Goal: Task Accomplishment & Management: Manage account settings

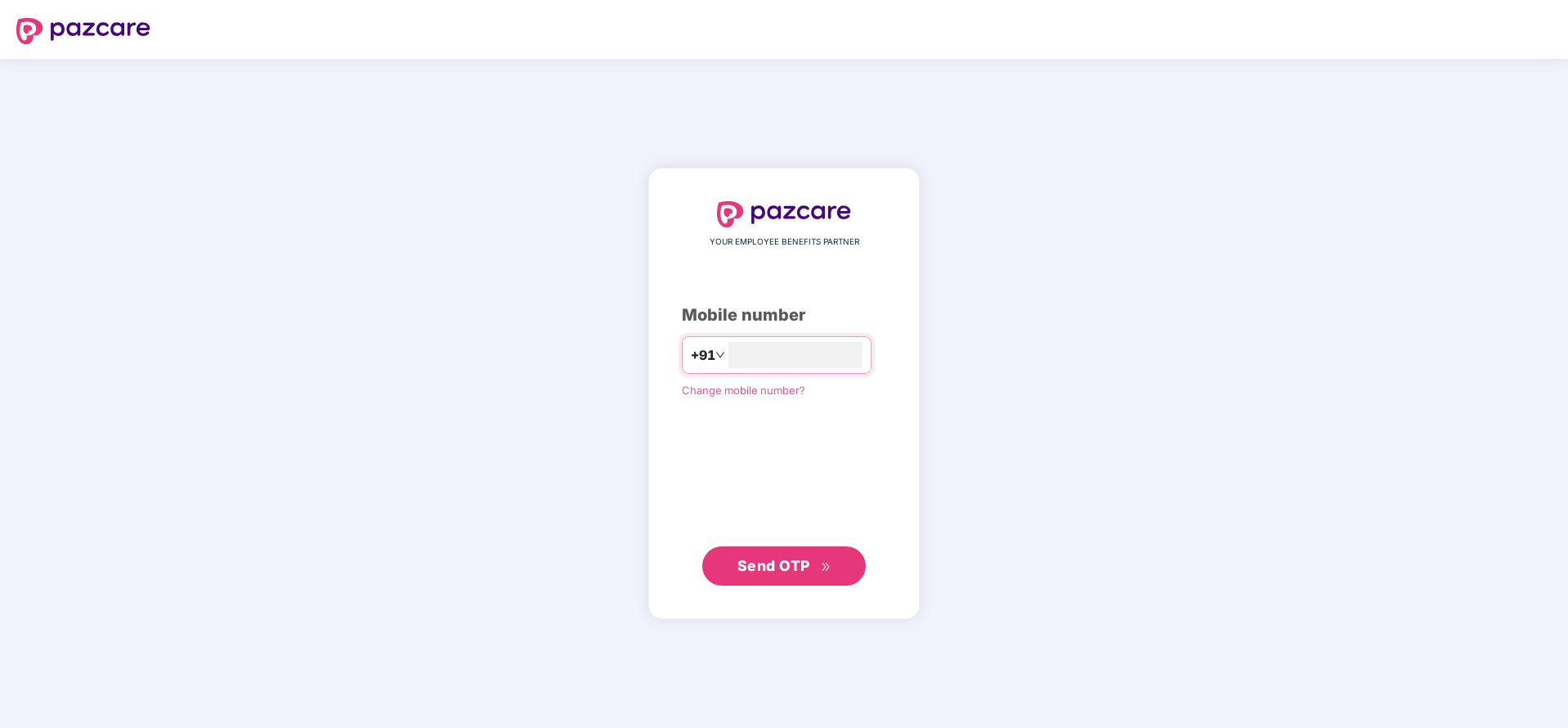
type input "**********"
click at [741, 569] on span "Send OTP" at bounding box center [774, 565] width 73 height 18
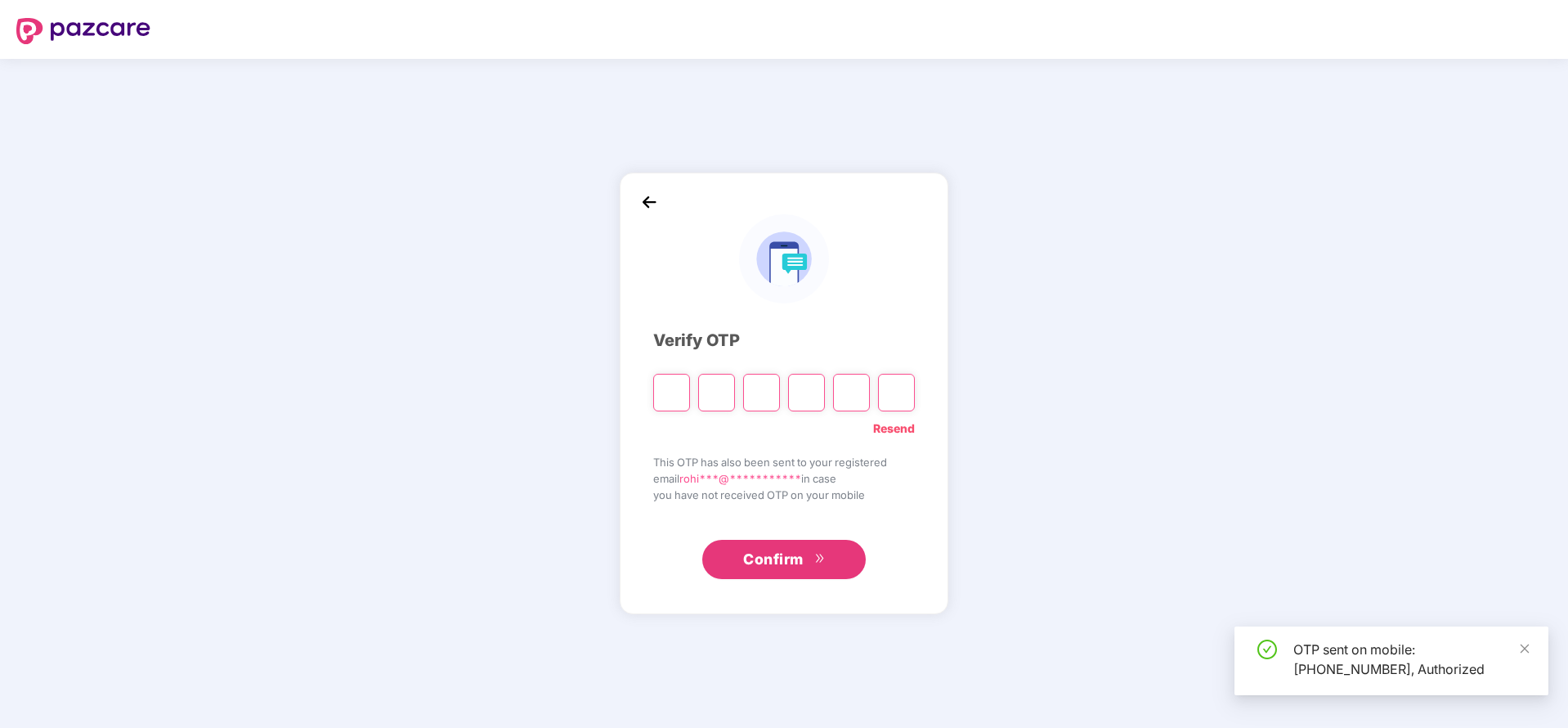
click at [664, 387] on input "Please enter verification code. Digit 1" at bounding box center [672, 392] width 37 height 38
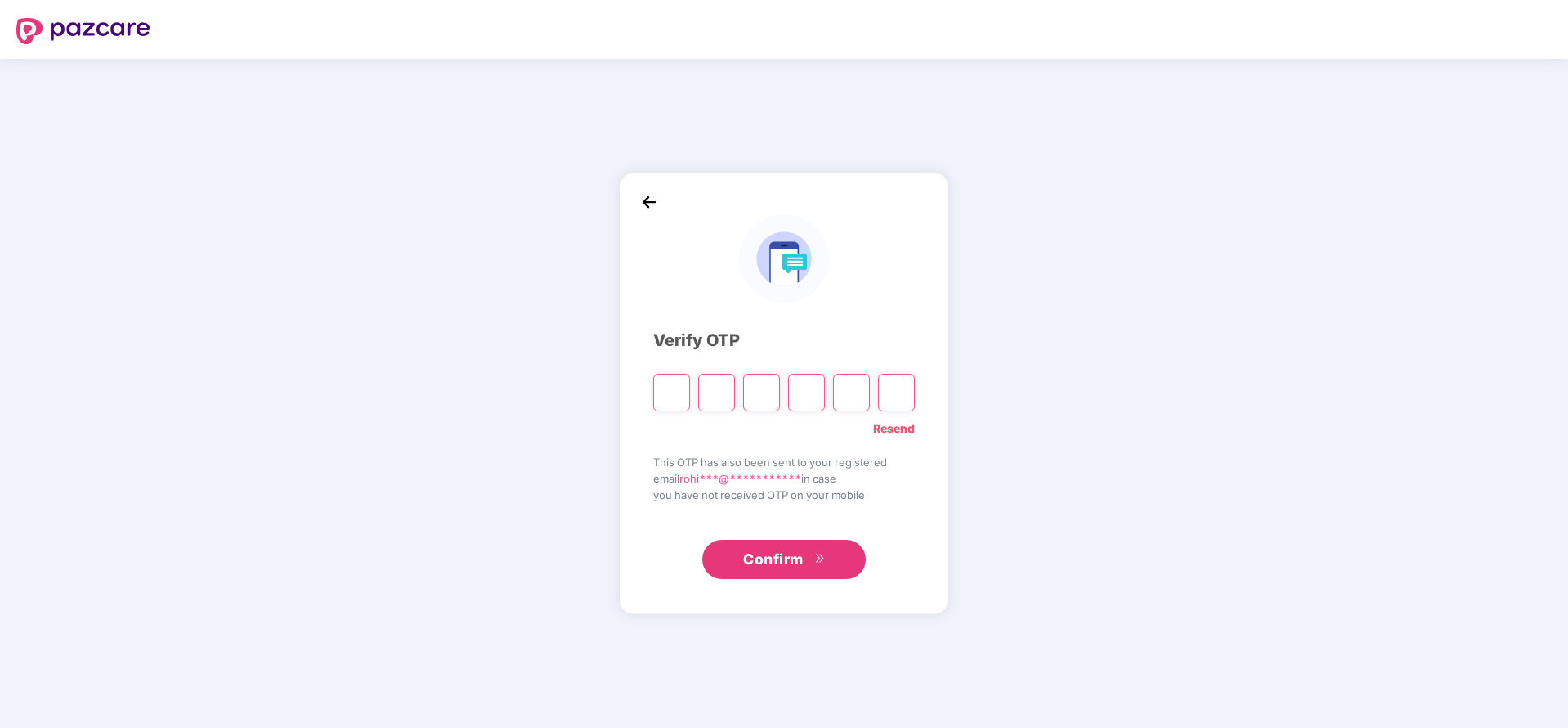
type input "*"
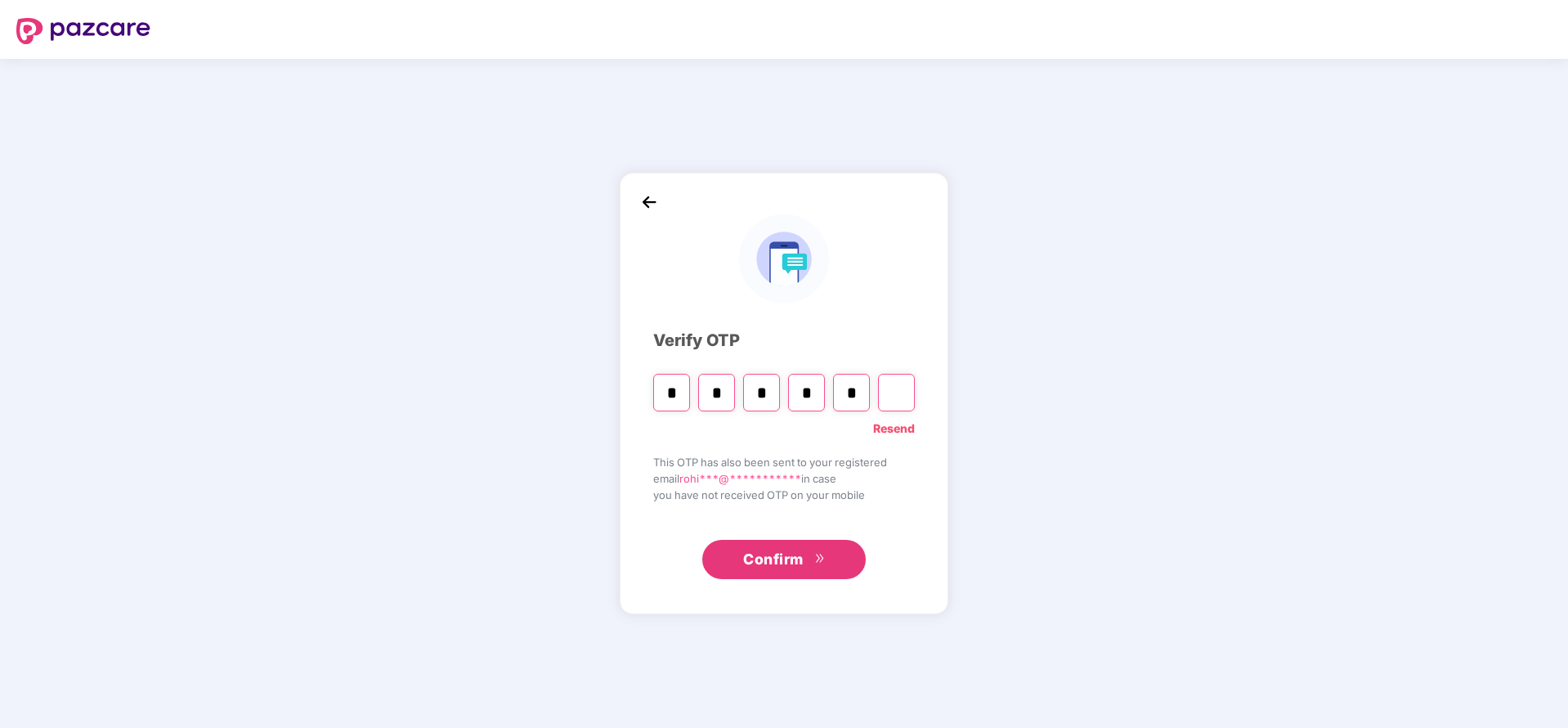
type input "*"
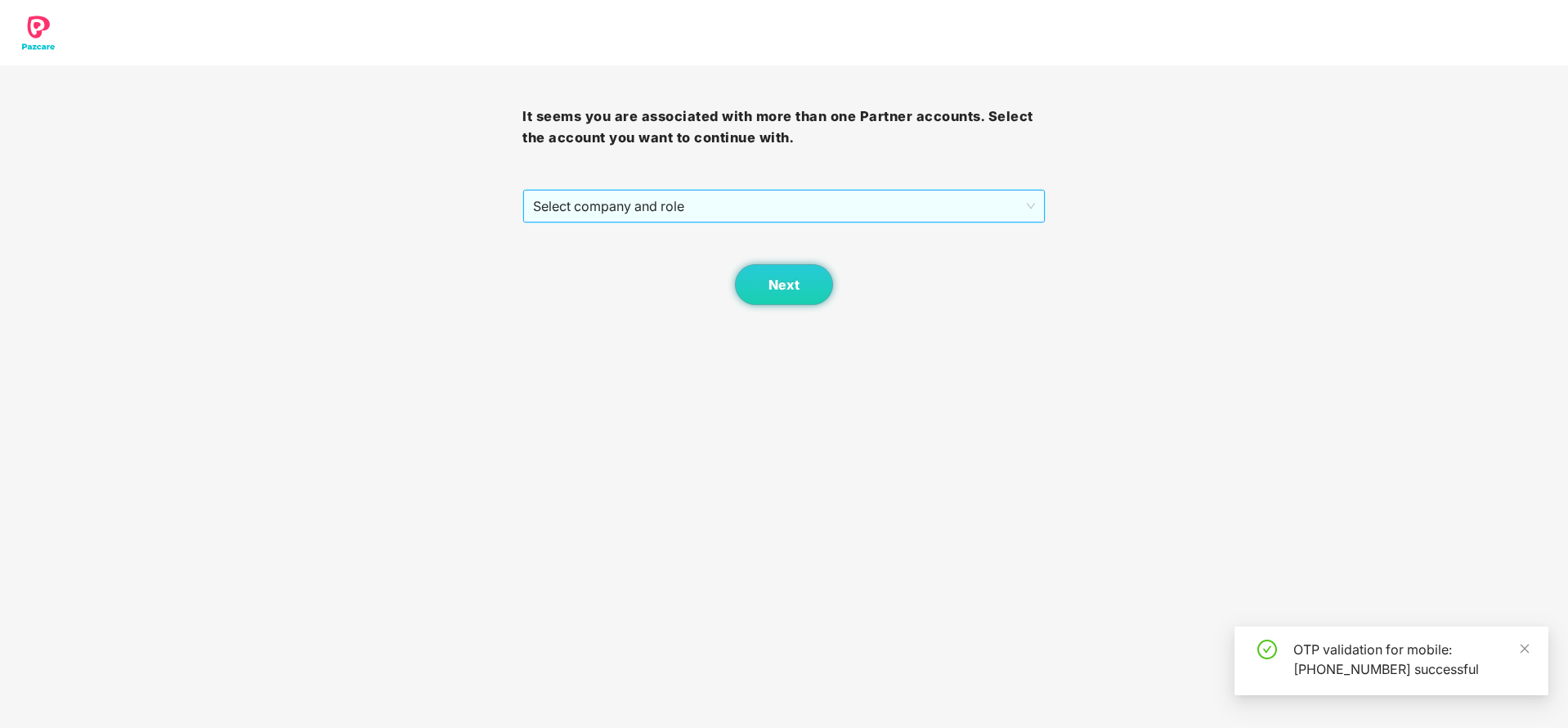
click at [968, 204] on span "Select company and role" at bounding box center [783, 206] width 501 height 31
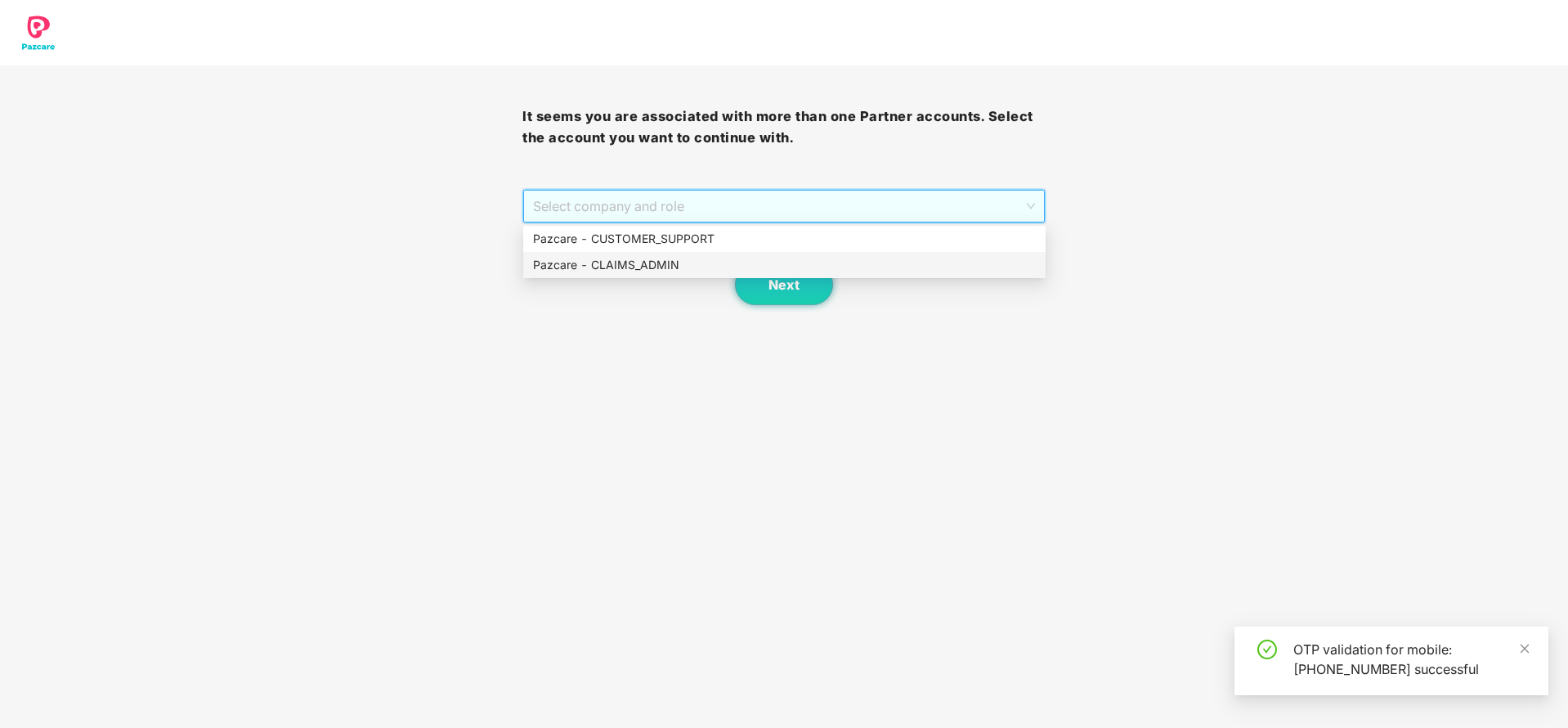
click at [645, 266] on div "Pazcare - CLAIMS_ADMIN" at bounding box center [784, 265] width 503 height 18
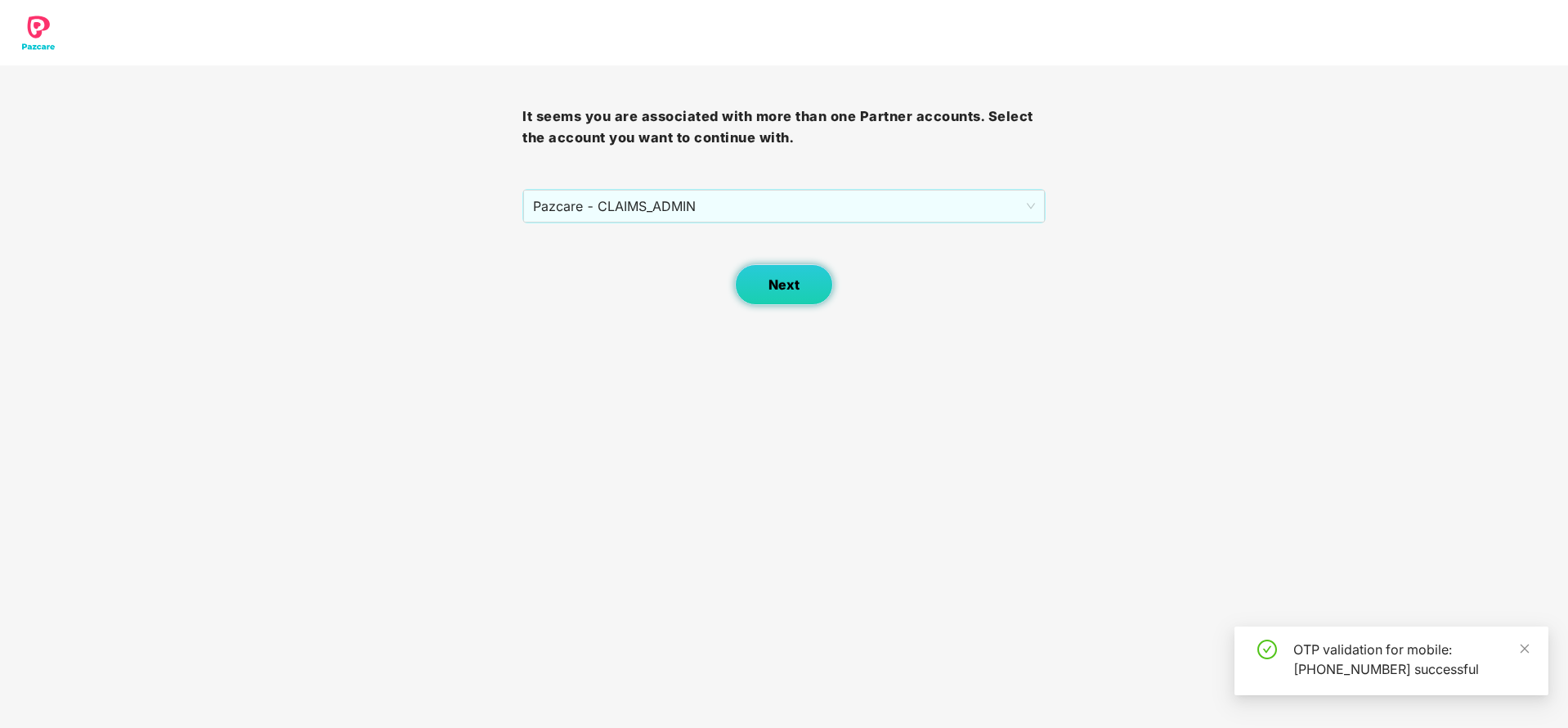
click at [786, 290] on span "Next" at bounding box center [784, 285] width 31 height 16
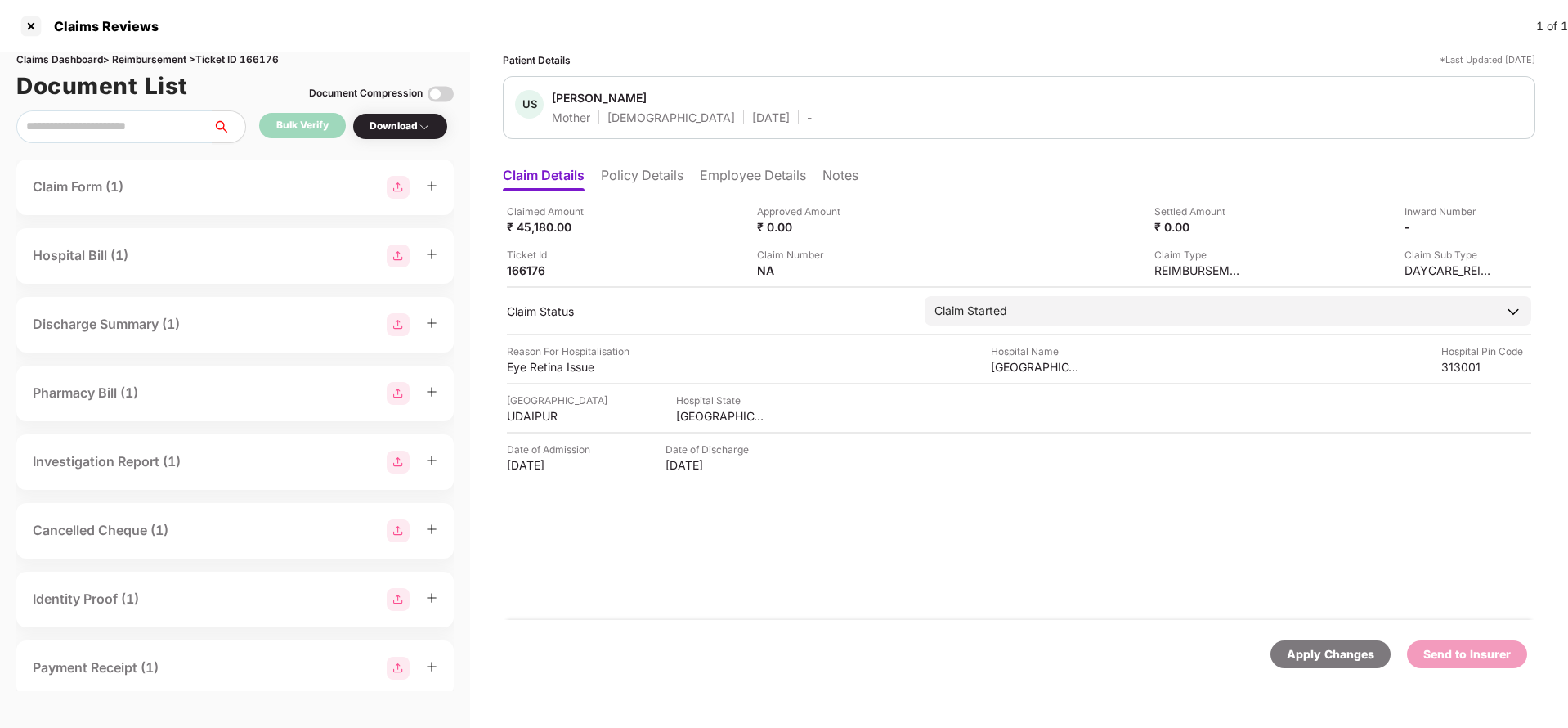
click at [1331, 660] on div "Apply Changes" at bounding box center [1330, 654] width 88 height 18
click at [263, 51] on div "Claims Reviews 1 of 1" at bounding box center [784, 26] width 1568 height 53
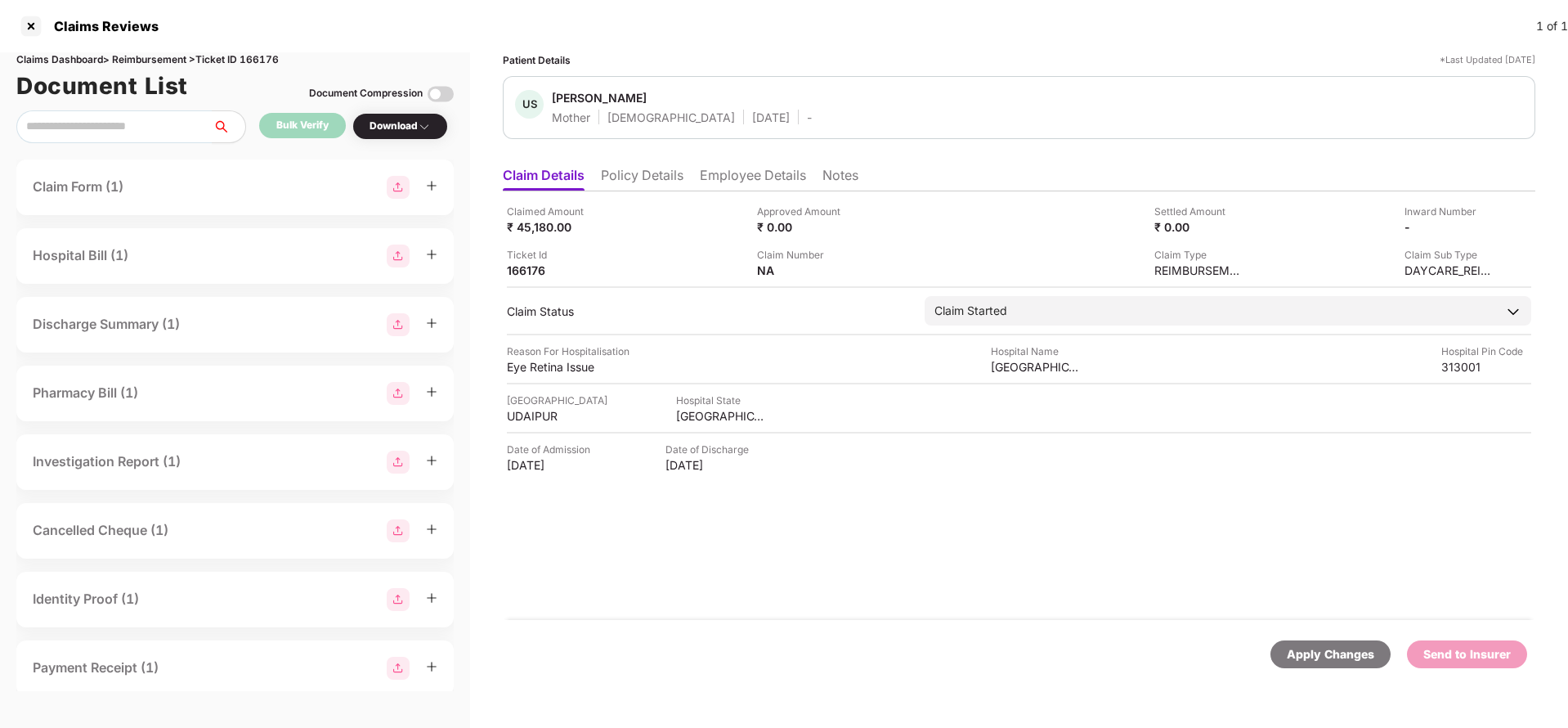
click at [263, 51] on div "Claims Reviews 1 of 1" at bounding box center [784, 26] width 1568 height 53
click at [263, 56] on div "Claims Dashboard > Reimbursement > Ticket ID 166176" at bounding box center [235, 60] width 437 height 16
copy div "166176"
click at [1303, 662] on div "Apply Changes" at bounding box center [1330, 654] width 88 height 18
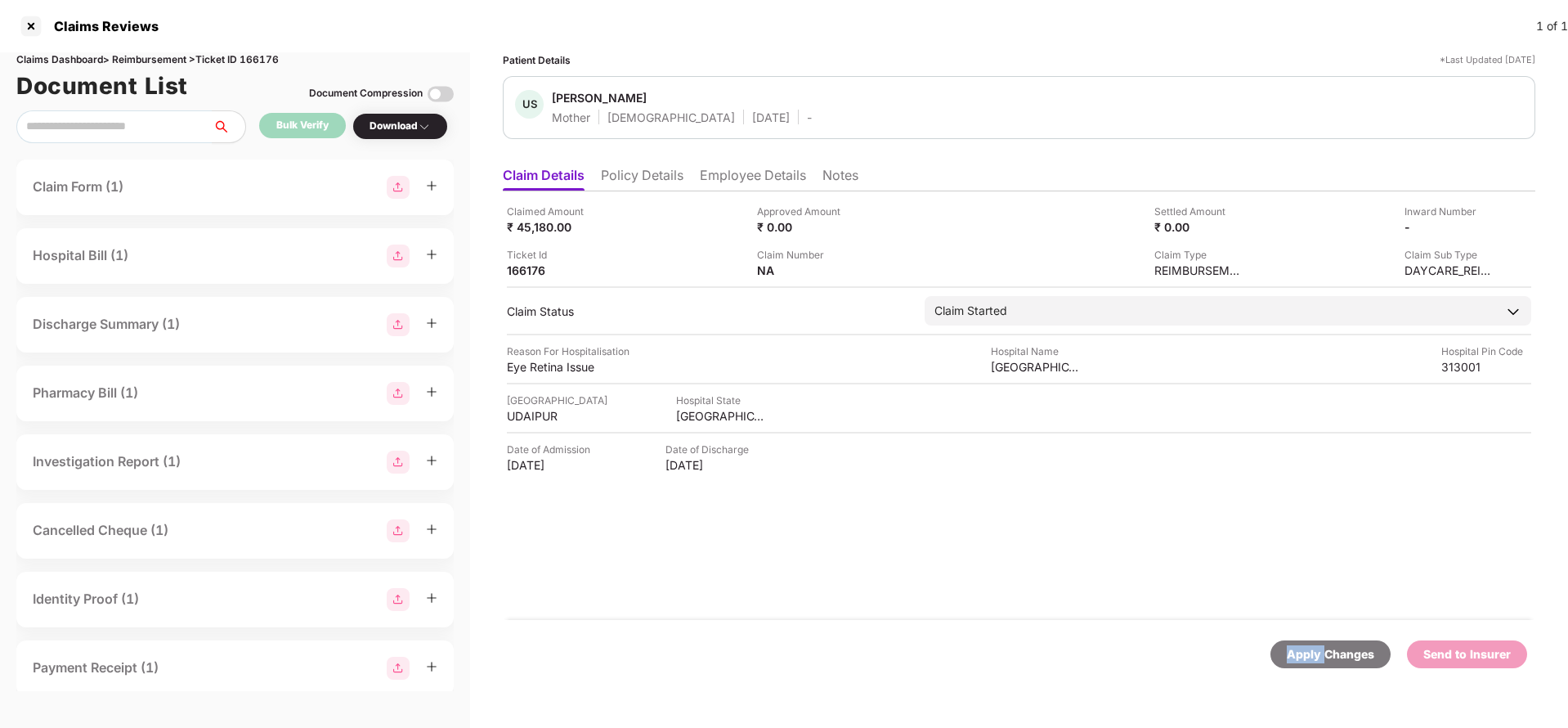
click at [1303, 662] on div "Apply Changes" at bounding box center [1330, 654] width 88 height 18
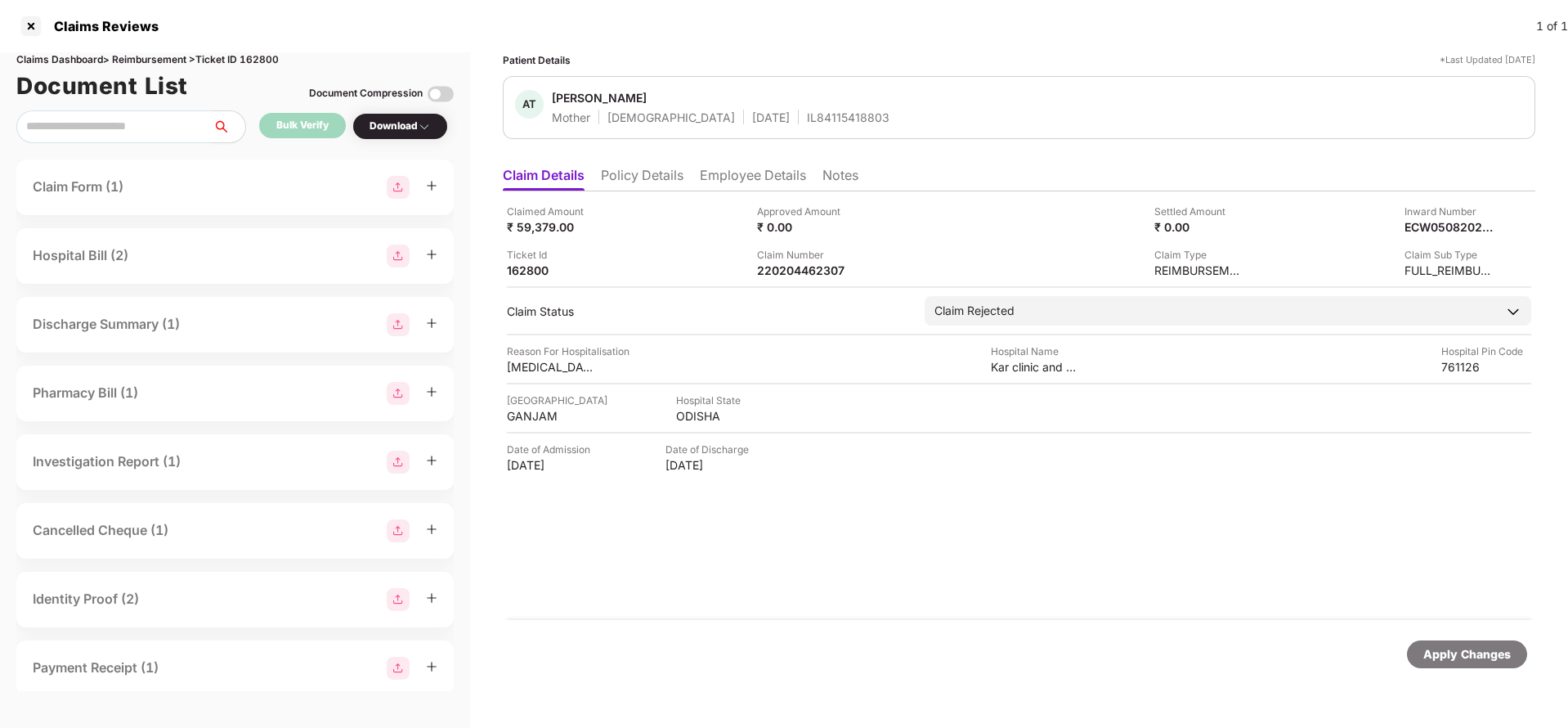
click at [617, 177] on li "Policy Details" at bounding box center [641, 178] width 83 height 23
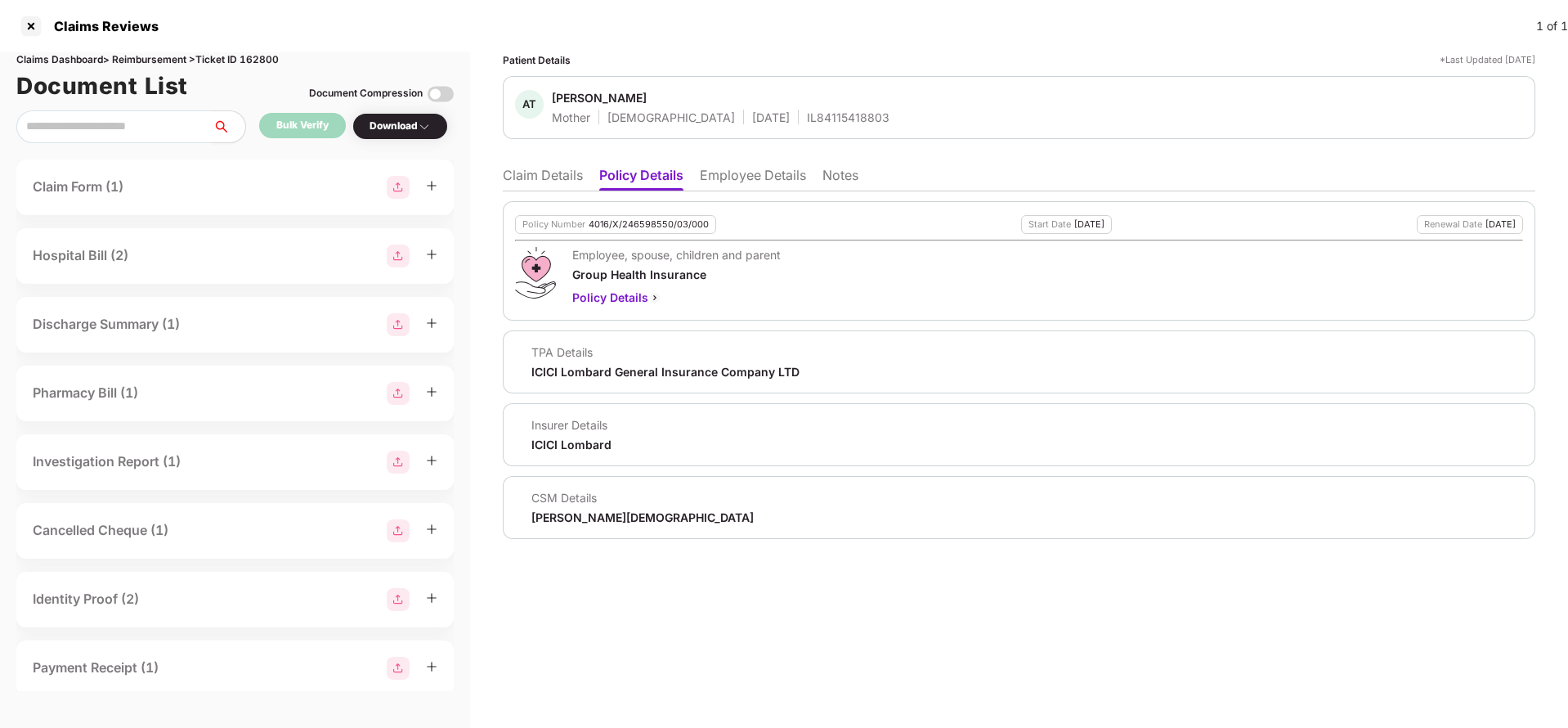
click at [754, 181] on li "Employee Details" at bounding box center [753, 178] width 106 height 23
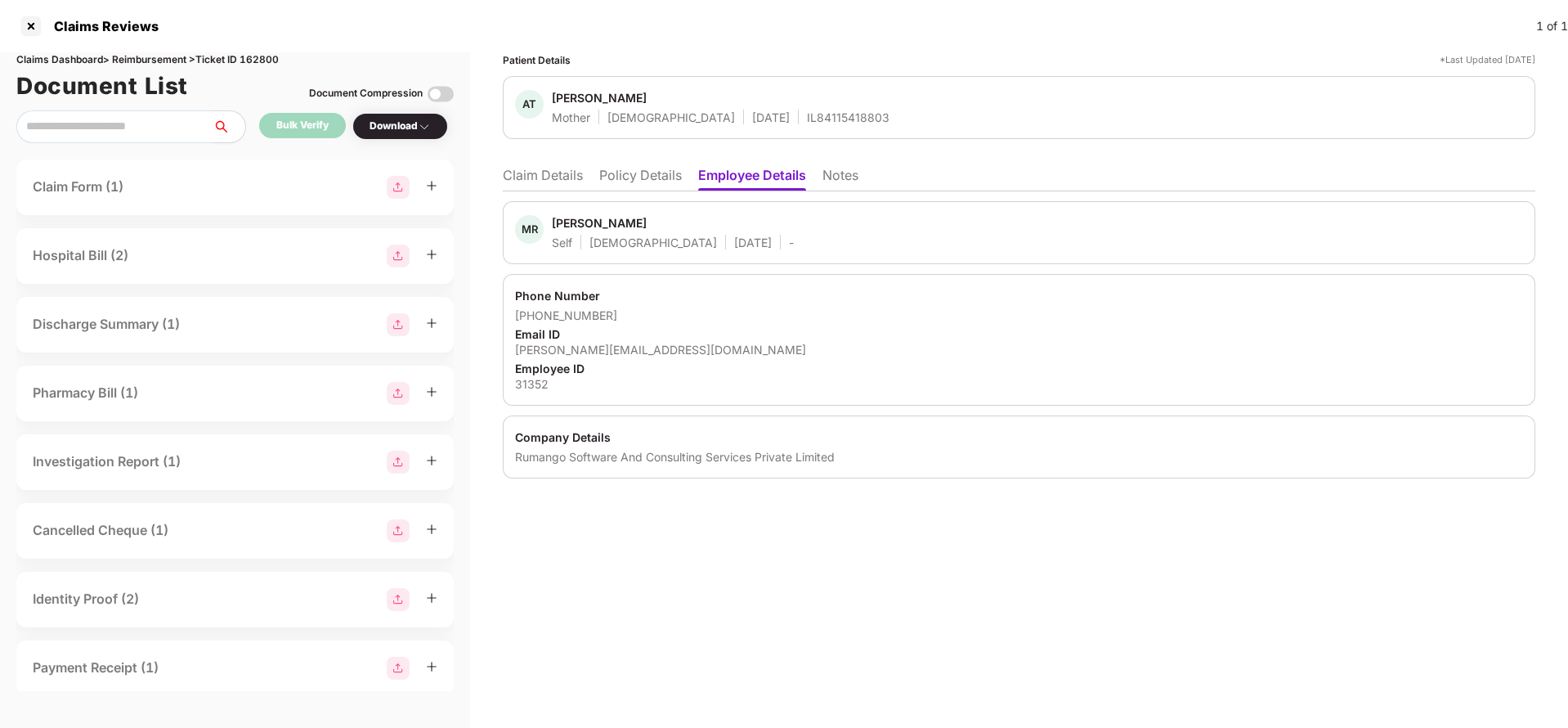
click at [609, 170] on li "Policy Details" at bounding box center [640, 178] width 83 height 23
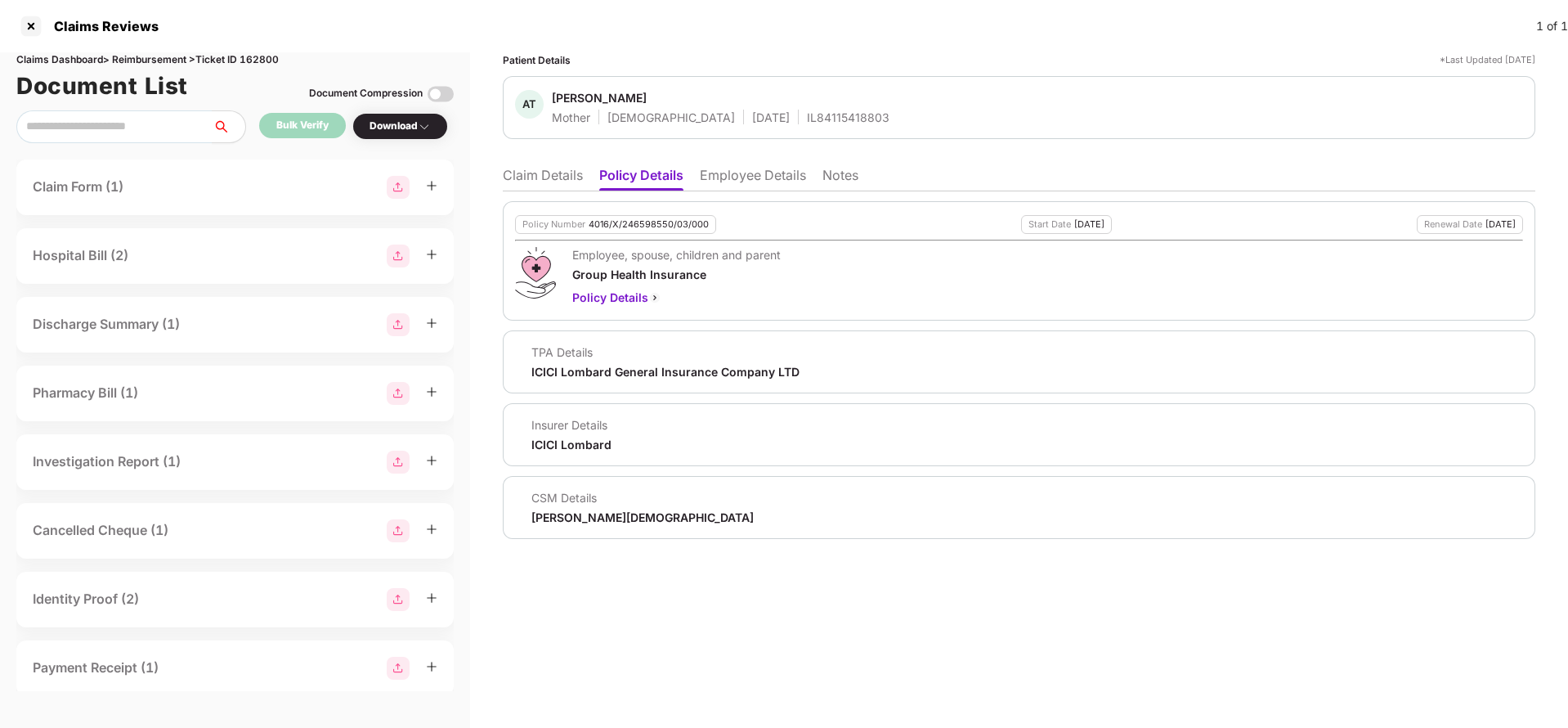
click at [650, 226] on div "4016/X/246598550/03/000" at bounding box center [649, 224] width 120 height 11
copy div "4016/X/246598550/03/000"
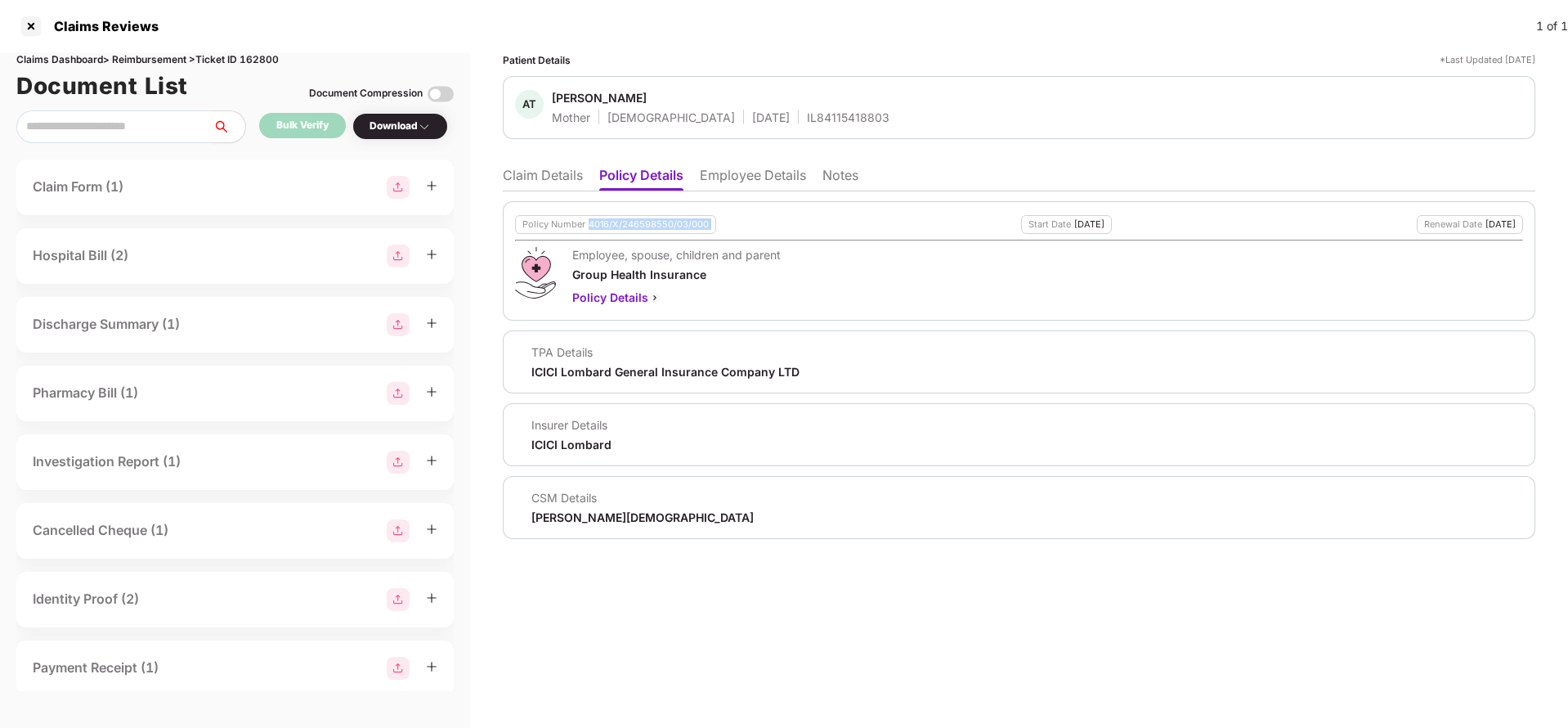
copy div "4016/X/246598550/03/000"
click at [785, 128] on div "AT Ambika Tripathy Mother Female 14 Nov 1965 IL84115418803" at bounding box center [1019, 107] width 1032 height 63
copy div "IL84115418803"
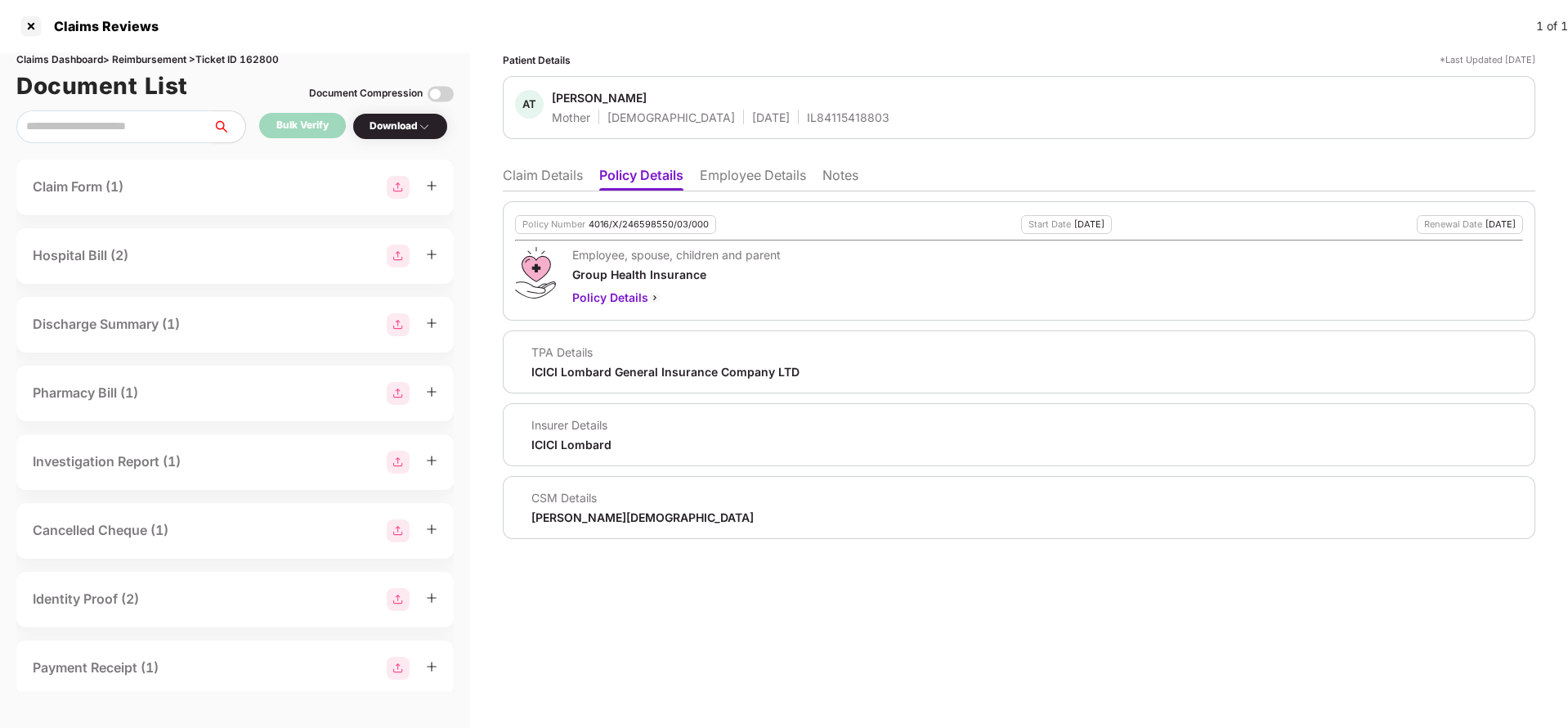
click at [544, 184] on li "Claim Details" at bounding box center [543, 178] width 80 height 23
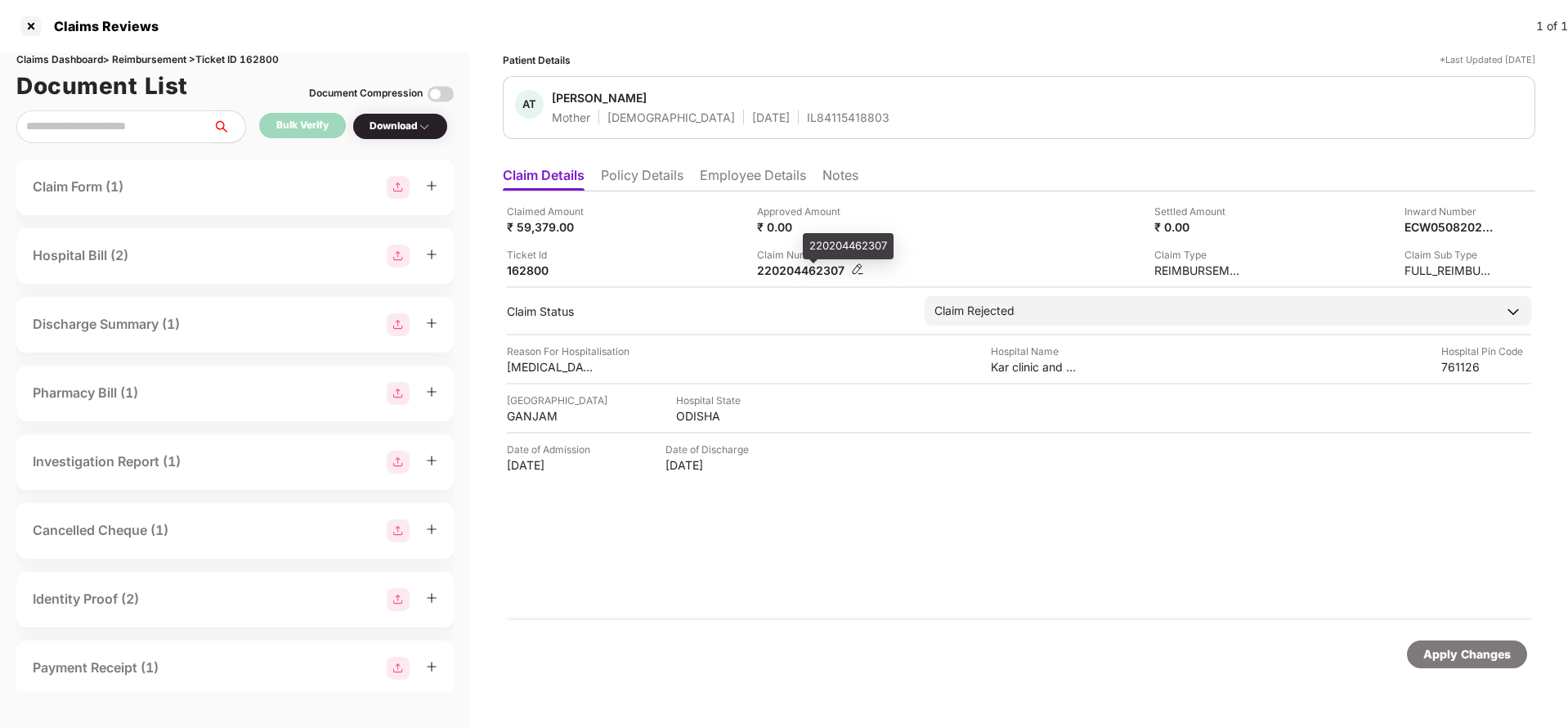
click at [795, 266] on div "220204462307" at bounding box center [802, 270] width 90 height 16
copy div "220204462307"
click at [807, 121] on div "IL84115418803" at bounding box center [848, 117] width 83 height 16
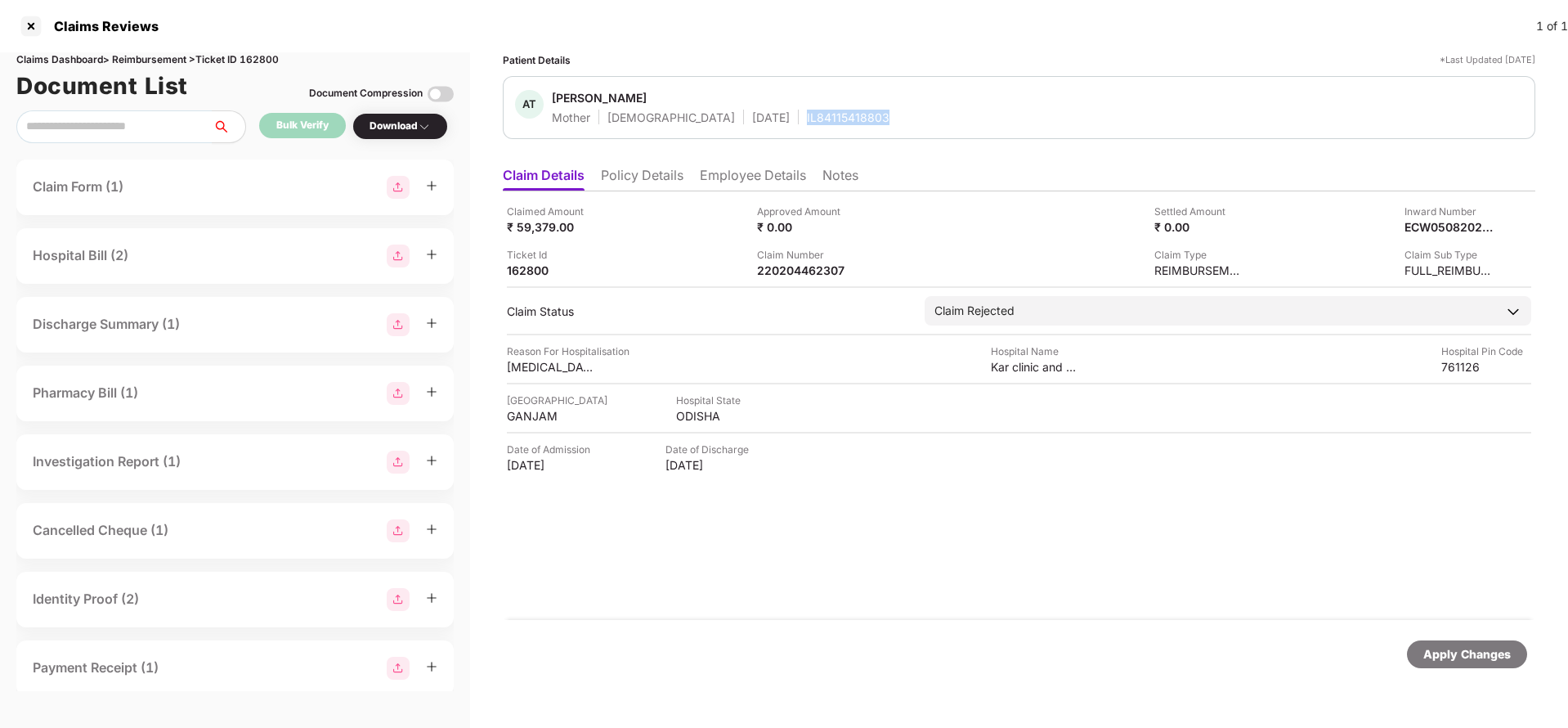
copy div "IL84115418803"
click at [793, 275] on div "220204462307" at bounding box center [802, 270] width 90 height 16
copy div "220204462307"
click at [805, 127] on div "AT Ambika Tripathy Mother Female 14 Nov 1965 IL84115418803" at bounding box center [1019, 107] width 1032 height 63
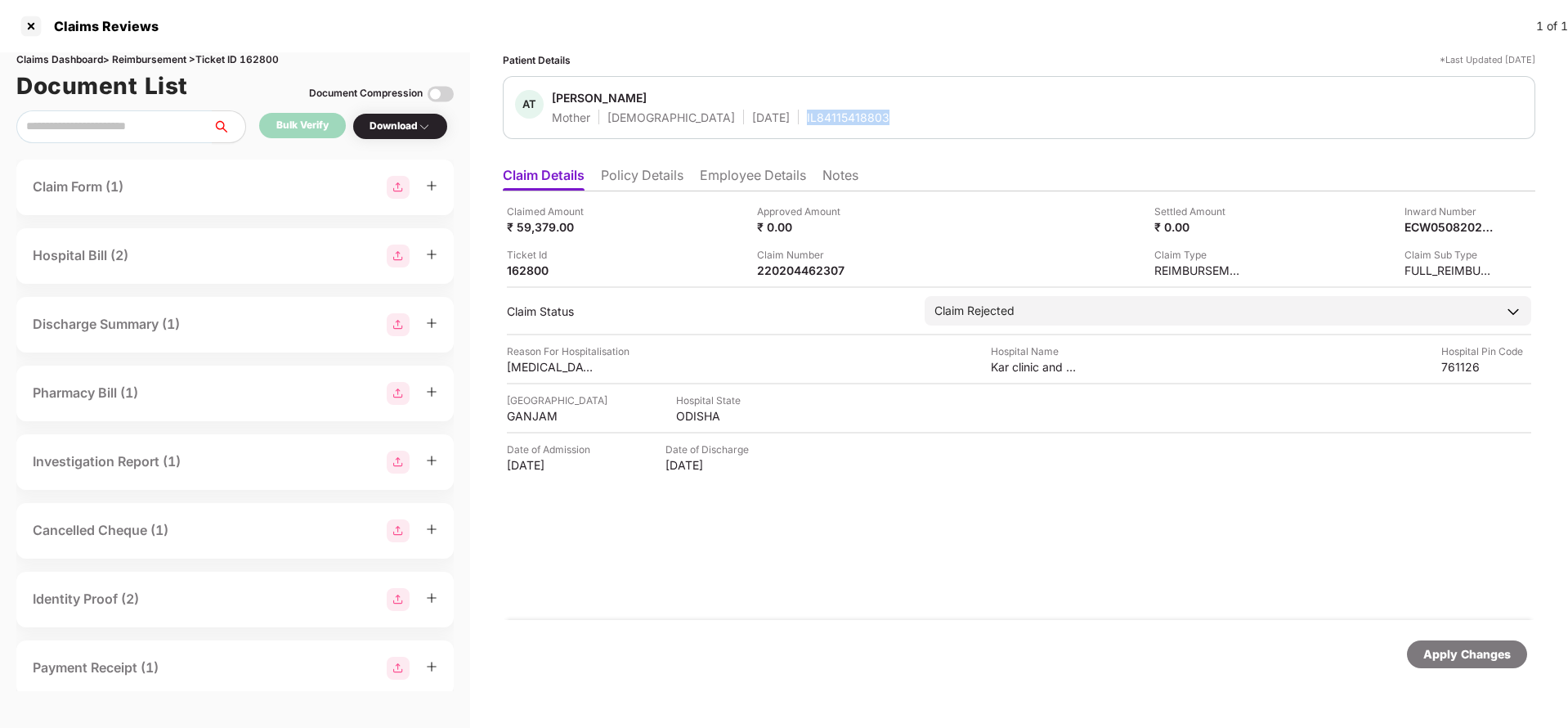
click at [805, 127] on div "AT Ambika Tripathy Mother Female 14 Nov 1965 IL84115418803" at bounding box center [1019, 107] width 1032 height 63
copy div "IL84115418803"
click at [1472, 649] on div "Apply Changes" at bounding box center [1467, 654] width 88 height 18
click at [252, 54] on div "Claims Dashboard > Reimbursement > Ticket ID 162800" at bounding box center [235, 60] width 437 height 16
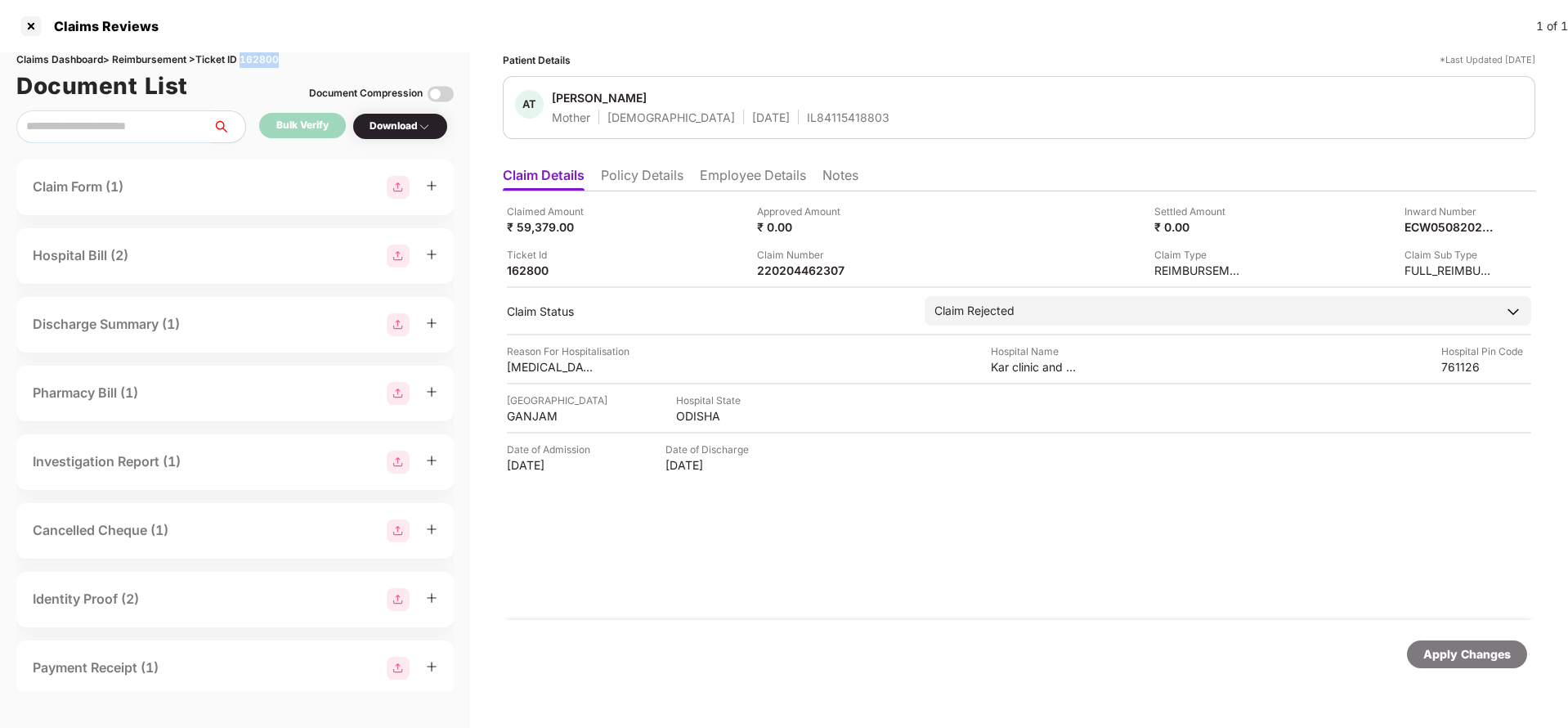
copy div "162800"
click at [1446, 659] on div "Apply Changes" at bounding box center [1467, 654] width 88 height 18
click at [671, 176] on li "Policy Details" at bounding box center [641, 178] width 83 height 23
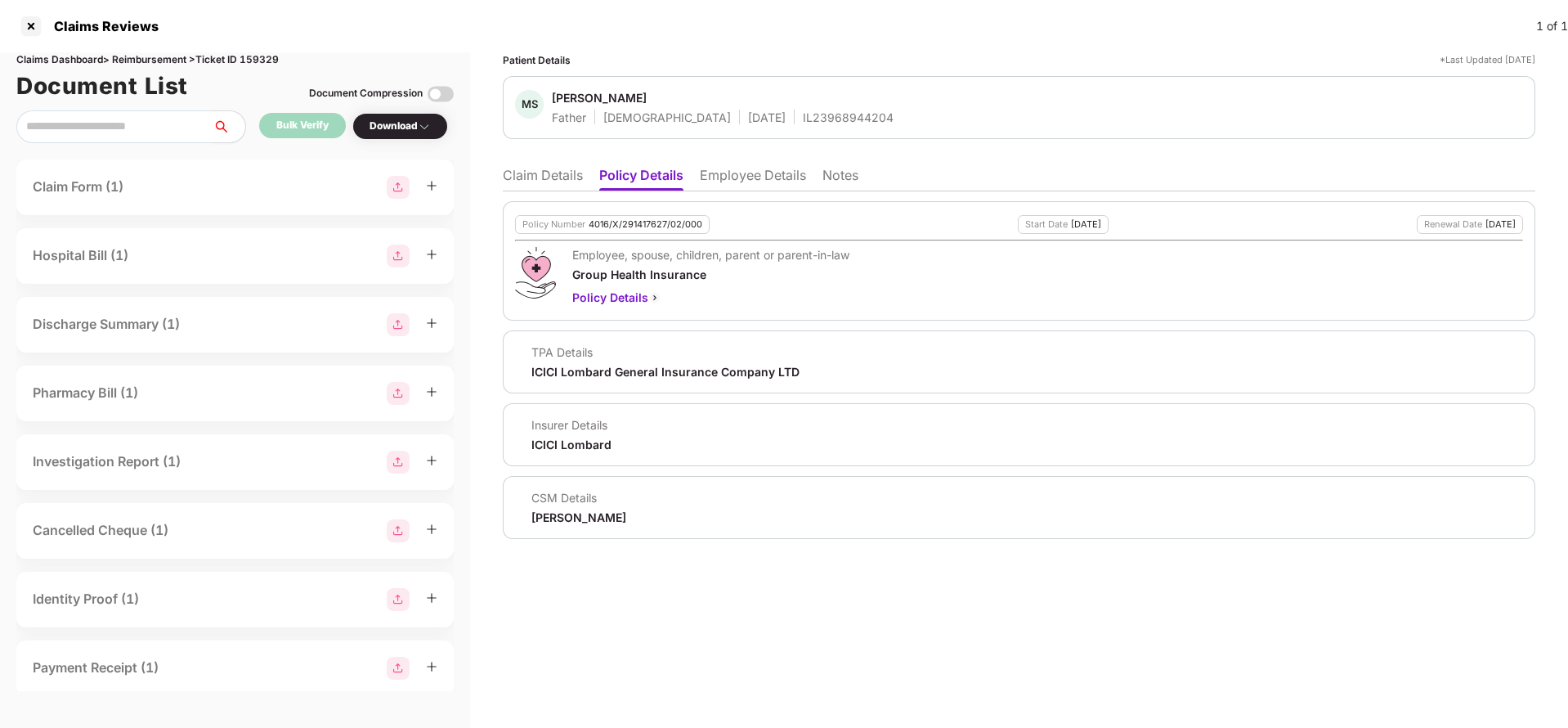
click at [524, 179] on li "Claim Details" at bounding box center [543, 178] width 80 height 23
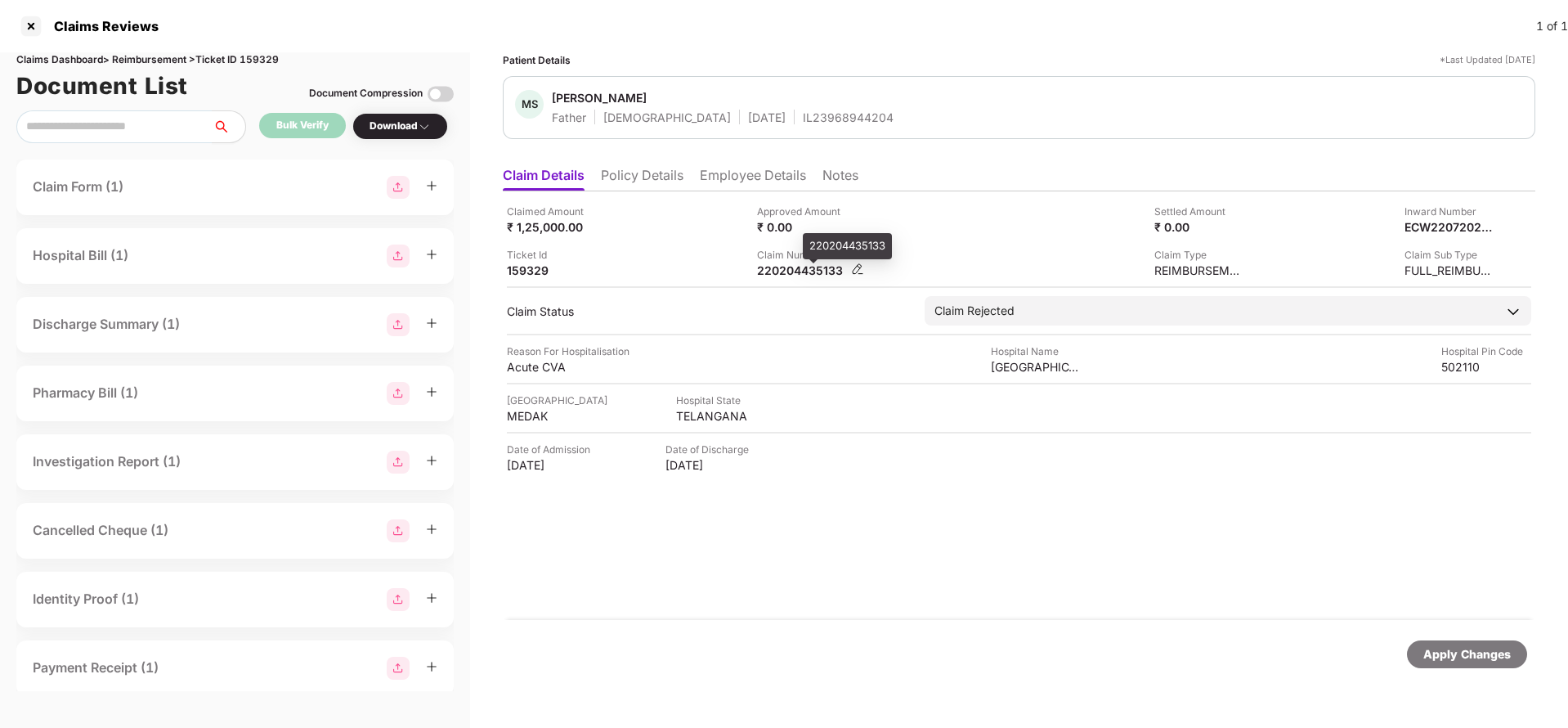
click at [795, 272] on div "220204435133" at bounding box center [802, 270] width 90 height 16
copy div "220204435133"
click at [803, 119] on div "IL23968944204" at bounding box center [848, 117] width 90 height 16
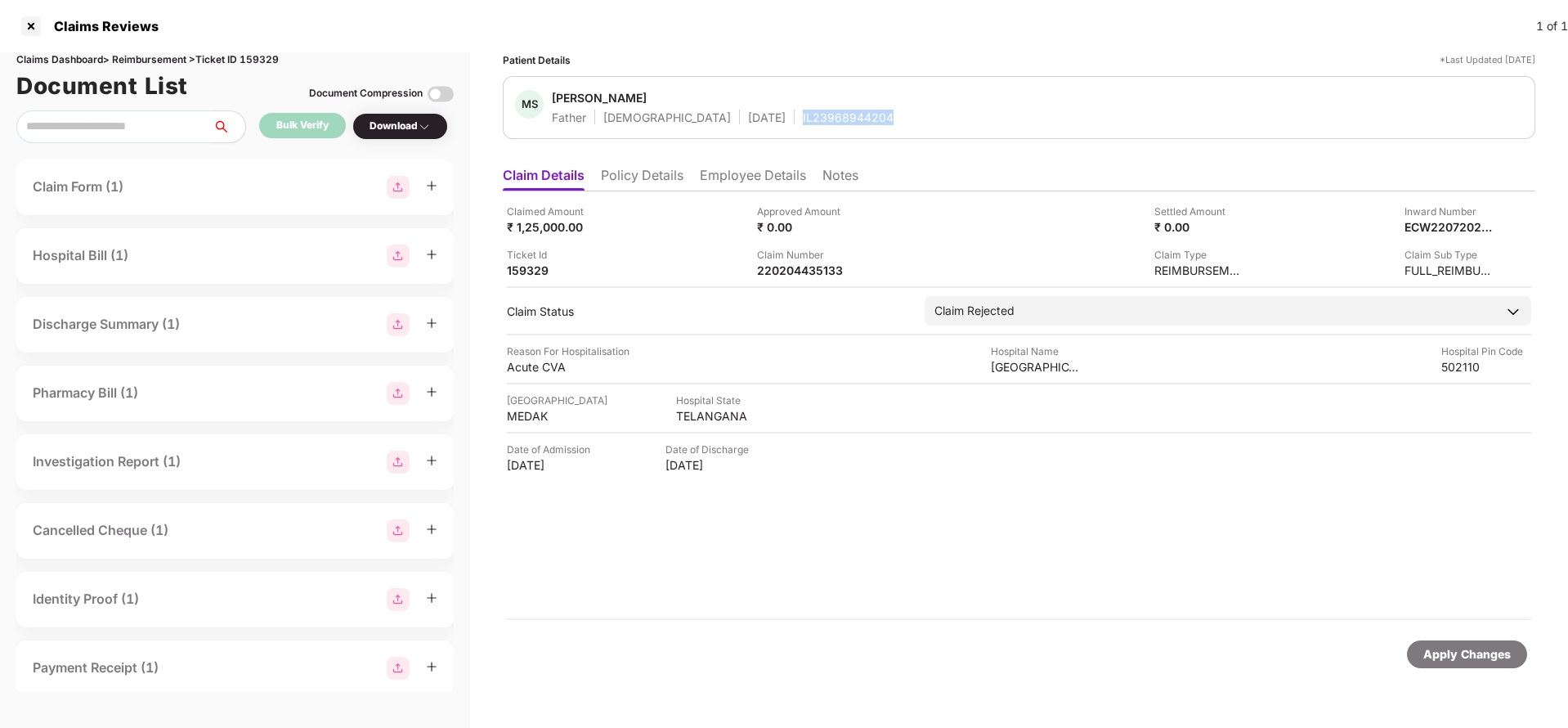
copy div "IL23968944204"
click at [806, 274] on div "220204435133" at bounding box center [802, 270] width 90 height 16
copy div "220204435133"
click at [803, 119] on div "IL23968944204" at bounding box center [848, 117] width 90 height 16
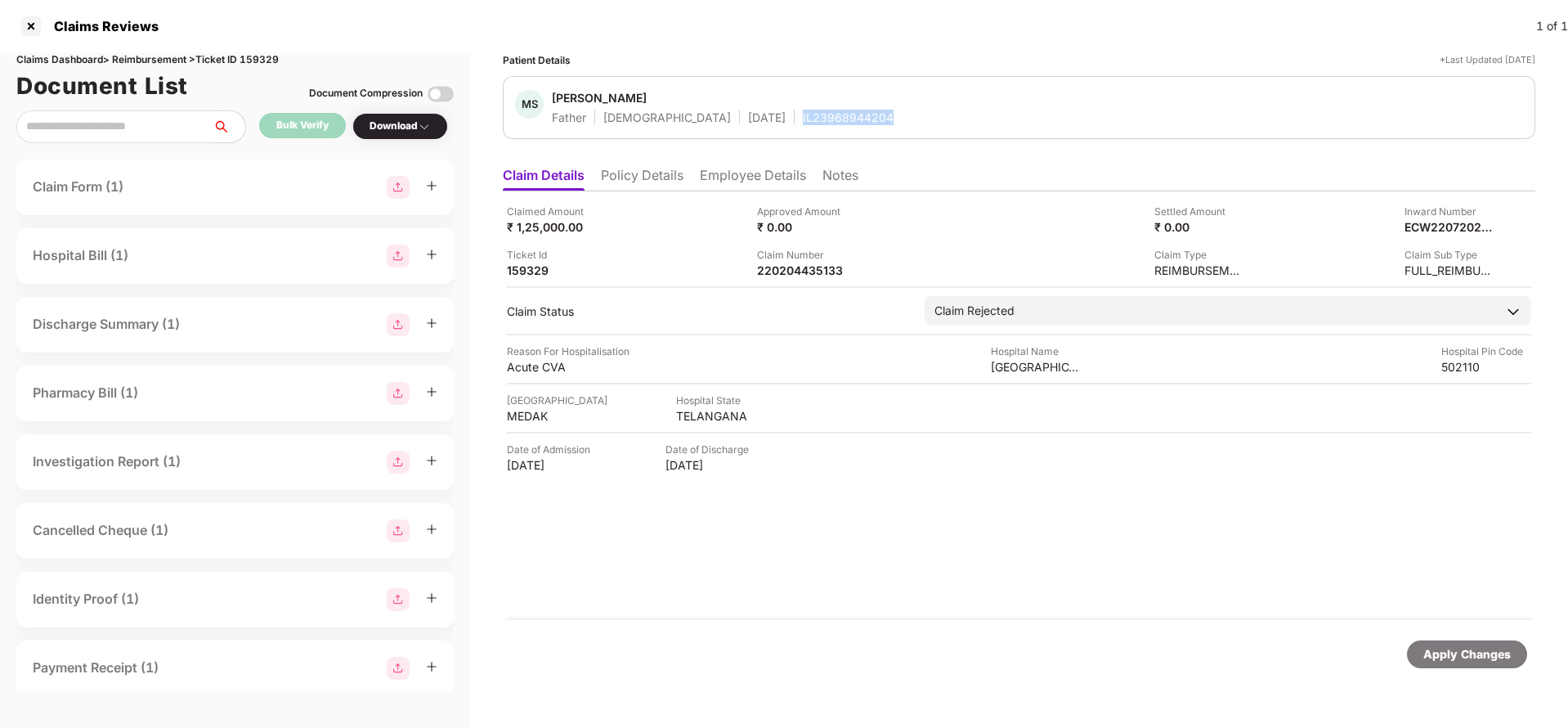
click at [803, 119] on div "IL23968944204" at bounding box center [848, 117] width 90 height 16
copy div "IL23968944204"
drag, startPoint x: 1464, startPoint y: 647, endPoint x: 691, endPoint y: 195, distance: 895.5
click at [1455, 645] on div "Apply Changes" at bounding box center [1467, 654] width 88 height 18
click at [1448, 651] on div "Apply Changes" at bounding box center [1467, 654] width 88 height 18
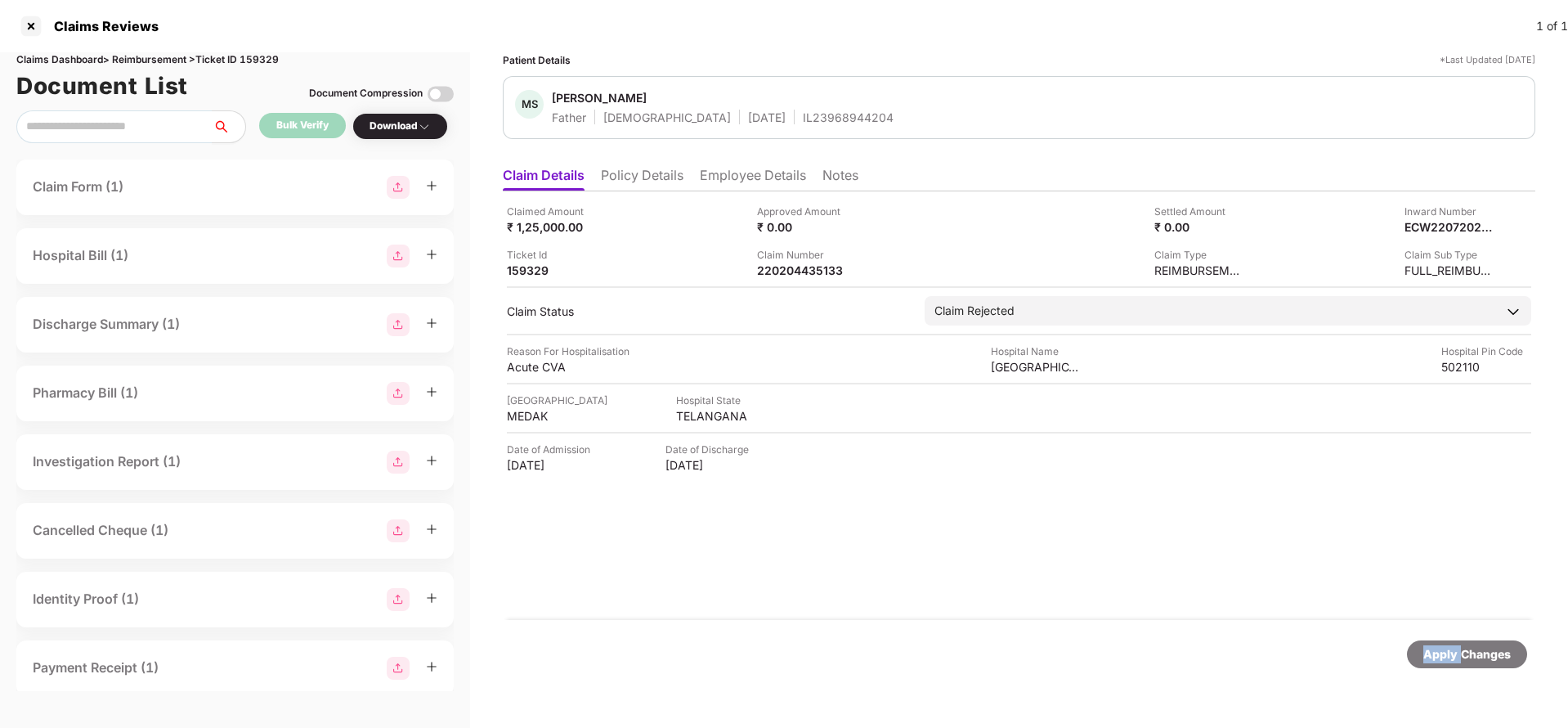
click at [1448, 651] on div "Apply Changes" at bounding box center [1467, 654] width 88 height 18
click at [275, 54] on div "Claims Dashboard > Reimbursement > Ticket ID 159329" at bounding box center [235, 60] width 437 height 16
copy div "159329"
click at [1471, 657] on div "Apply Changes" at bounding box center [1467, 654] width 88 height 18
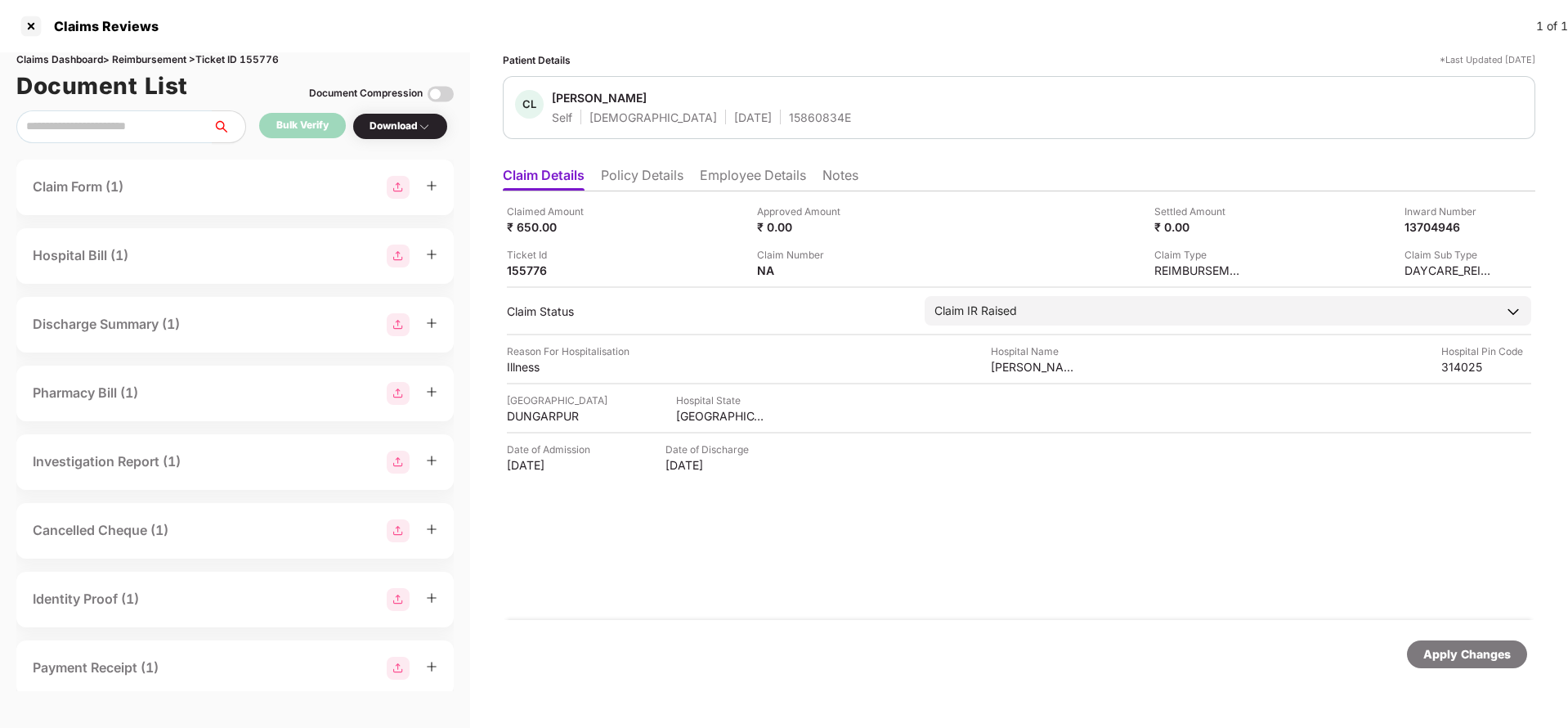
click at [1482, 652] on div "Apply Changes" at bounding box center [1467, 654] width 88 height 18
click at [269, 54] on div "Claims Dashboard > Reimbursement > Ticket ID 155776" at bounding box center [235, 60] width 437 height 16
copy div "155776"
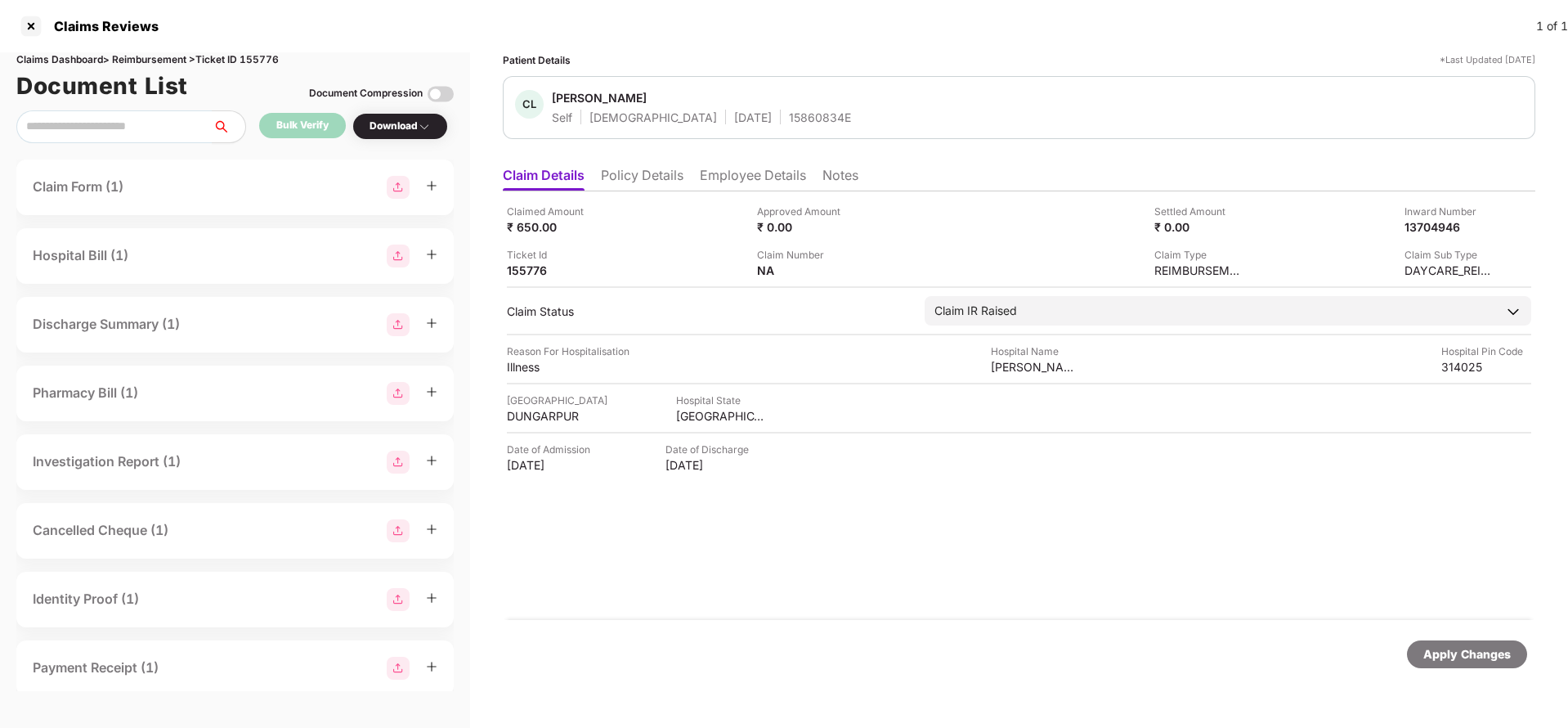
click at [1444, 659] on div "Apply Changes" at bounding box center [1467, 654] width 88 height 18
click at [1440, 654] on div "Apply Changes" at bounding box center [1467, 654] width 88 height 18
click at [257, 66] on div "Claims Dashboard > Reimbursement > Ticket ID 155786" at bounding box center [235, 60] width 437 height 16
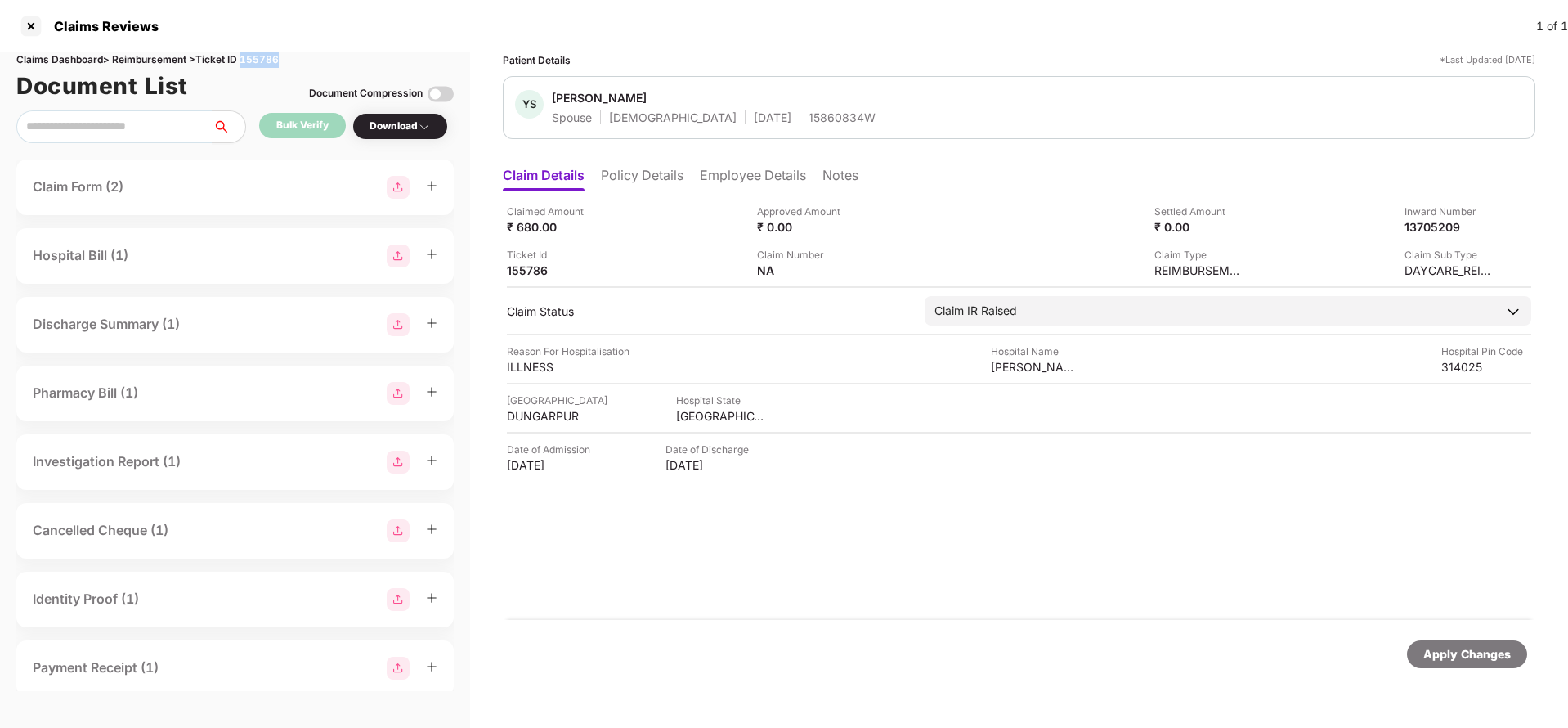
click at [257, 66] on div "Claims Dashboard > Reimbursement > Ticket ID 155786" at bounding box center [235, 60] width 437 height 16
copy div "155786"
click at [1440, 659] on div "Apply Changes" at bounding box center [1467, 654] width 88 height 18
click at [1434, 232] on div "13705517" at bounding box center [1433, 227] width 90 height 16
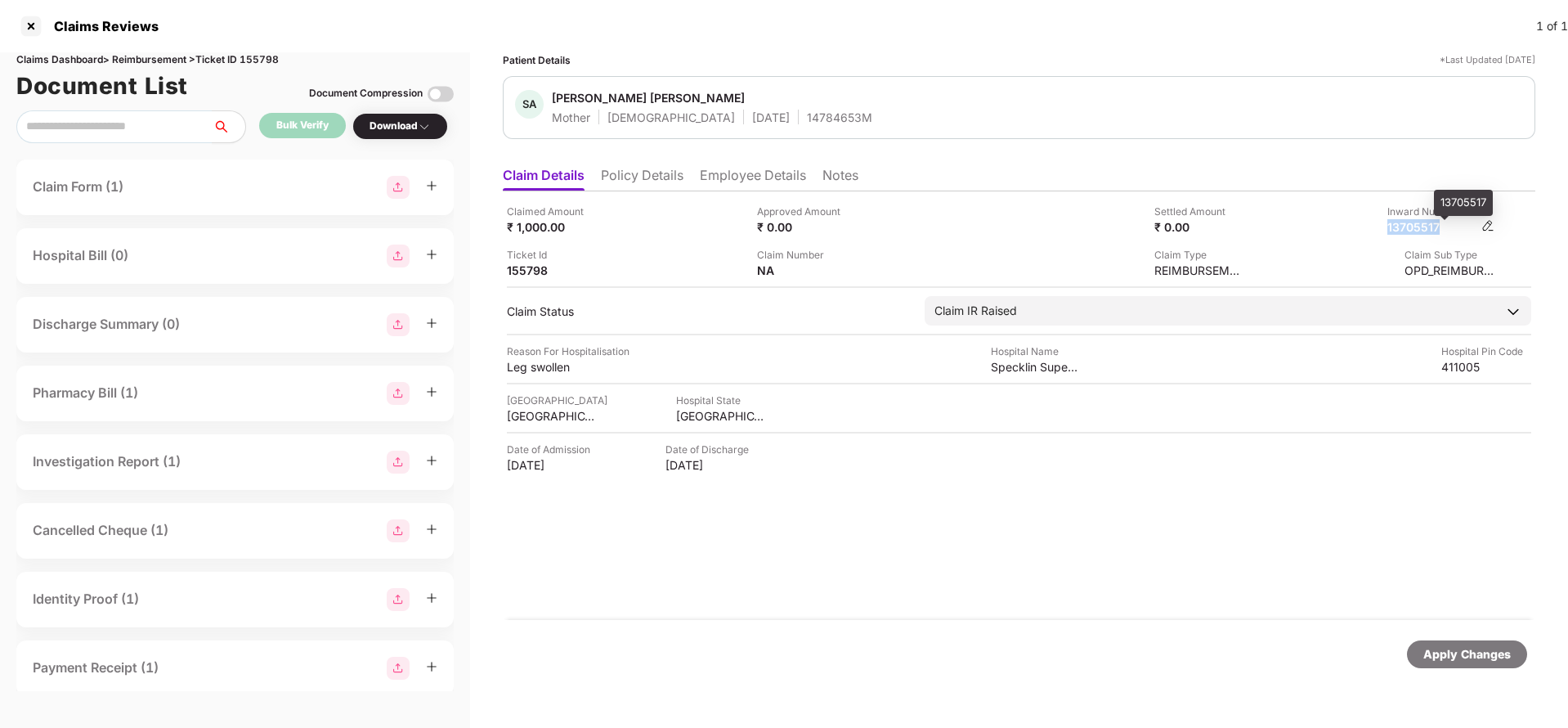
copy div "13705517"
click at [807, 123] on div "14784653M" at bounding box center [840, 117] width 65 height 16
copy div "14784653M"
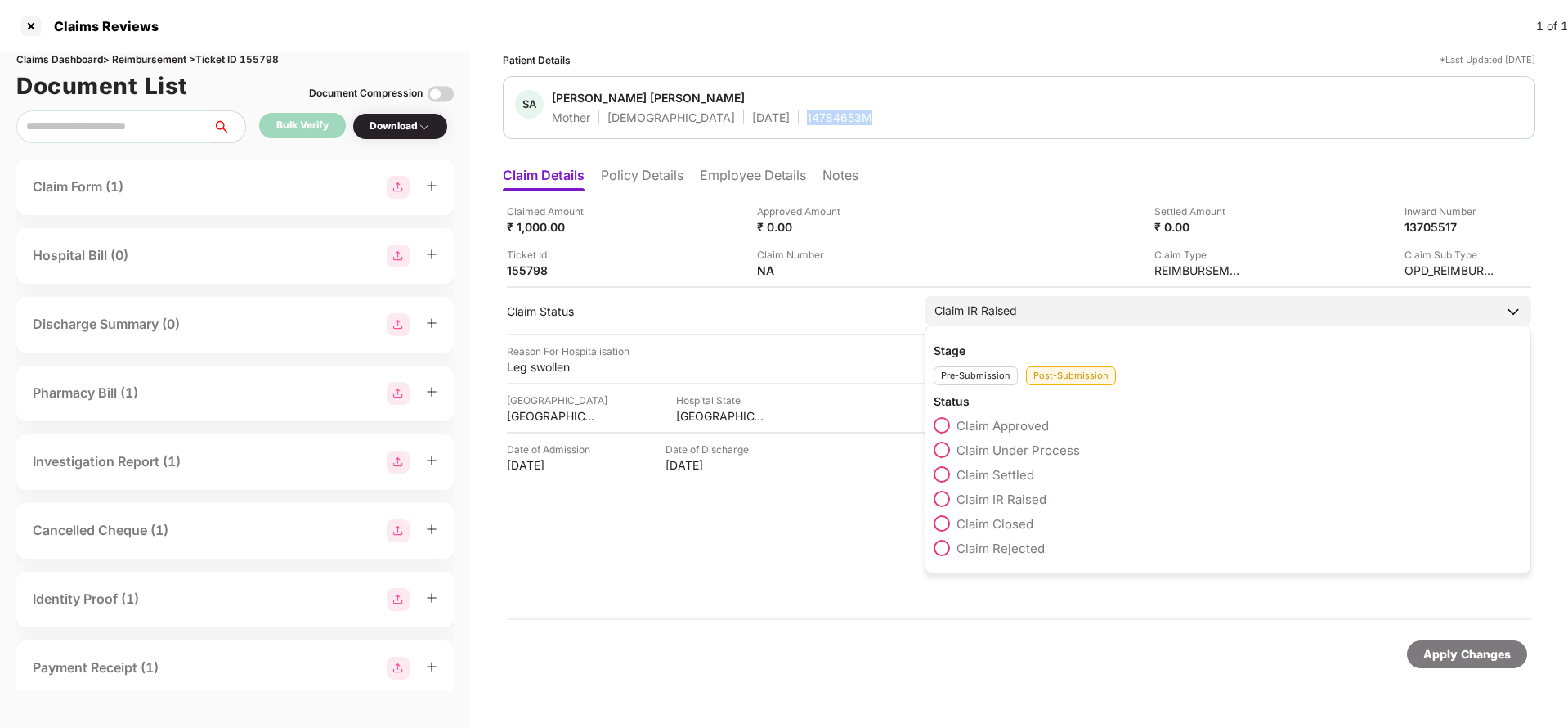
click at [1014, 443] on span "Claim Under Process" at bounding box center [1019, 450] width 124 height 16
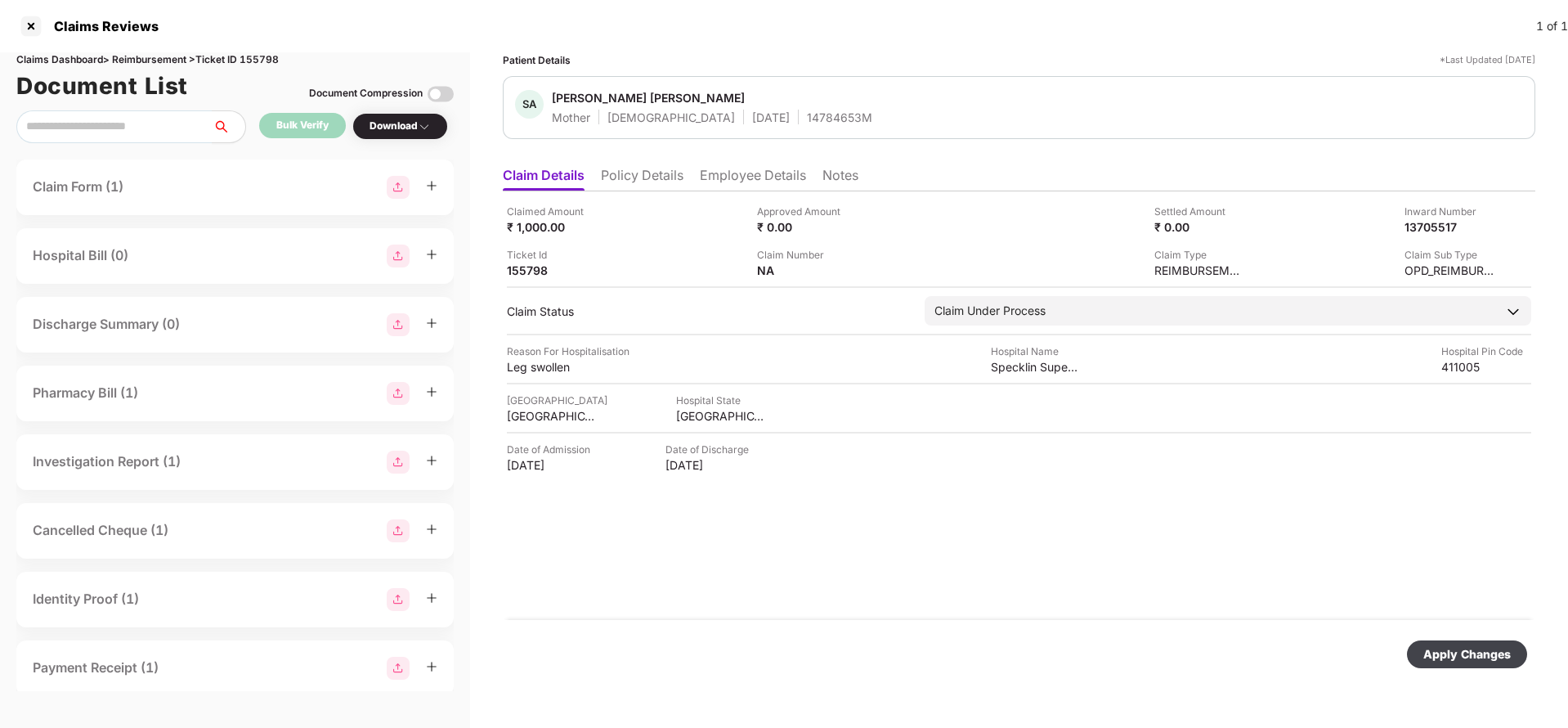
click at [1463, 647] on div "Apply Changes" at bounding box center [1467, 654] width 88 height 18
click at [1466, 654] on div "Apply Changes" at bounding box center [1467, 654] width 88 height 18
click at [269, 58] on div "Claims Dashboard > Reimbursement > Ticket ID 155798" at bounding box center [235, 60] width 437 height 16
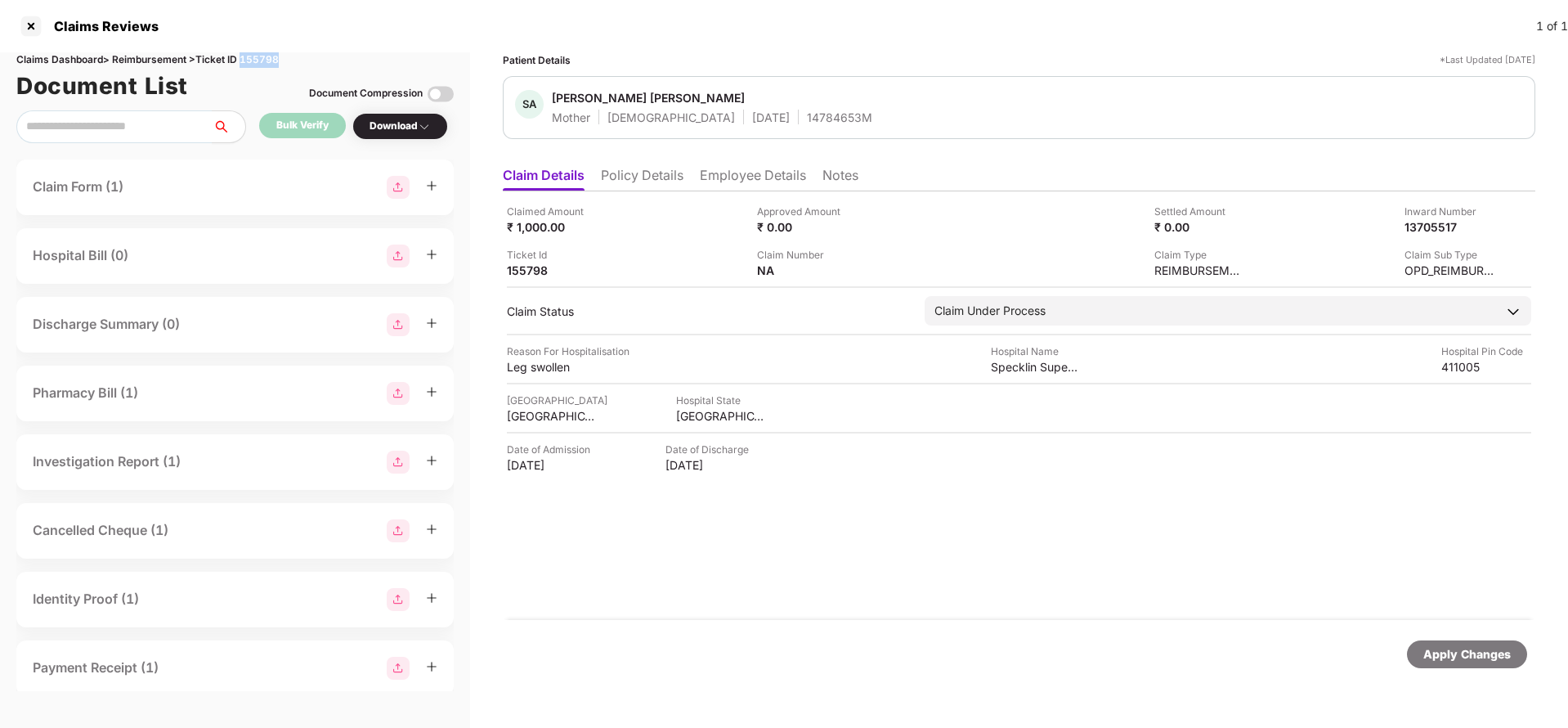
copy div "155798"
click at [1448, 649] on div "Apply Changes" at bounding box center [1467, 654] width 88 height 18
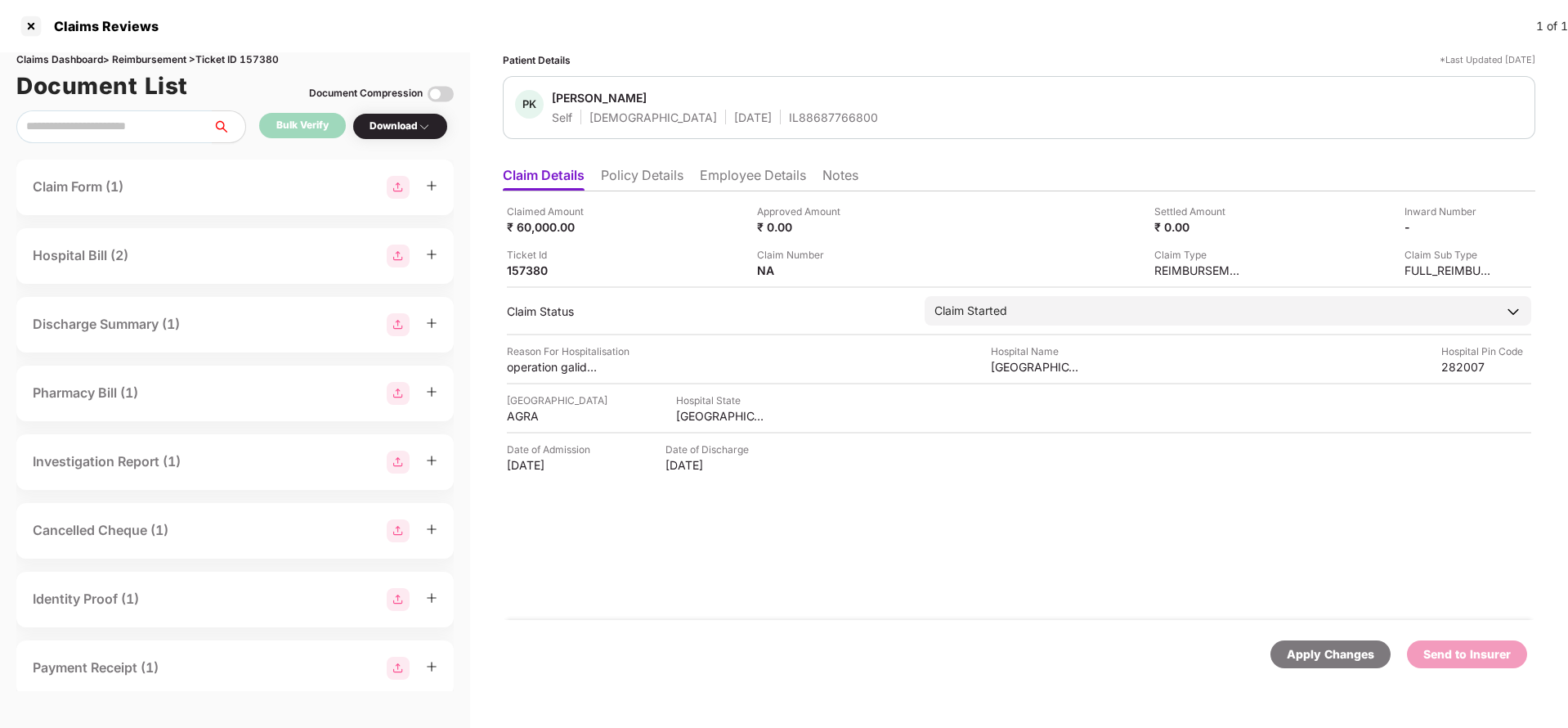
click at [638, 174] on li "Policy Details" at bounding box center [641, 178] width 83 height 23
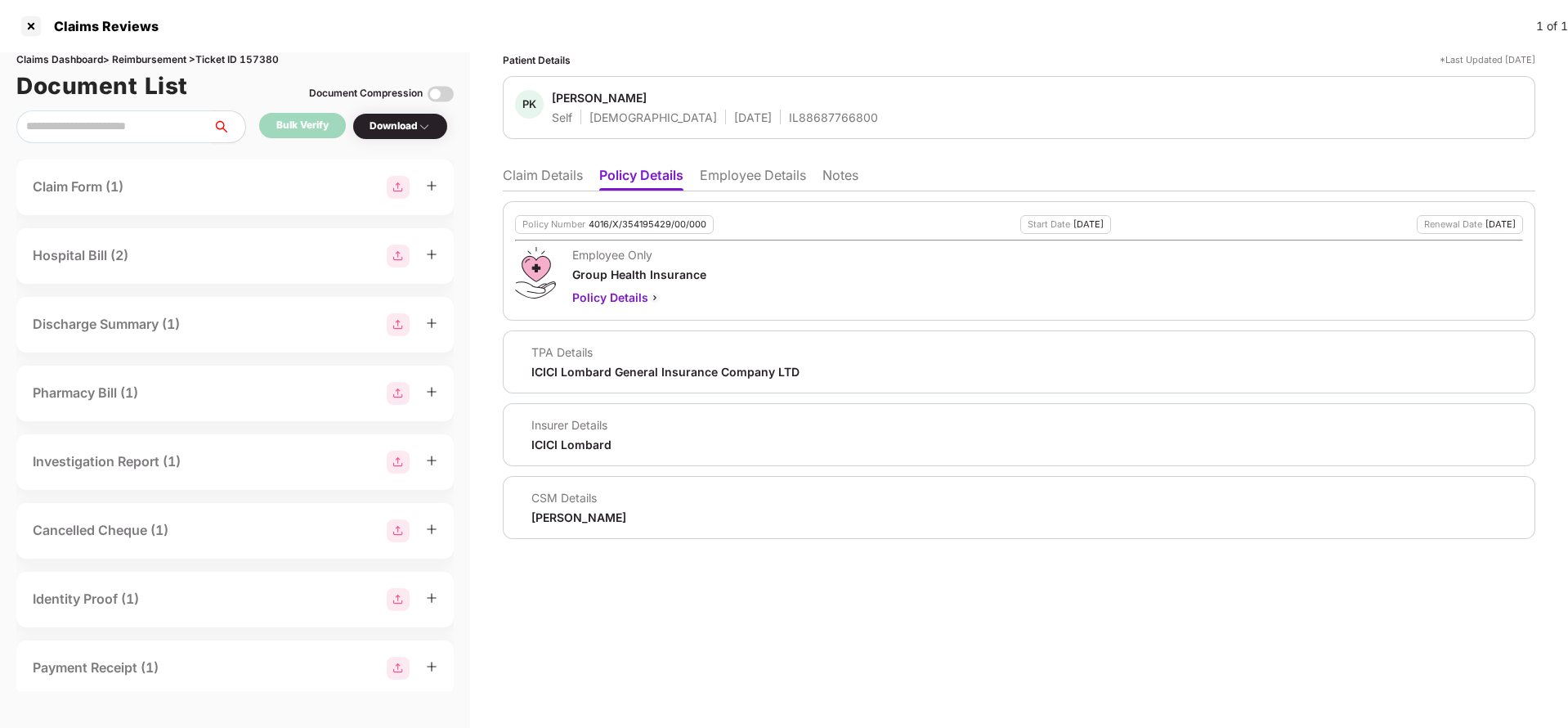
click at [517, 185] on li "Claim Details" at bounding box center [543, 178] width 80 height 23
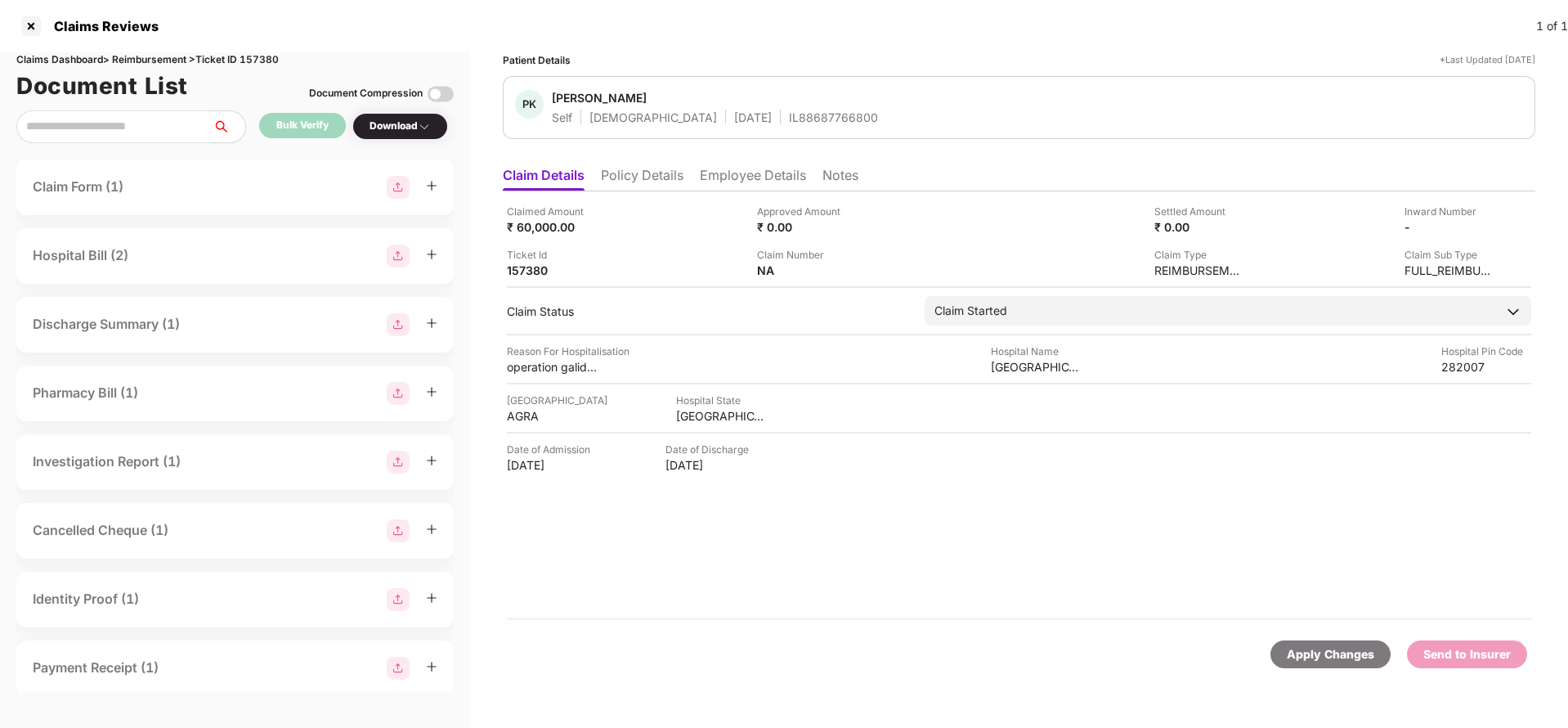
click at [1307, 662] on div "Apply Changes" at bounding box center [1330, 654] width 88 height 18
click at [252, 53] on div "Claims Dashboard > Reimbursement > Ticket ID 157380" at bounding box center [235, 60] width 437 height 16
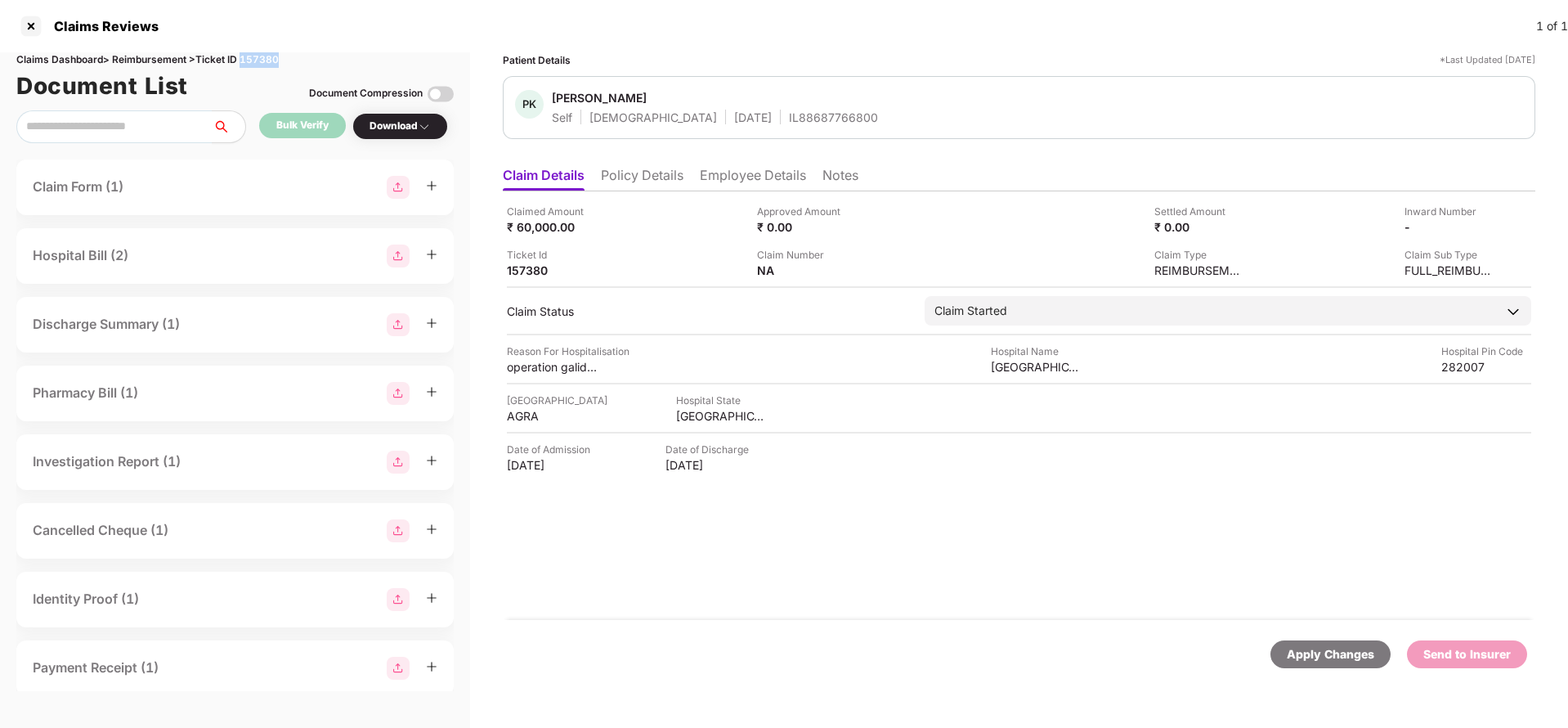
copy div "157380"
click at [1323, 654] on div "Apply Changes" at bounding box center [1330, 654] width 88 height 18
click at [656, 172] on li "Policy Details" at bounding box center [641, 178] width 83 height 23
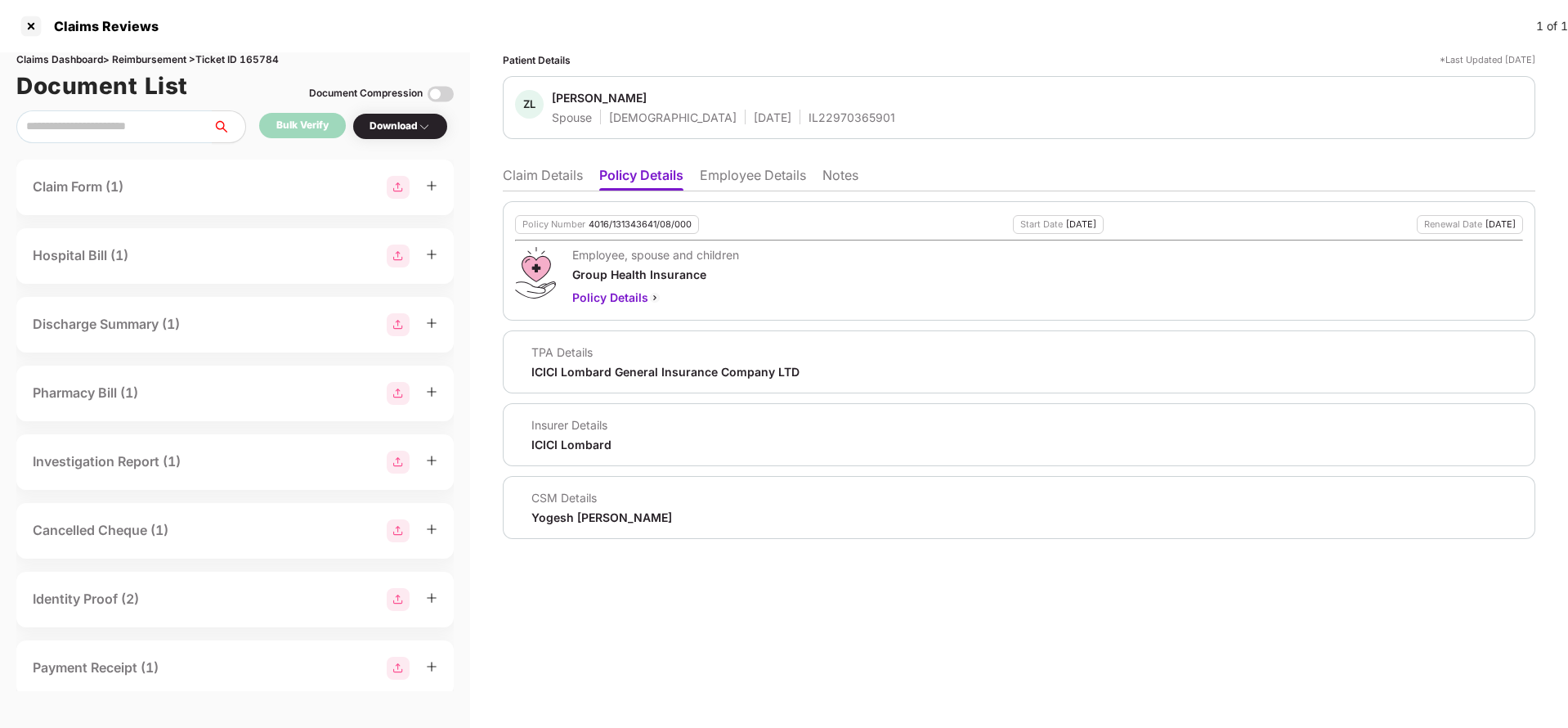
click at [645, 223] on div "4016/131343641/08/000" at bounding box center [640, 224] width 103 height 11
copy div "4016/131343641/08/000"
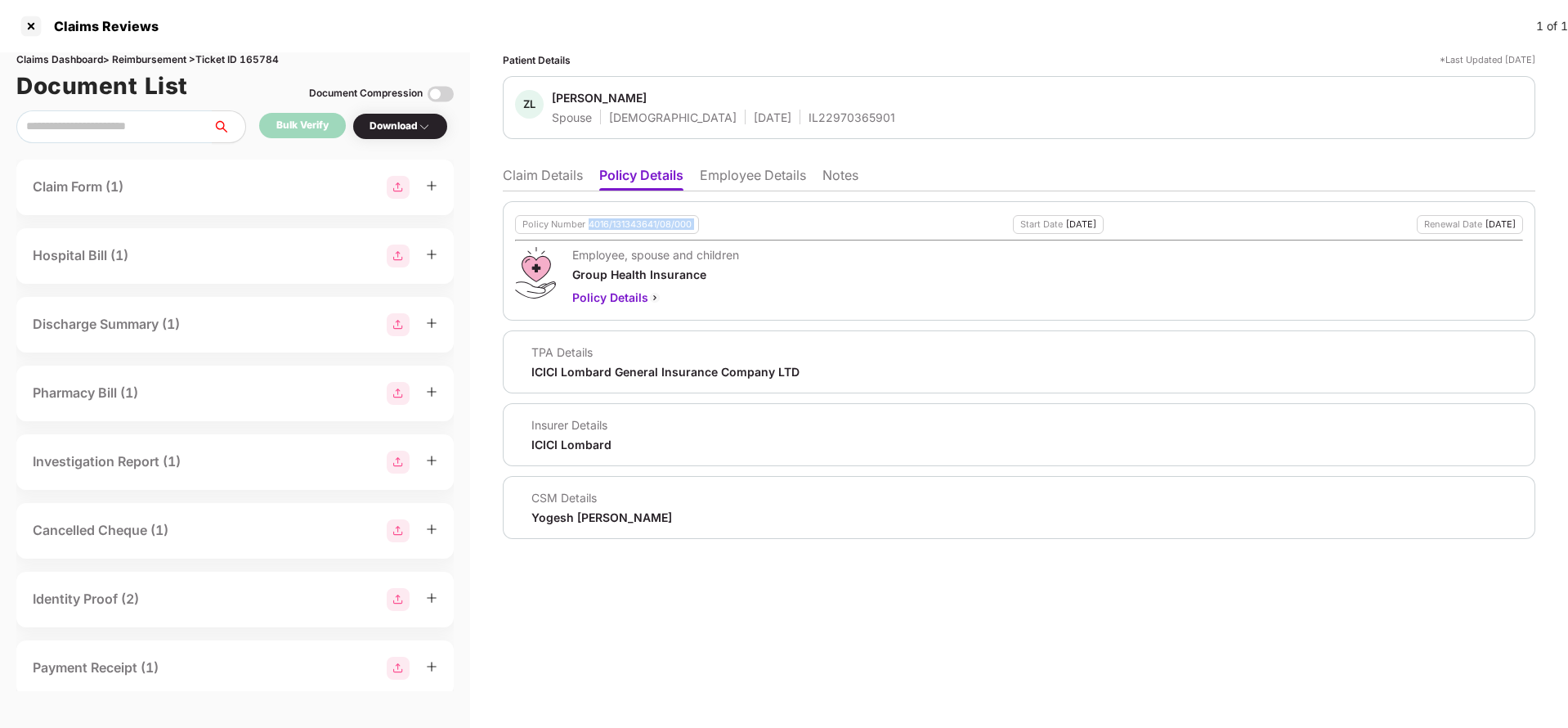
copy div "4016/131343641/08/000"
click at [809, 120] on div "IL22970365901" at bounding box center [852, 117] width 87 height 16
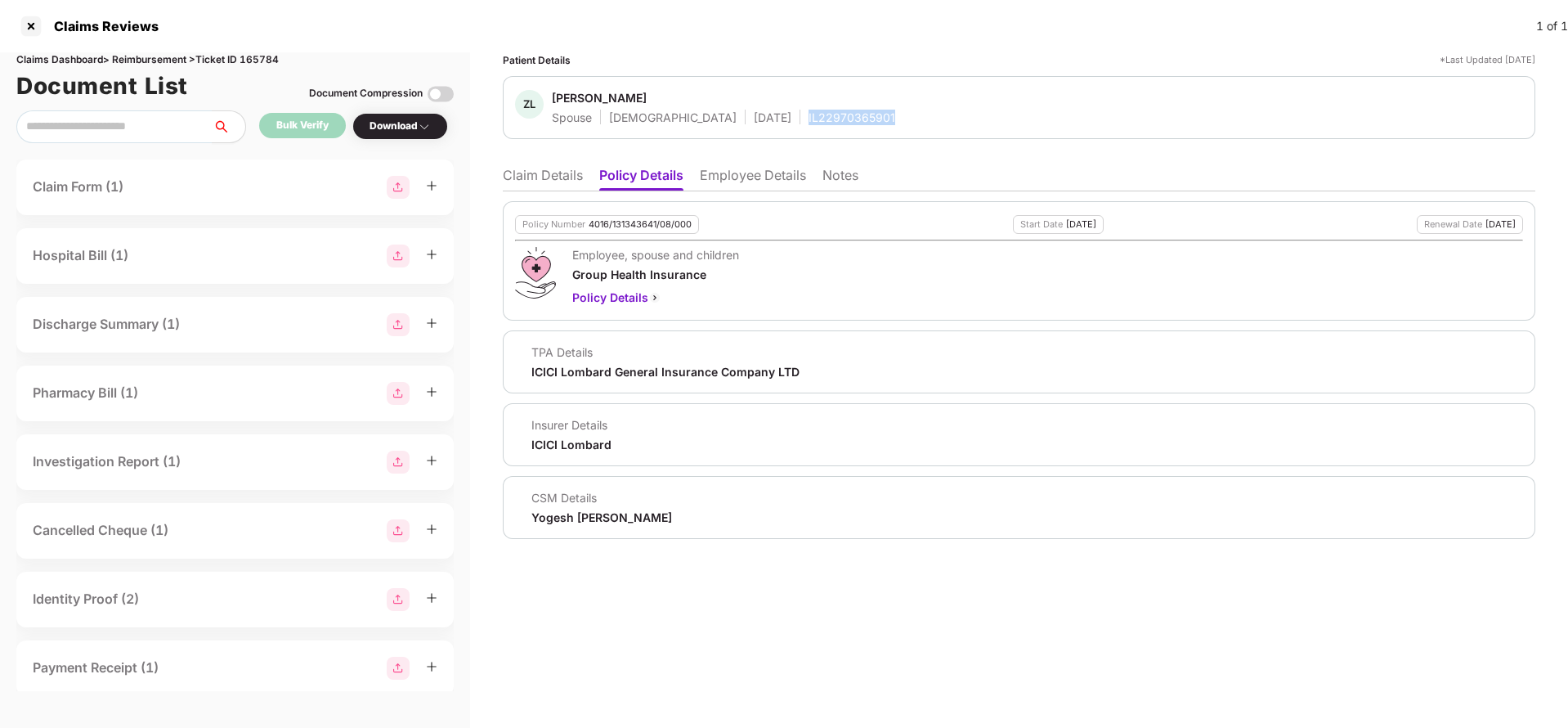
copy div "IL22970365901"
click at [554, 171] on li "Claim Details" at bounding box center [543, 178] width 80 height 23
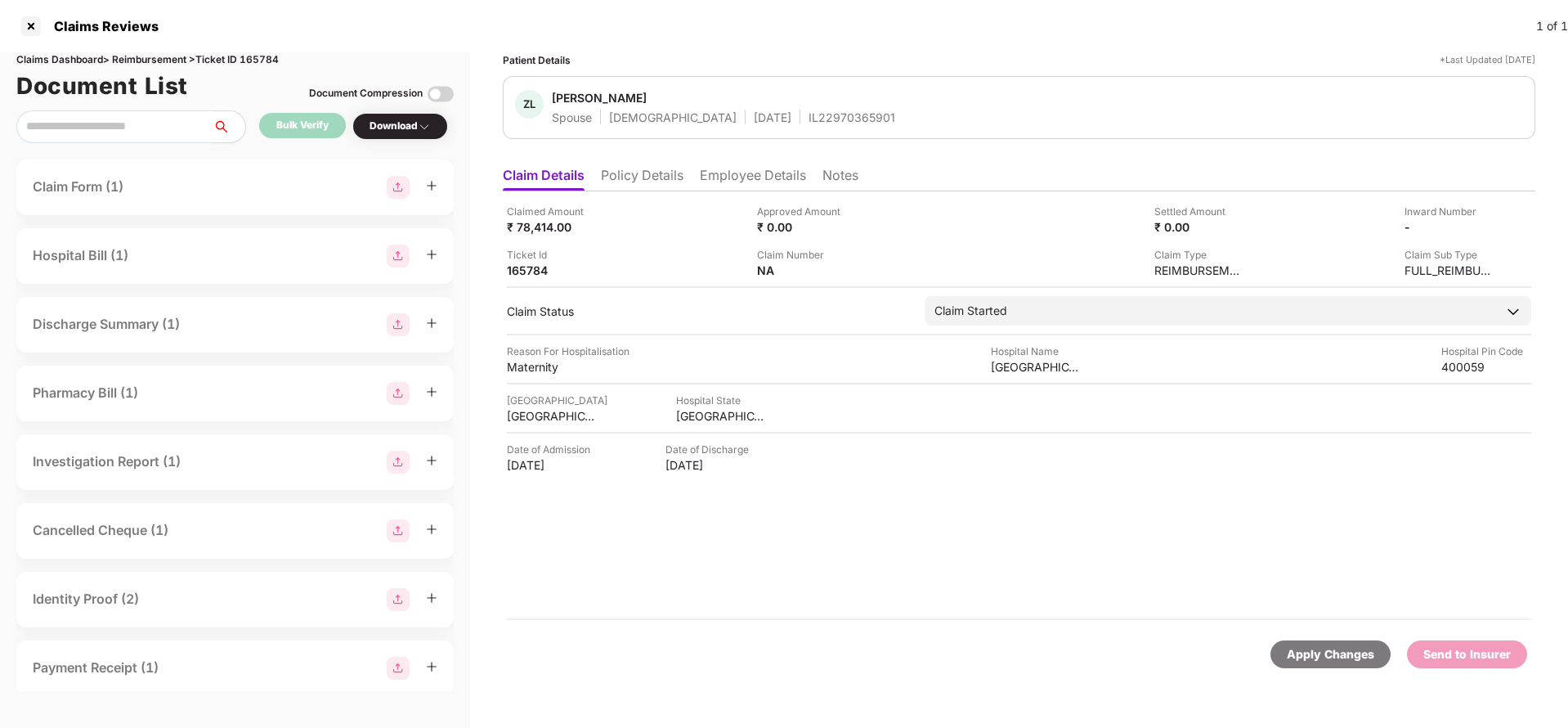
click at [524, 237] on div "Claimed Amount ₹ 78,414.00 Approved Amount ₹ 0.00 Settled Amount ₹ 0.00 Inward …" at bounding box center [1019, 240] width 1024 height 74
copy div "78,414"
click at [1033, 361] on div "Srijan Hospital" at bounding box center [1036, 367] width 90 height 16
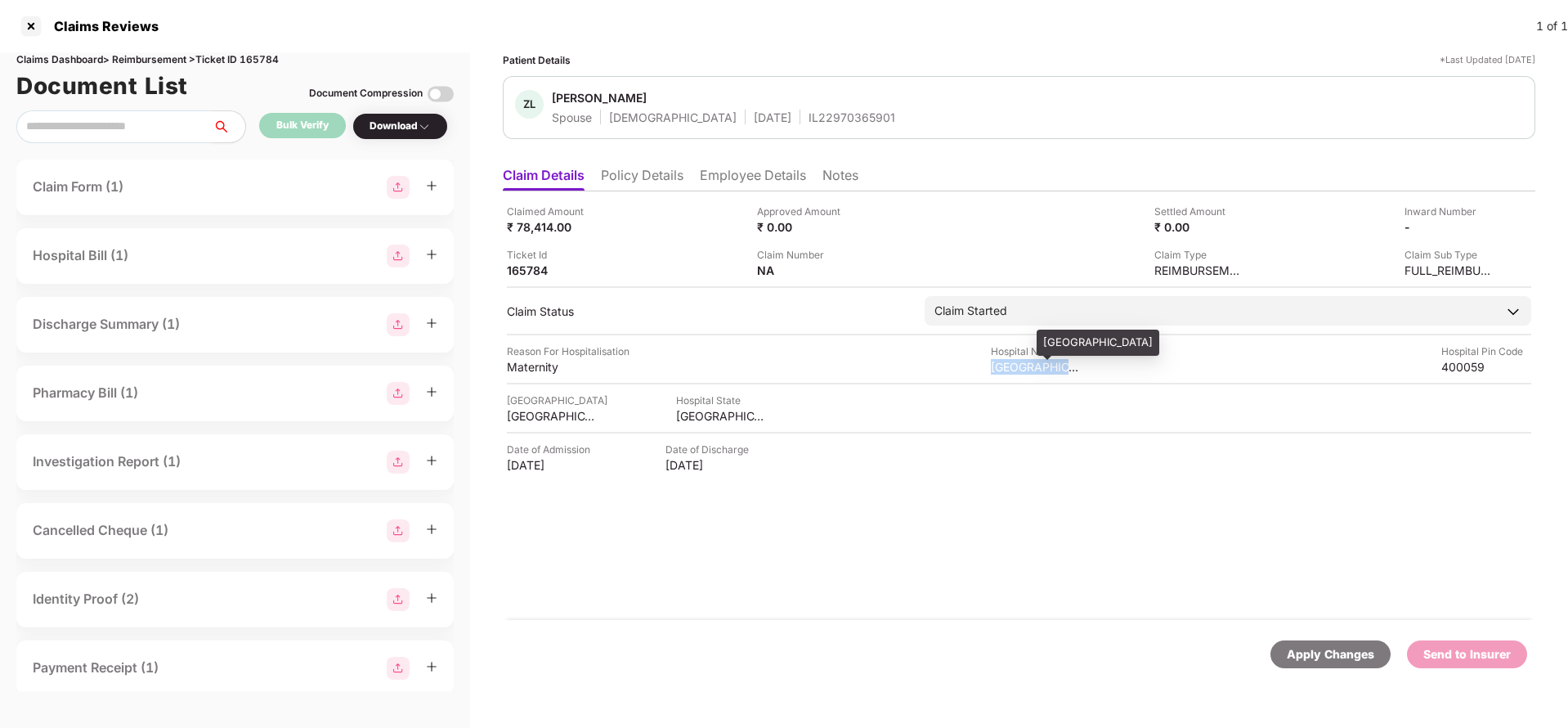
click at [1033, 361] on div "Srijan Hospital" at bounding box center [1036, 367] width 90 height 16
copy div "Srijan Hospital"
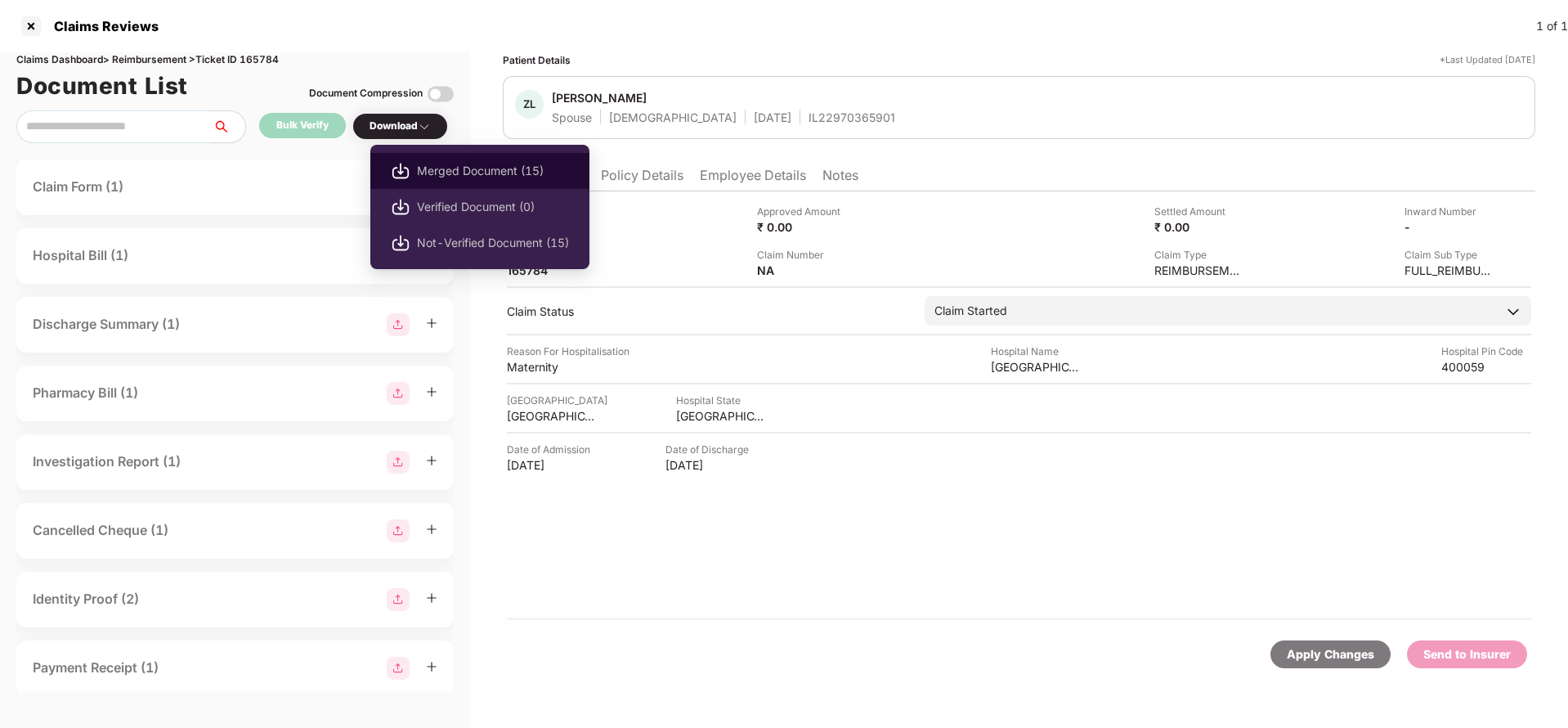
click at [462, 167] on span "Merged Document (15)" at bounding box center [493, 172] width 152 height 18
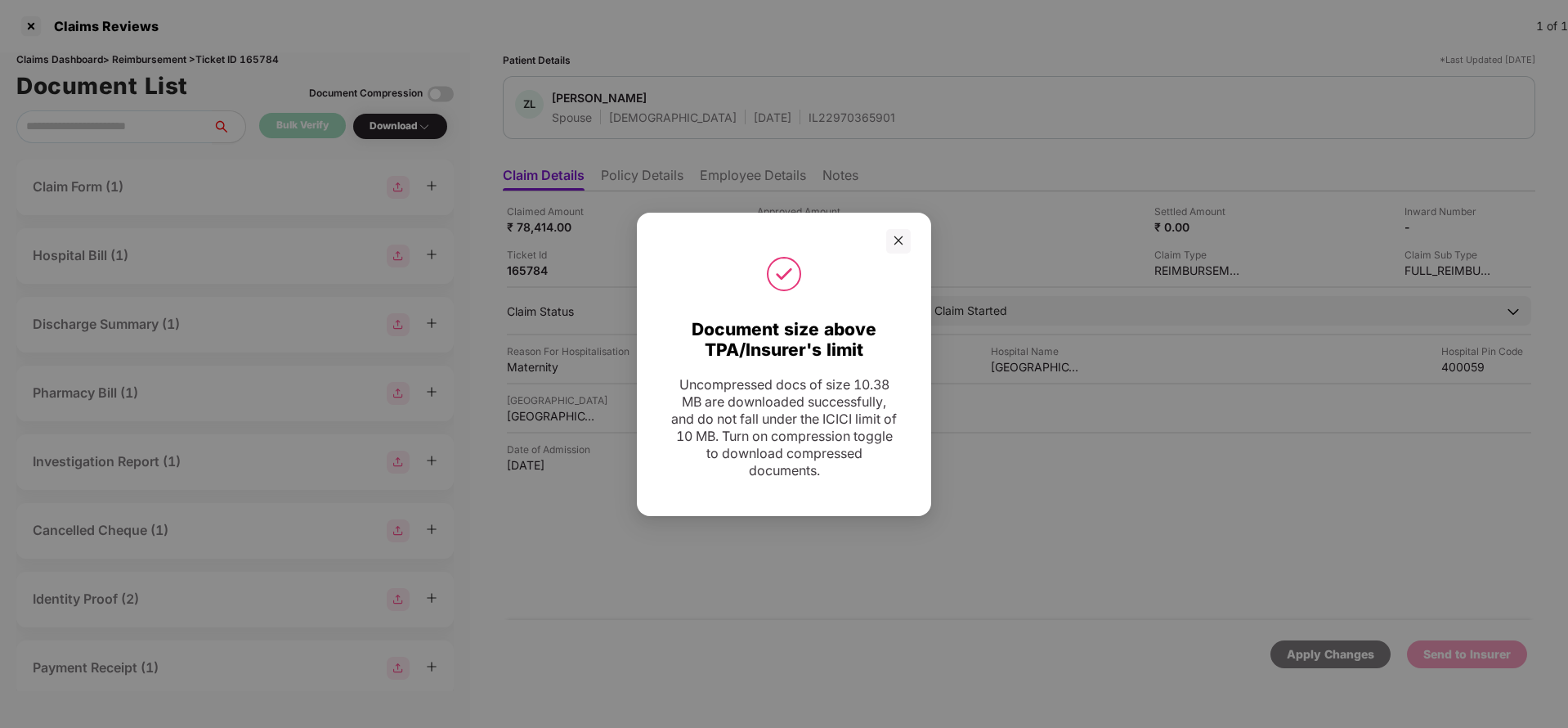
drag, startPoint x: 891, startPoint y: 243, endPoint x: 966, endPoint y: 164, distance: 108.9
click at [891, 243] on div at bounding box center [898, 241] width 24 height 24
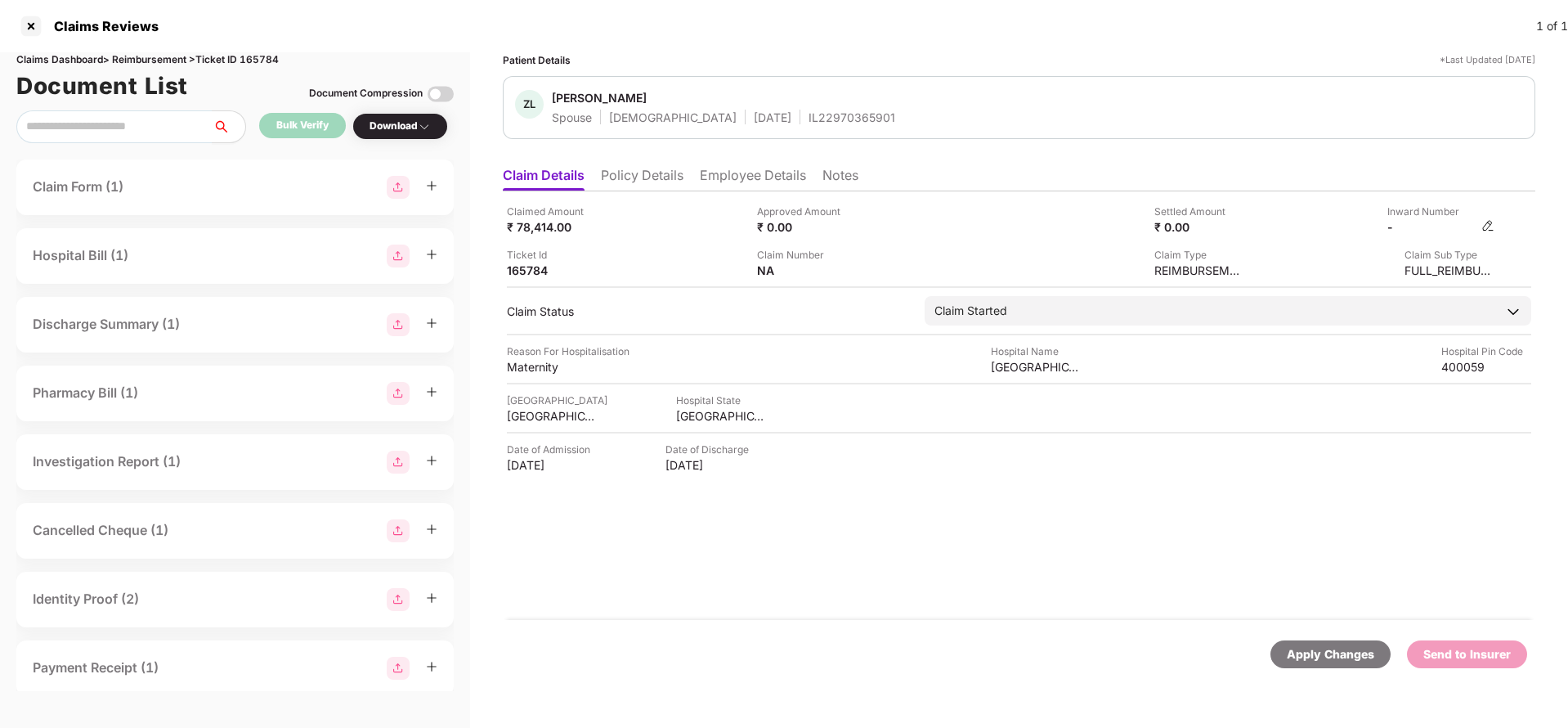
click at [1484, 226] on img at bounding box center [1488, 226] width 13 height 13
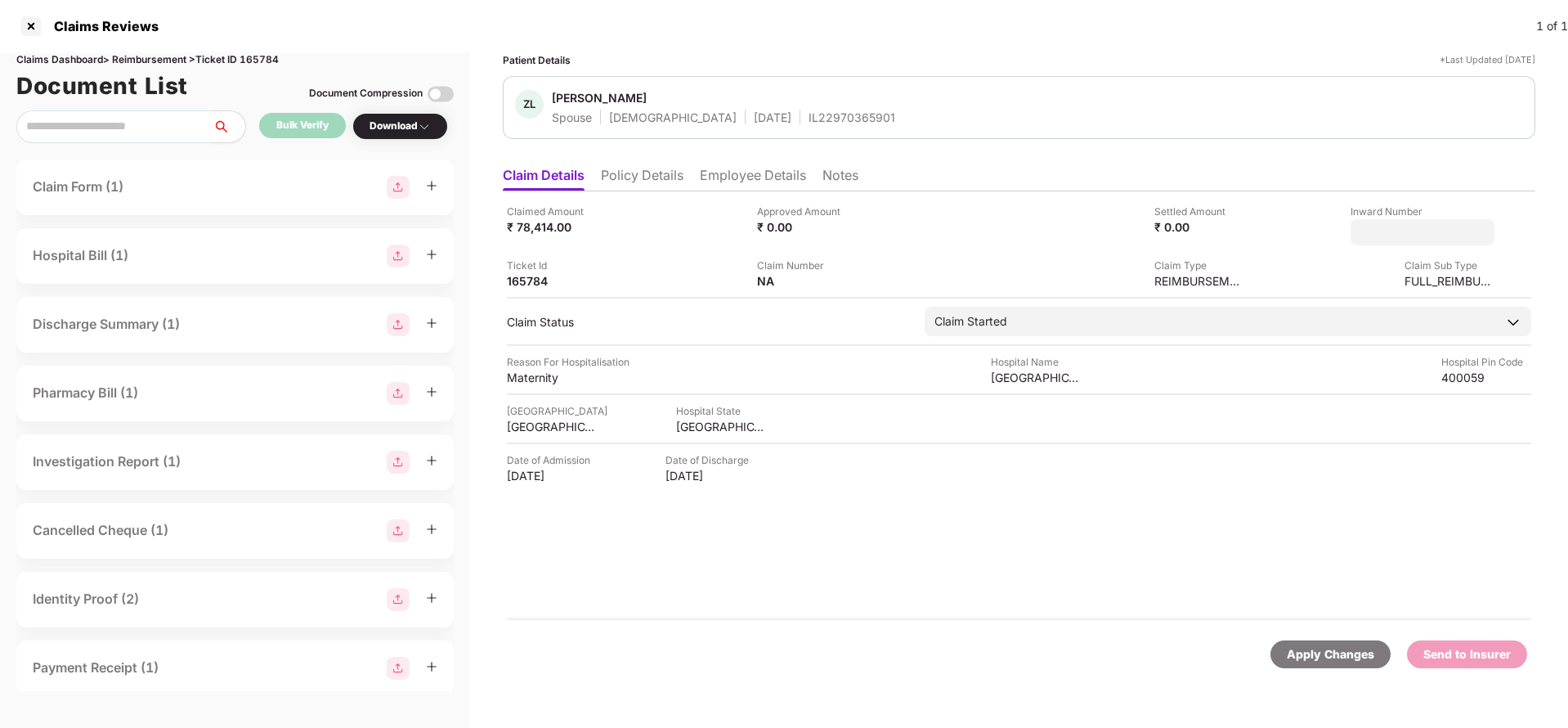
type input "**********"
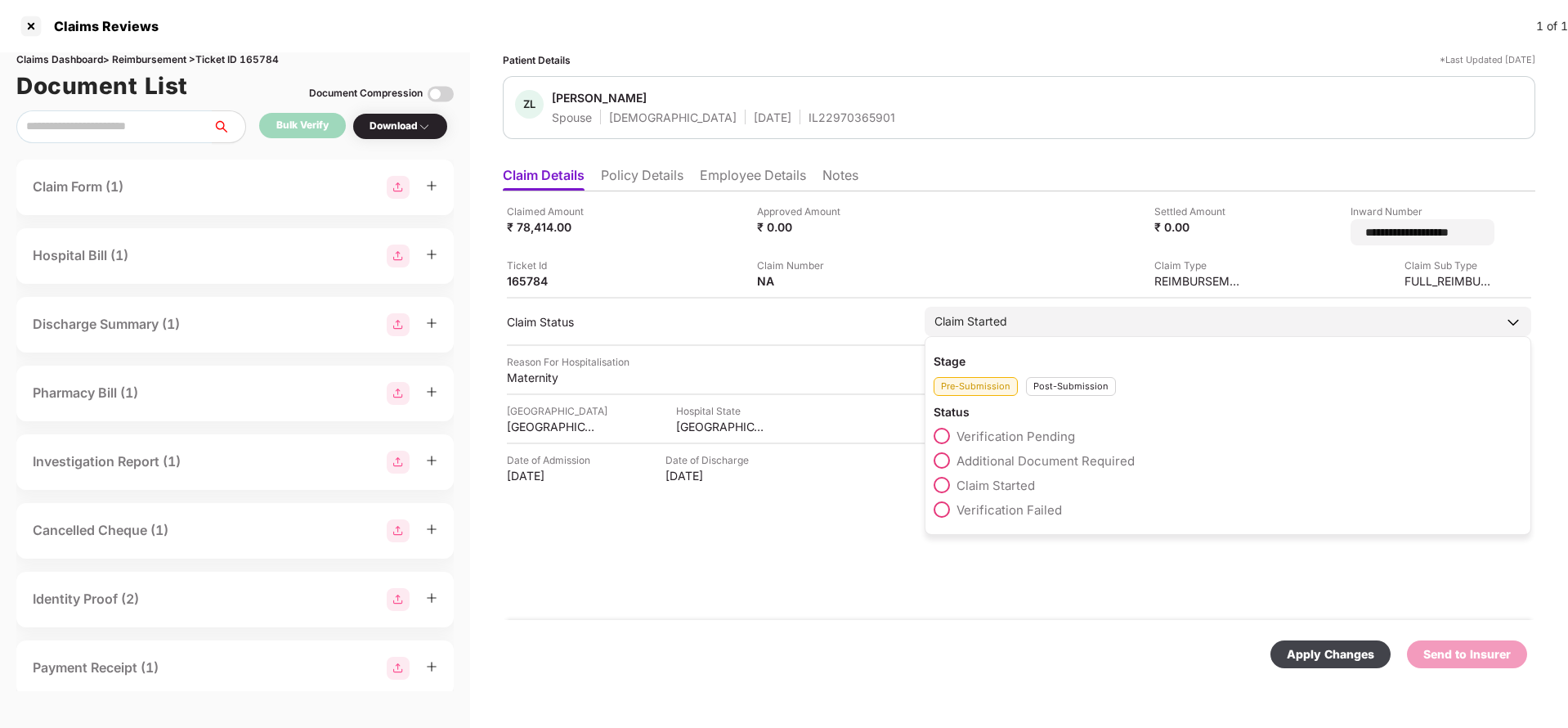
click at [1171, 315] on div "Claim Started" at bounding box center [1227, 321] width 606 height 29
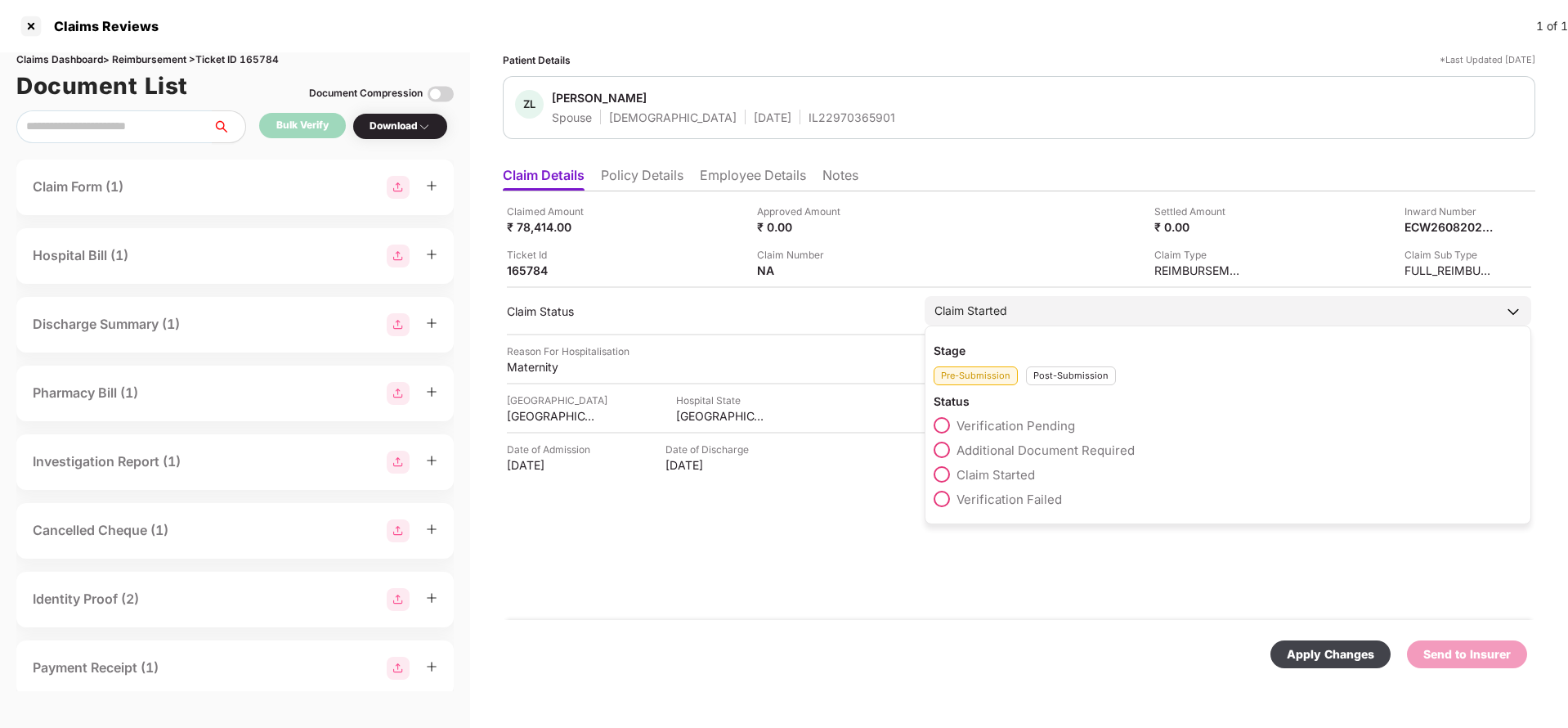
click at [1065, 375] on div "Post-Submission" at bounding box center [1071, 376] width 90 height 18
click at [1029, 443] on span "Claim Under Process" at bounding box center [1019, 450] width 124 height 16
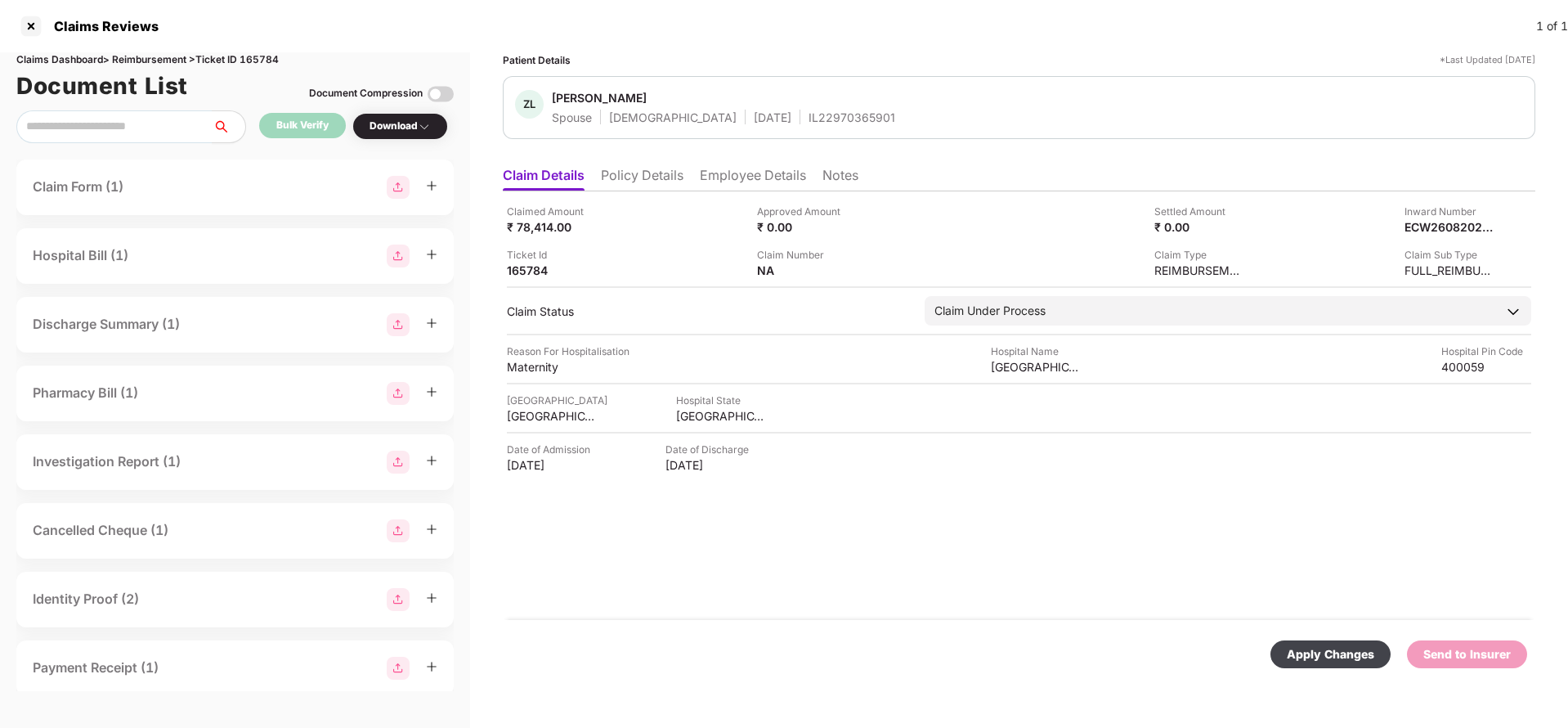
click at [1342, 649] on div "Apply Changes" at bounding box center [1330, 654] width 88 height 18
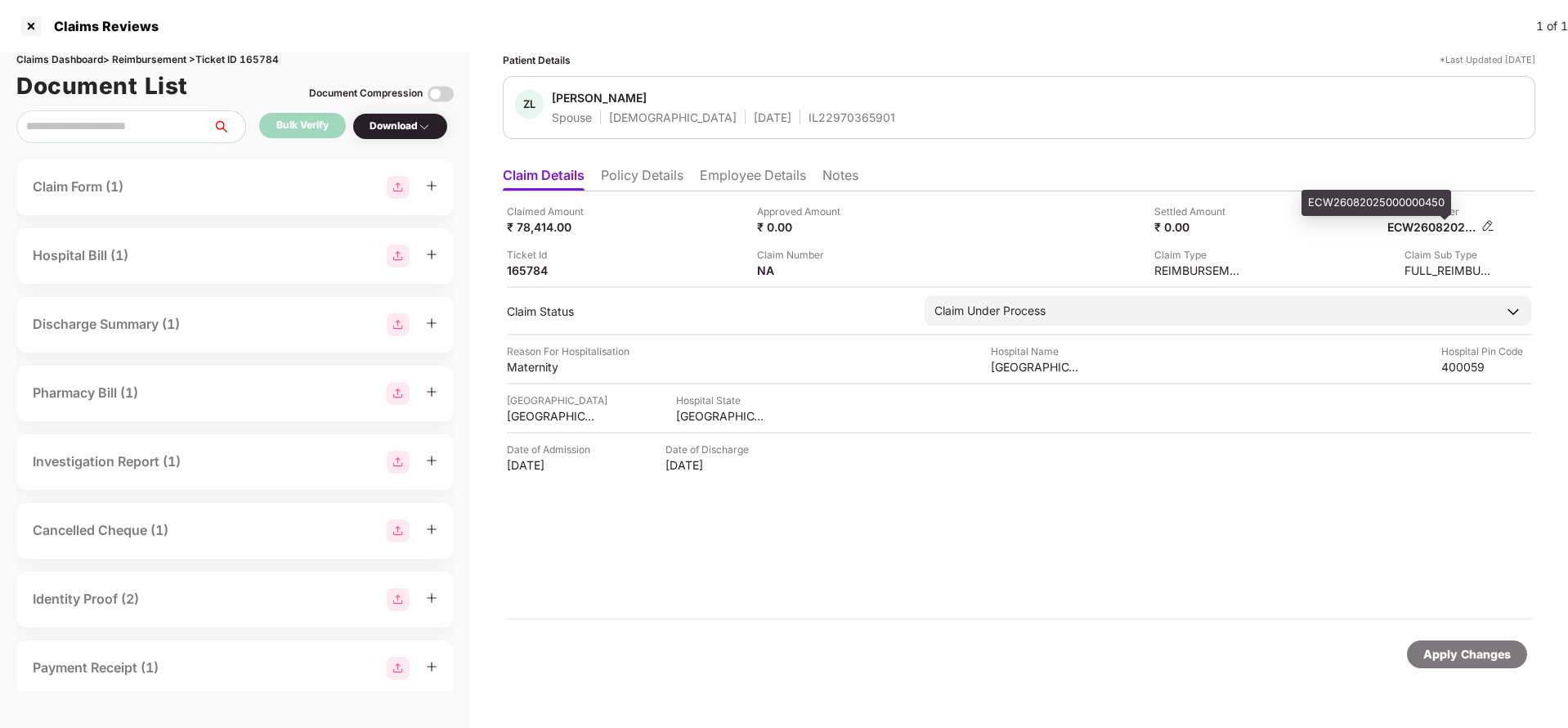
click at [1442, 227] on div "ECW26082025000000450" at bounding box center [1433, 227] width 90 height 16
copy div
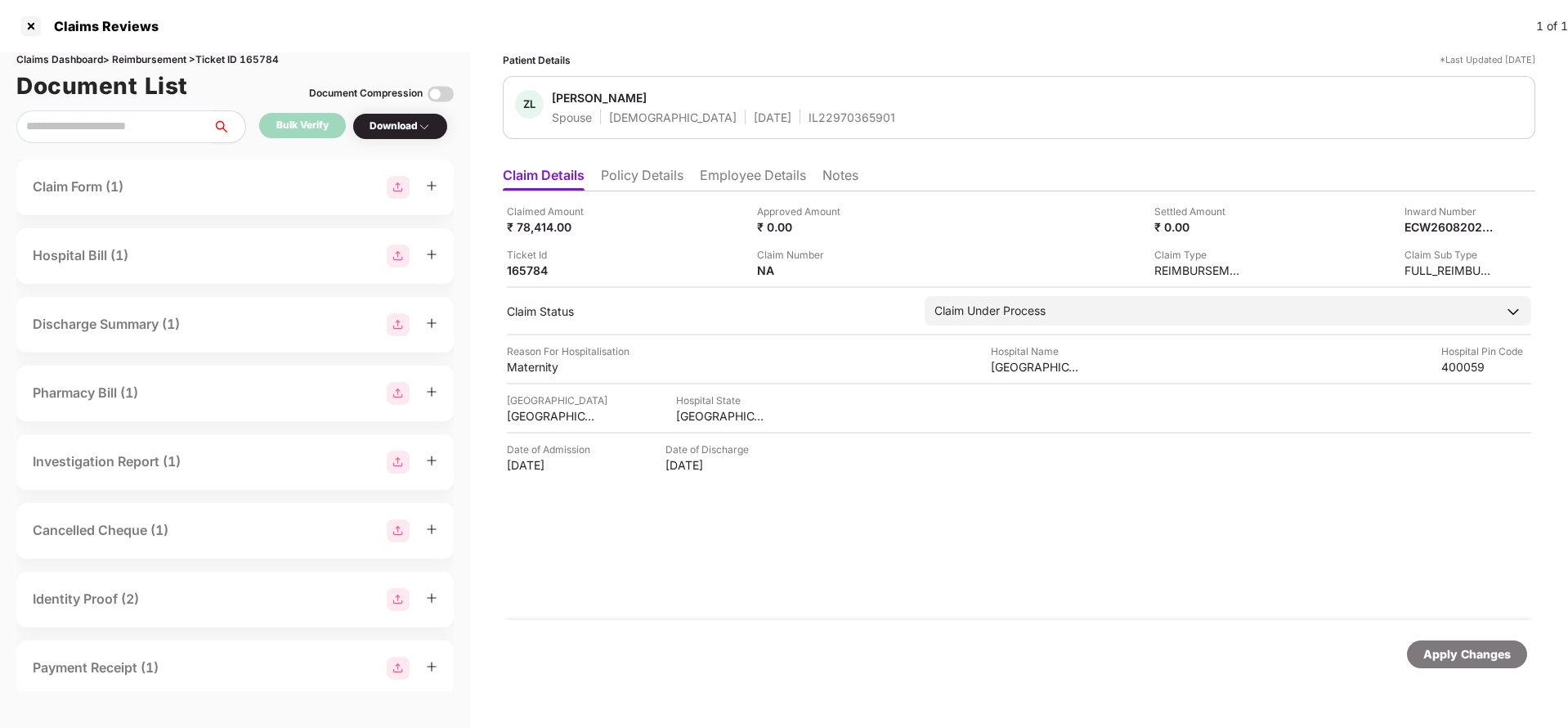
click at [809, 120] on div "IL22970365901" at bounding box center [852, 117] width 87 height 16
click at [1471, 666] on div "Apply Changes" at bounding box center [1467, 654] width 120 height 28
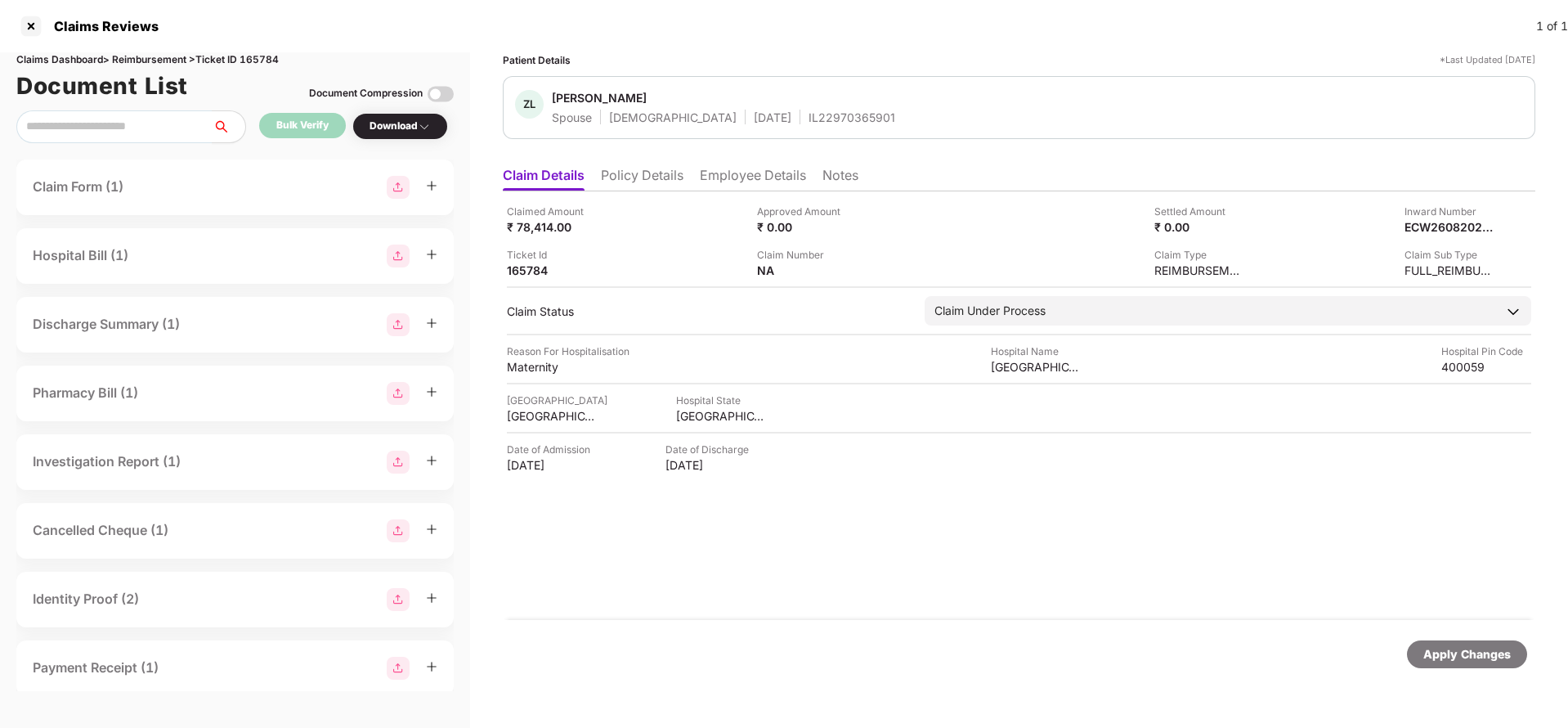
click at [270, 62] on div "Claims Dashboard > Reimbursement > Ticket ID 165784" at bounding box center [235, 60] width 437 height 16
click at [1482, 655] on div "Apply Changes" at bounding box center [1467, 654] width 88 height 18
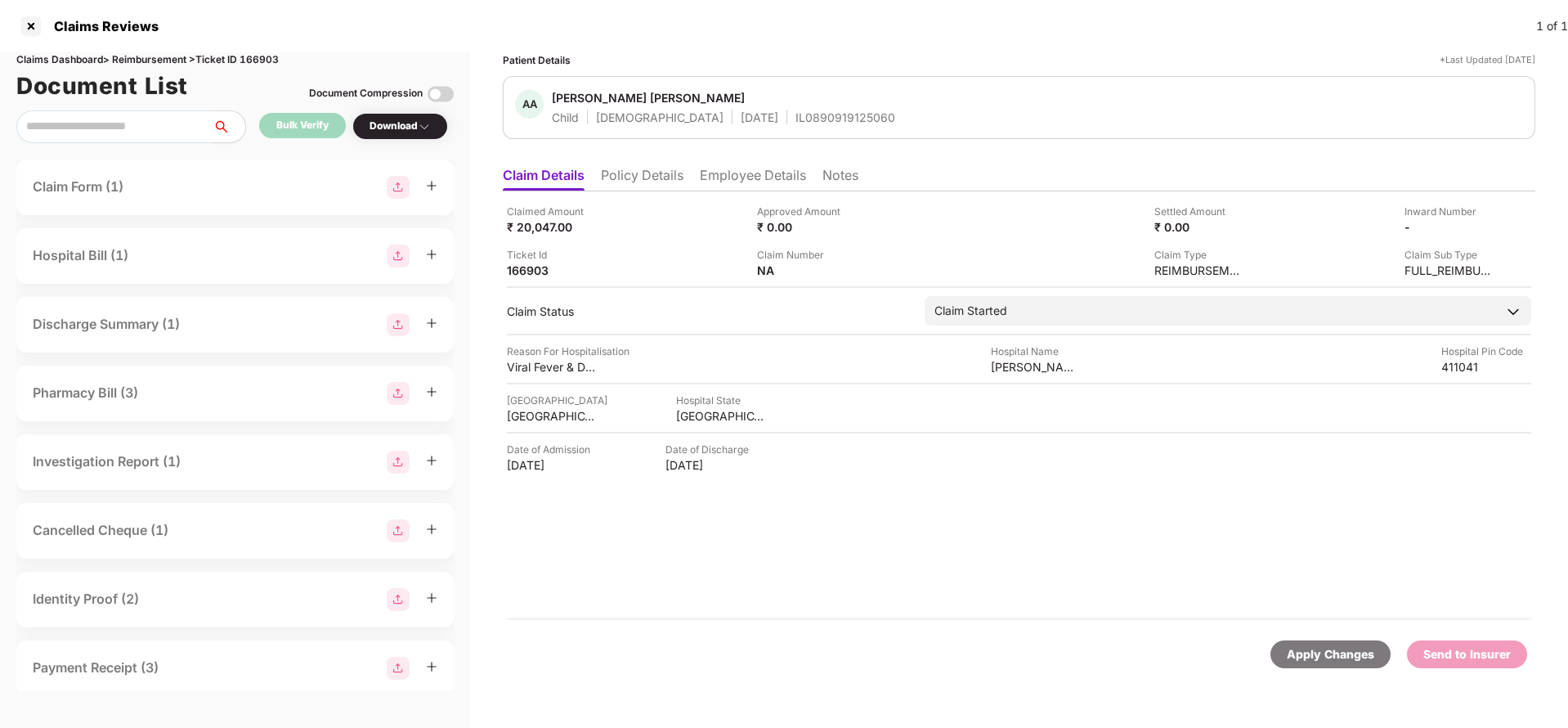
click at [642, 172] on li "Policy Details" at bounding box center [641, 178] width 83 height 23
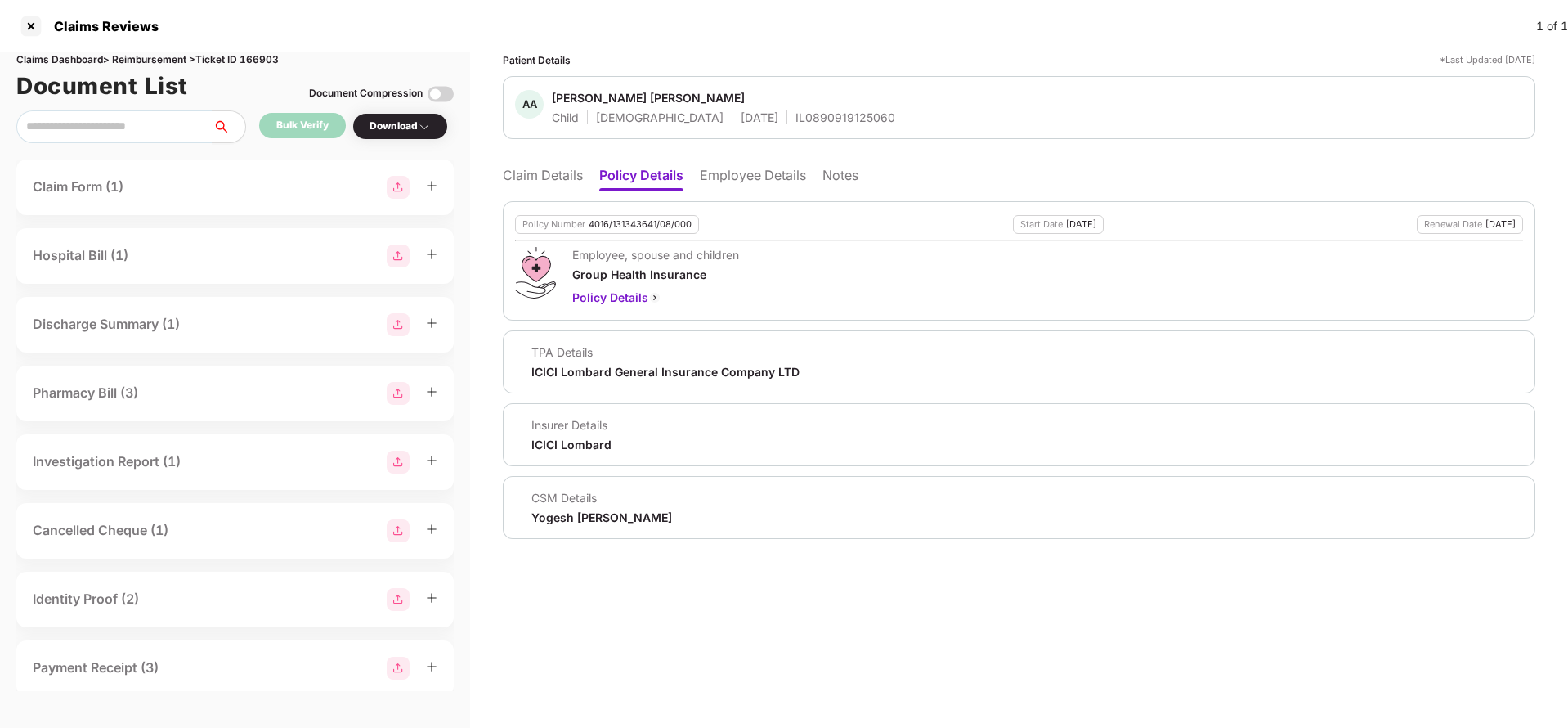
click at [726, 177] on li "Employee Details" at bounding box center [753, 178] width 106 height 23
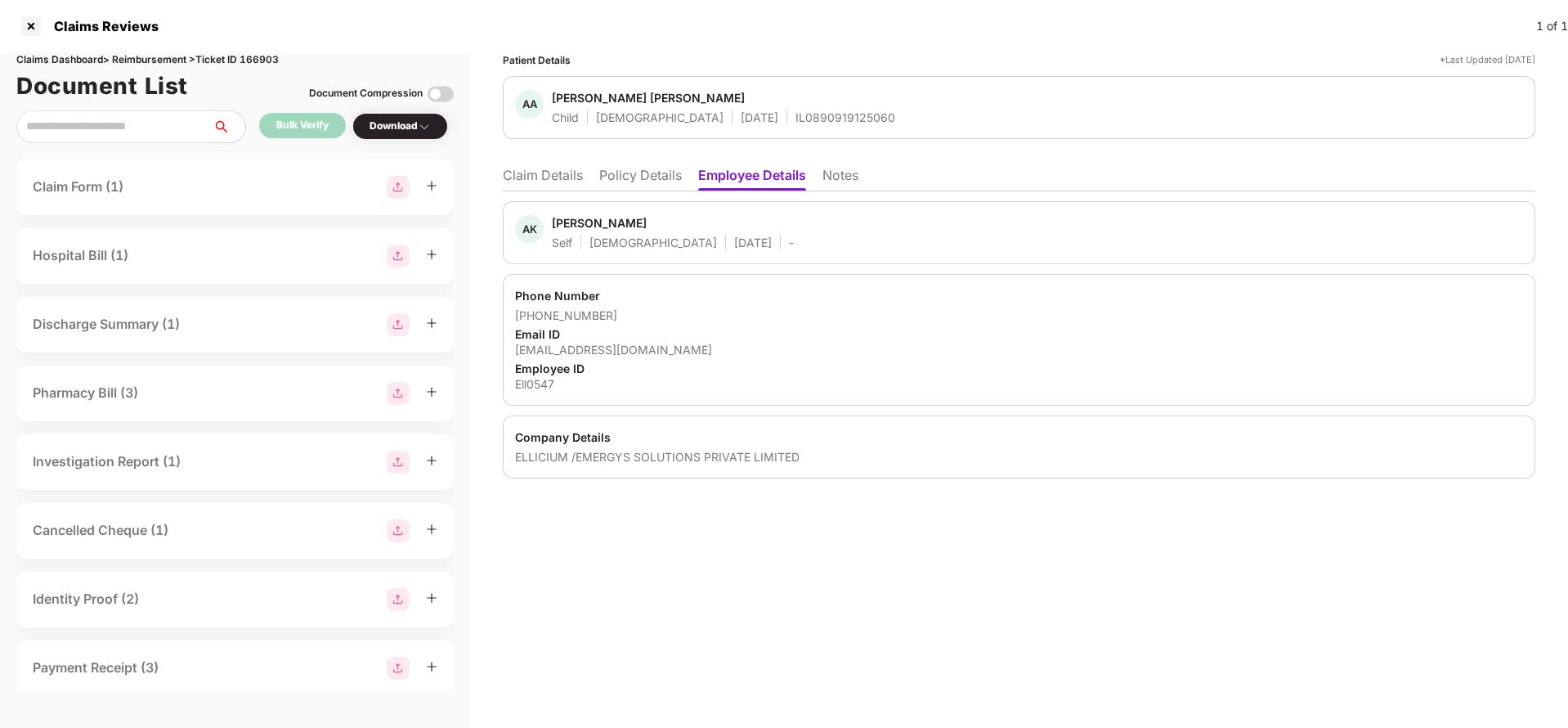
click at [525, 182] on li "Claim Details" at bounding box center [543, 178] width 80 height 23
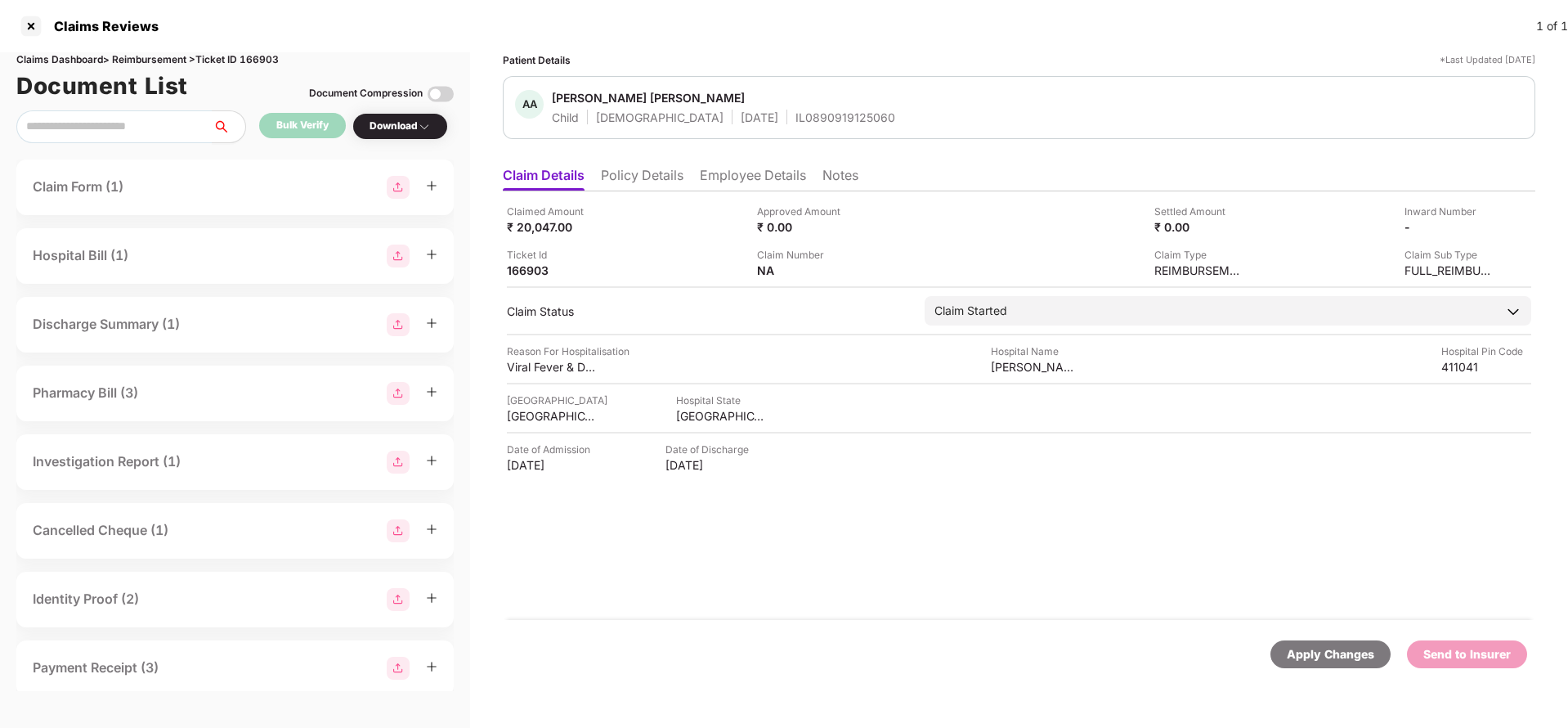
click at [640, 167] on li "Policy Details" at bounding box center [641, 178] width 83 height 23
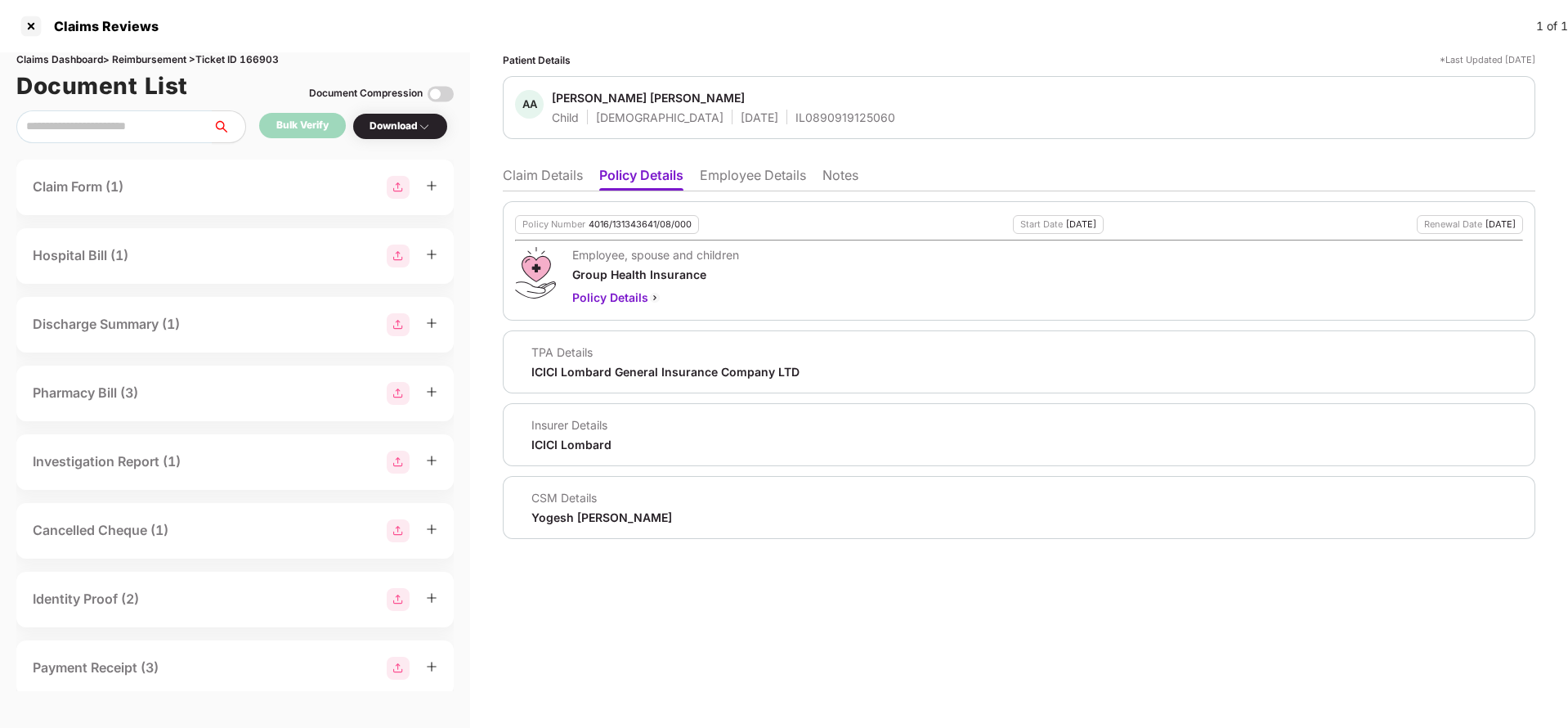
click at [622, 227] on div "4016/131343641/08/000" at bounding box center [640, 224] width 103 height 11
copy div "4016/131343641/08/000"
click at [795, 114] on div "IL0890919125060" at bounding box center [845, 117] width 100 height 16
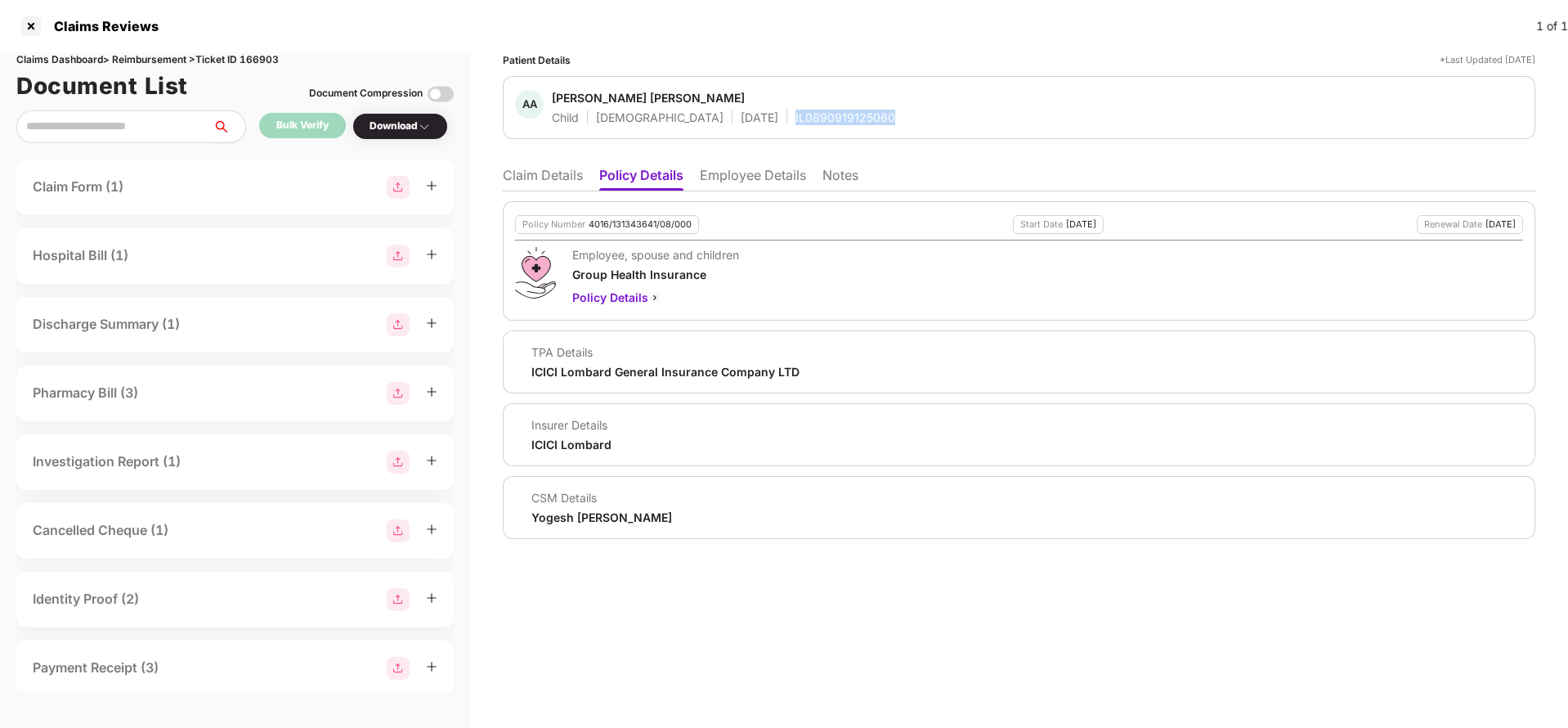
click at [795, 114] on div "IL0890919125060" at bounding box center [845, 117] width 100 height 16
copy div "IL0890919125060"
click at [538, 177] on li "Claim Details" at bounding box center [543, 178] width 80 height 23
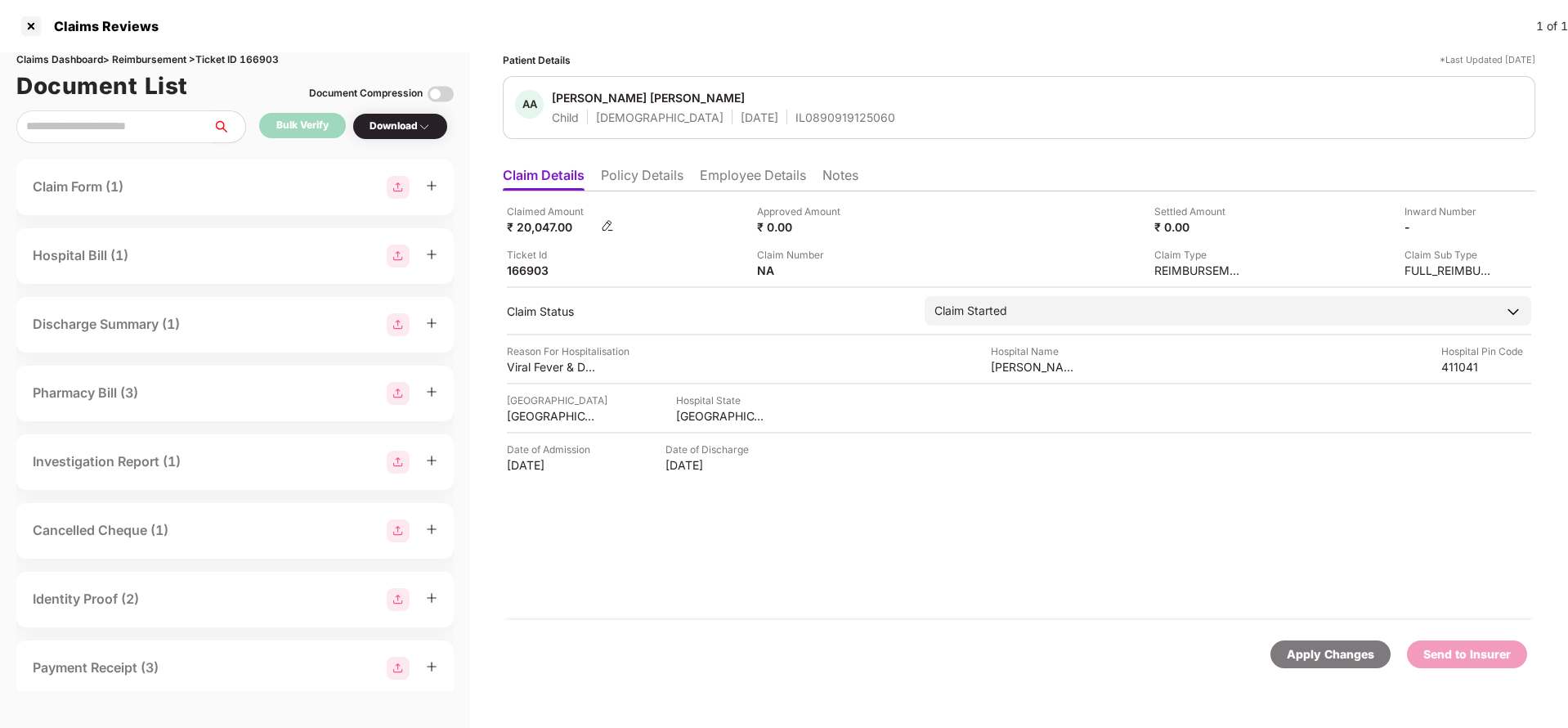
click at [534, 228] on div "₹ 20,047.00" at bounding box center [552, 227] width 90 height 16
copy div "20,047"
click at [1057, 367] on div "SHATAYU HOSPITAL" at bounding box center [1036, 367] width 90 height 16
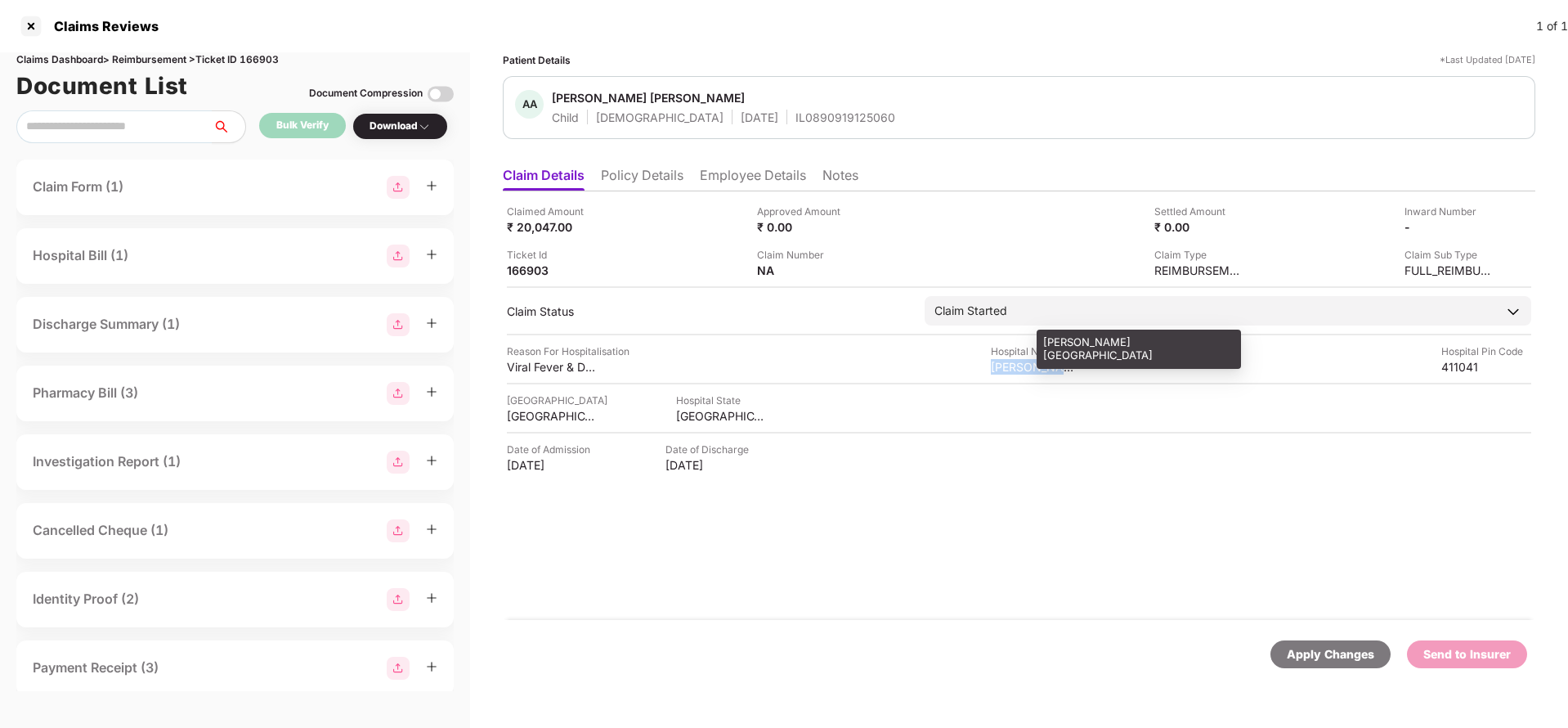
click at [1057, 367] on div "SHATAYU HOSPITAL" at bounding box center [1036, 367] width 90 height 16
copy div "SHATAYU HOSPITAL"
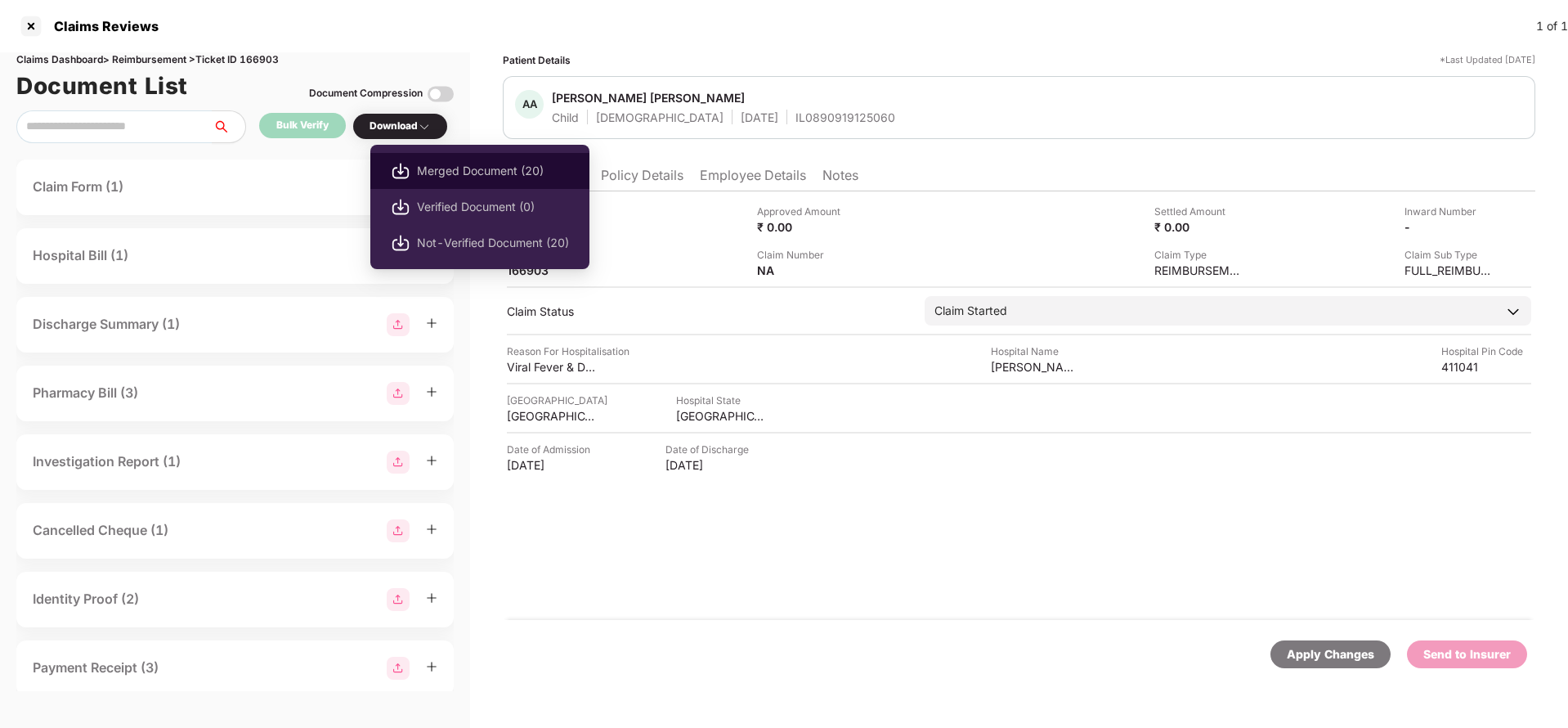
click at [468, 180] on li "Merged Document (20)" at bounding box center [480, 171] width 219 height 36
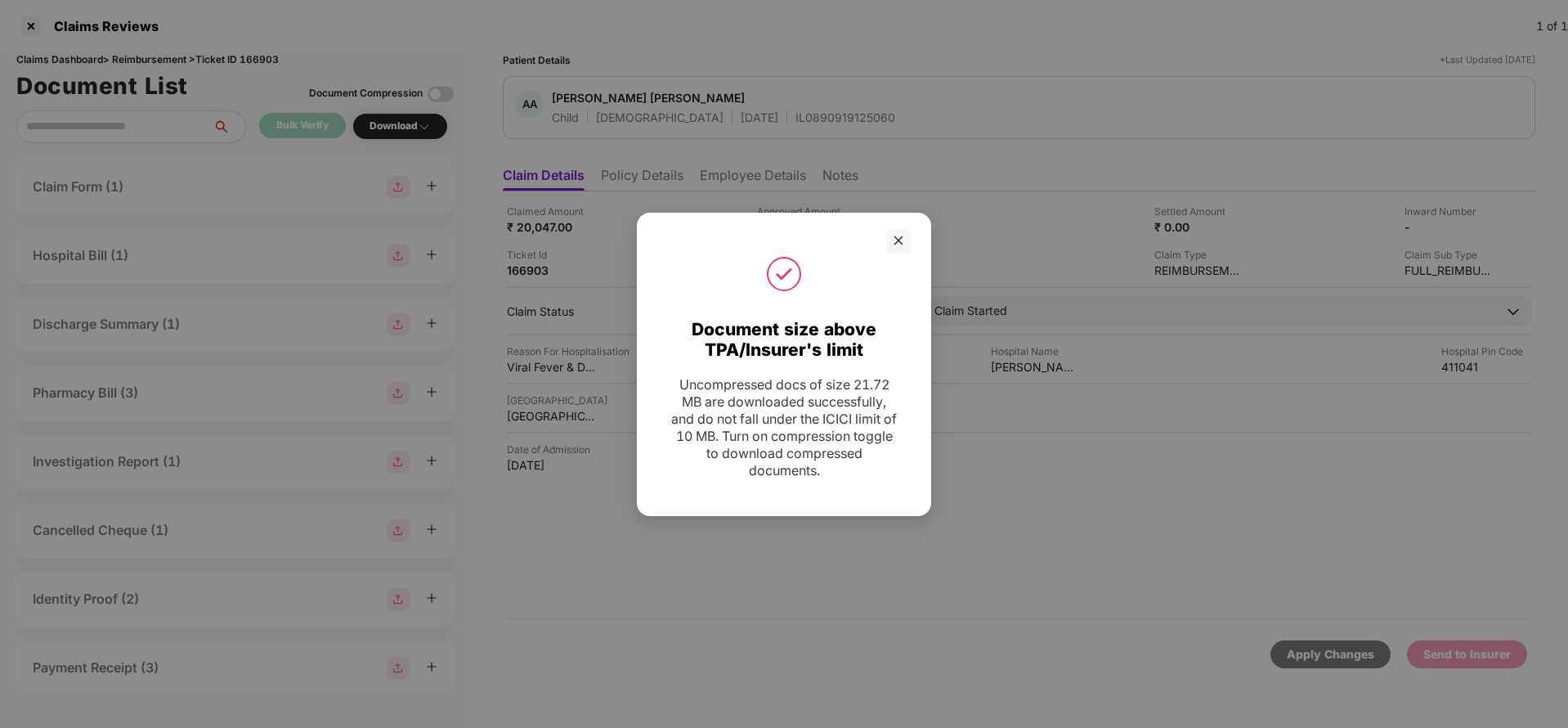
drag, startPoint x: 896, startPoint y: 243, endPoint x: 917, endPoint y: 215, distance: 35.0
click at [896, 243] on icon "close" at bounding box center [898, 241] width 12 height 12
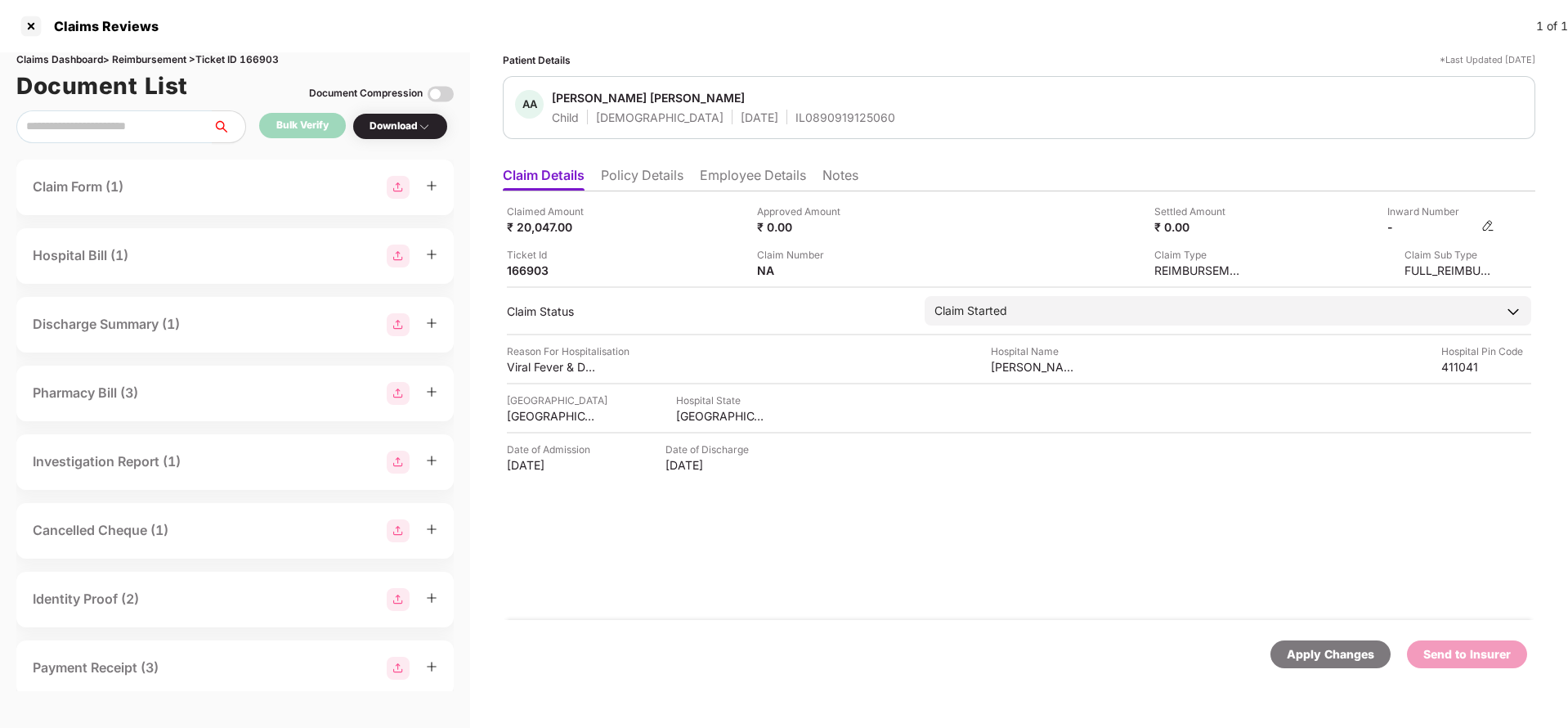
click at [1484, 223] on img at bounding box center [1488, 226] width 13 height 13
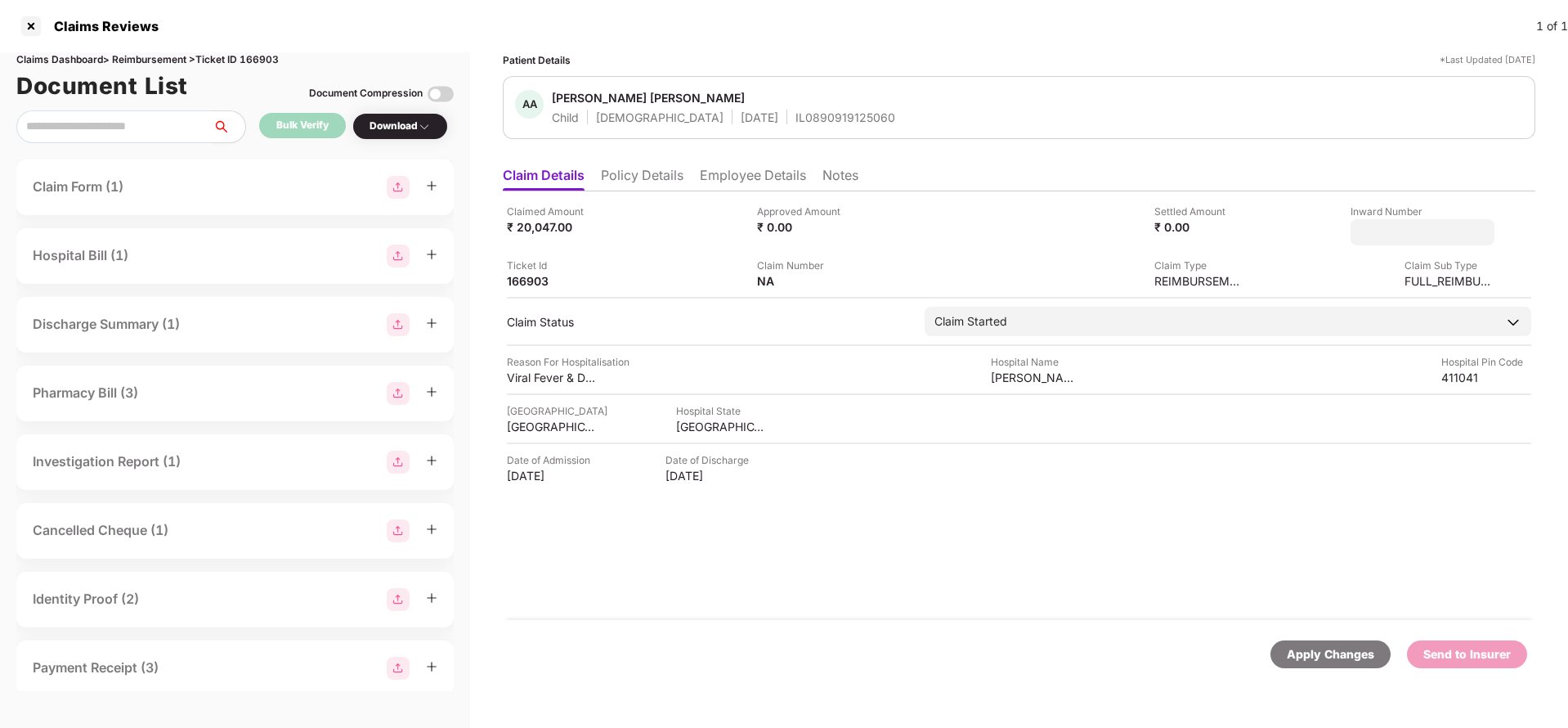
type input "**********"
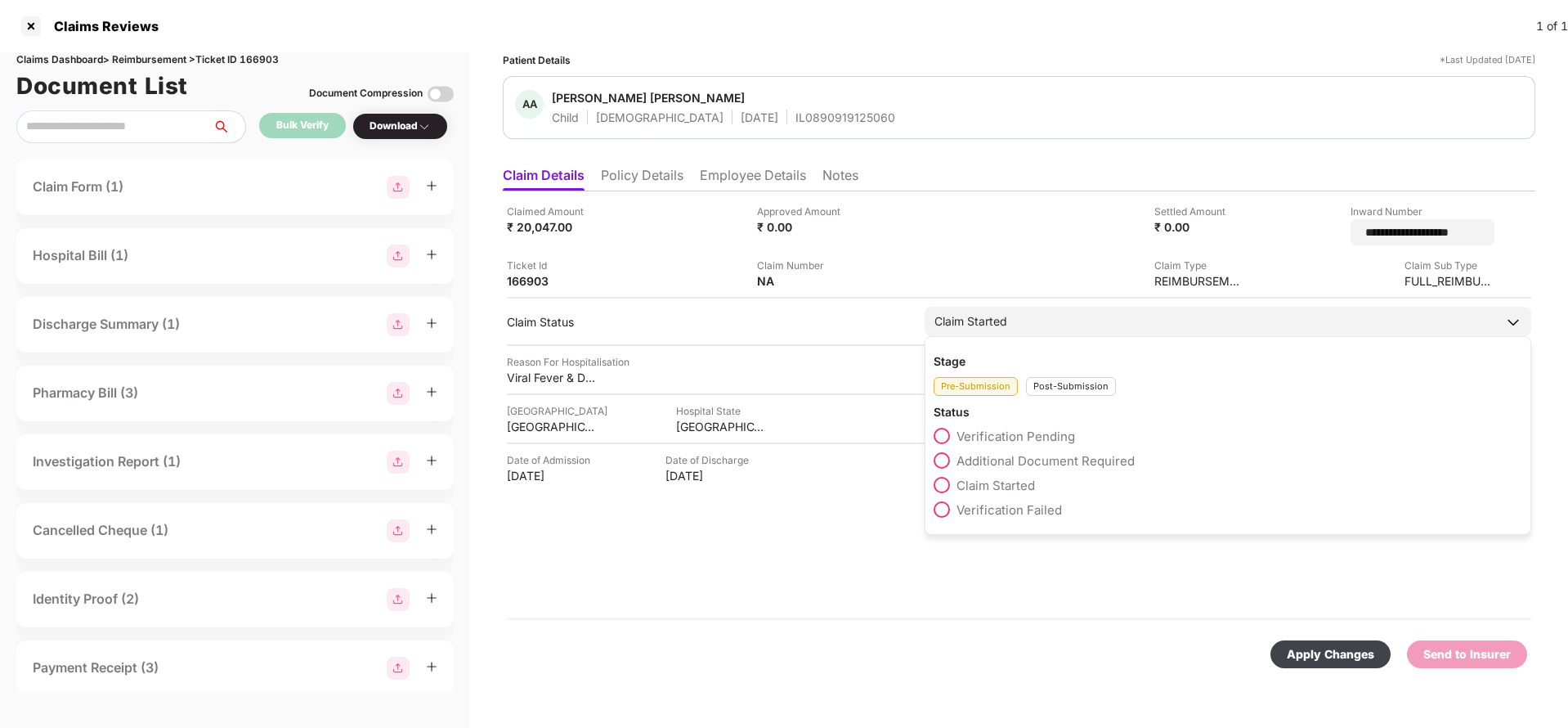
click at [1055, 313] on div "Claim Started" at bounding box center [1227, 321] width 606 height 29
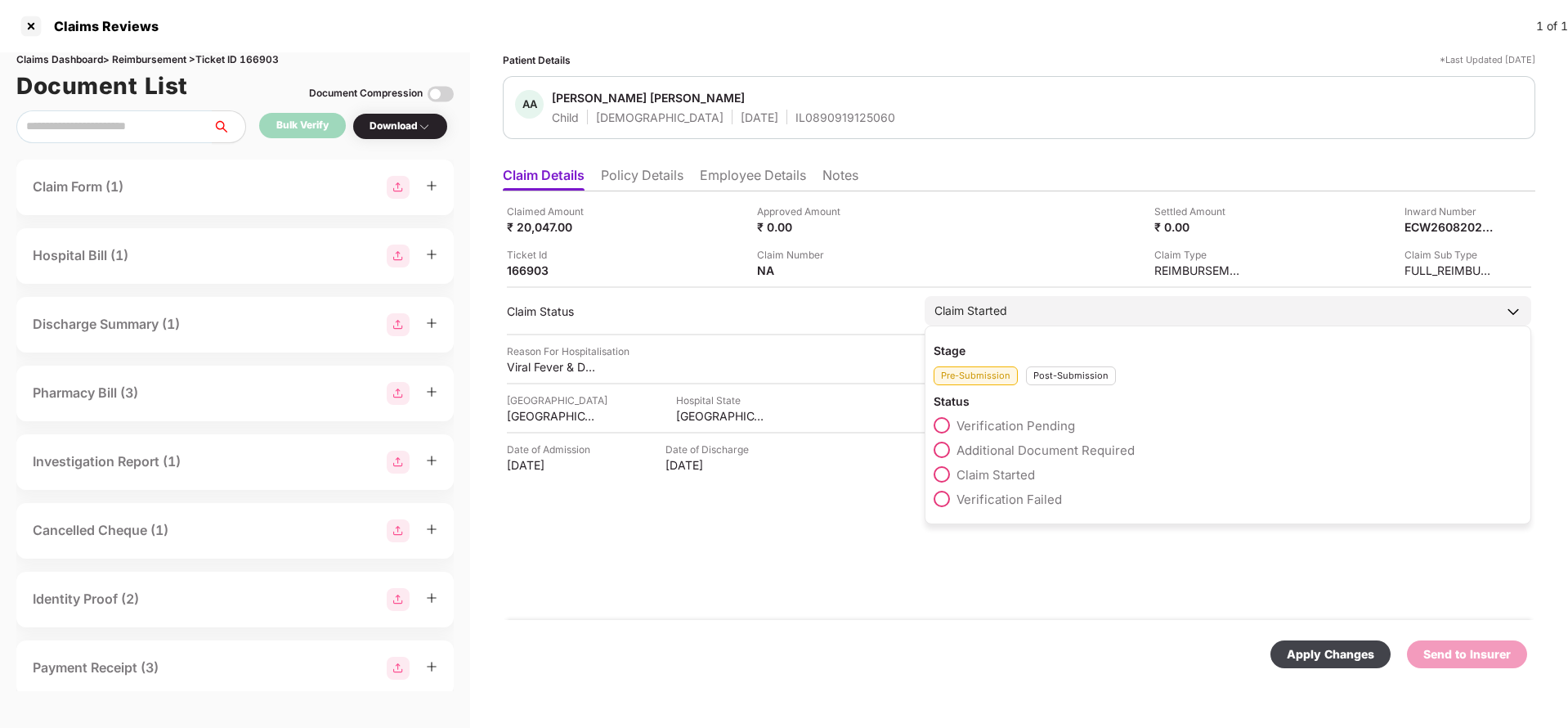
click at [1058, 308] on div "Claim Started" at bounding box center [1227, 310] width 606 height 29
click at [1087, 381] on div "Post-Submission" at bounding box center [1071, 376] width 90 height 18
click at [1044, 453] on span "Claim Under Process" at bounding box center [1019, 450] width 124 height 16
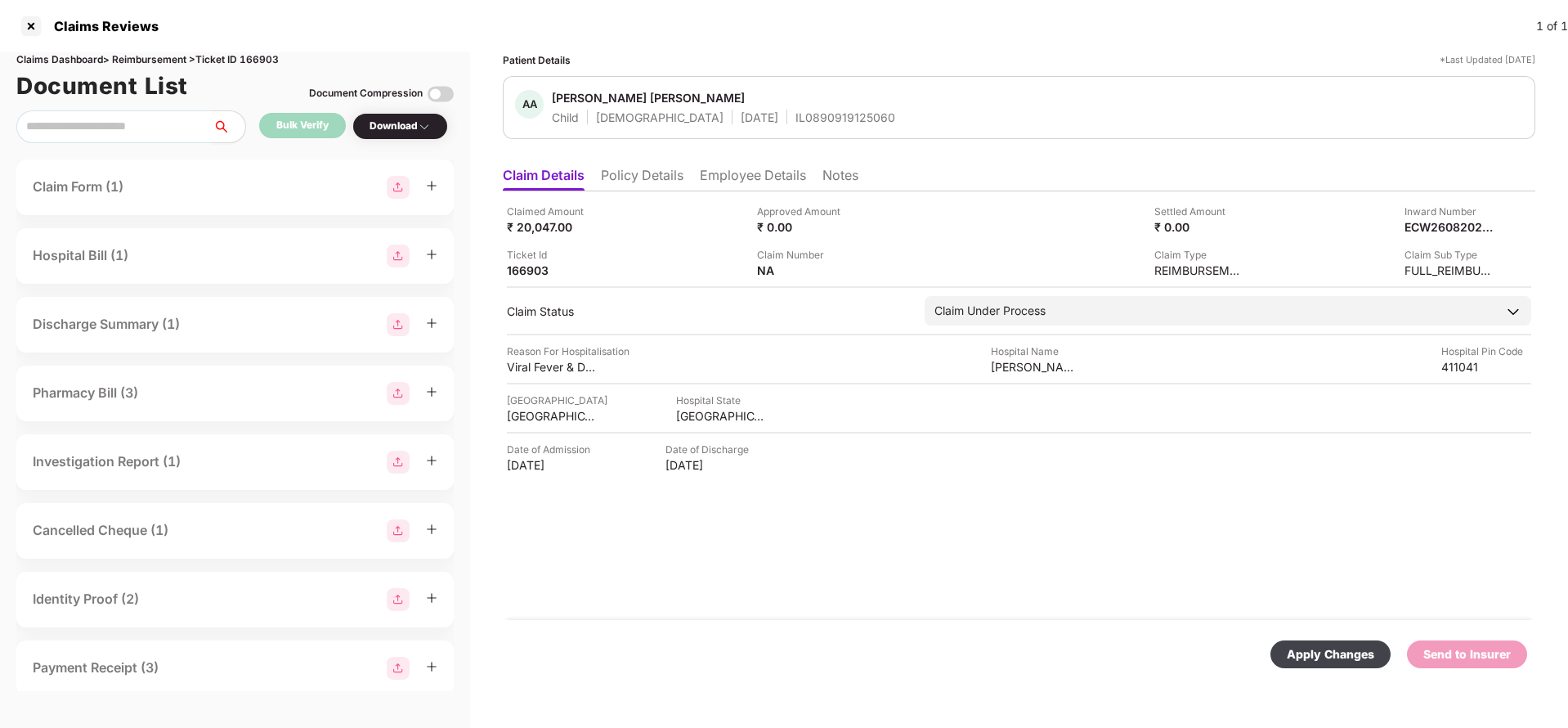
click at [1313, 653] on div "Apply Changes" at bounding box center [1330, 654] width 88 height 18
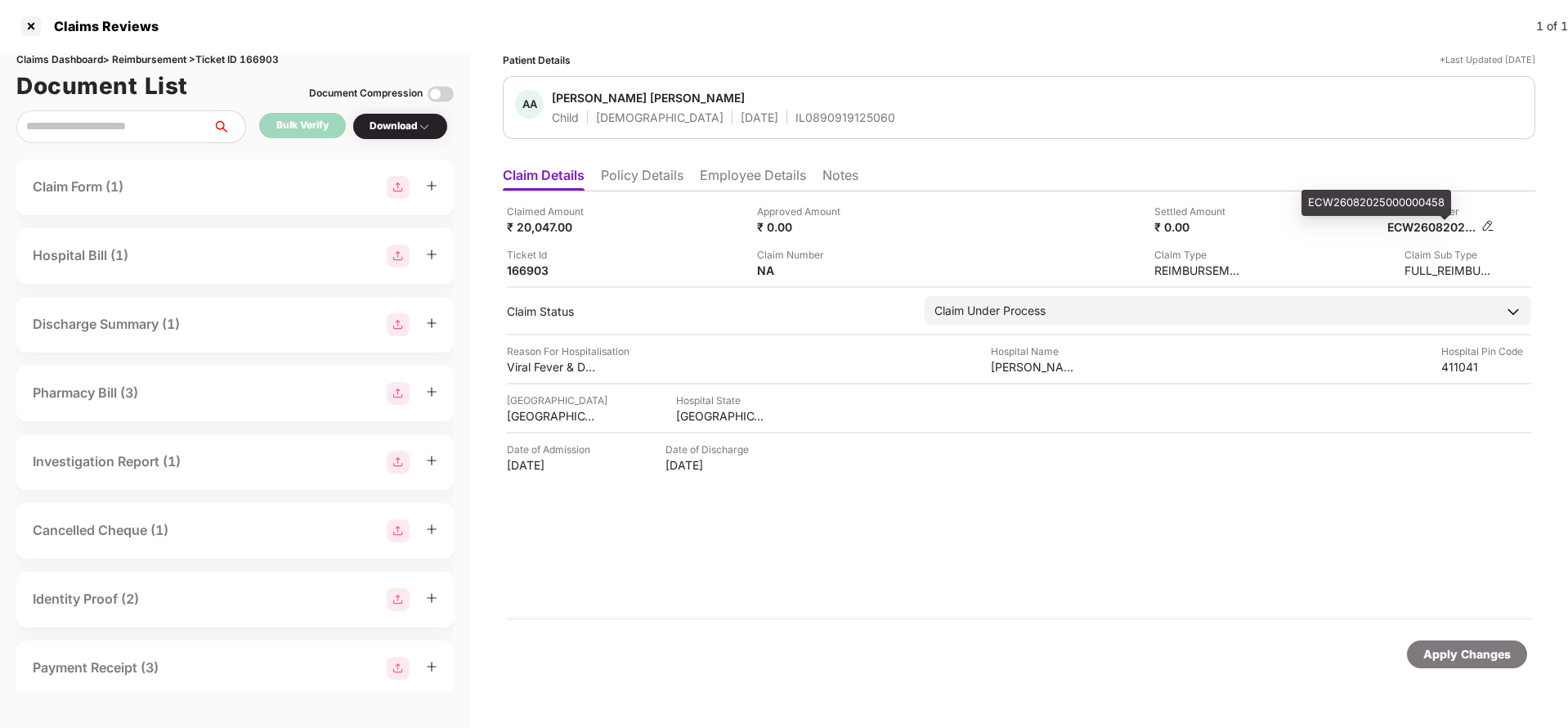
click at [1434, 223] on div "ECW26082025000000458" at bounding box center [1433, 227] width 90 height 16
copy div
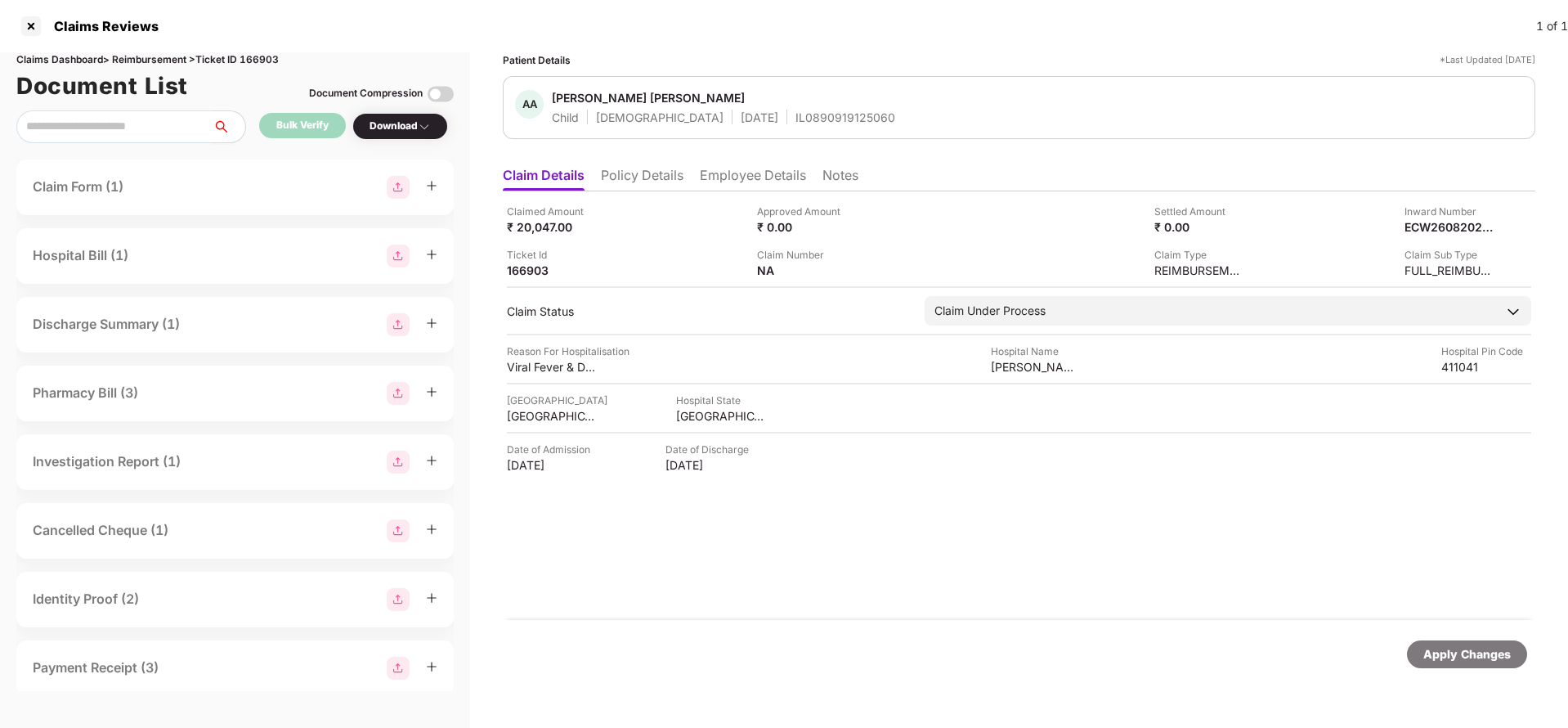
click at [795, 124] on div "IL0890919125060" at bounding box center [845, 117] width 100 height 16
copy div "IL0890919125060"
click at [1448, 654] on div "Apply Changes" at bounding box center [1467, 654] width 88 height 18
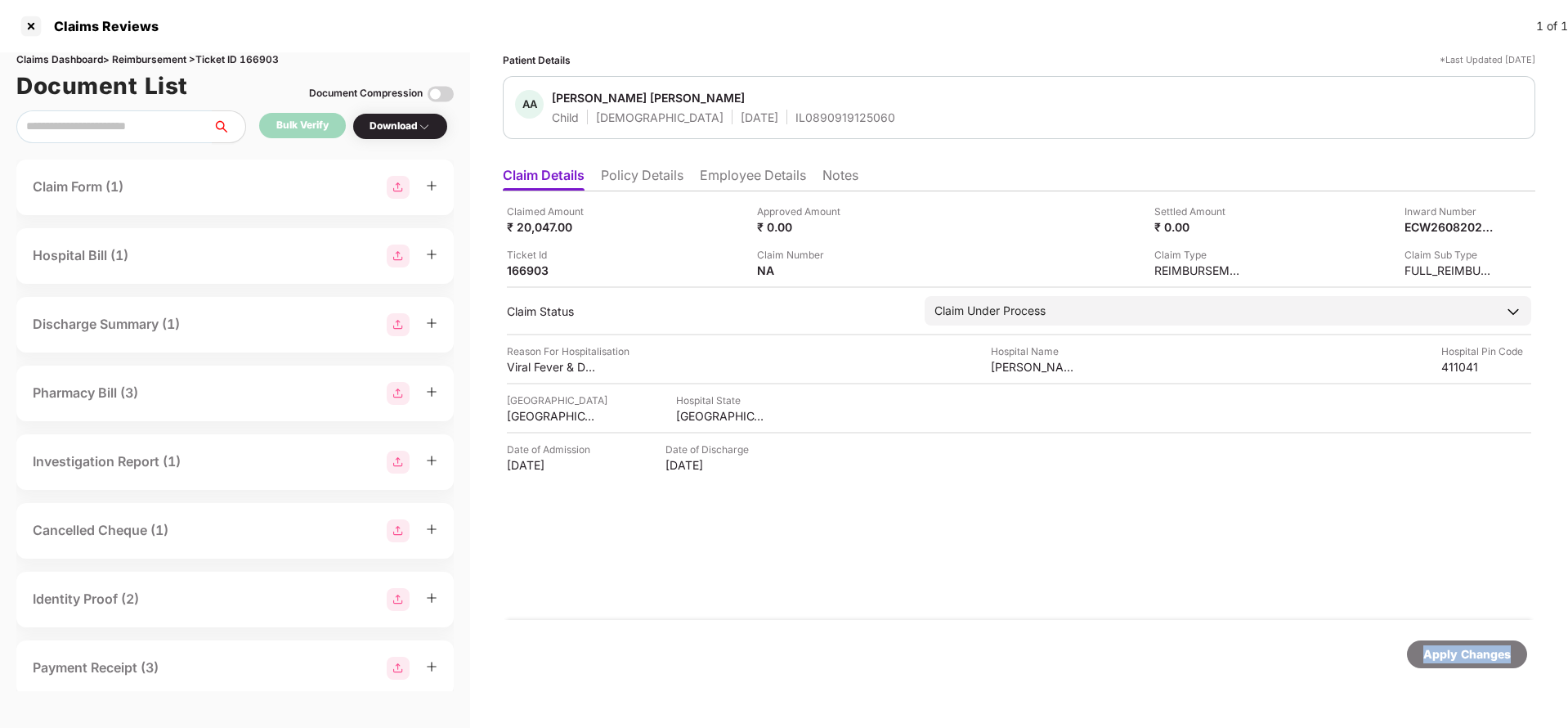
click at [1448, 654] on div "Apply Changes" at bounding box center [1467, 654] width 88 height 18
click at [252, 49] on div "Claims Reviews 1 of 1" at bounding box center [784, 26] width 1568 height 53
click at [270, 59] on div "Claims Dashboard > Reimbursement > Ticket ID 166903" at bounding box center [235, 60] width 437 height 16
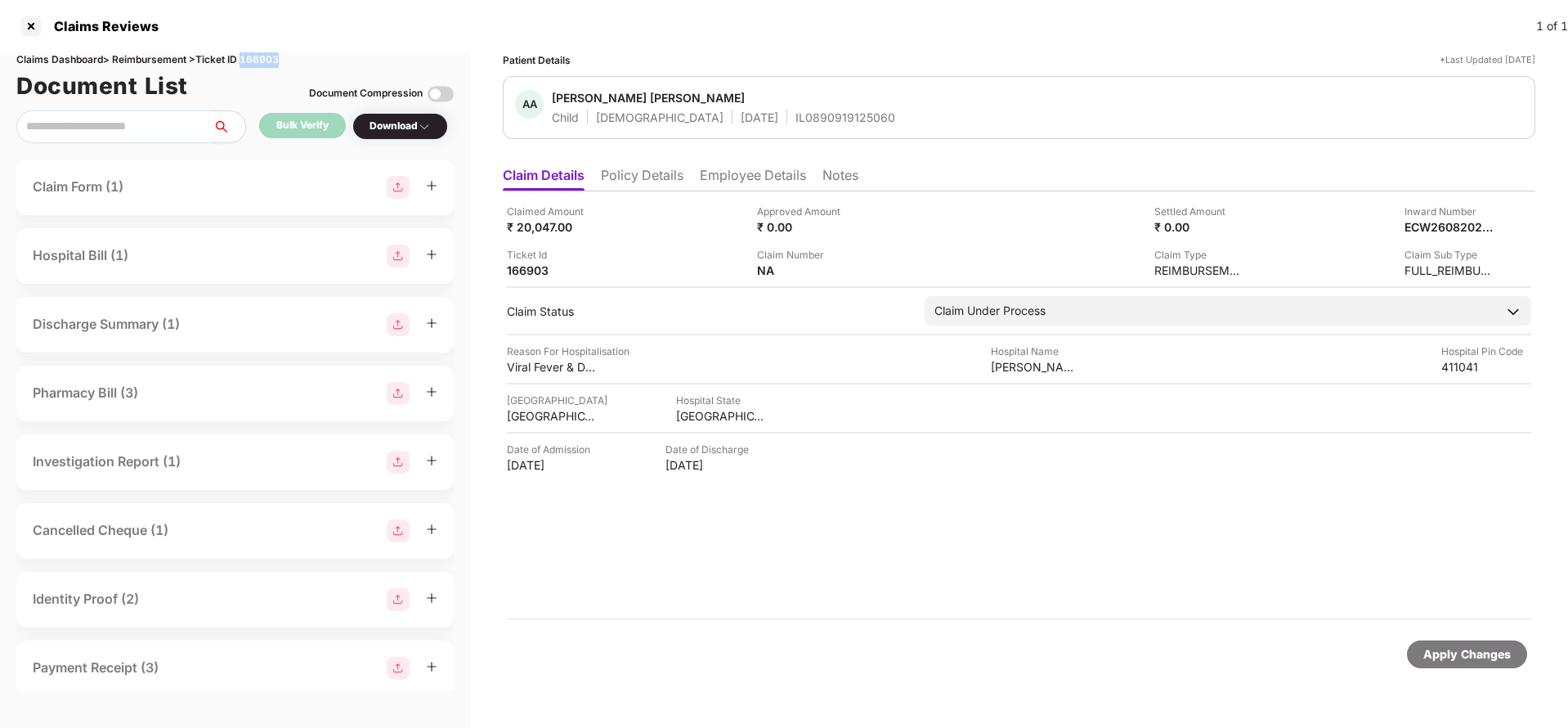
copy div "166903"
click at [1449, 669] on div "Apply Changes" at bounding box center [1019, 654] width 1032 height 69
click at [1451, 659] on div "Apply Changes" at bounding box center [1467, 654] width 88 height 18
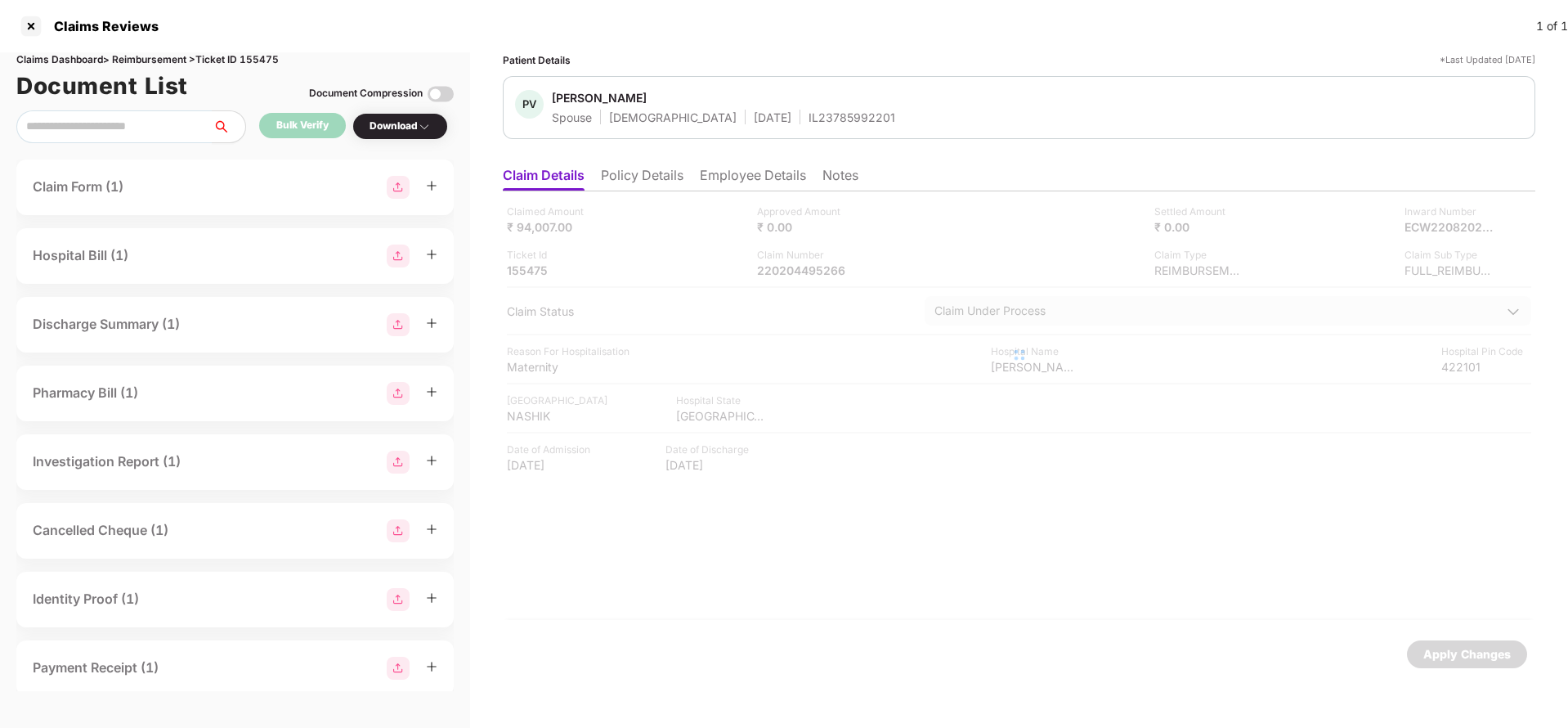
click at [641, 167] on li "Policy Details" at bounding box center [641, 178] width 83 height 23
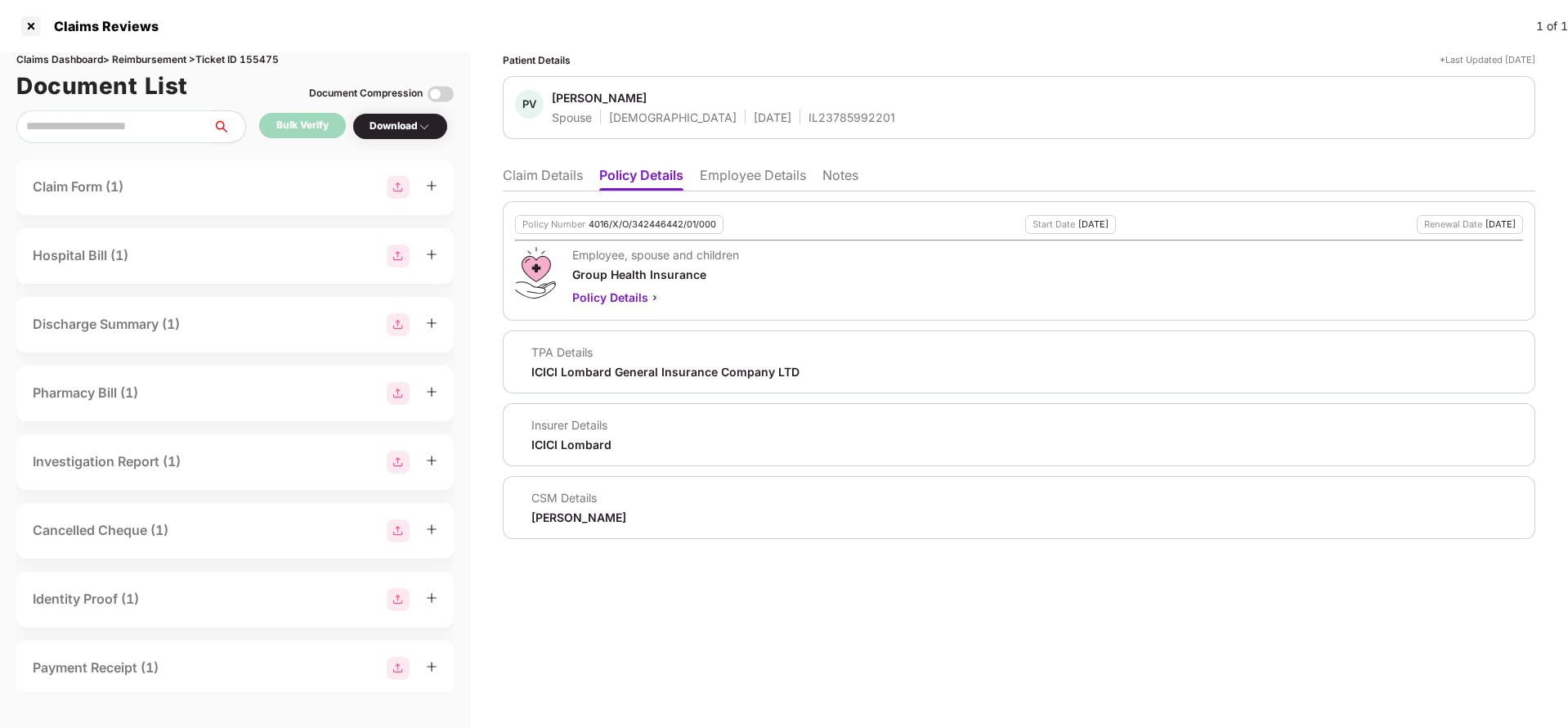
click at [740, 184] on li "Employee Details" at bounding box center [753, 178] width 106 height 23
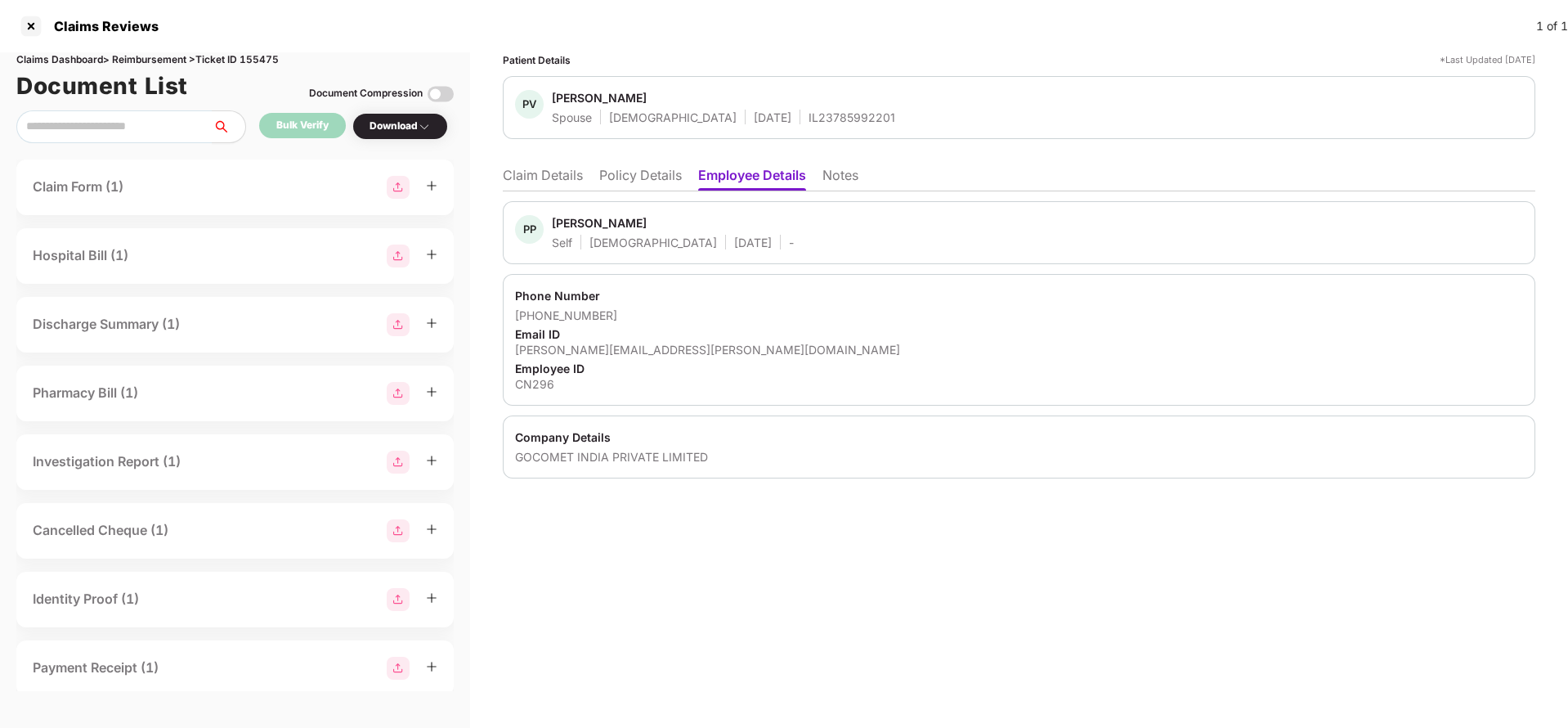
click at [518, 182] on li "Claim Details" at bounding box center [543, 178] width 80 height 23
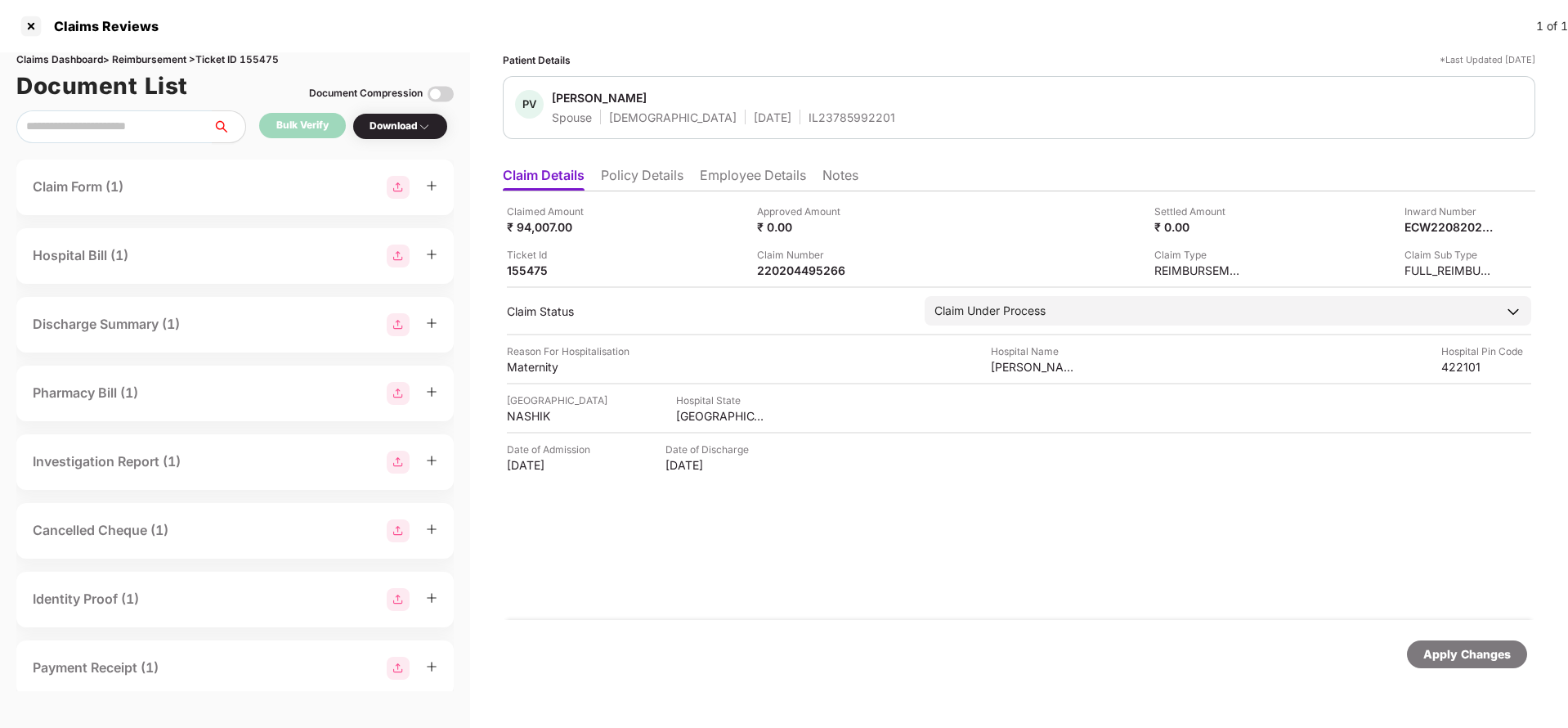
click at [1448, 658] on div "Apply Changes" at bounding box center [1467, 654] width 88 height 18
click at [254, 64] on div "Claims Dashboard > Reimbursement > Ticket ID 155475" at bounding box center [235, 60] width 437 height 16
copy div "155475"
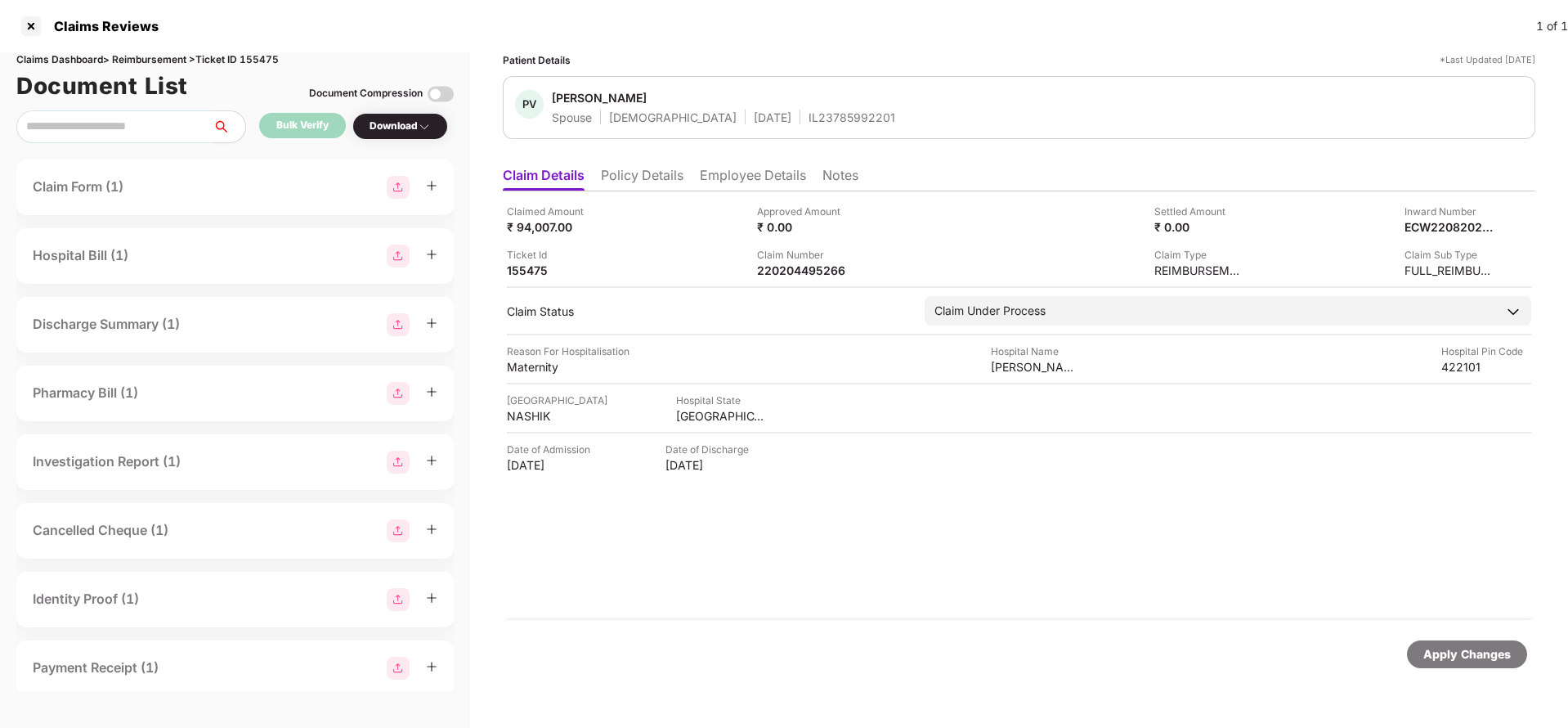
click at [1459, 654] on div "Apply Changes" at bounding box center [1467, 654] width 88 height 18
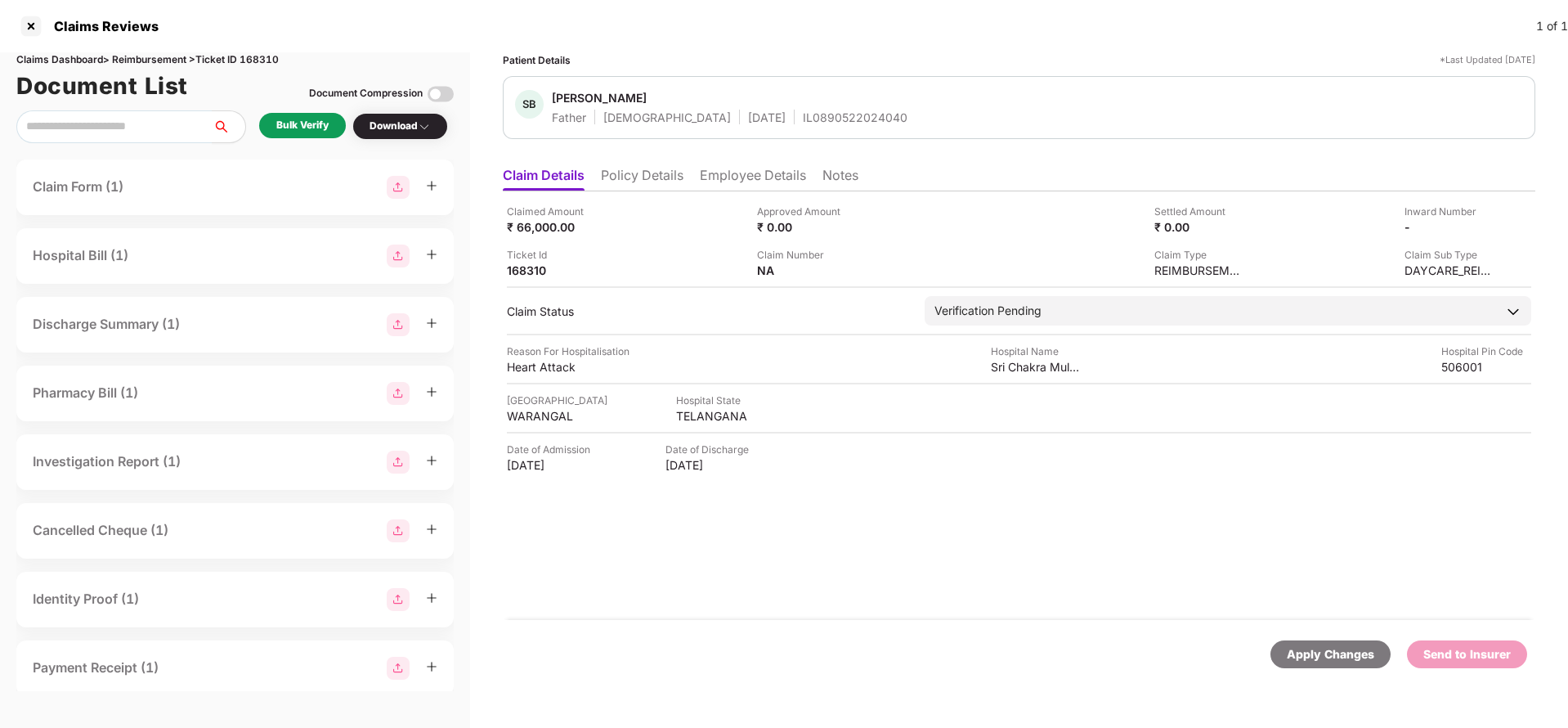
click at [672, 167] on li "Policy Details" at bounding box center [641, 178] width 83 height 23
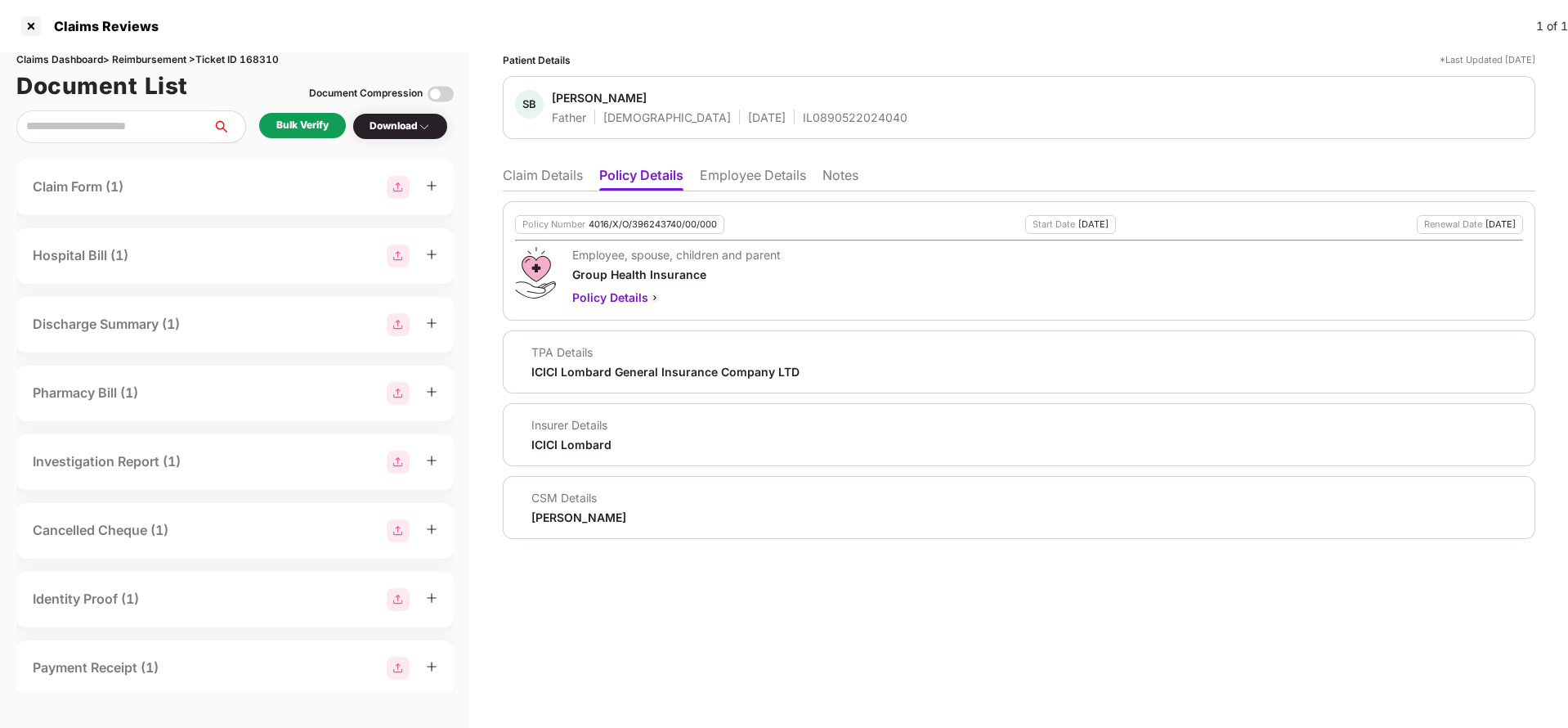
click at [629, 231] on div "Policy Number 4016/X/O/396243740/00/000" at bounding box center [620, 224] width 209 height 18
copy div "4016/X/O/396243740/00/000"
click at [778, 178] on li "Employee Details" at bounding box center [753, 178] width 106 height 23
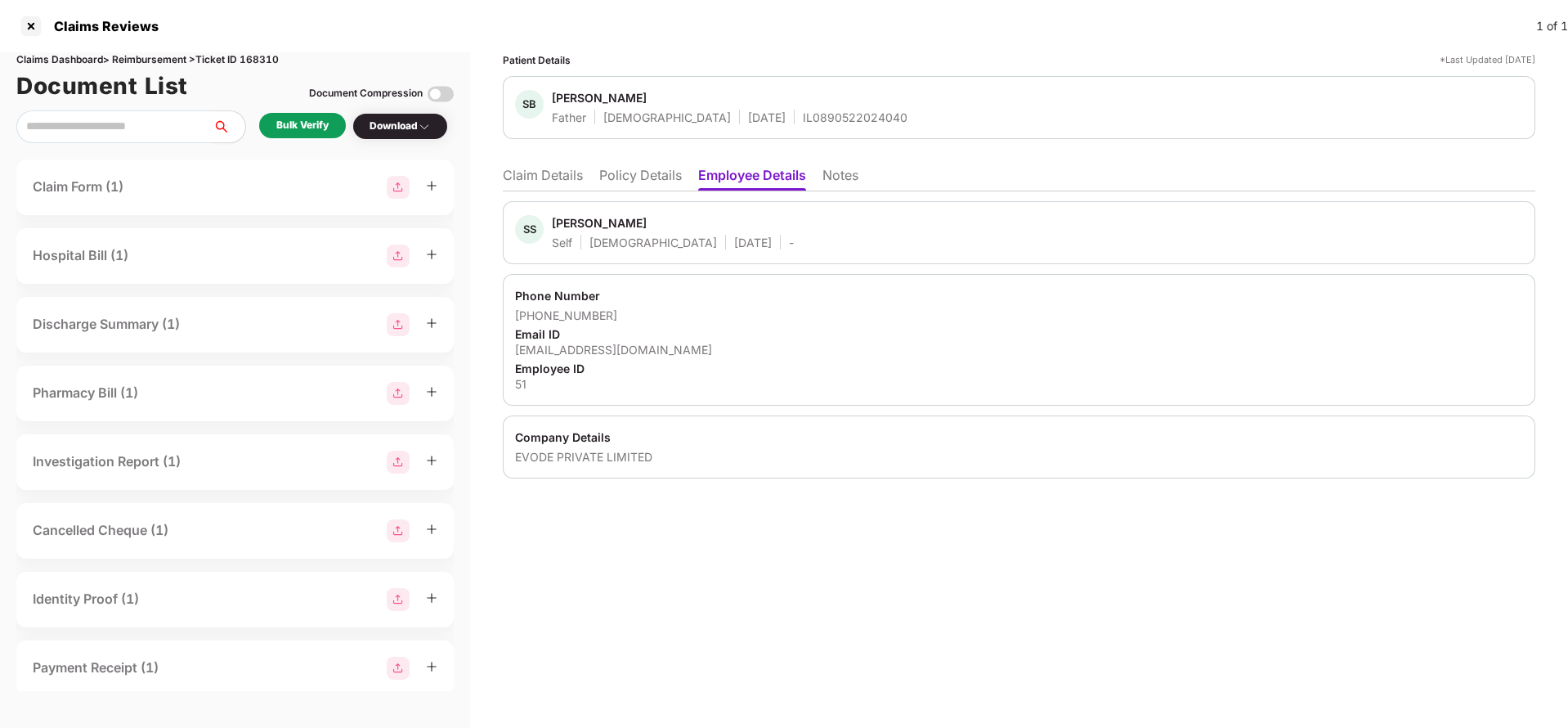
click at [544, 182] on li "Claim Details" at bounding box center [543, 178] width 80 height 23
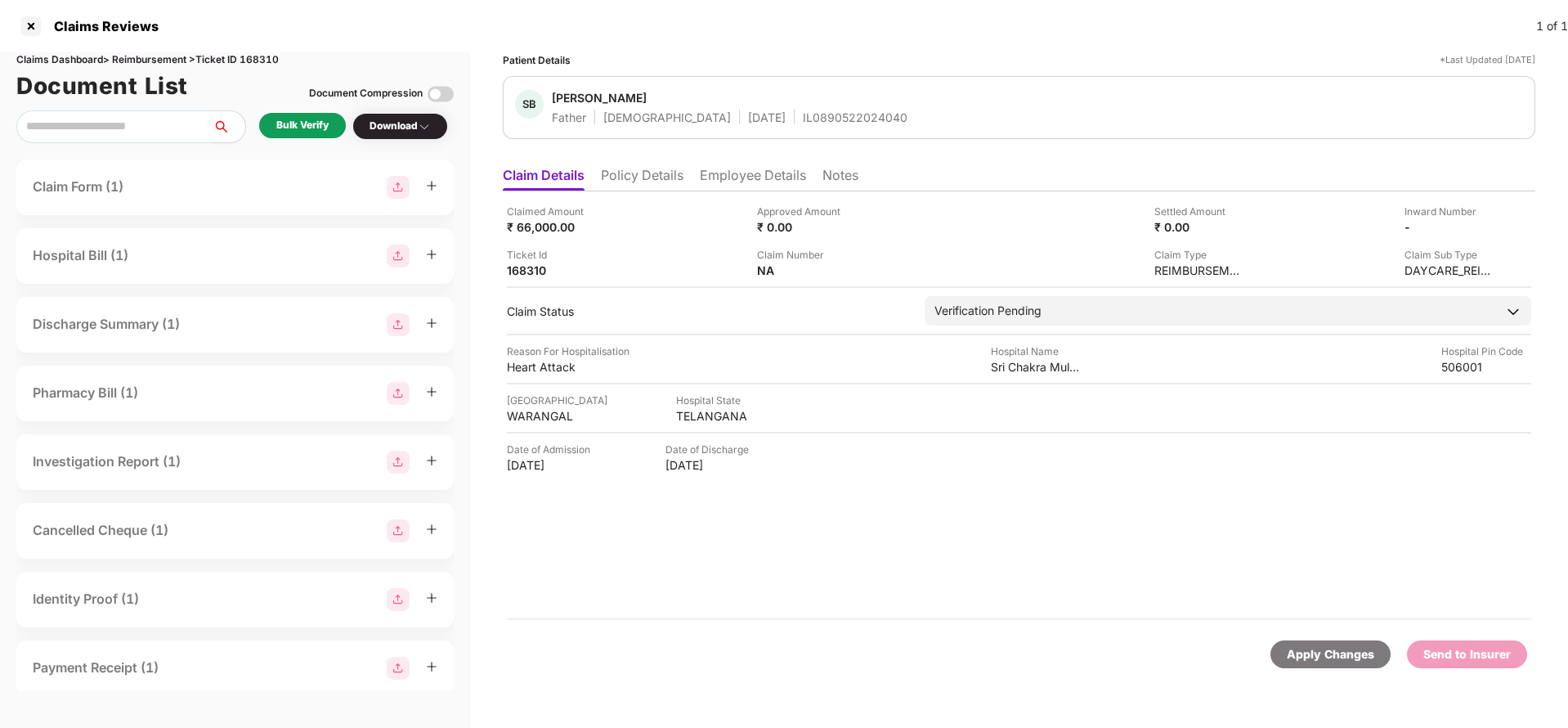
click at [638, 177] on li "Policy Details" at bounding box center [641, 178] width 83 height 23
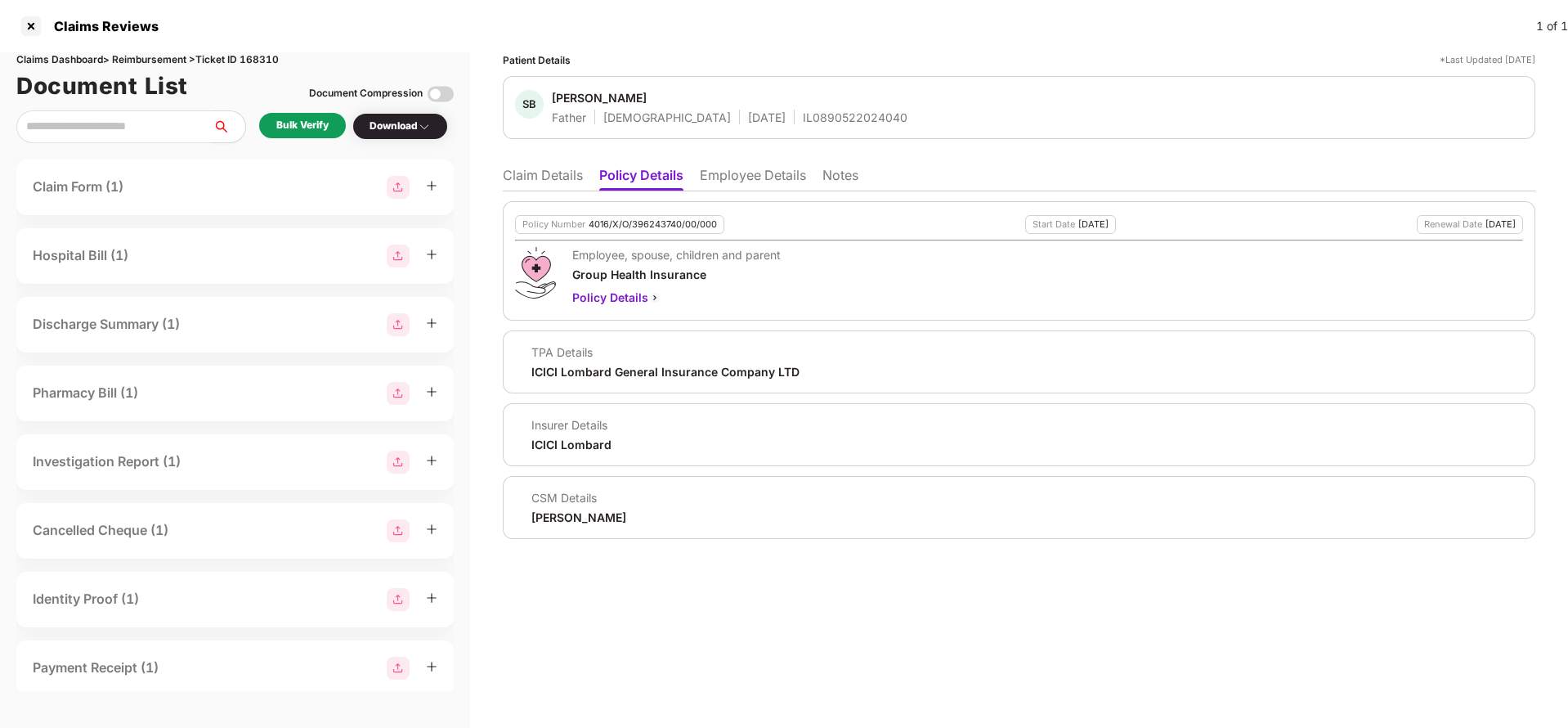
click at [648, 216] on div "Policy Number 4016/X/O/396243740/00/000" at bounding box center [620, 224] width 209 height 18
copy div "4016/X/O/396243740/00/000"
click at [499, 175] on div "Patient Details *Last Updated 25 Aug 2025 SB Seelam Balakrishna Father Male 05 …" at bounding box center [1019, 390] width 1098 height 675
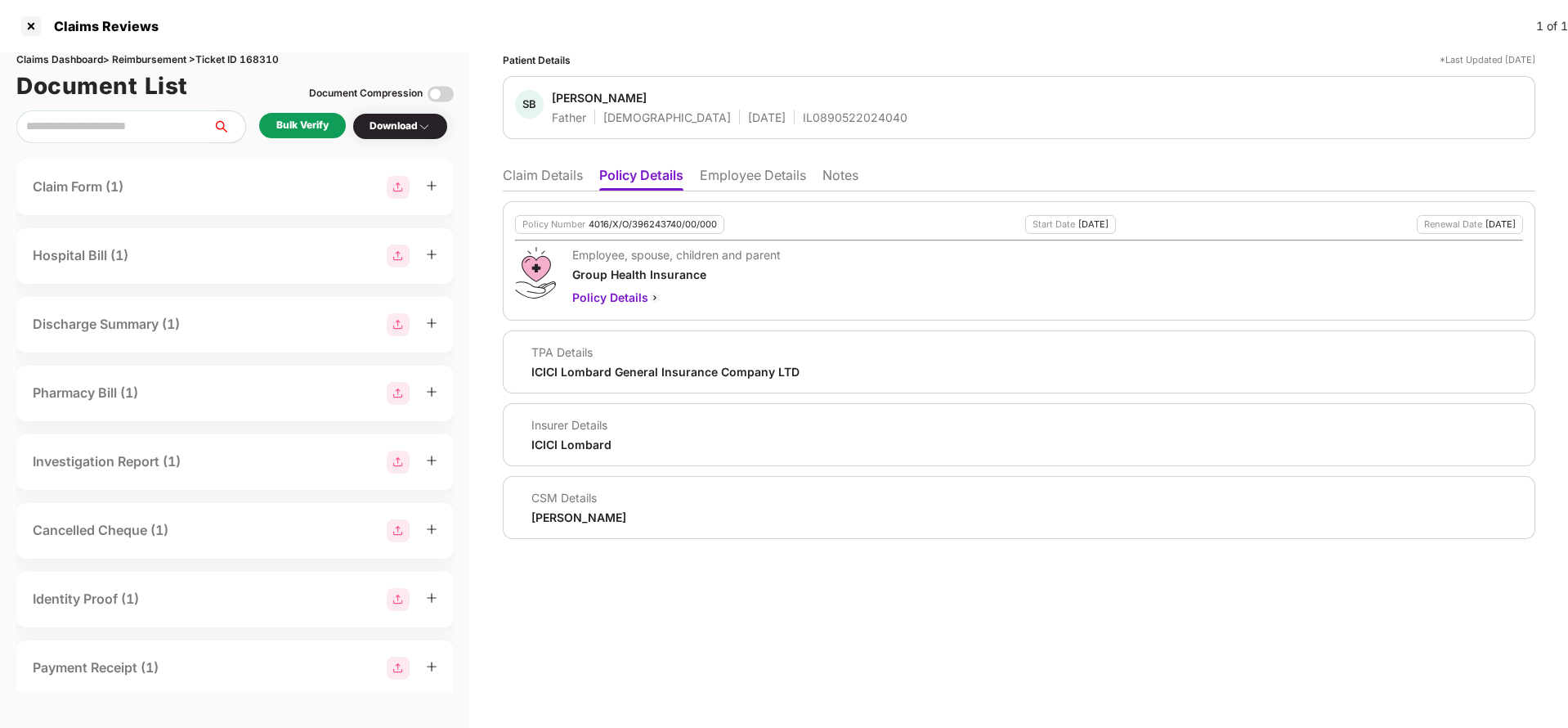
click at [529, 172] on li "Claim Details" at bounding box center [543, 178] width 80 height 23
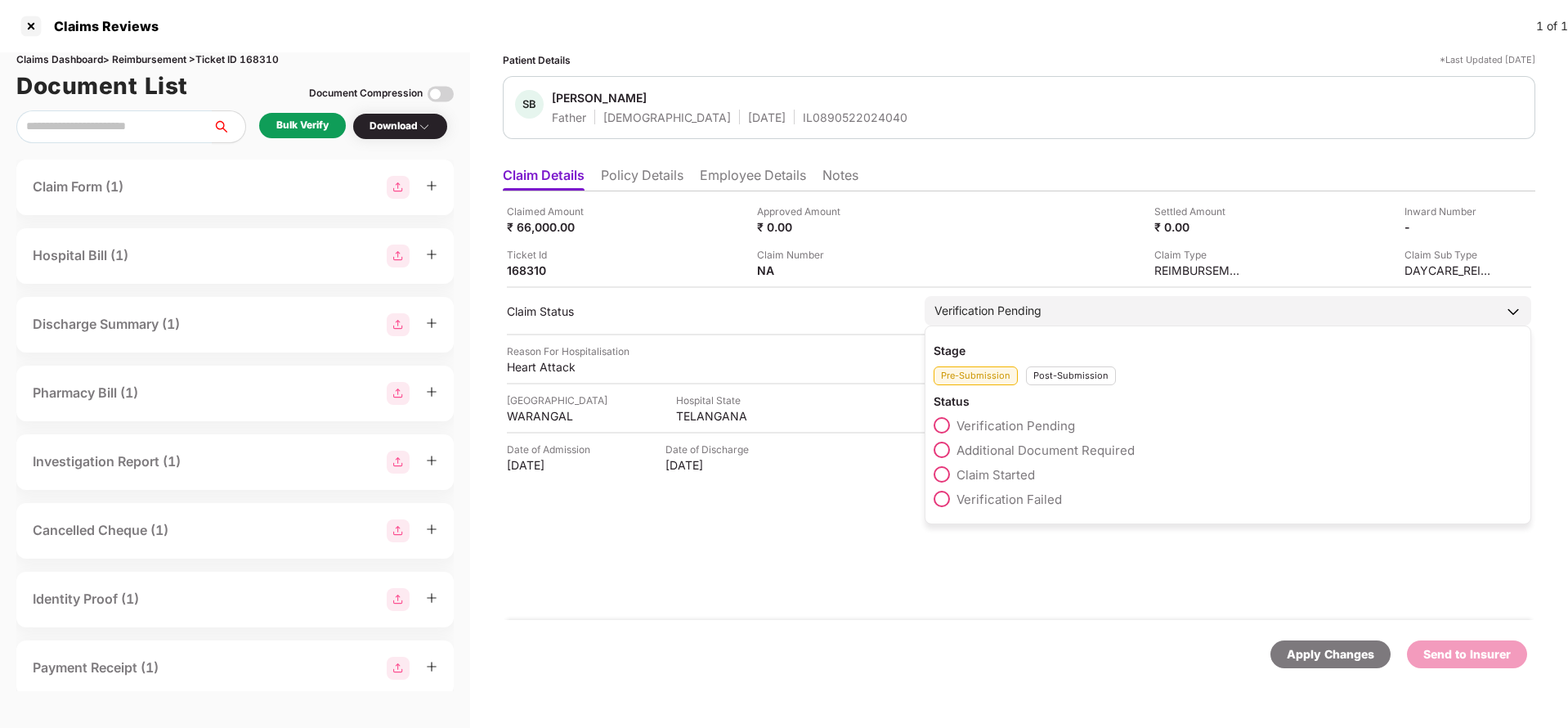
click at [995, 469] on span "Claim Started" at bounding box center [996, 474] width 79 height 16
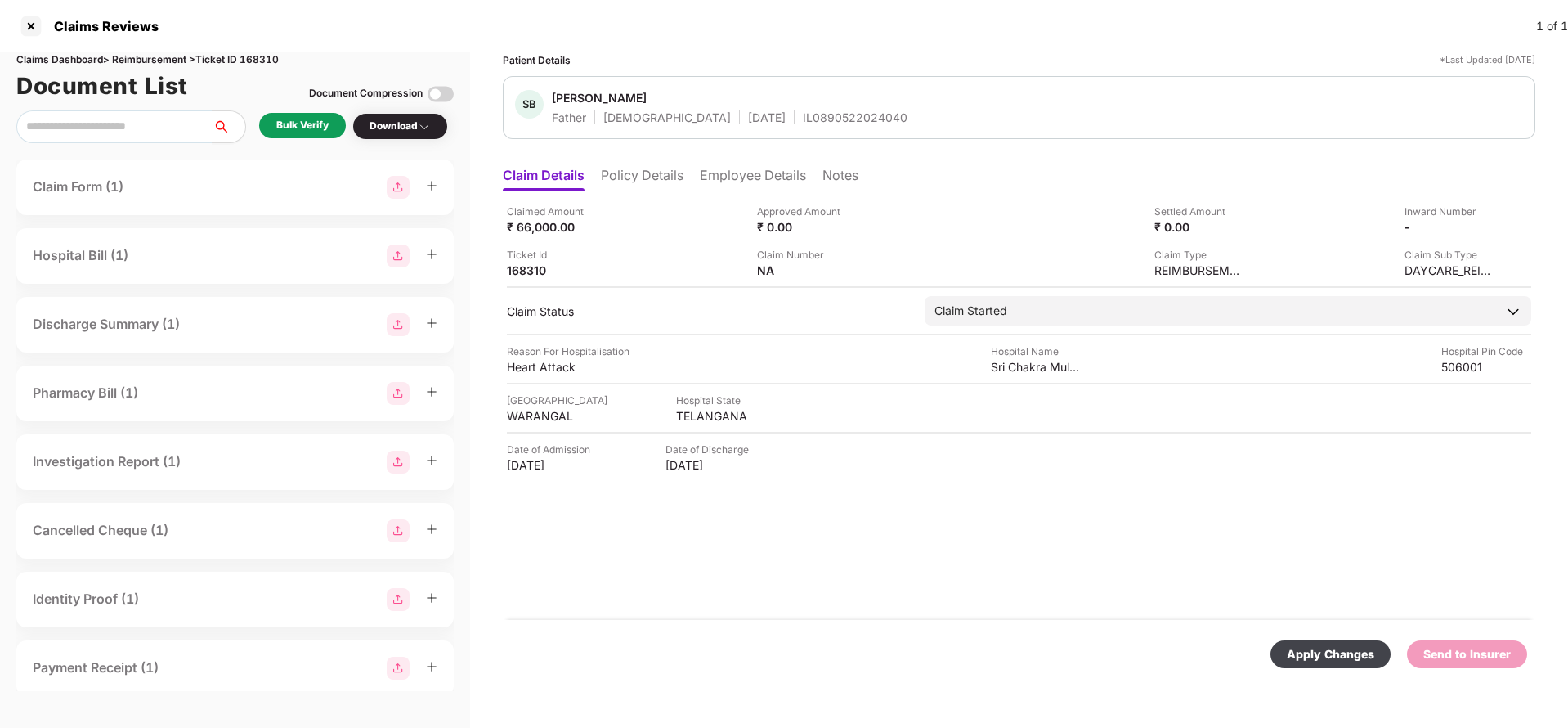
click at [1318, 652] on div "Apply Changes" at bounding box center [1330, 654] width 88 height 18
click at [667, 173] on li "Policy Details" at bounding box center [641, 178] width 83 height 23
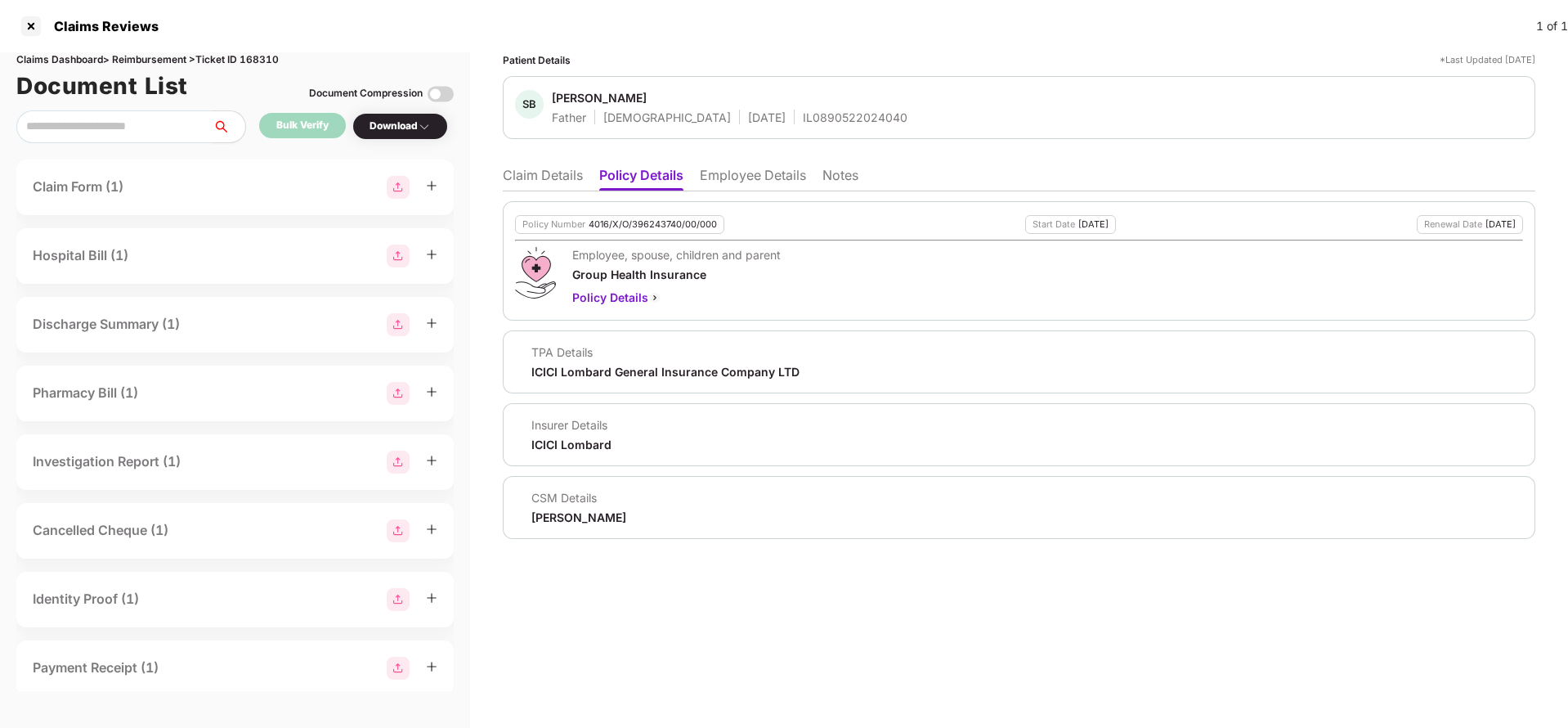
click at [536, 523] on div "Jayaram M" at bounding box center [578, 517] width 94 height 16
copy div "Jayaram M"
click at [757, 185] on li "Employee Details" at bounding box center [753, 178] width 106 height 23
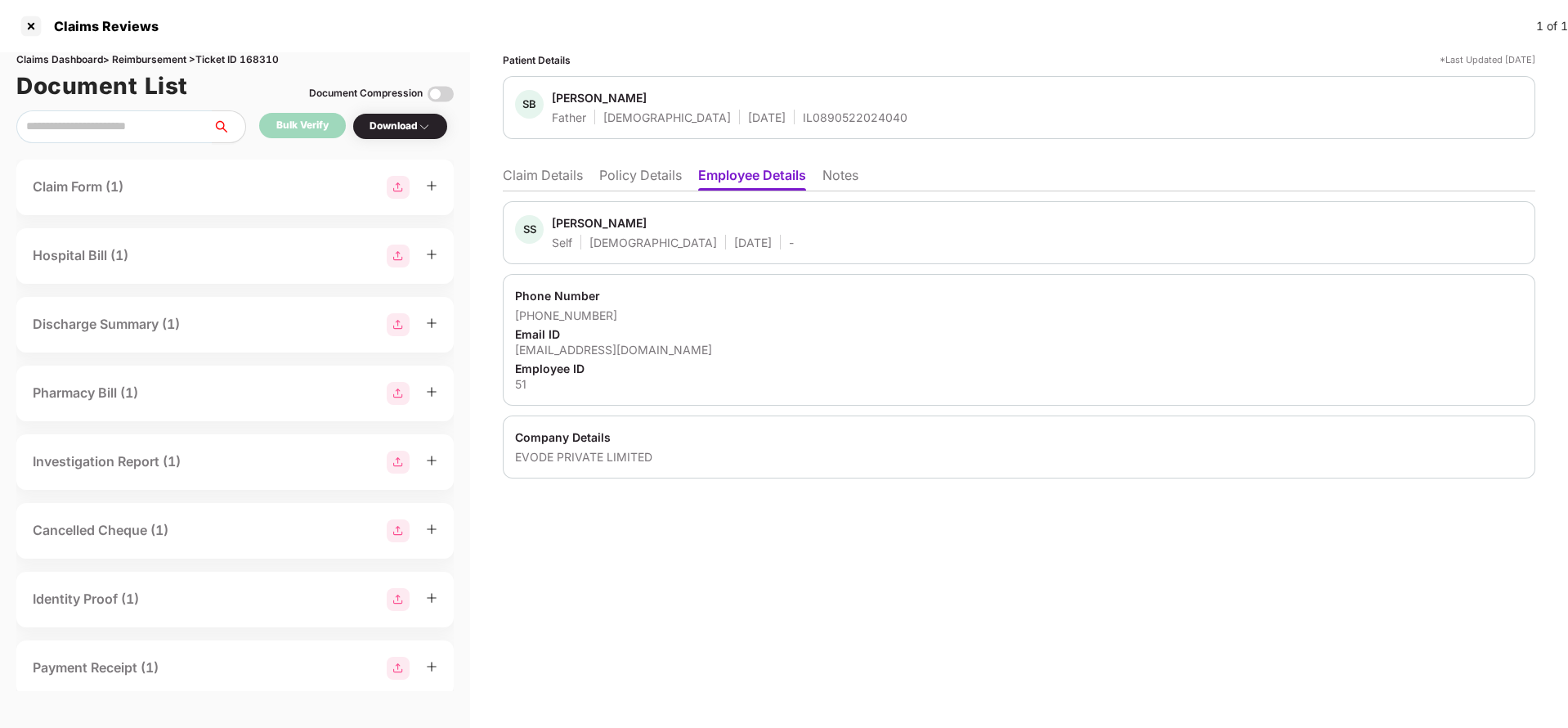
click at [553, 178] on li "Claim Details" at bounding box center [543, 178] width 80 height 23
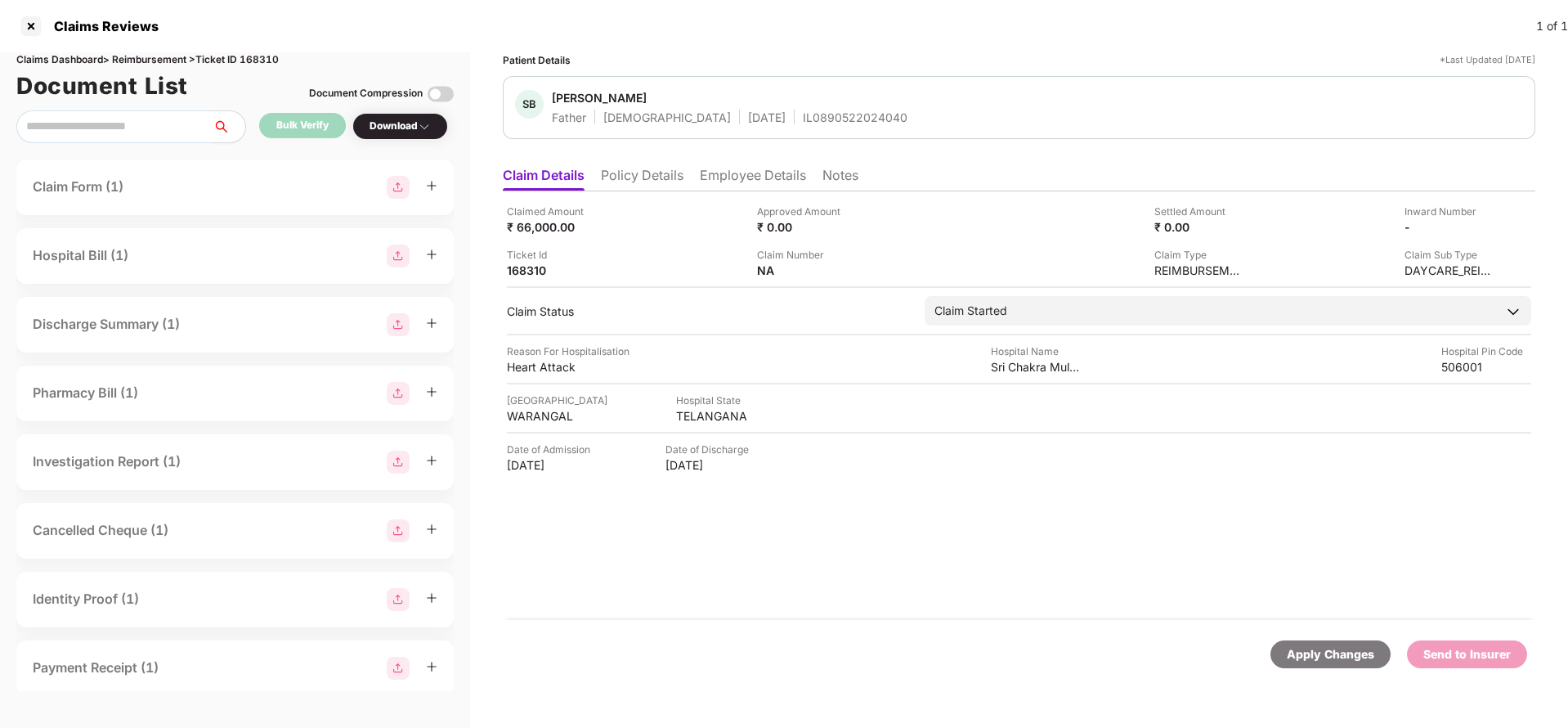
click at [1311, 654] on div "Apply Changes" at bounding box center [1330, 654] width 88 height 18
click at [263, 61] on div "Claims Dashboard > Reimbursement > Ticket ID 168310" at bounding box center [235, 60] width 437 height 16
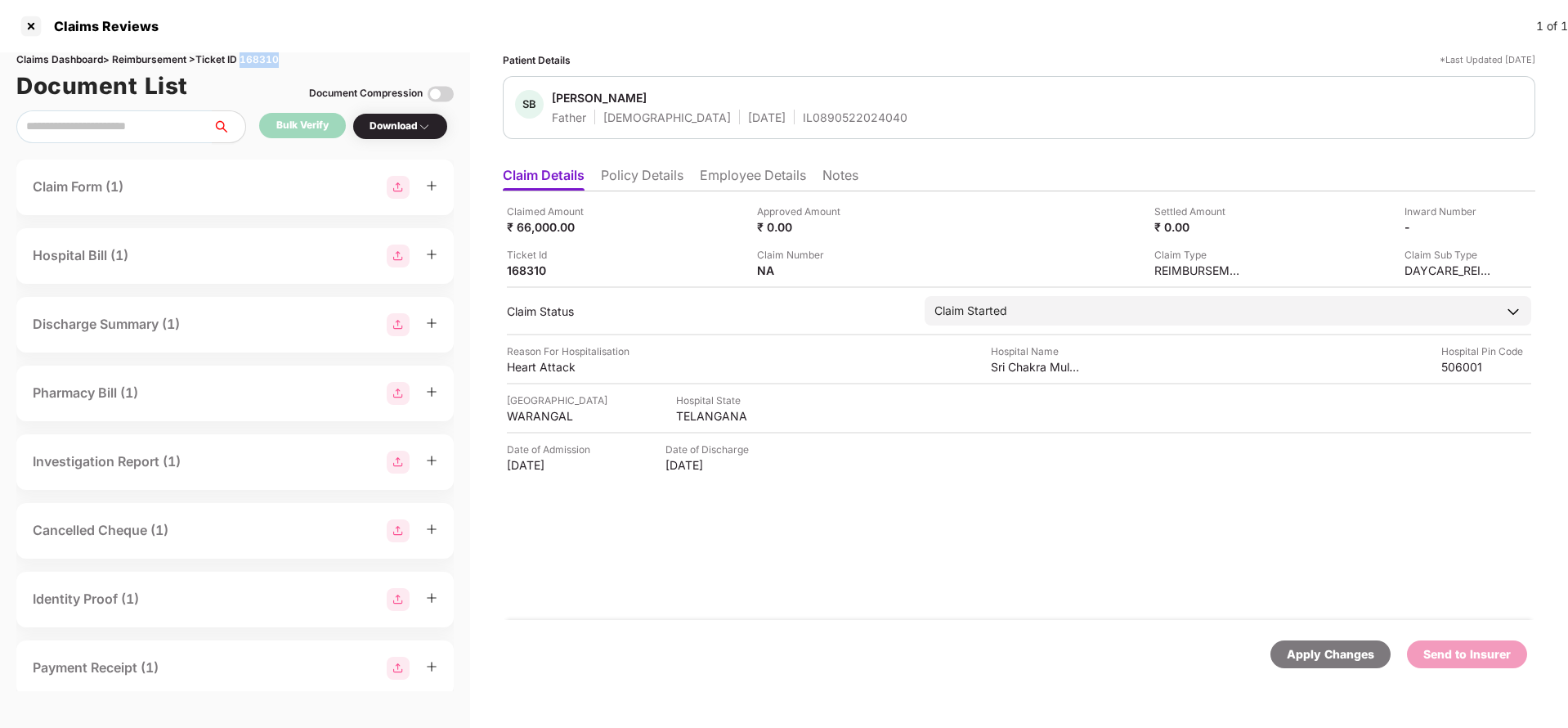
click at [263, 61] on div "Claims Dashboard > Reimbursement > Ticket ID 168310" at bounding box center [235, 60] width 437 height 16
copy div "168310"
click at [1301, 652] on div "Apply Changes" at bounding box center [1330, 654] width 88 height 18
click at [643, 183] on li "Policy Details" at bounding box center [641, 178] width 83 height 23
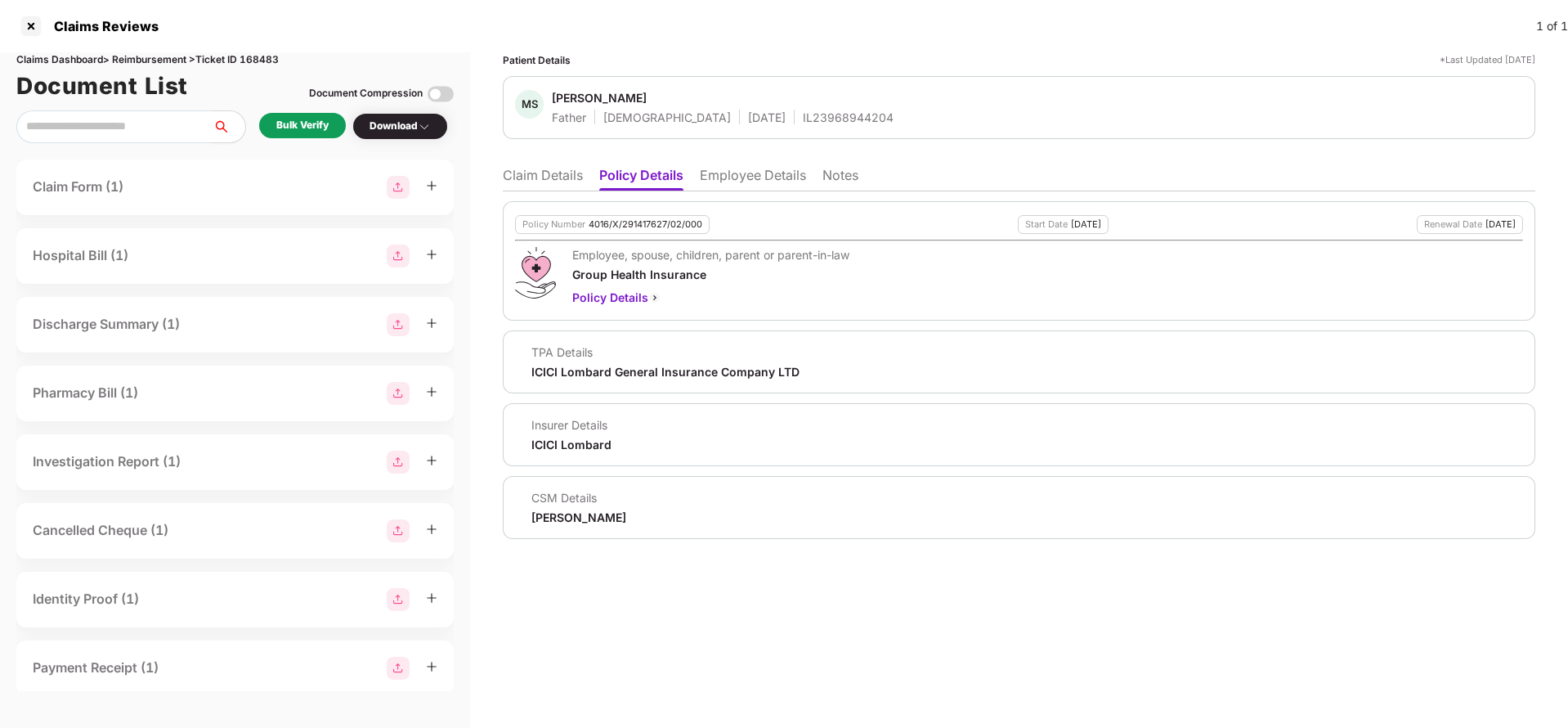
click at [634, 222] on div "4016/X/291417627/02/000" at bounding box center [646, 224] width 114 height 11
copy div "4016/X/291417627/02/000"
click at [762, 131] on div "[PERSON_NAME] Father [DEMOGRAPHIC_DATA] [DATE] IL23968944204" at bounding box center [1019, 107] width 1032 height 63
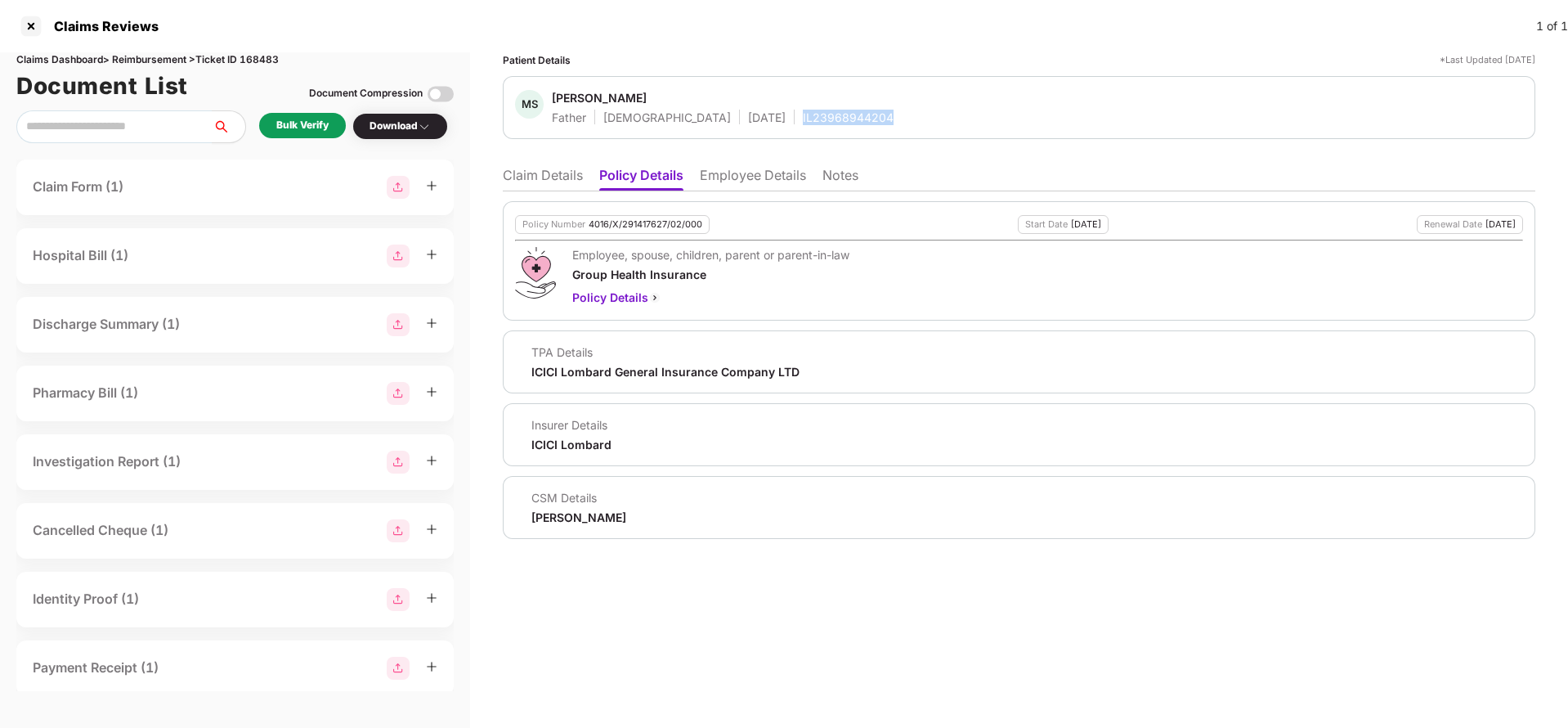
click at [762, 131] on div "[PERSON_NAME] Father [DEMOGRAPHIC_DATA] [DATE] IL23968944204" at bounding box center [1019, 107] width 1032 height 63
copy div "IL23968944204"
click at [633, 232] on div "Policy Number 4016/X/291417627/02/000" at bounding box center [612, 224] width 195 height 18
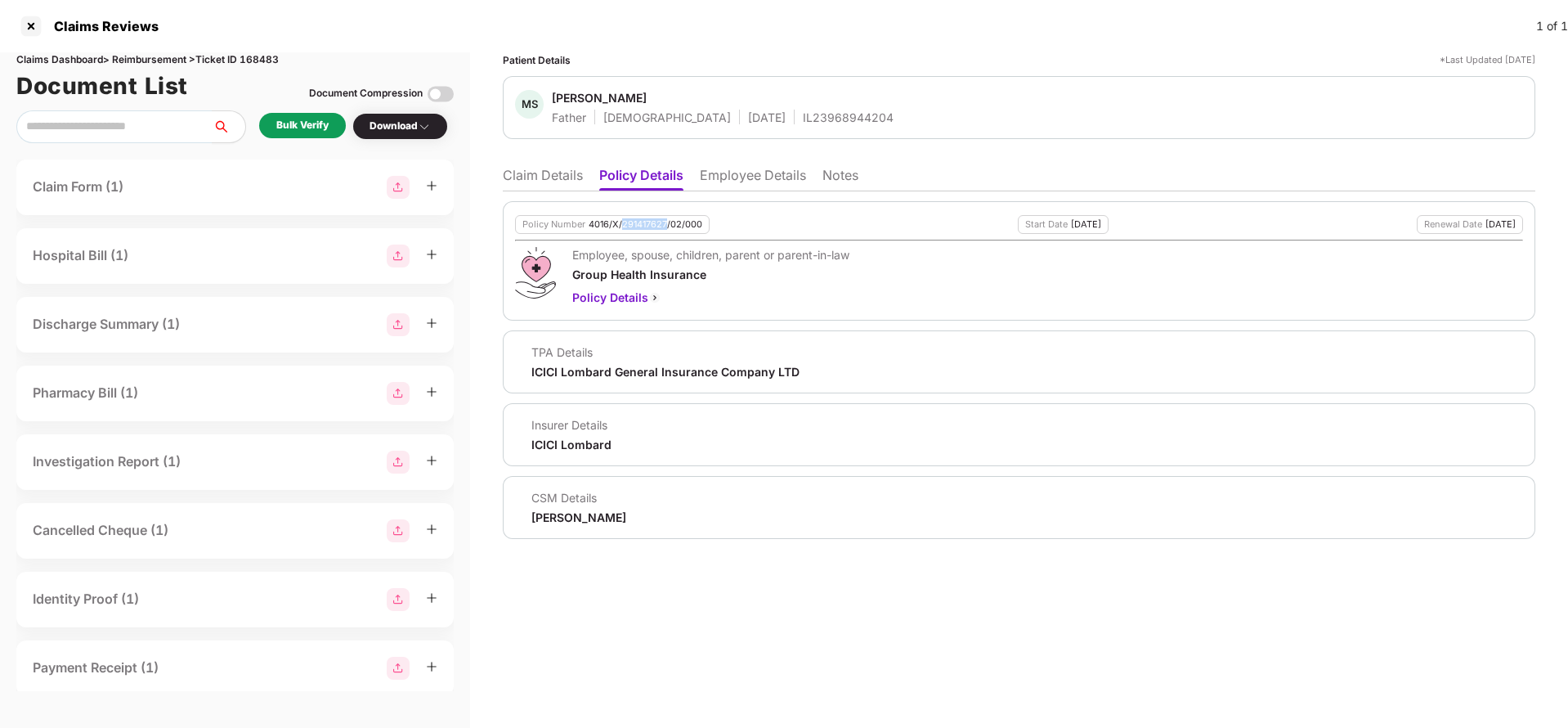
click at [633, 232] on div "Policy Number 4016/X/291417627/02/000" at bounding box center [612, 224] width 195 height 18
click at [805, 112] on div "IL23968944204" at bounding box center [848, 117] width 90 height 16
copy div "IL23968944204"
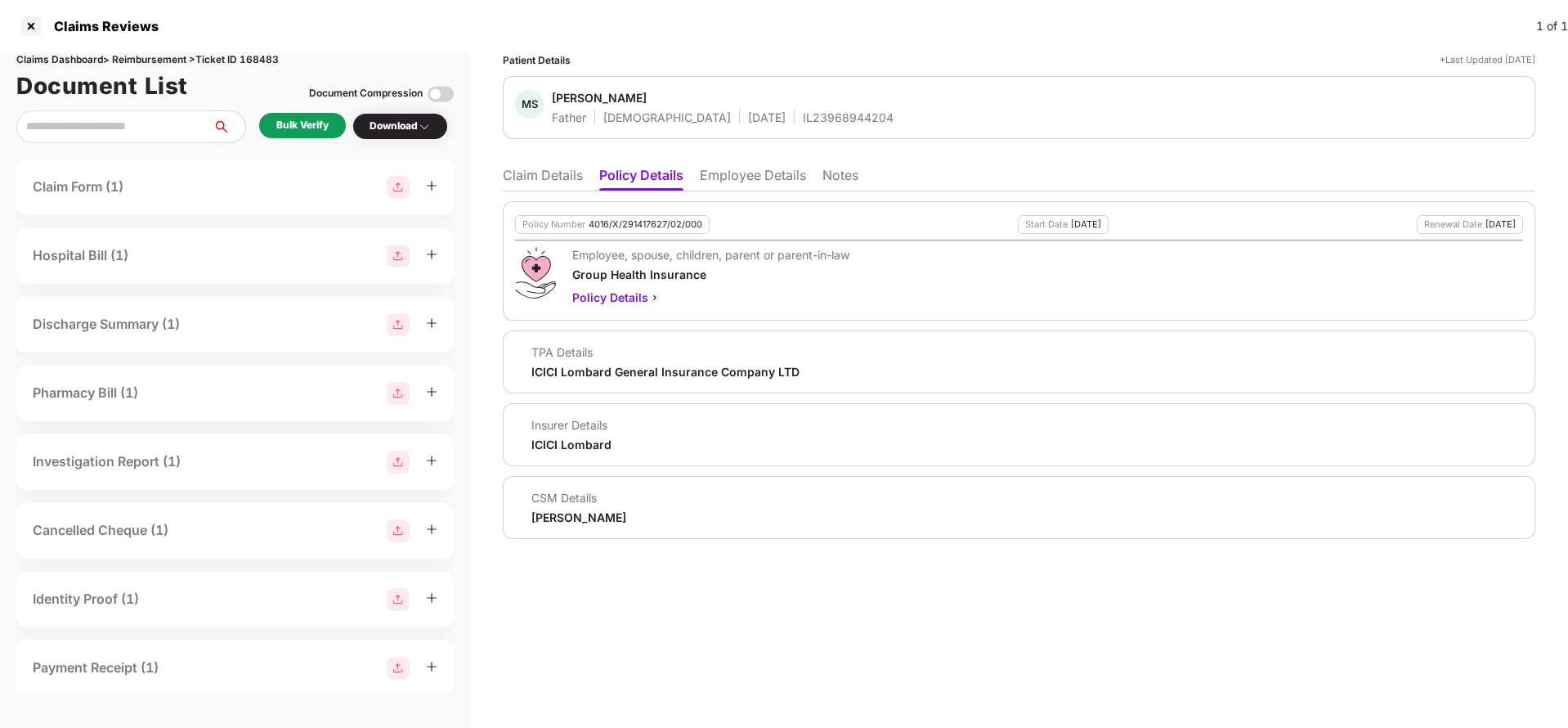
click at [748, 182] on li "Employee Details" at bounding box center [753, 178] width 106 height 23
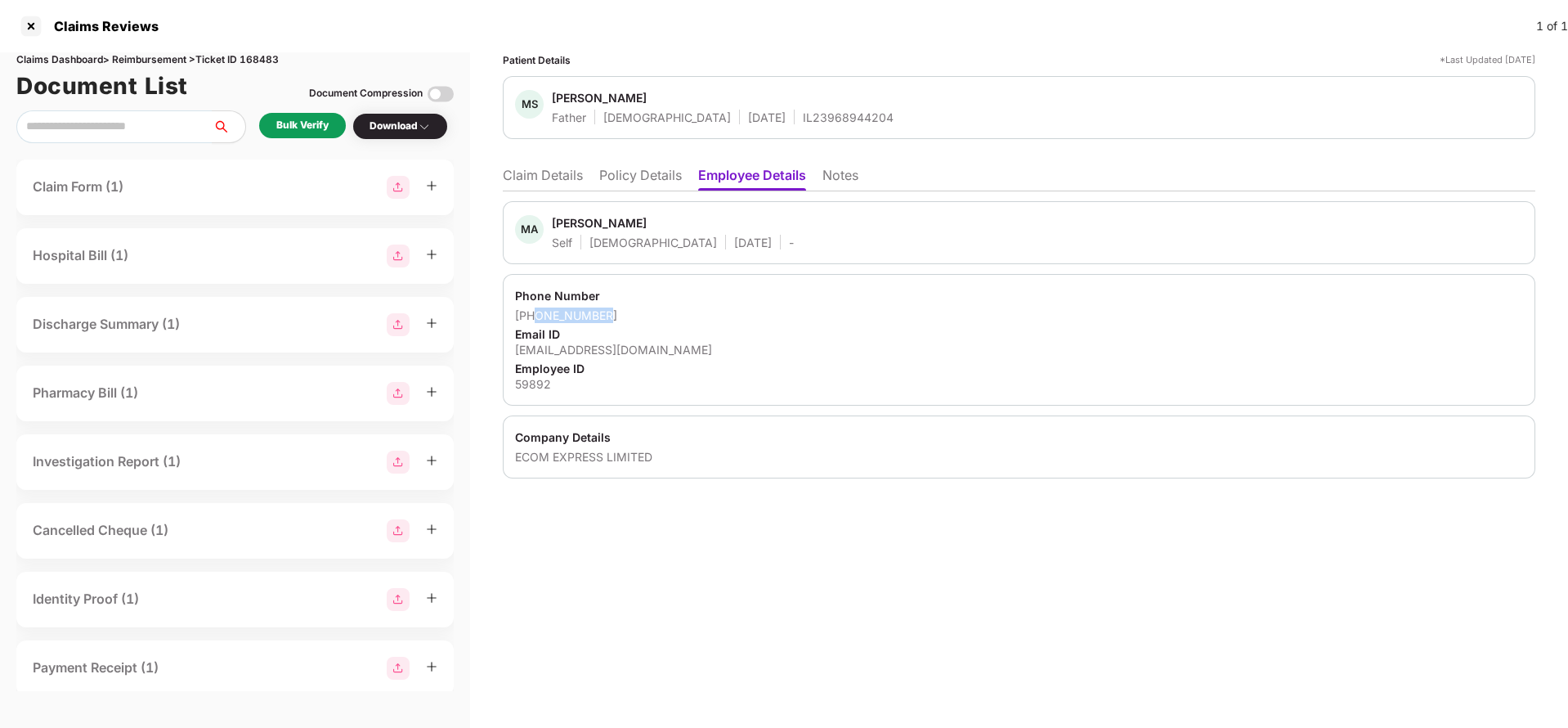
drag, startPoint x: 534, startPoint y: 316, endPoint x: 662, endPoint y: 317, distance: 128.0
click at [662, 317] on div "+919014777085" at bounding box center [1019, 315] width 1008 height 16
copy div "9014777085"
click at [606, 342] on div "59892mohammedalishareef@gmail.com" at bounding box center [1019, 350] width 1008 height 16
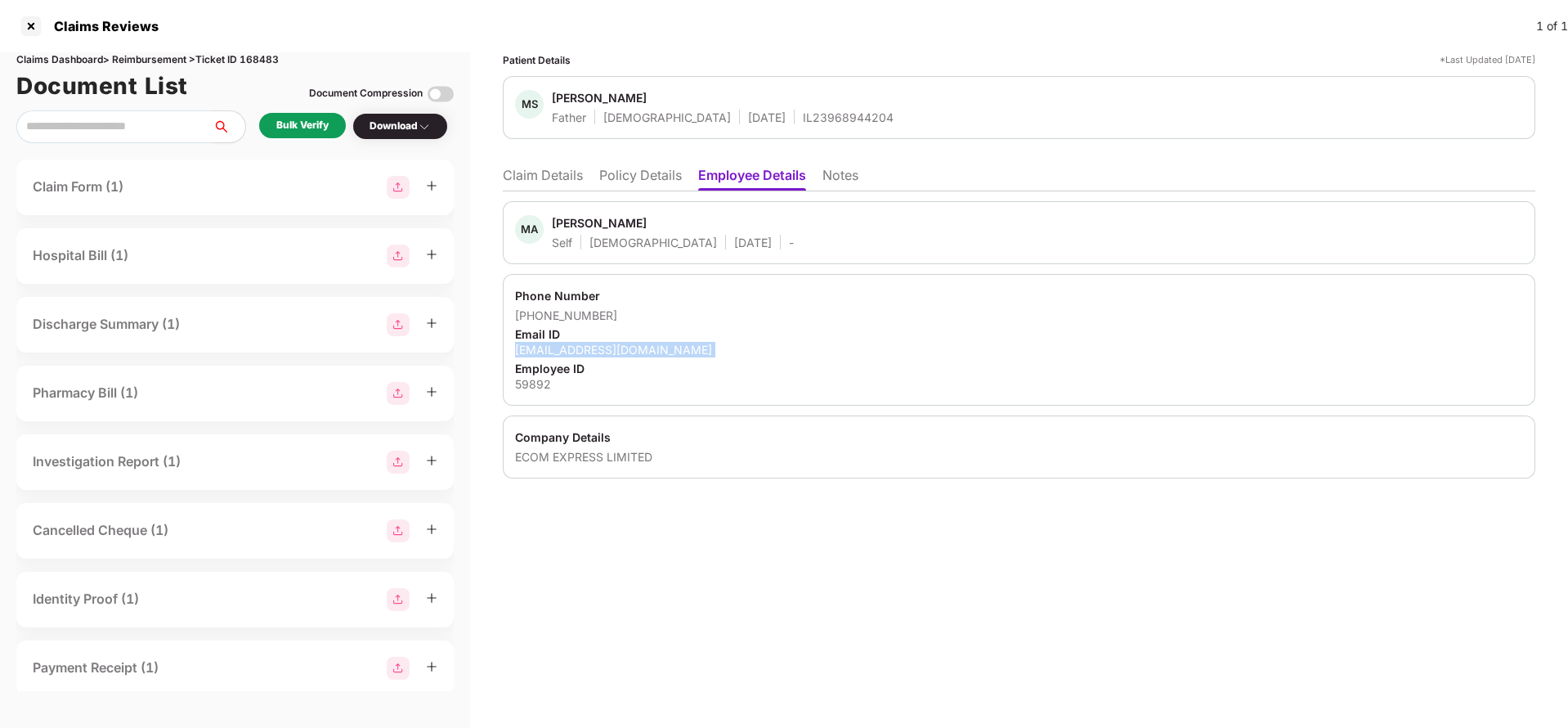
click at [606, 342] on div "59892mohammedalishareef@gmail.com" at bounding box center [1019, 350] width 1008 height 16
copy div "59892mohammedalishareef@gmail.com"
click at [551, 175] on li "Claim Details" at bounding box center [543, 178] width 80 height 23
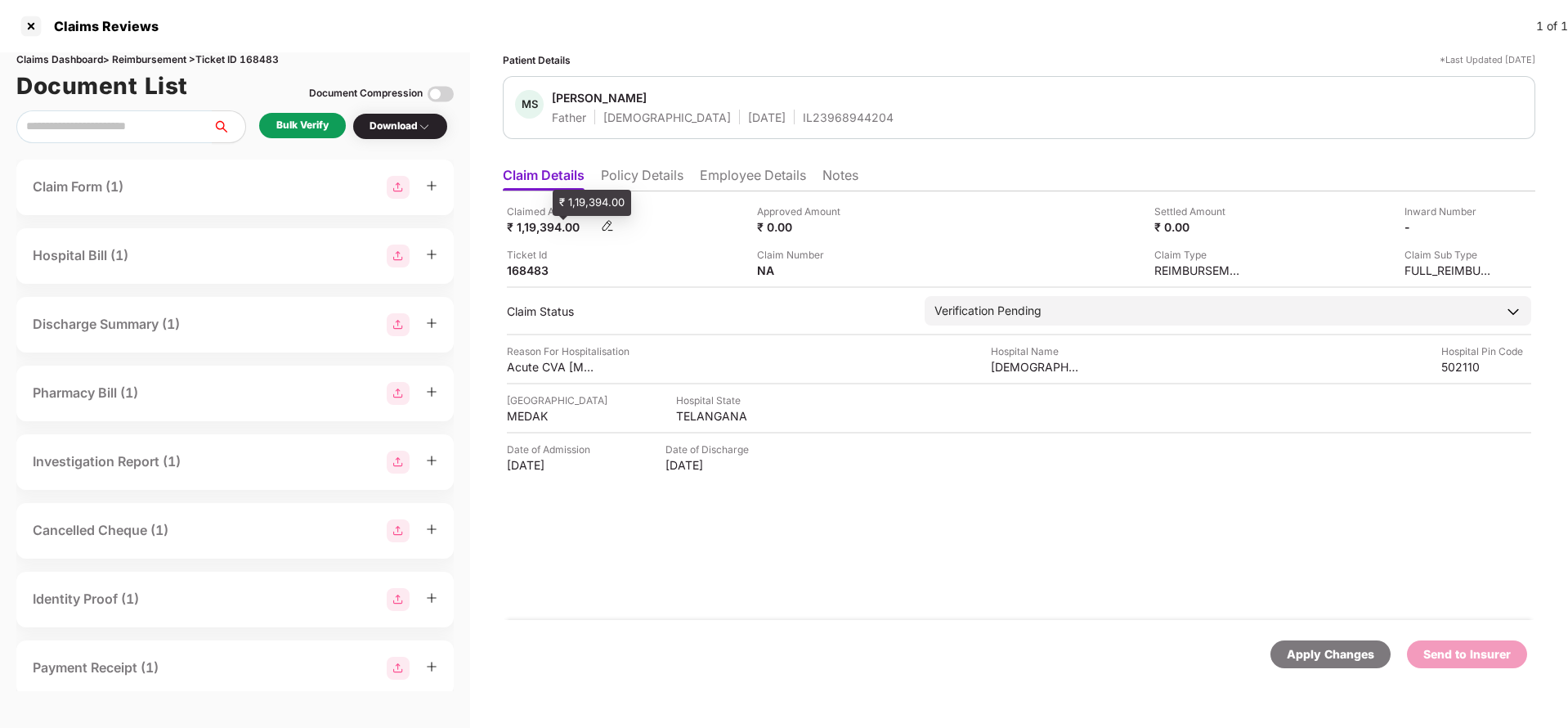
click at [550, 221] on div "₹ 1,19,394.00" at bounding box center [552, 227] width 90 height 16
copy div "1,19,394"
click at [1024, 374] on div "sufi hospital" at bounding box center [1036, 367] width 90 height 16
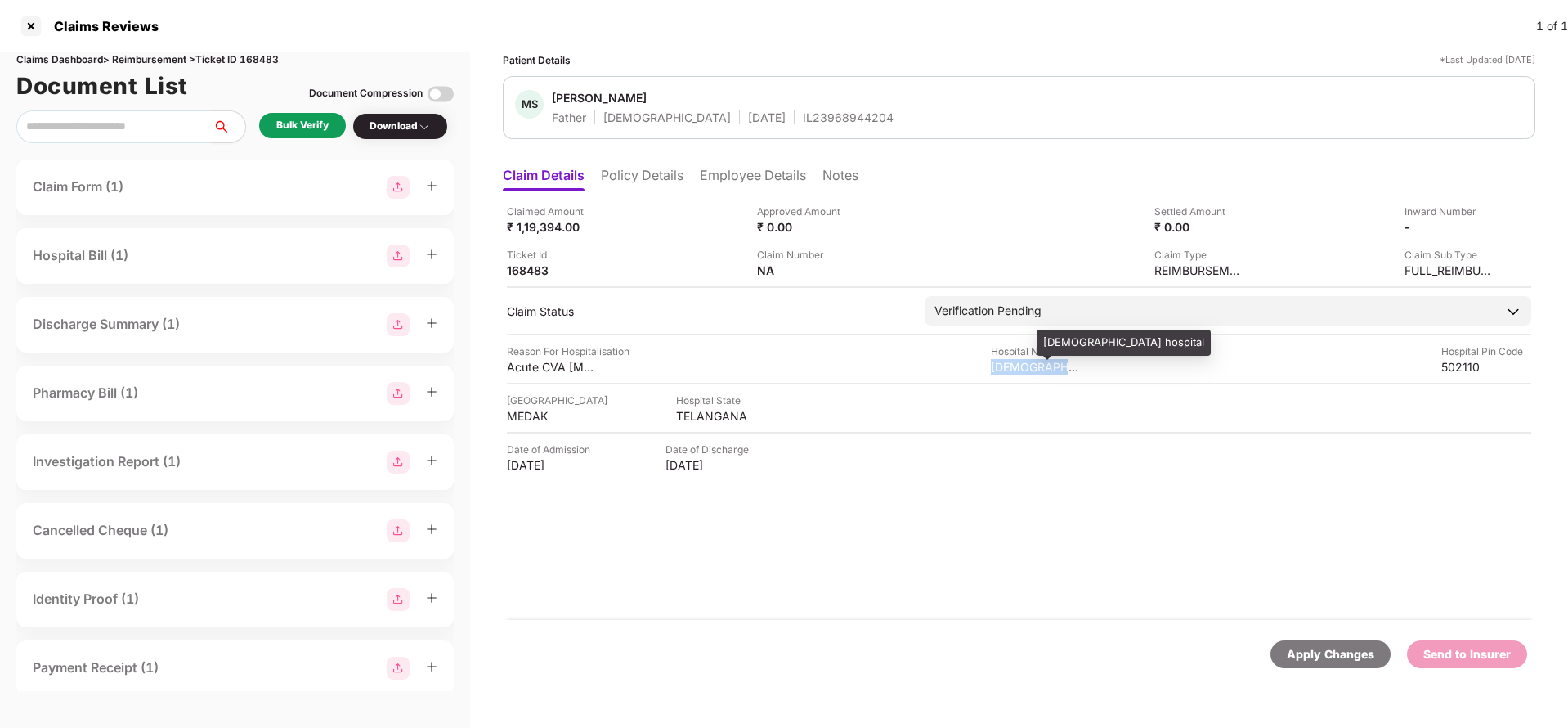
click at [1024, 374] on div "sufi hospital" at bounding box center [1036, 367] width 90 height 16
copy div "sufi hospital"
click at [287, 110] on div "Bulk Verify Download" at bounding box center [235, 126] width 437 height 33
click at [294, 113] on div "Bulk Verify" at bounding box center [303, 126] width 87 height 25
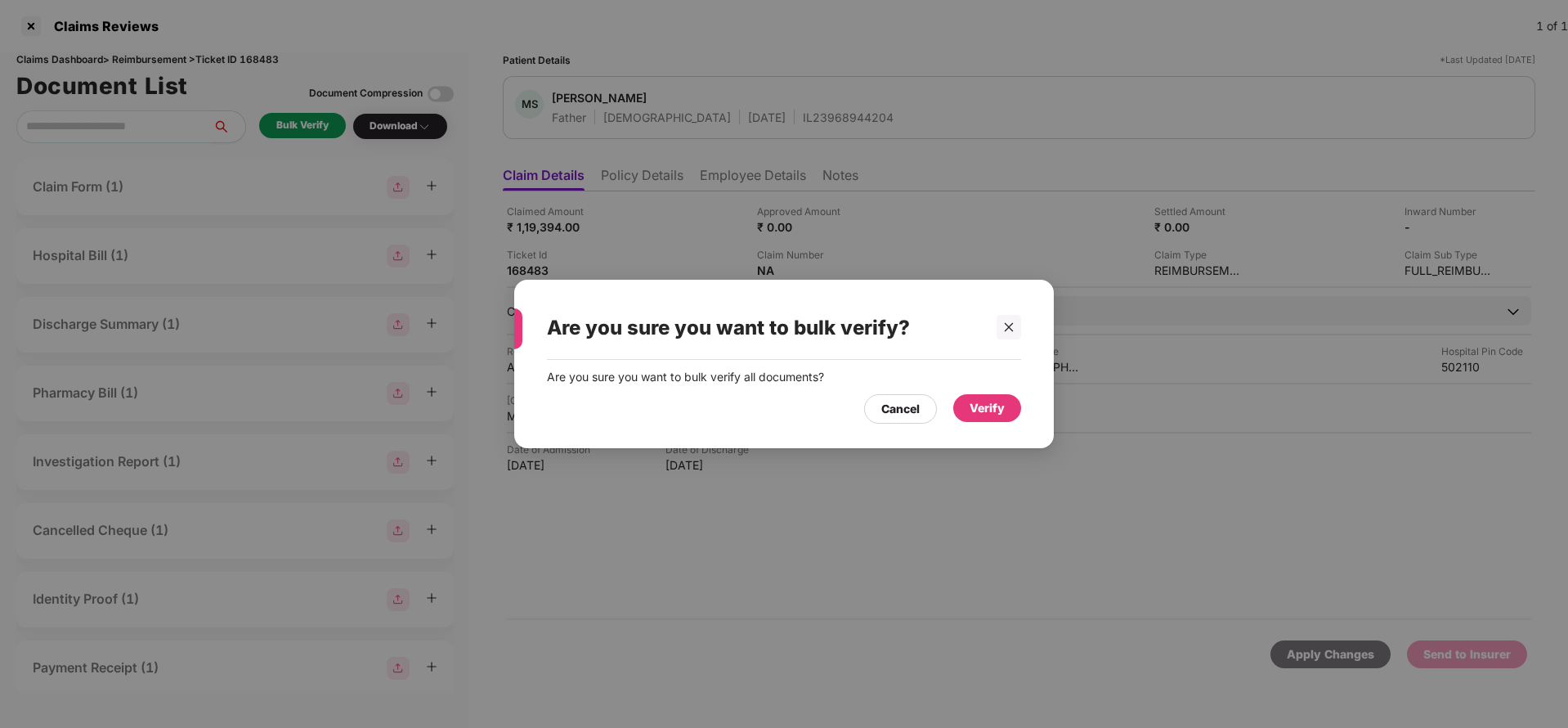
click at [1000, 407] on div "Verify" at bounding box center [987, 408] width 35 height 18
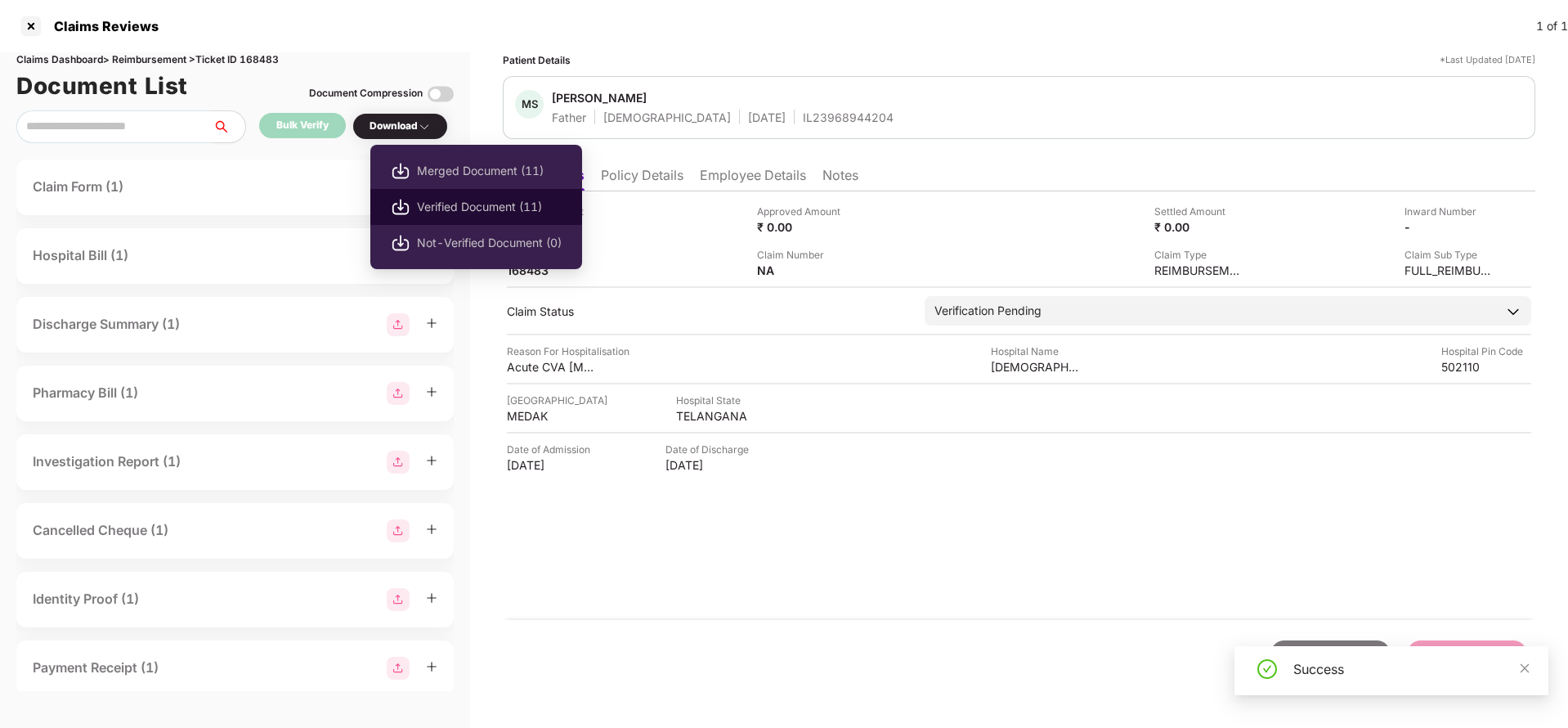
click at [442, 207] on span "Verified Document (11)" at bounding box center [488, 208] width 145 height 18
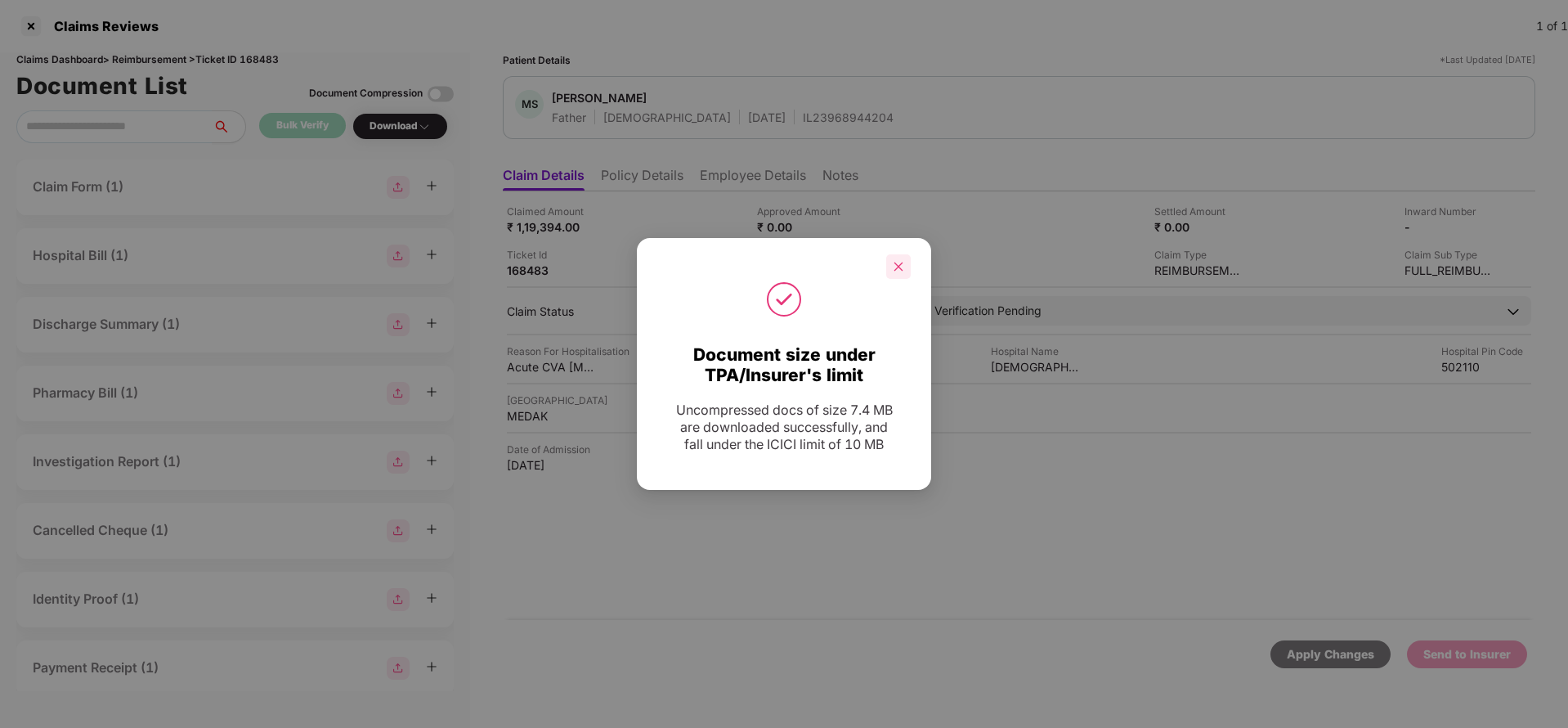
click at [895, 258] on div at bounding box center [898, 266] width 24 height 24
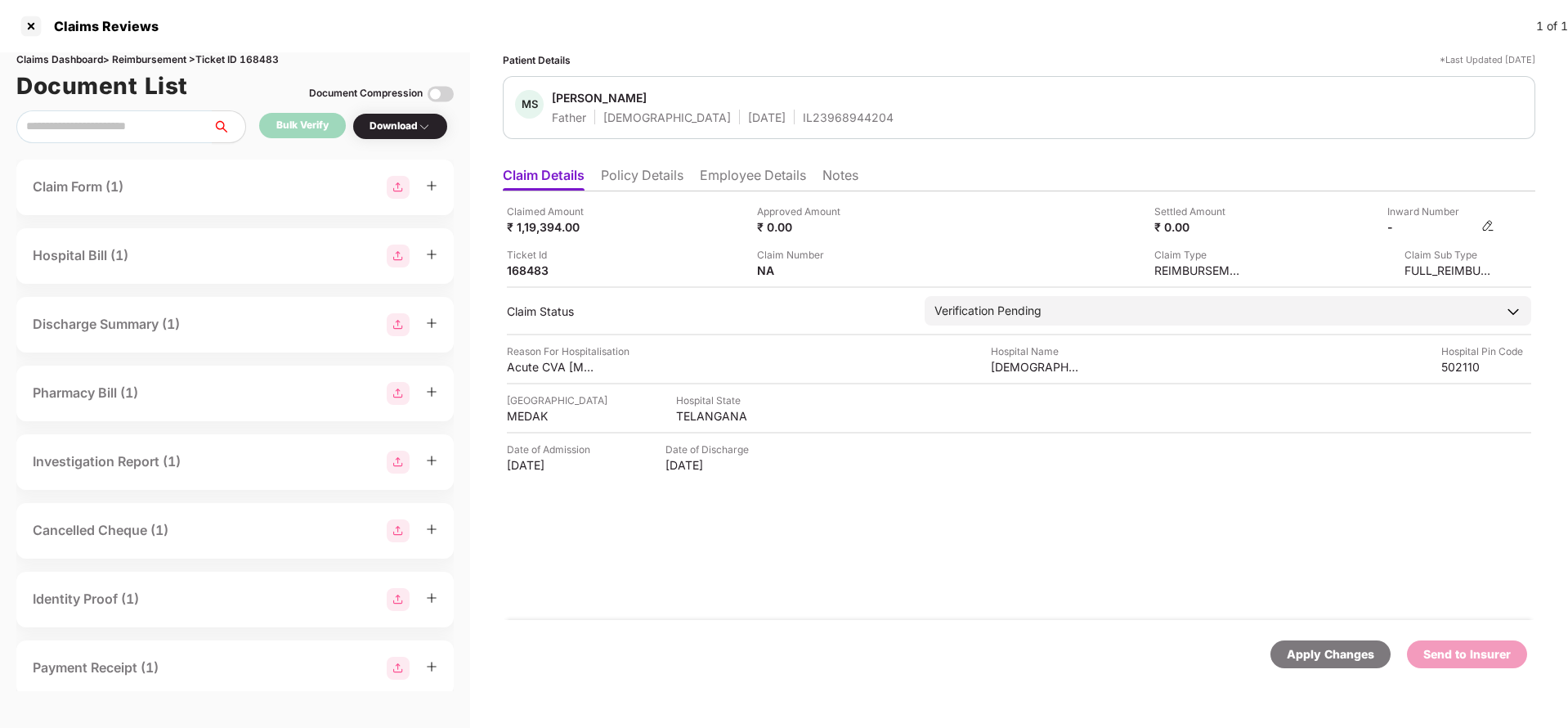
click at [1494, 227] on img at bounding box center [1488, 226] width 13 height 13
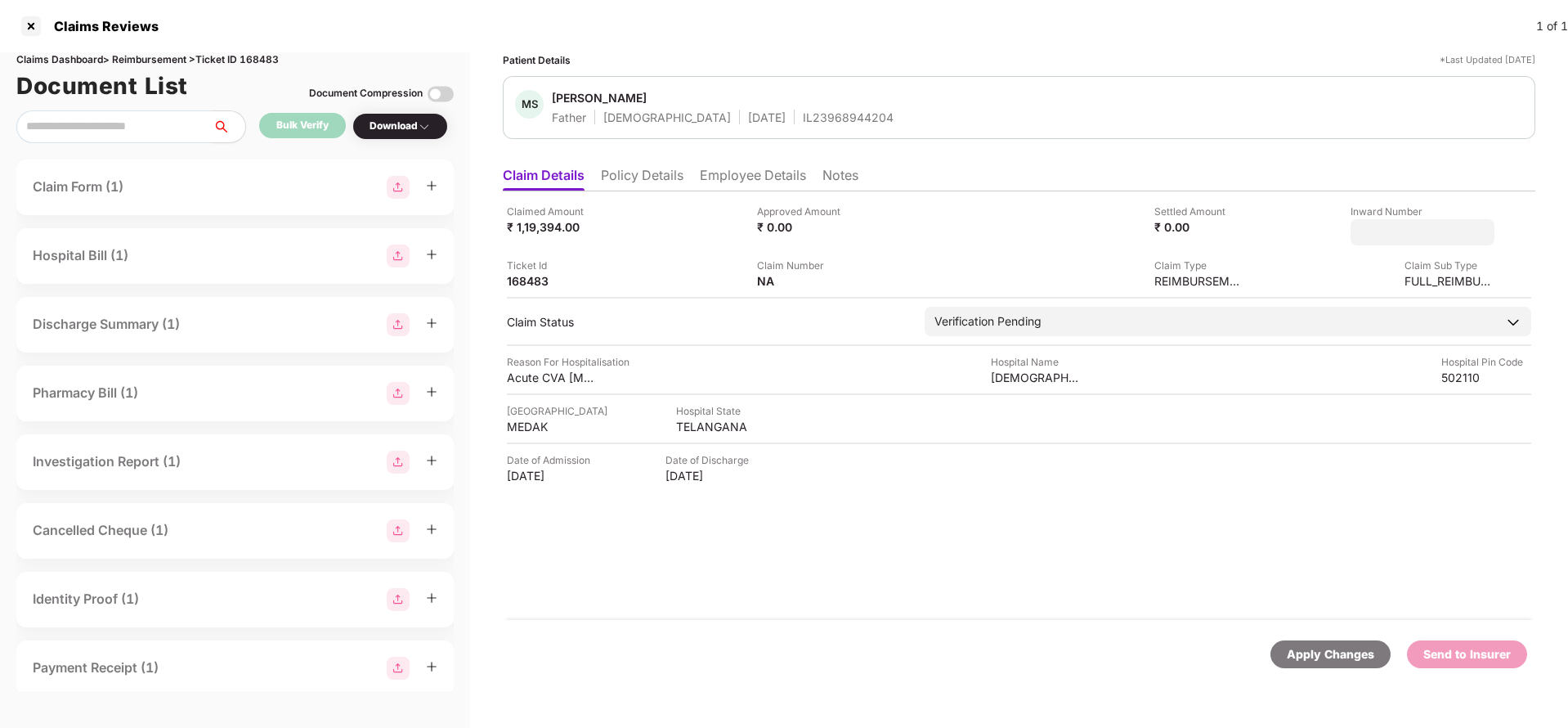
type input "**********"
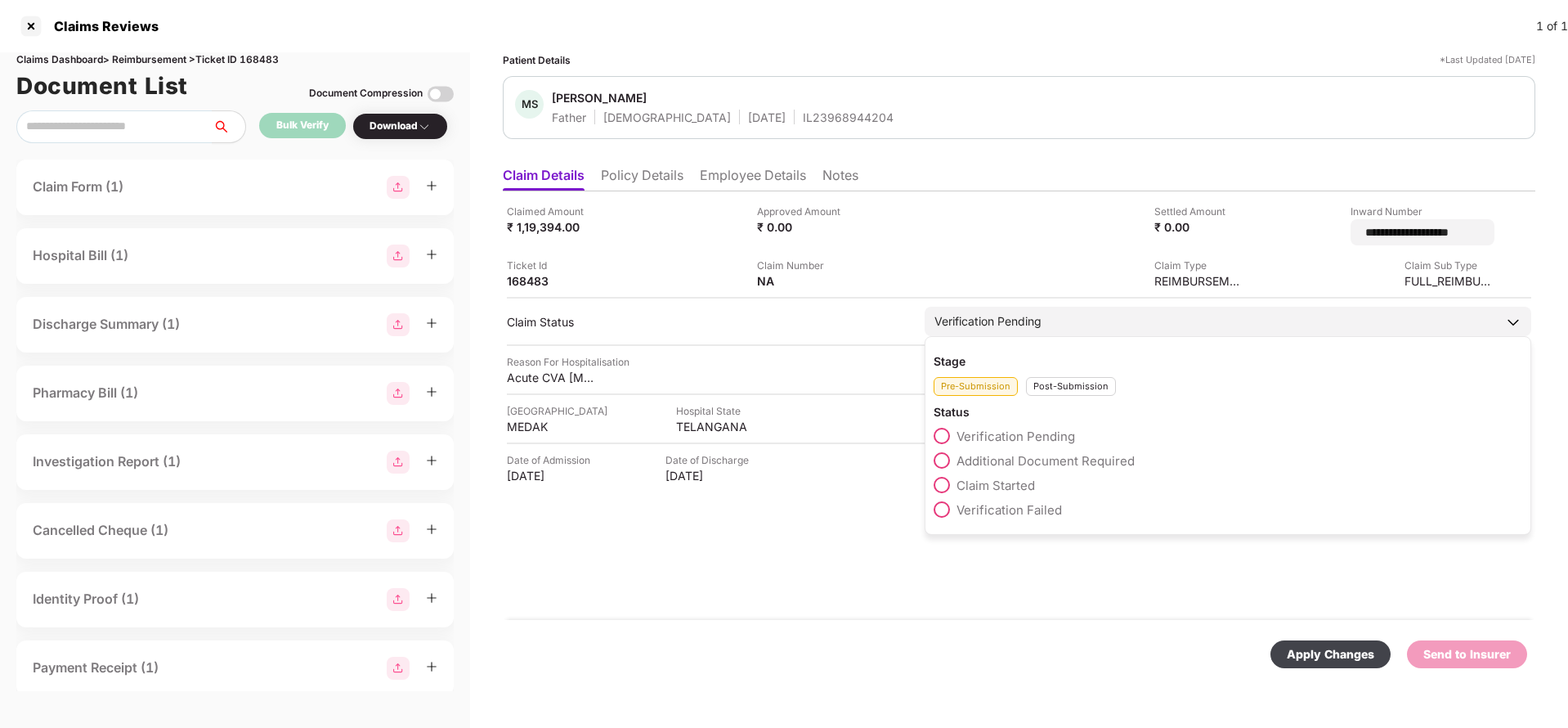
click at [1056, 310] on div "Verification Pending" at bounding box center [1227, 321] width 606 height 29
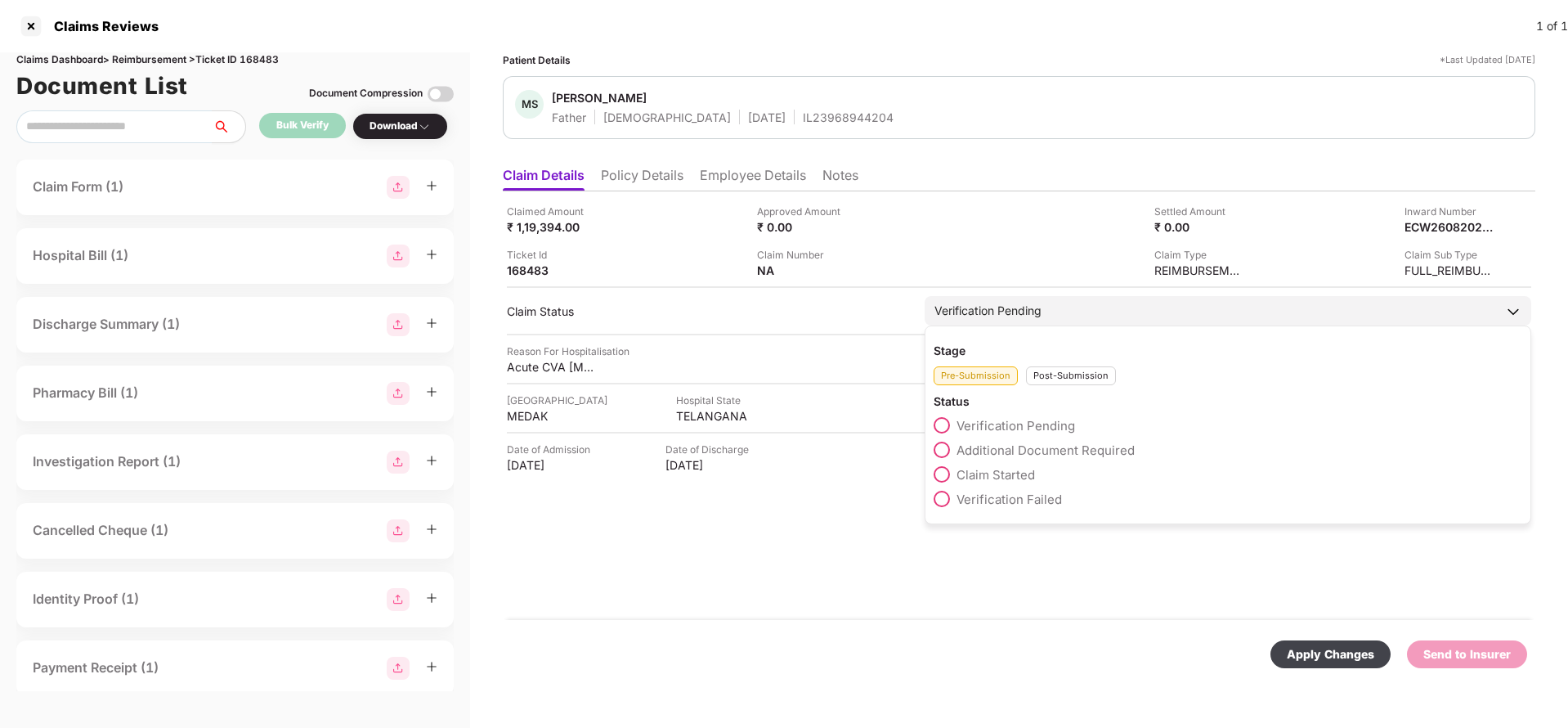
click at [1075, 378] on div "Post-Submission" at bounding box center [1071, 376] width 90 height 18
click at [1034, 452] on span "Claim Under Process" at bounding box center [1019, 450] width 124 height 16
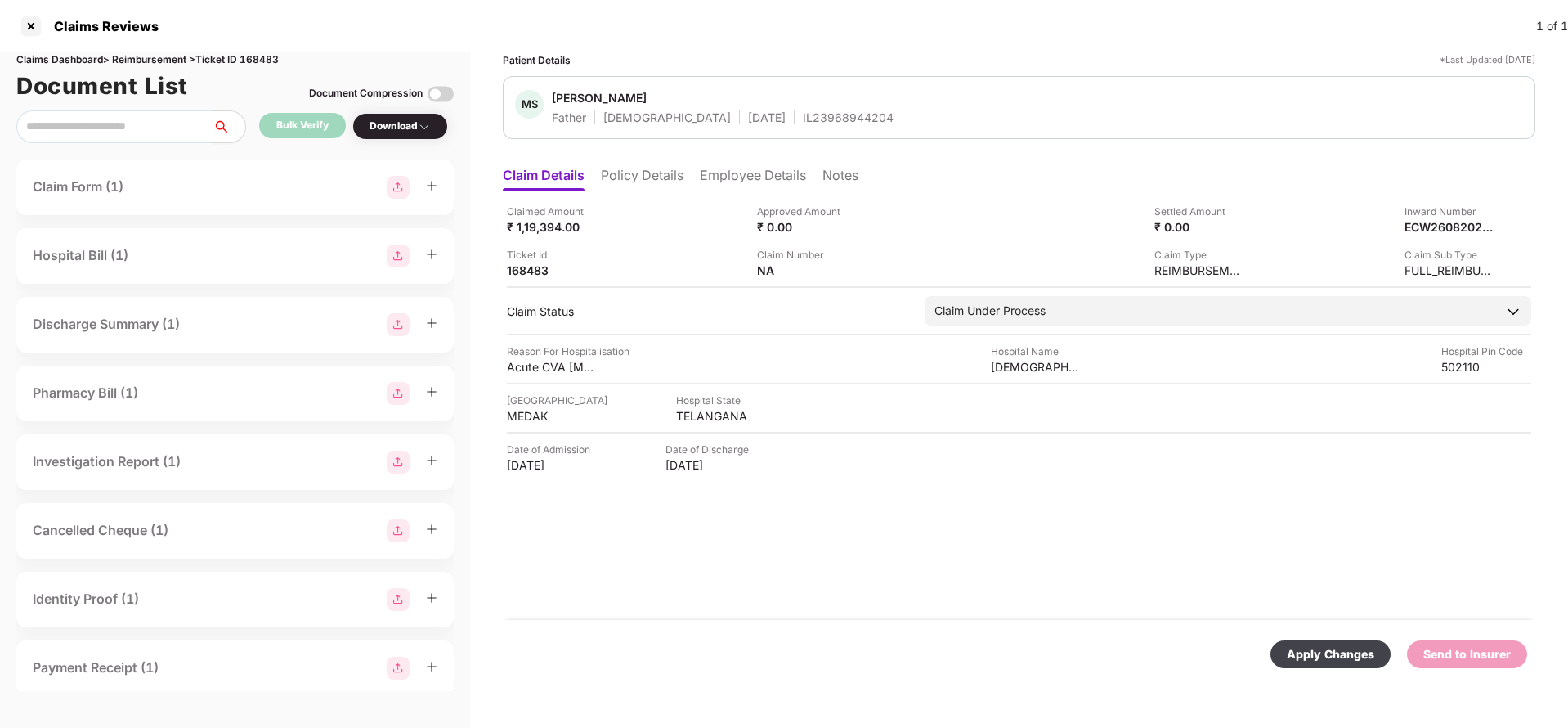
click at [1295, 649] on div "Apply Changes" at bounding box center [1330, 654] width 88 height 18
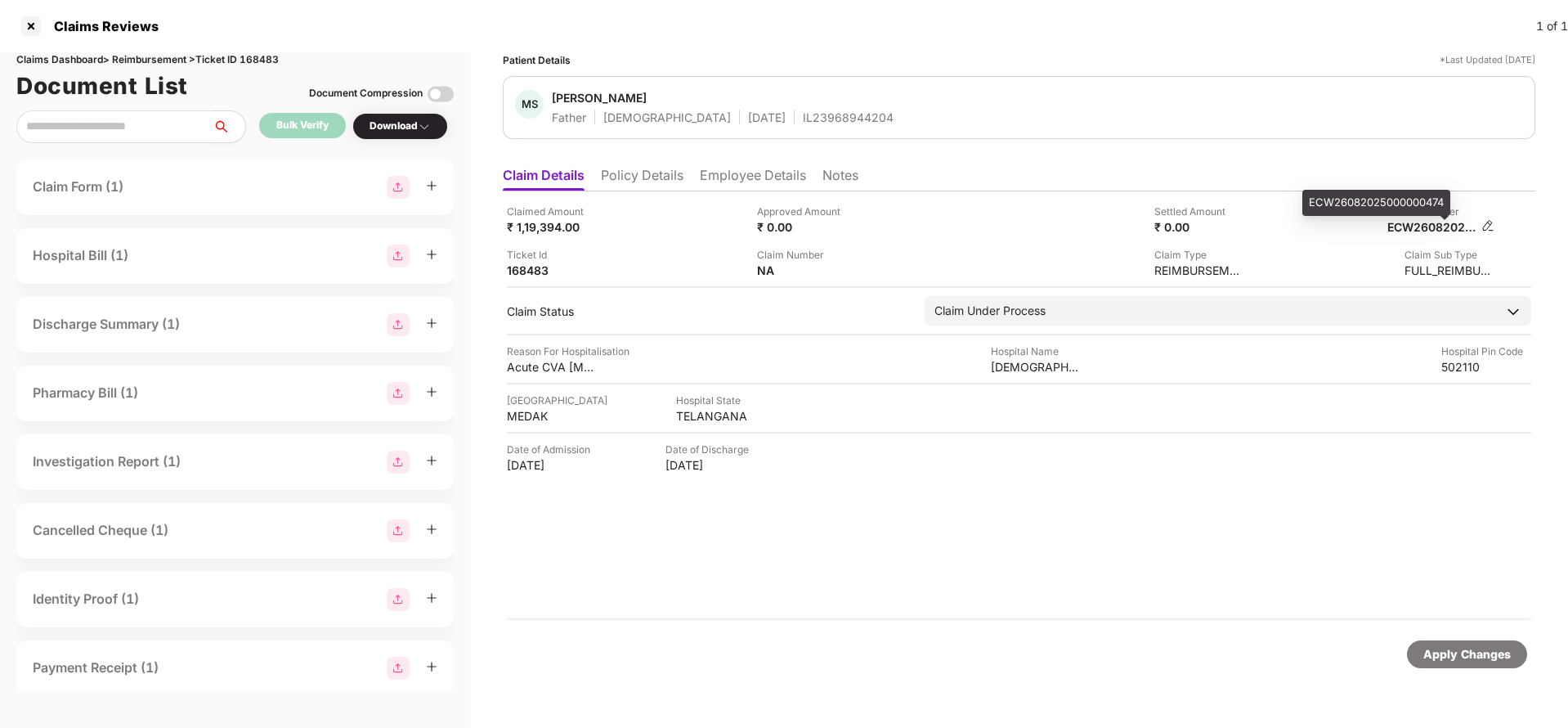
click at [1433, 226] on div "ECW26082025000000474" at bounding box center [1433, 227] width 90 height 16
copy div "ECW26082025000000474"
click at [803, 124] on div "IL23968944204" at bounding box center [848, 117] width 90 height 16
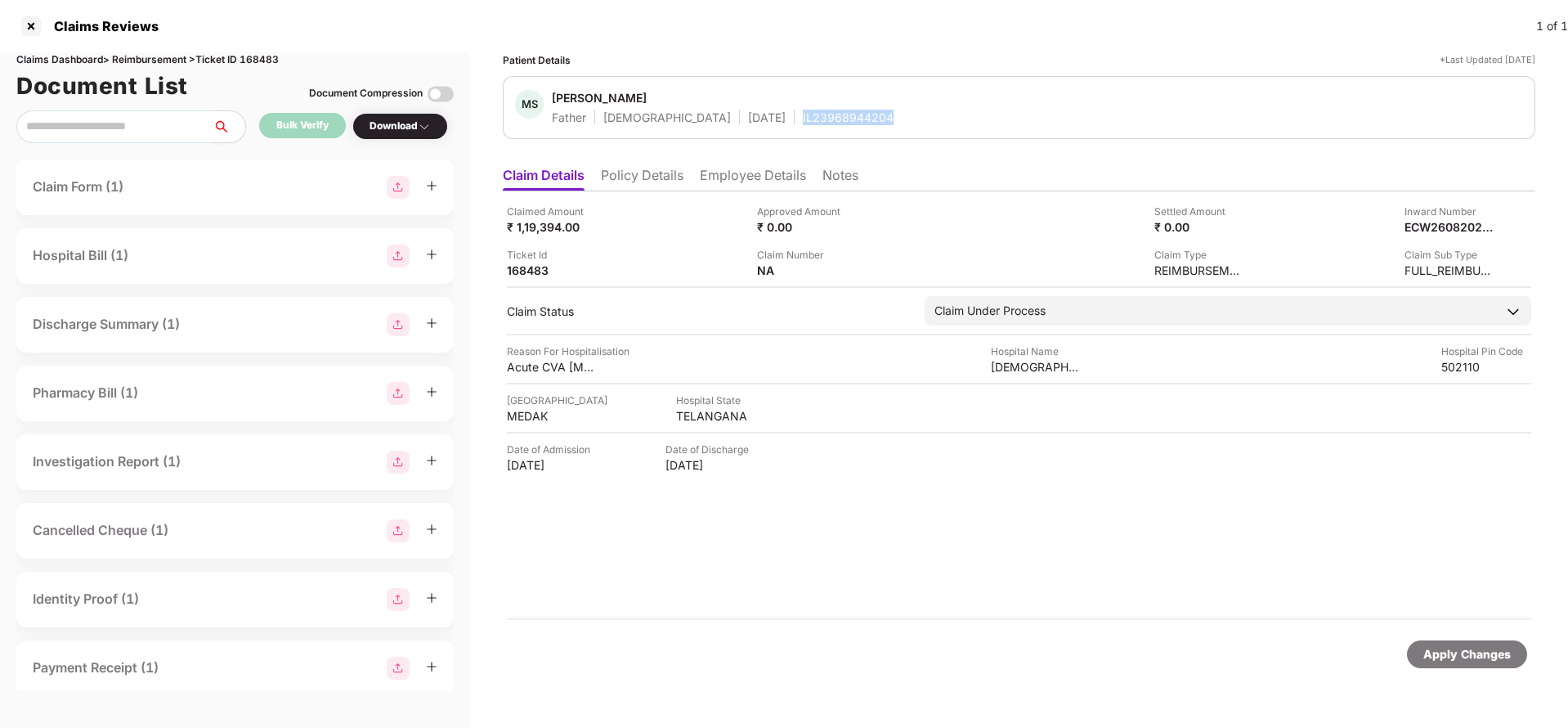
click at [803, 124] on div "IL23968944204" at bounding box center [848, 117] width 90 height 16
copy div "IL23968944204"
click at [1465, 666] on div "Apply Changes" at bounding box center [1467, 654] width 120 height 28
click at [1464, 666] on div "Apply Changes" at bounding box center [1467, 654] width 120 height 28
click at [1460, 663] on div "Apply Changes" at bounding box center [1467, 654] width 120 height 28
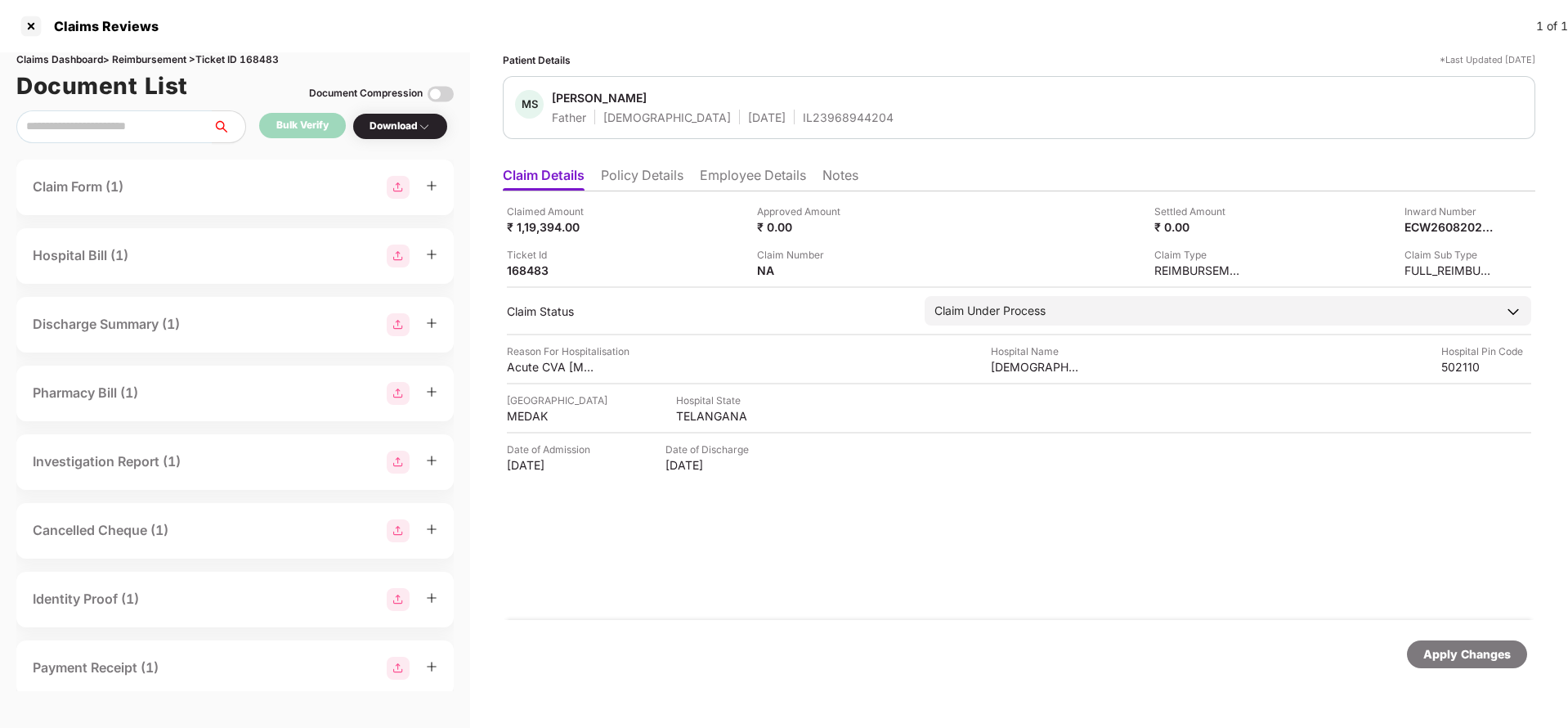
click at [267, 64] on div "Claims Dashboard > Reimbursement > Ticket ID 168483" at bounding box center [235, 60] width 437 height 16
click at [1441, 651] on div "Apply Changes" at bounding box center [1467, 654] width 88 height 18
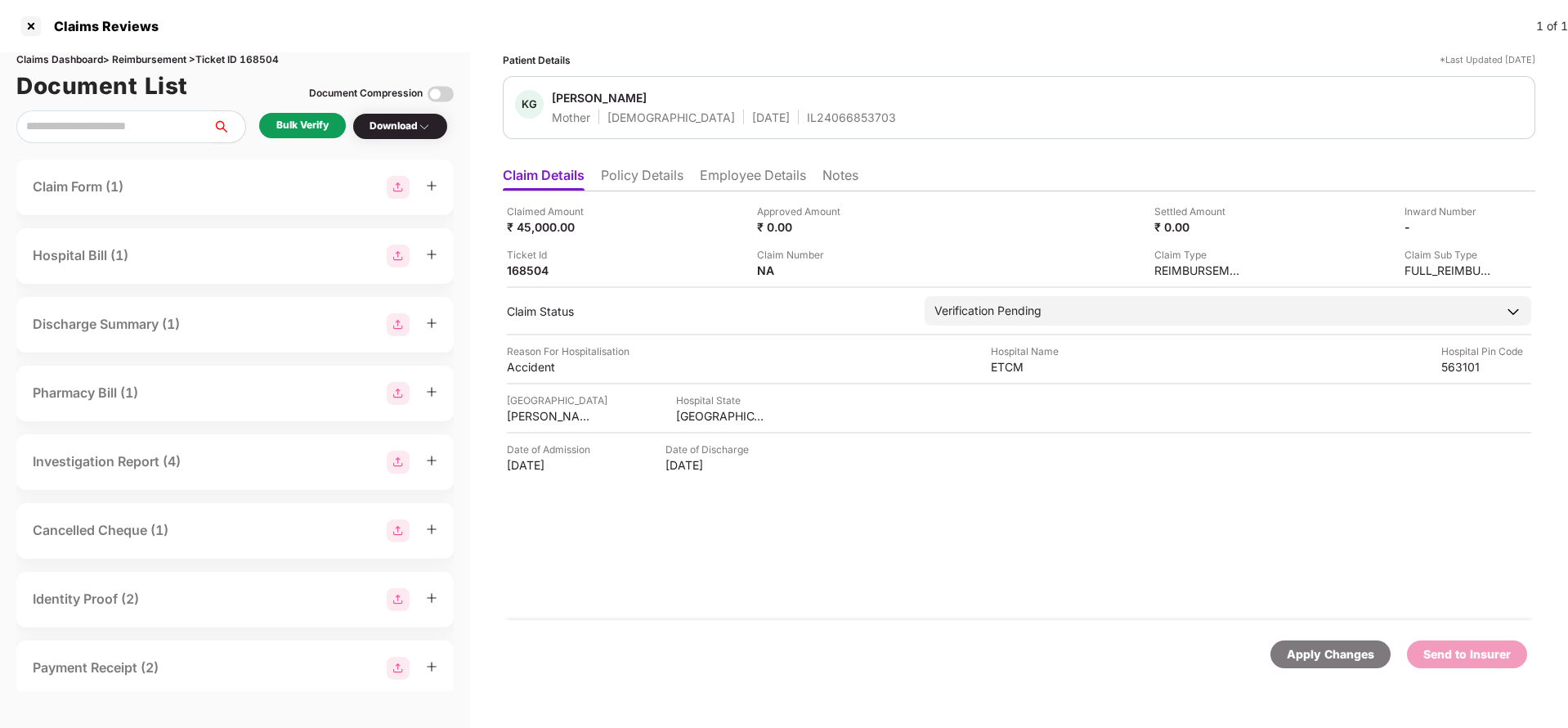
click at [638, 174] on li "Policy Details" at bounding box center [641, 178] width 83 height 23
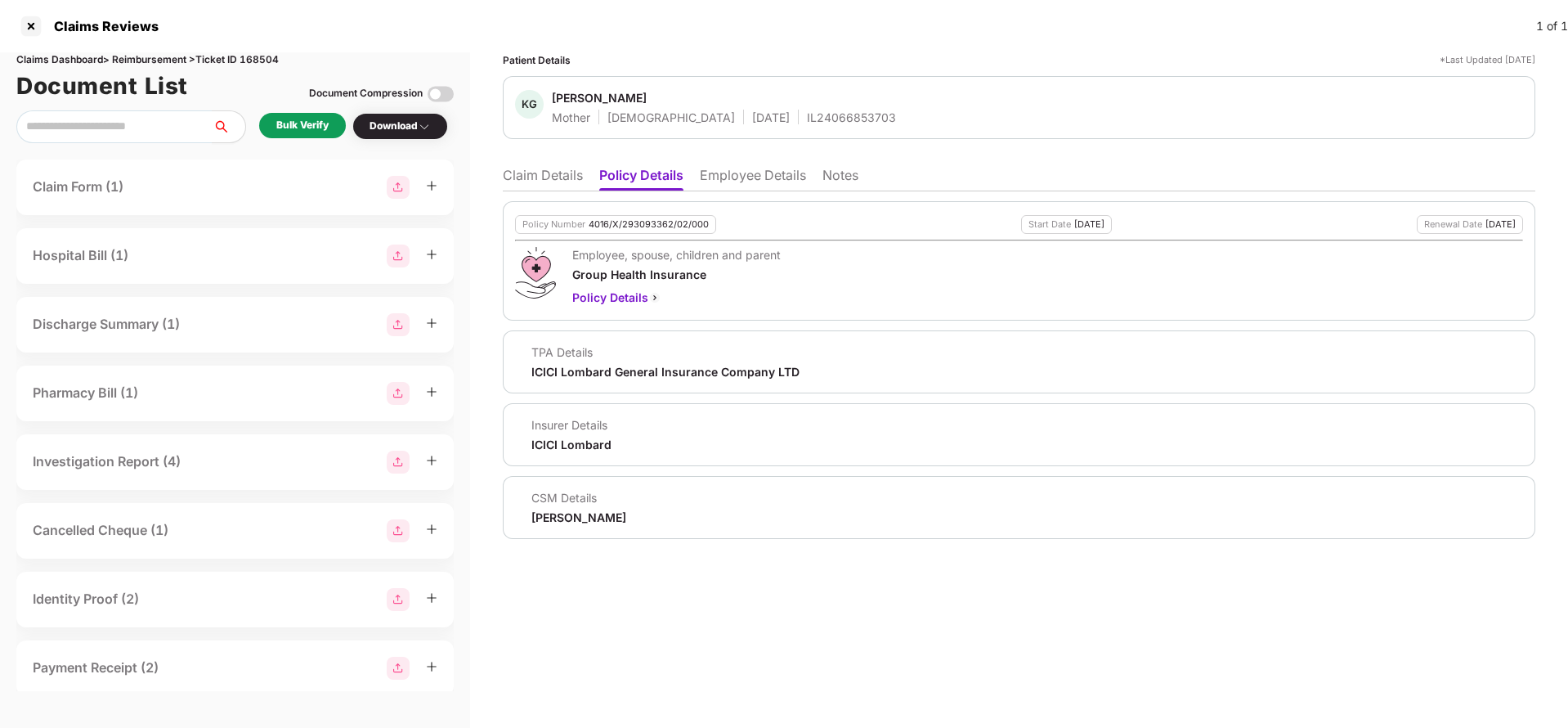
click at [654, 222] on div "4016/X/293093362/02/000" at bounding box center [649, 224] width 120 height 11
copy div "4016/X/293093362/02/000"
click at [807, 111] on div "IL24066853703" at bounding box center [851, 117] width 89 height 16
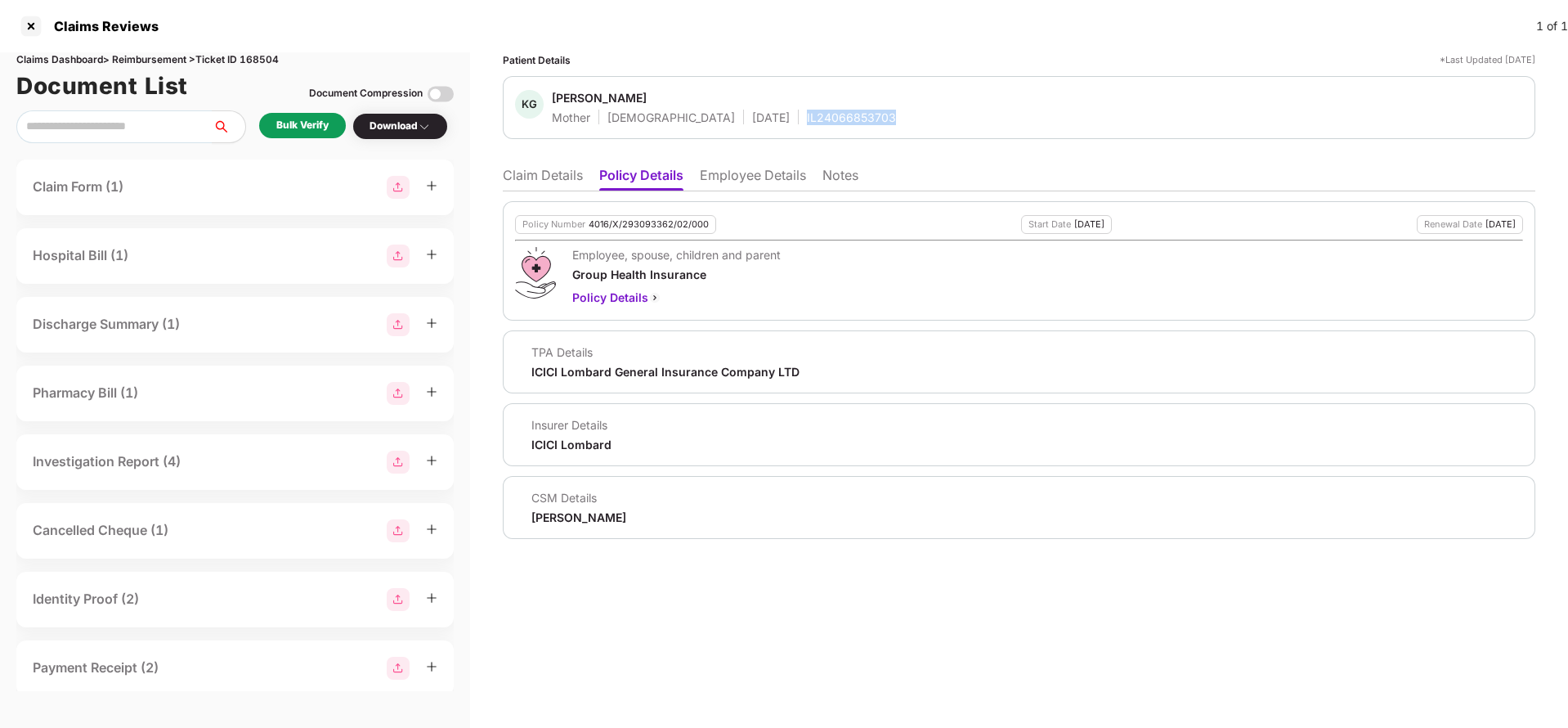
click at [807, 111] on div "IL24066853703" at bounding box center [851, 117] width 89 height 16
copy div "IL24066853703"
click at [542, 169] on li "Claim Details" at bounding box center [543, 178] width 80 height 23
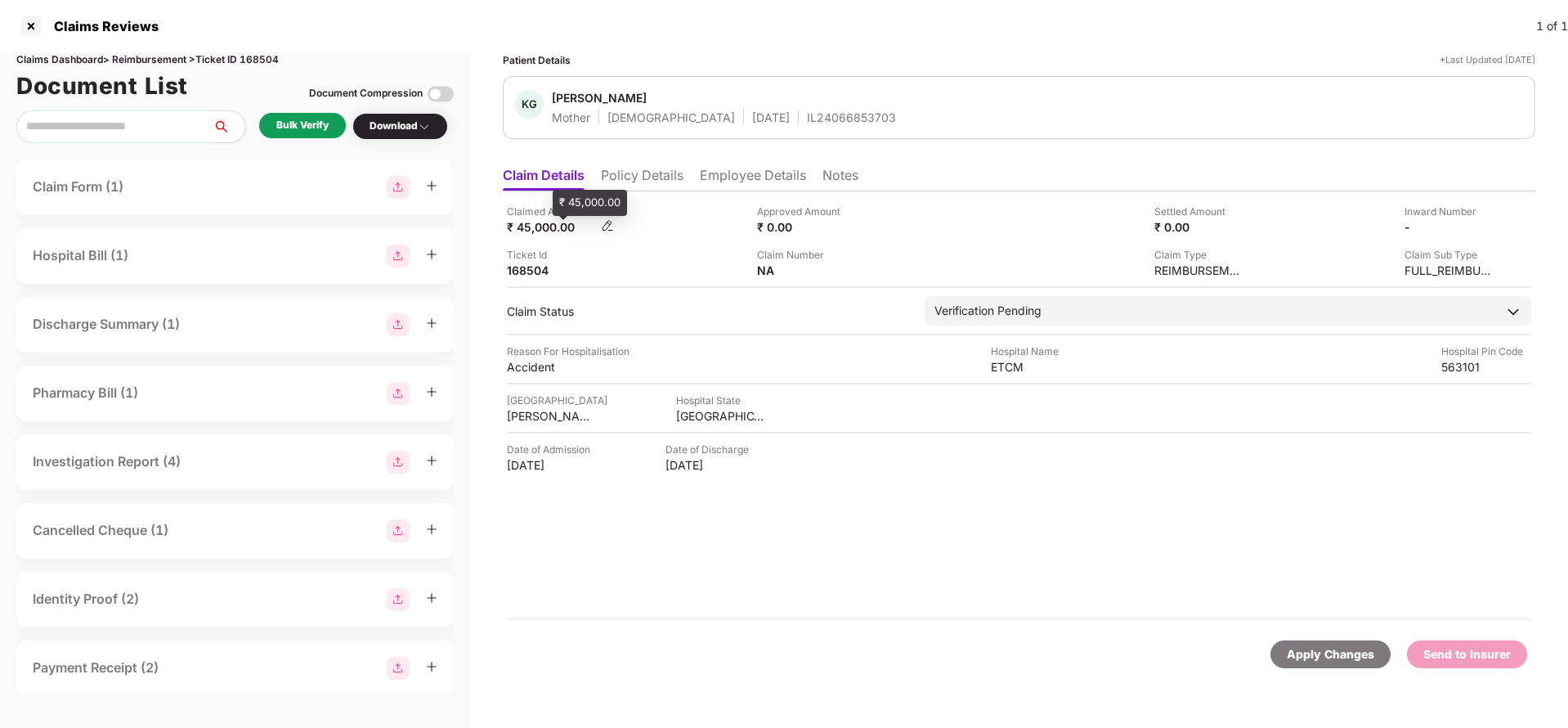
click at [535, 231] on div "₹ 45,000.00" at bounding box center [552, 227] width 90 height 16
copy div "45,000"
click at [1018, 357] on div "Hospital Name" at bounding box center [1036, 351] width 90 height 16
click at [1007, 366] on div "ETCM" at bounding box center [1036, 367] width 90 height 16
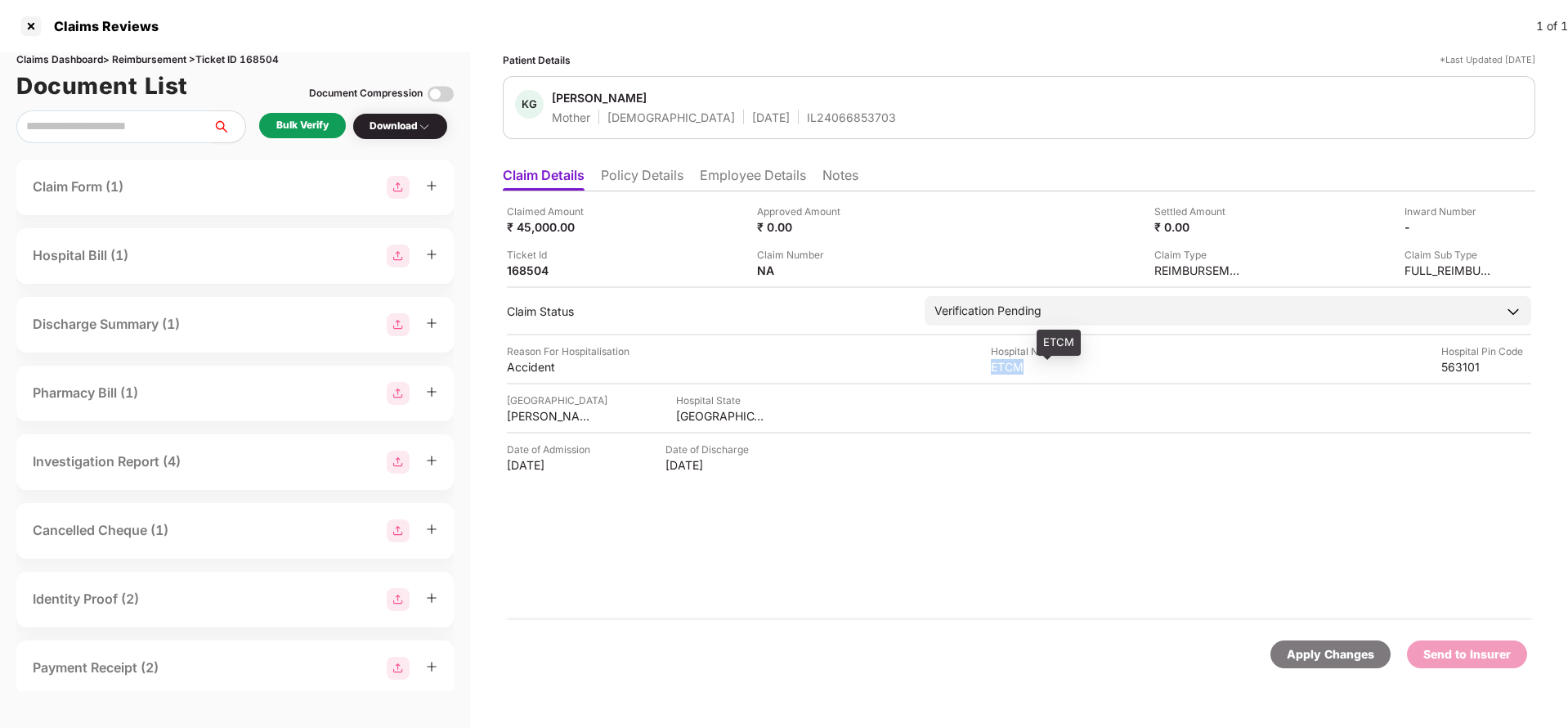
click at [1007, 366] on div "ETCM" at bounding box center [1036, 367] width 90 height 16
copy div "ETCM"
click at [309, 113] on div "Bulk Verify" at bounding box center [303, 126] width 87 height 25
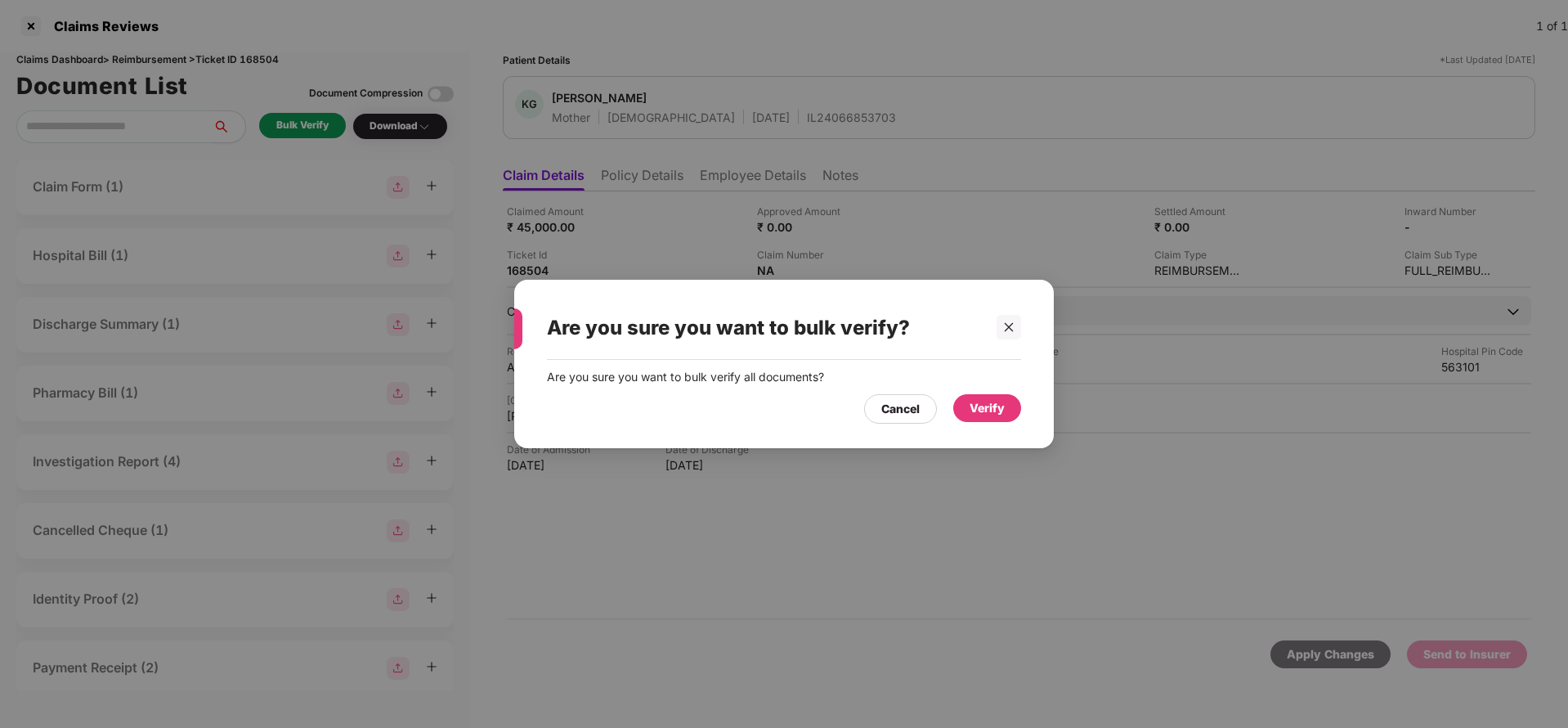
click at [977, 402] on div "Verify" at bounding box center [987, 408] width 35 height 18
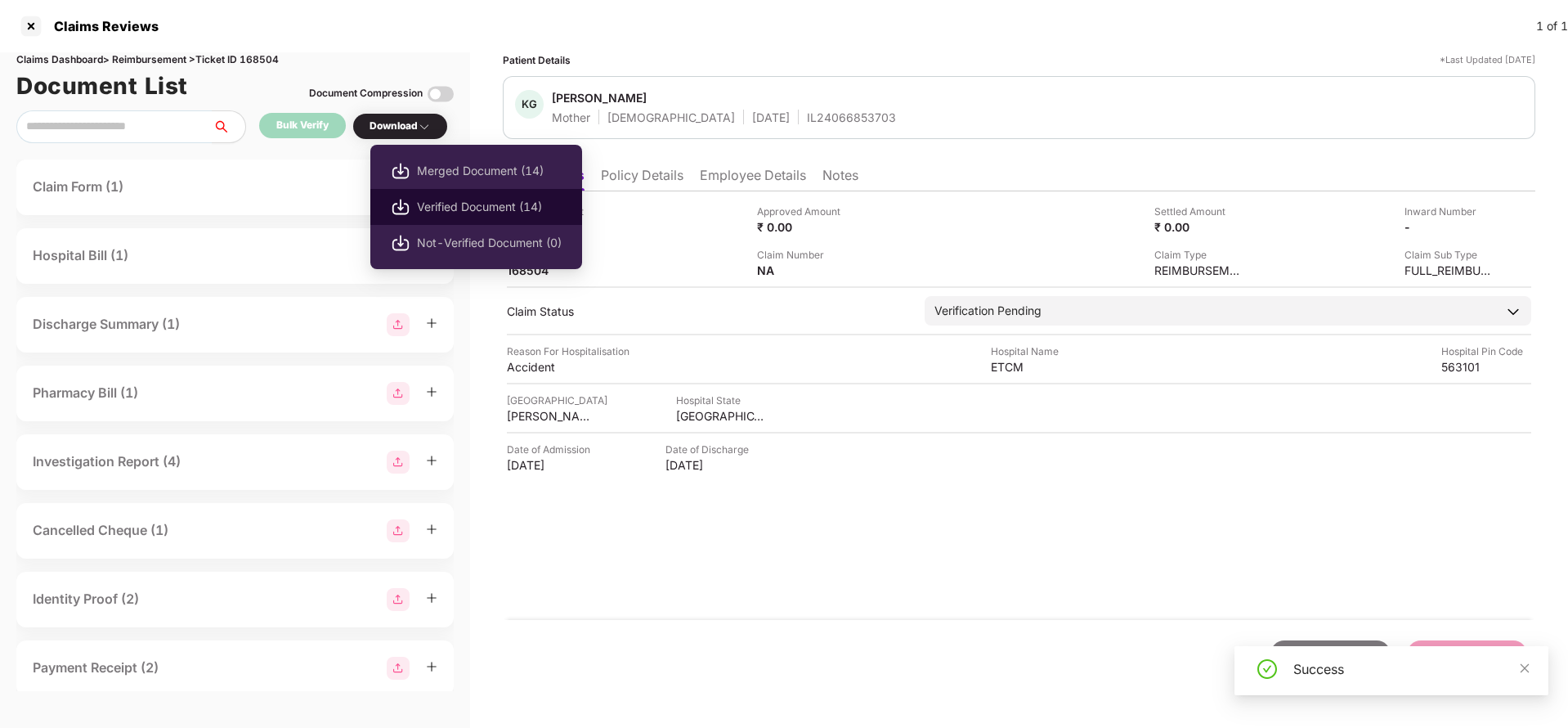
click at [470, 202] on span "Verified Document (14)" at bounding box center [488, 208] width 145 height 18
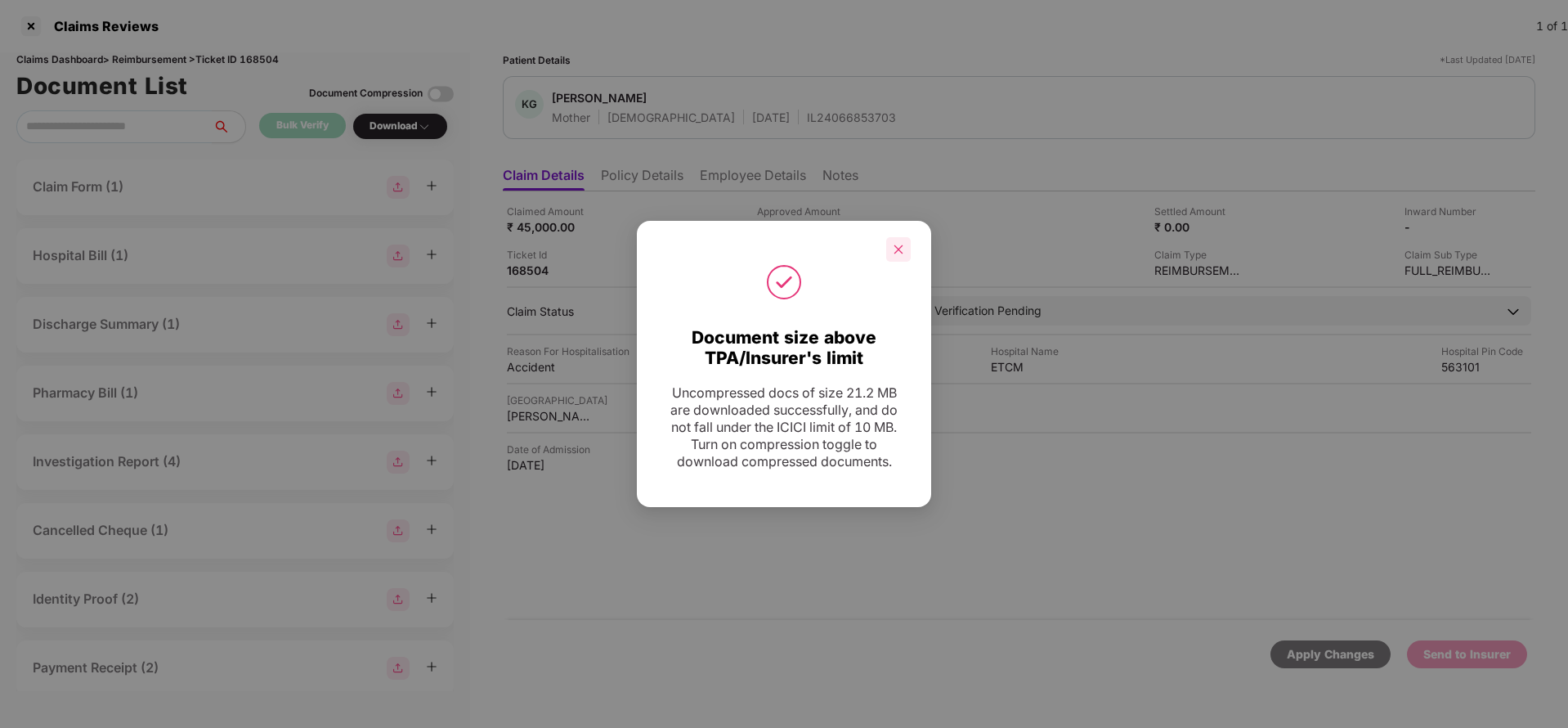
click at [889, 247] on div at bounding box center [898, 249] width 24 height 24
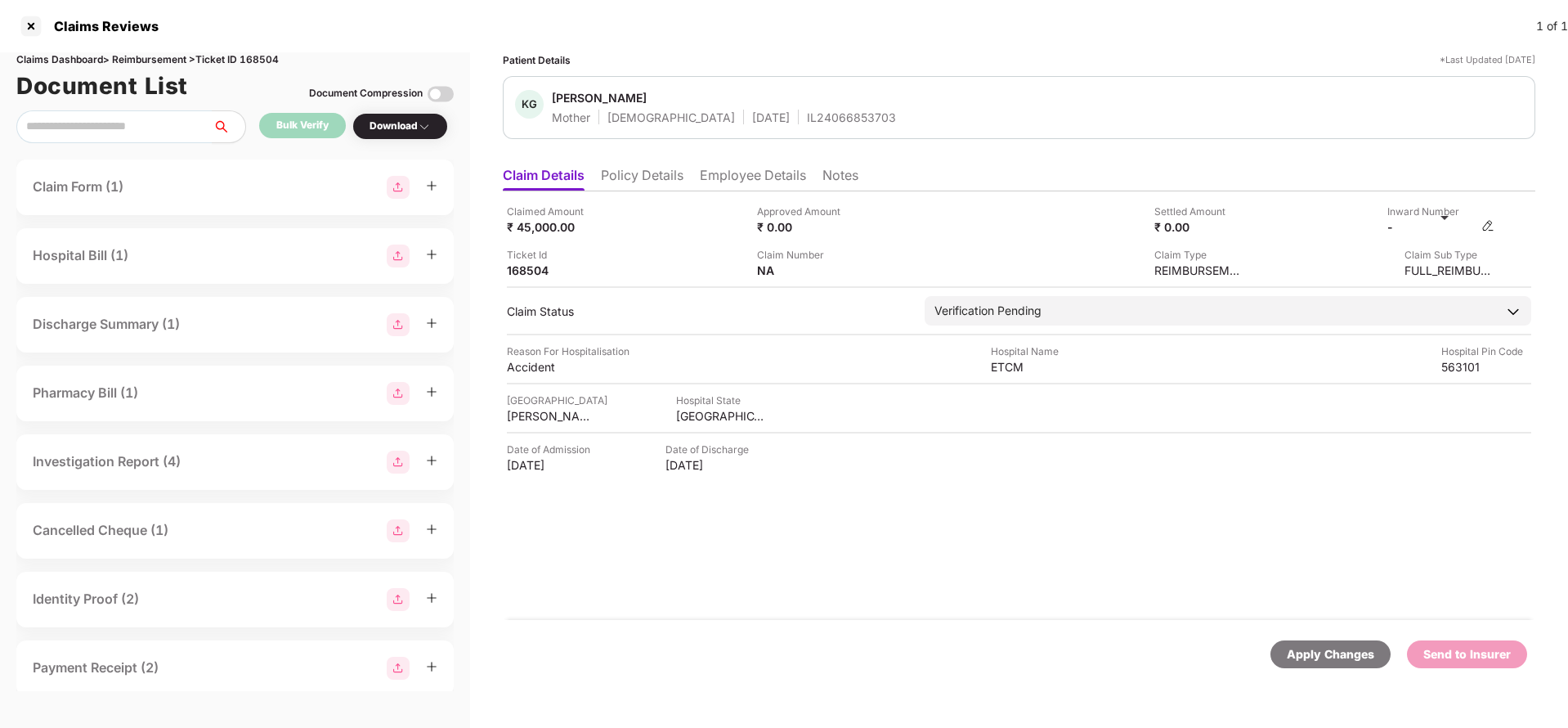
click at [1491, 223] on img at bounding box center [1488, 226] width 13 height 13
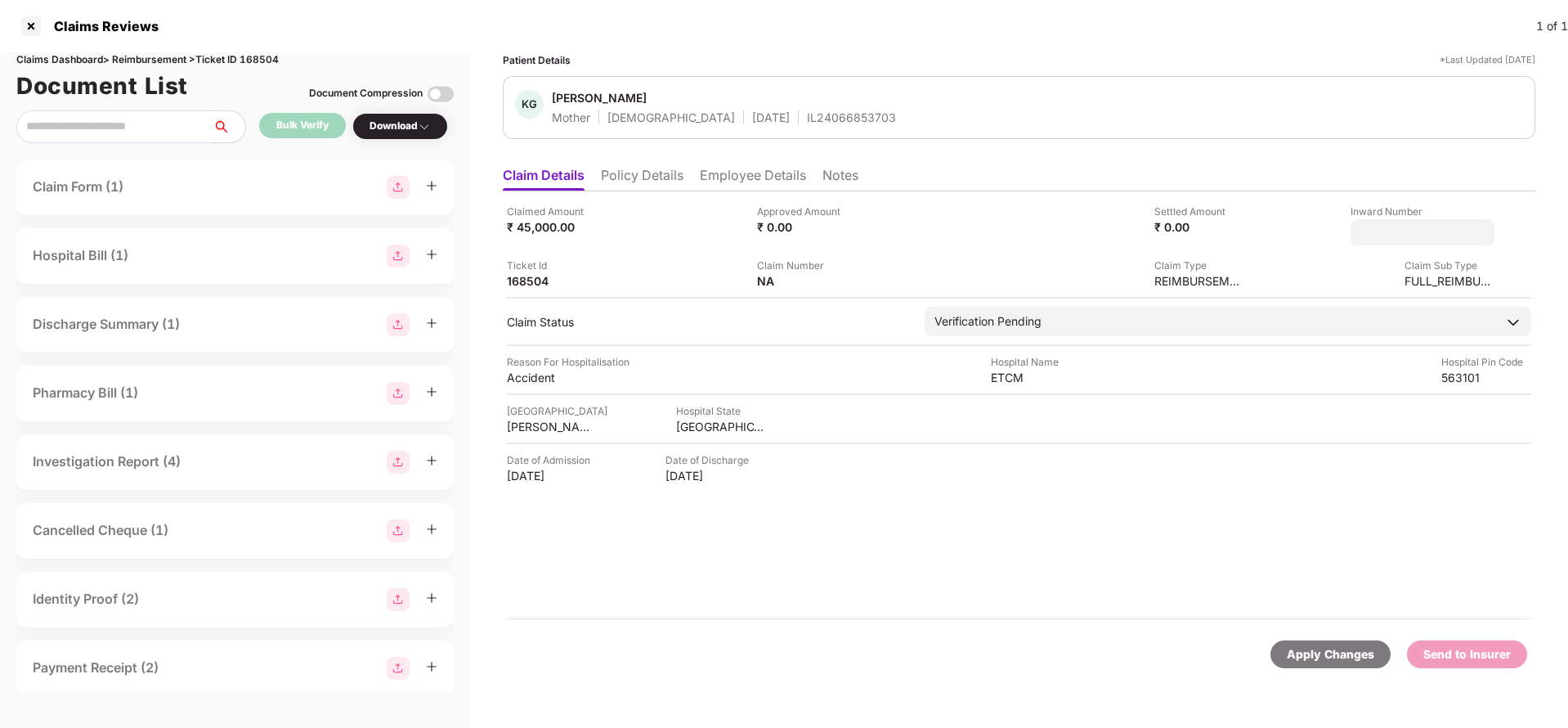
type input "**********"
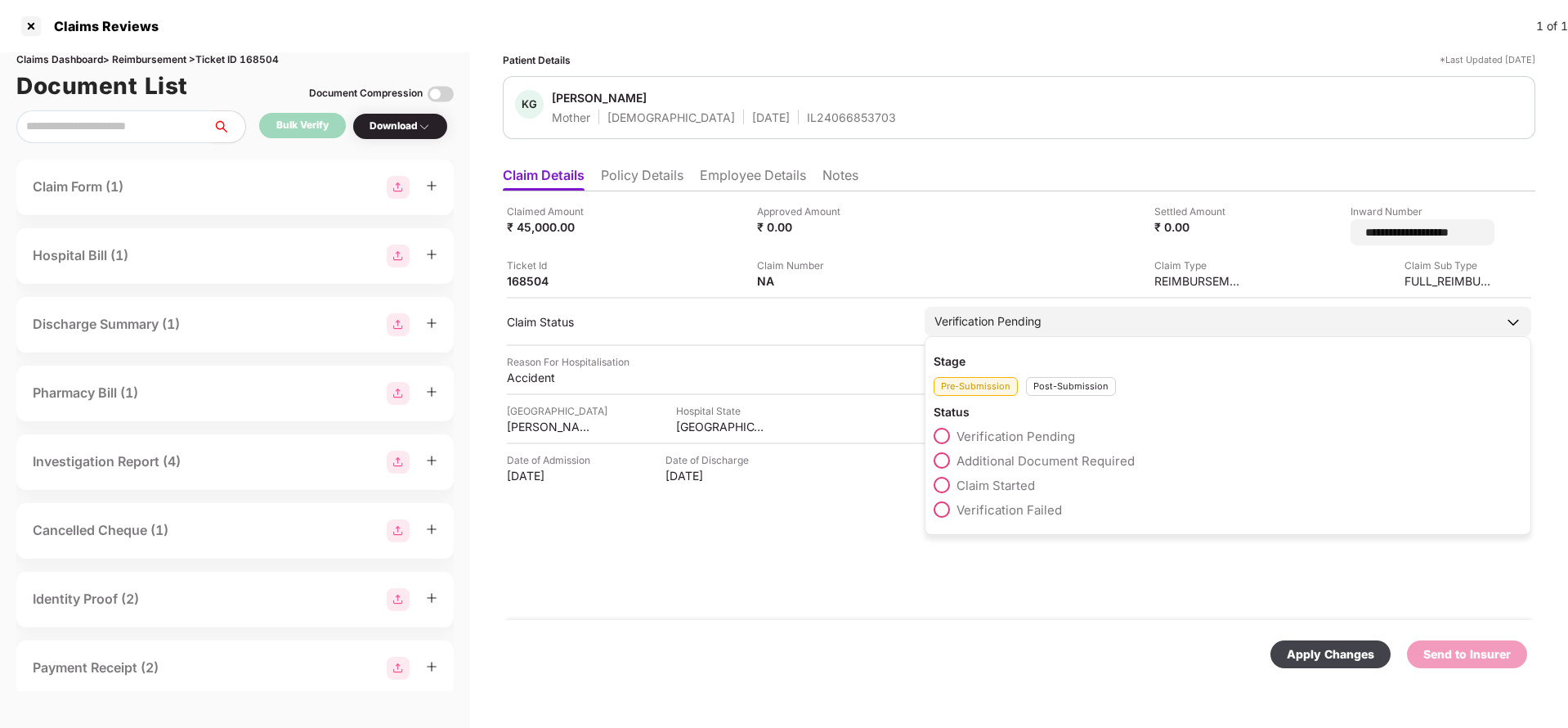
click at [1035, 321] on div "Verification Pending" at bounding box center [1227, 321] width 606 height 29
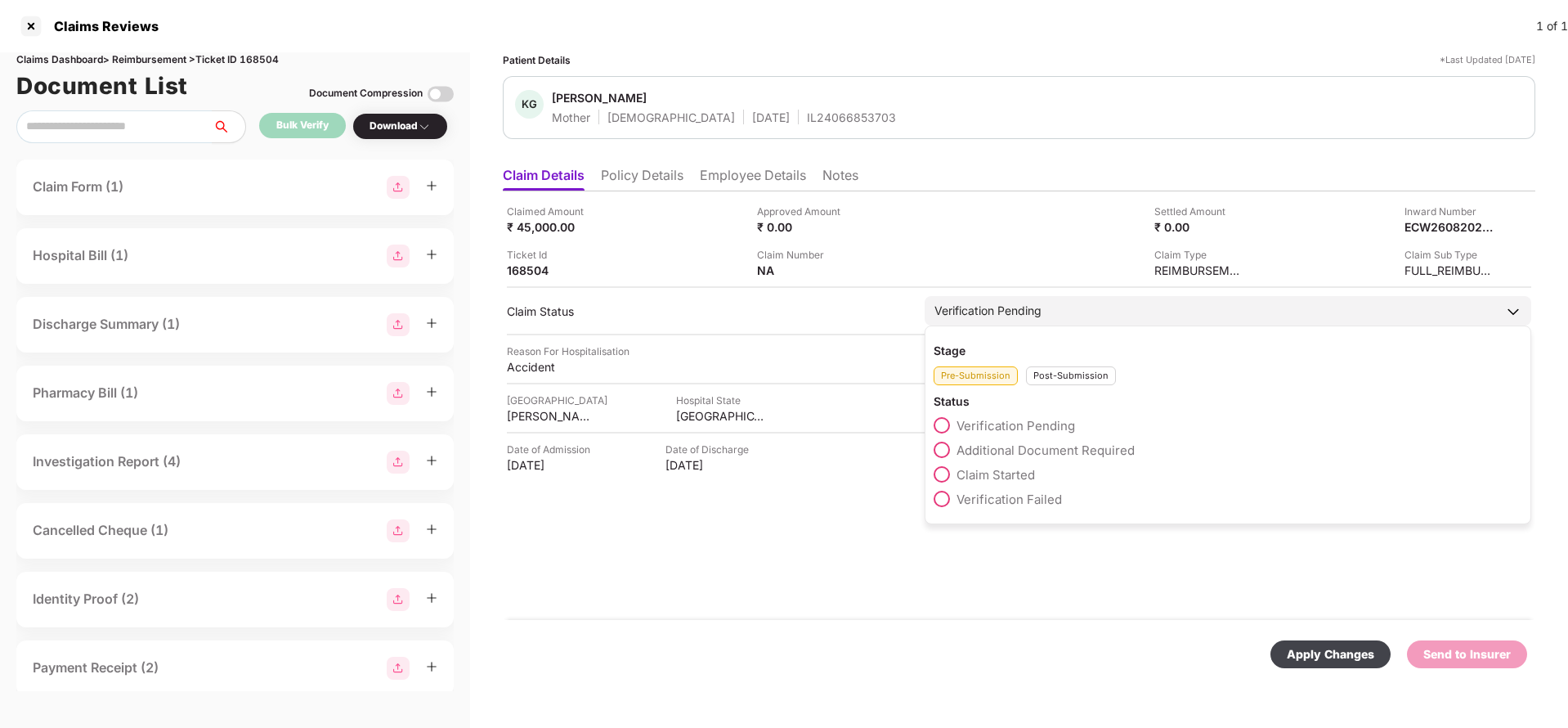
click at [1056, 312] on div "Verification Pending" at bounding box center [1227, 310] width 606 height 29
click at [1079, 372] on div "Post-Submission" at bounding box center [1071, 376] width 90 height 18
click at [1050, 455] on span "Claim Under Process" at bounding box center [1019, 450] width 124 height 16
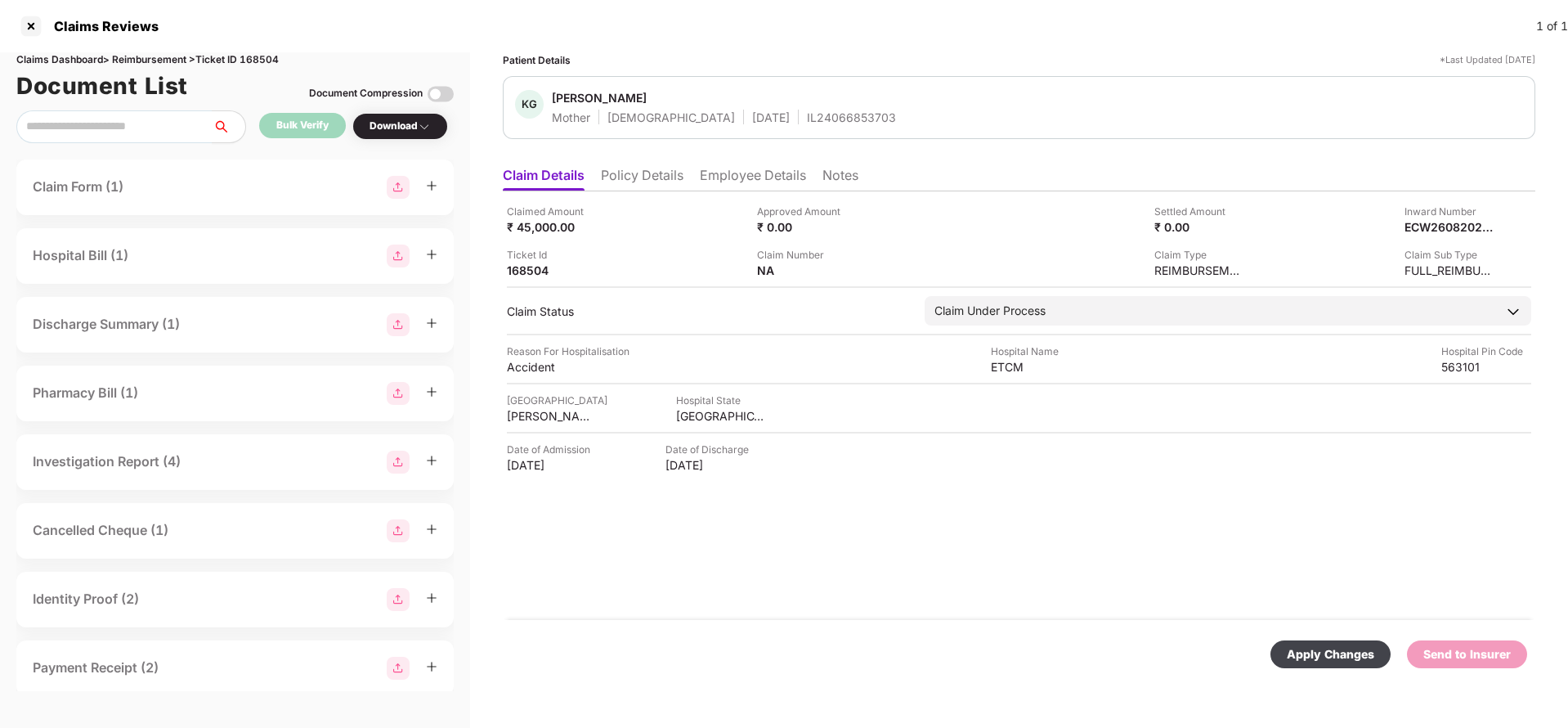
click at [1346, 659] on div "Apply Changes" at bounding box center [1330, 654] width 88 height 18
click at [1446, 233] on div "ECW26082025000000480" at bounding box center [1433, 227] width 90 height 16
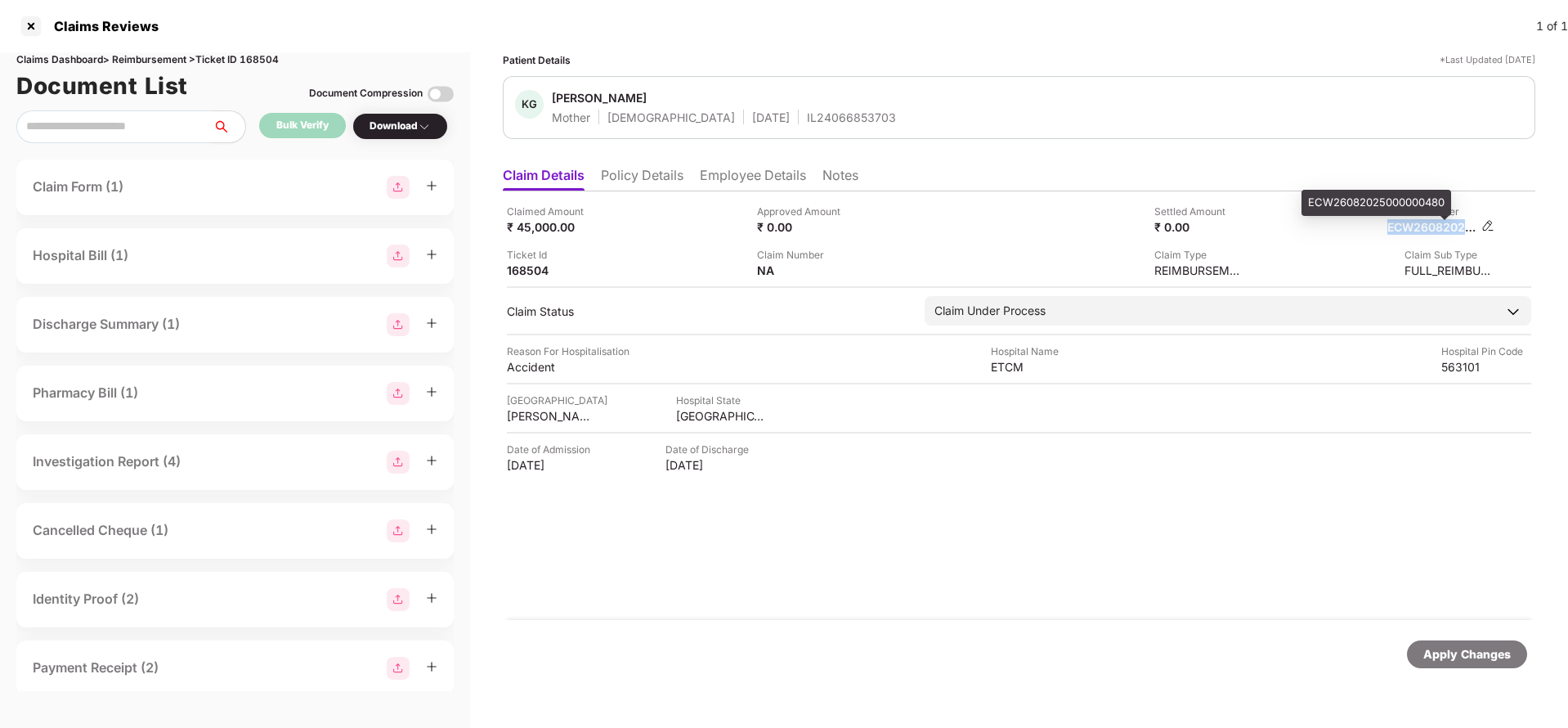
click at [1446, 233] on div "ECW26082025000000480" at bounding box center [1433, 227] width 90 height 16
copy div "ECW26082025000000480"
click at [807, 113] on div "IL24066853703" at bounding box center [851, 117] width 89 height 16
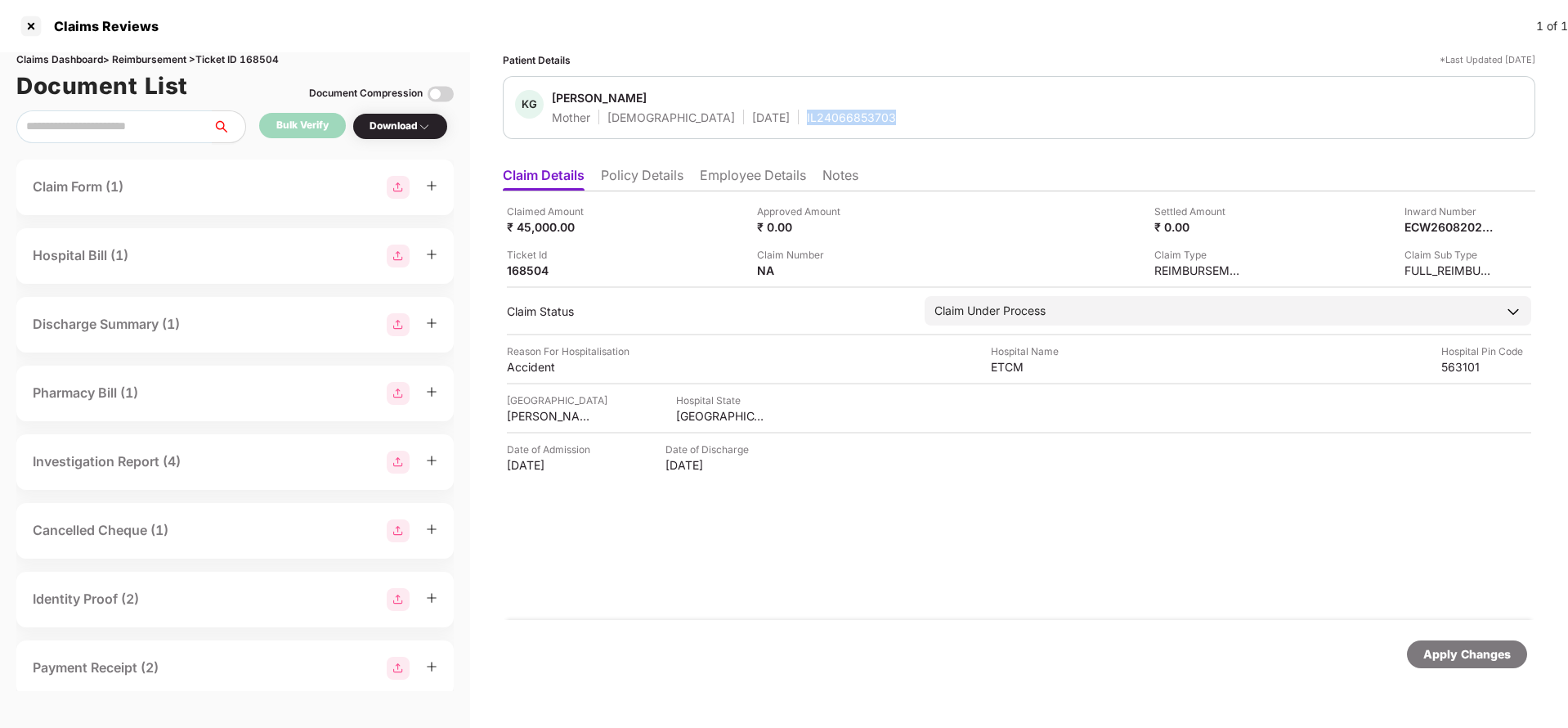
copy div "IL24066853703"
click at [1441, 657] on div "Apply Changes" at bounding box center [1467, 654] width 88 height 18
click at [255, 55] on div "Claims Dashboard > Reimbursement > Ticket ID 168504" at bounding box center [235, 60] width 437 height 16
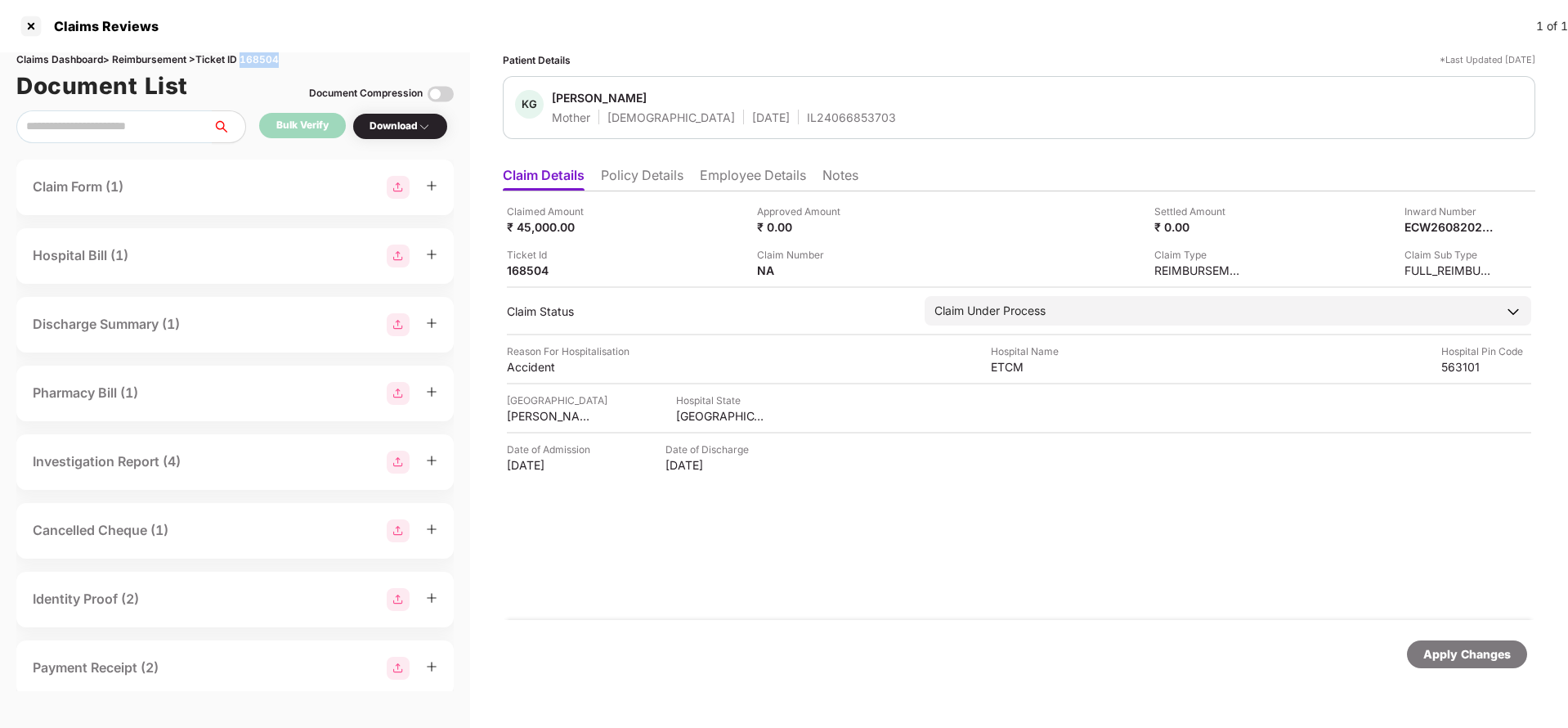
copy div "168504"
click at [1454, 646] on div "Apply Changes" at bounding box center [1467, 654] width 88 height 18
click at [641, 193] on div "Claimed Amount ₹ 29,362.00 Approved Amount ₹ 0.00 Settled Amount ₹ 0.00 Inward …" at bounding box center [1019, 406] width 1032 height 428
click at [646, 179] on li "Policy Details" at bounding box center [641, 178] width 83 height 23
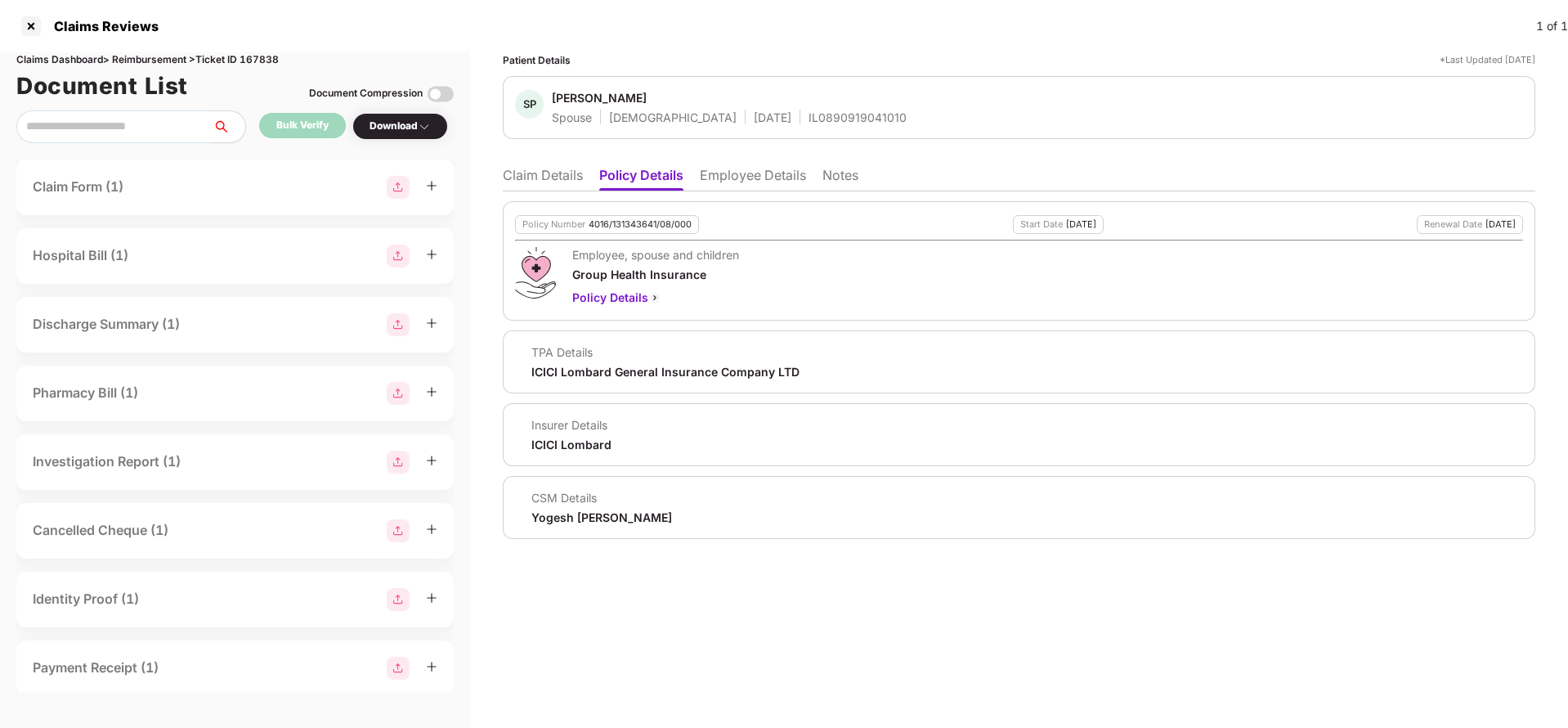
click at [624, 223] on div "4016/131343641/08/000" at bounding box center [640, 224] width 103 height 11
copy div "4016/131343641/08/000"
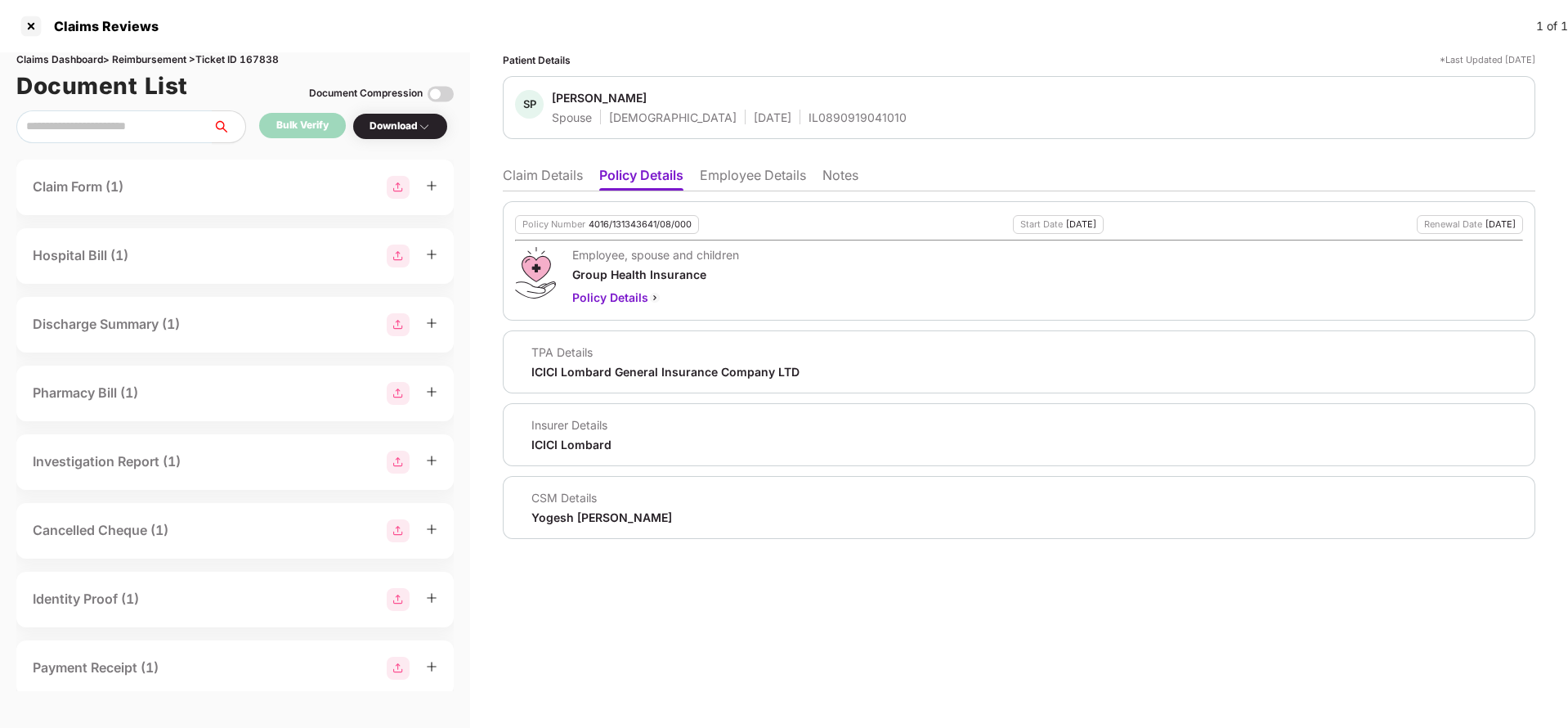
click at [809, 110] on div "IL0890919041010" at bounding box center [857, 117] width 98 height 16
copy div "IL0890919041010"
click at [548, 172] on li "Claim Details" at bounding box center [543, 178] width 80 height 23
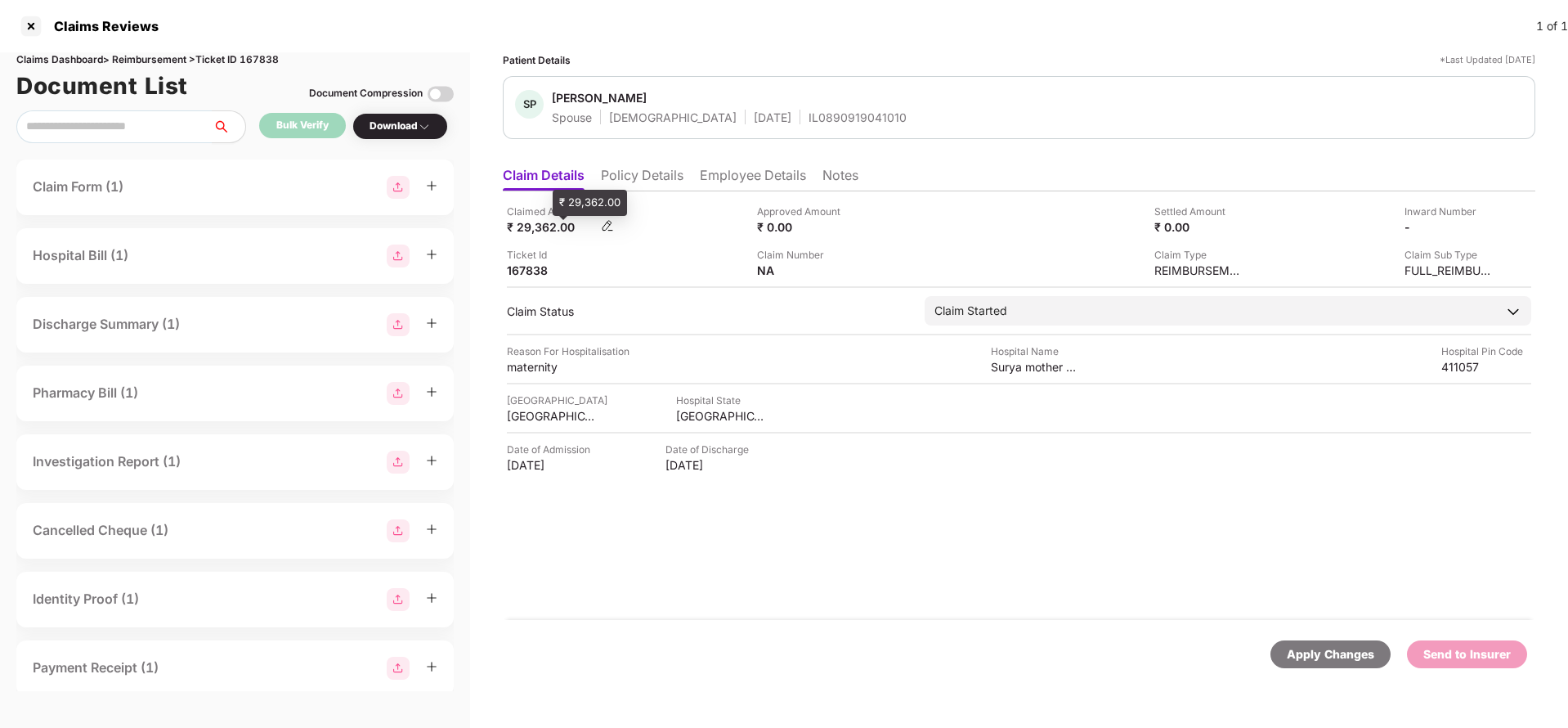
click at [515, 229] on div "₹ 29,362.00" at bounding box center [552, 227] width 90 height 16
click at [535, 227] on div "₹ 29,362.00" at bounding box center [552, 227] width 90 height 16
copy div "29,362"
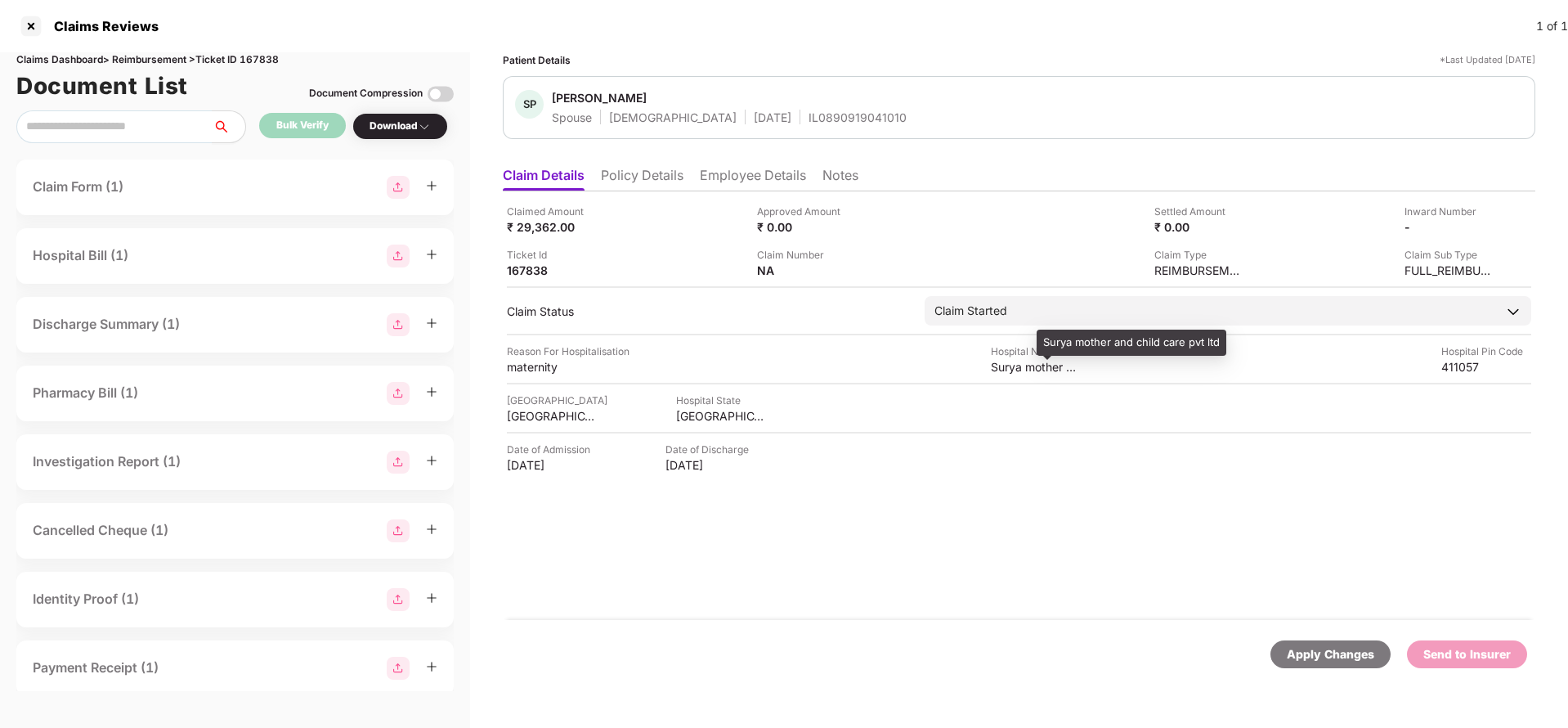
click at [1026, 360] on div "Surya mother and child care pvt ltd" at bounding box center [1036, 367] width 90 height 16
copy div "Surya mother and child care pvt ltd"
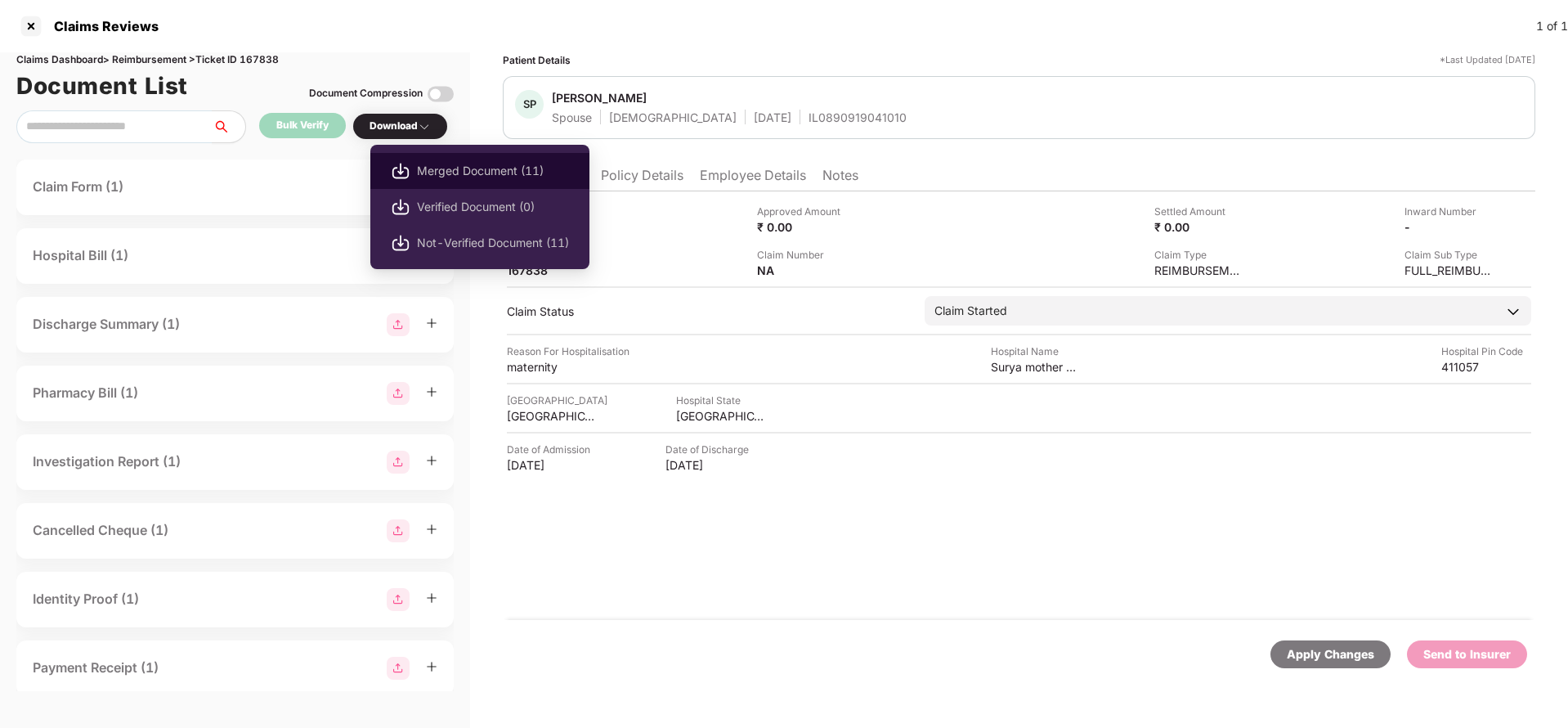
click at [445, 167] on span "Merged Document (11)" at bounding box center [493, 172] width 152 height 18
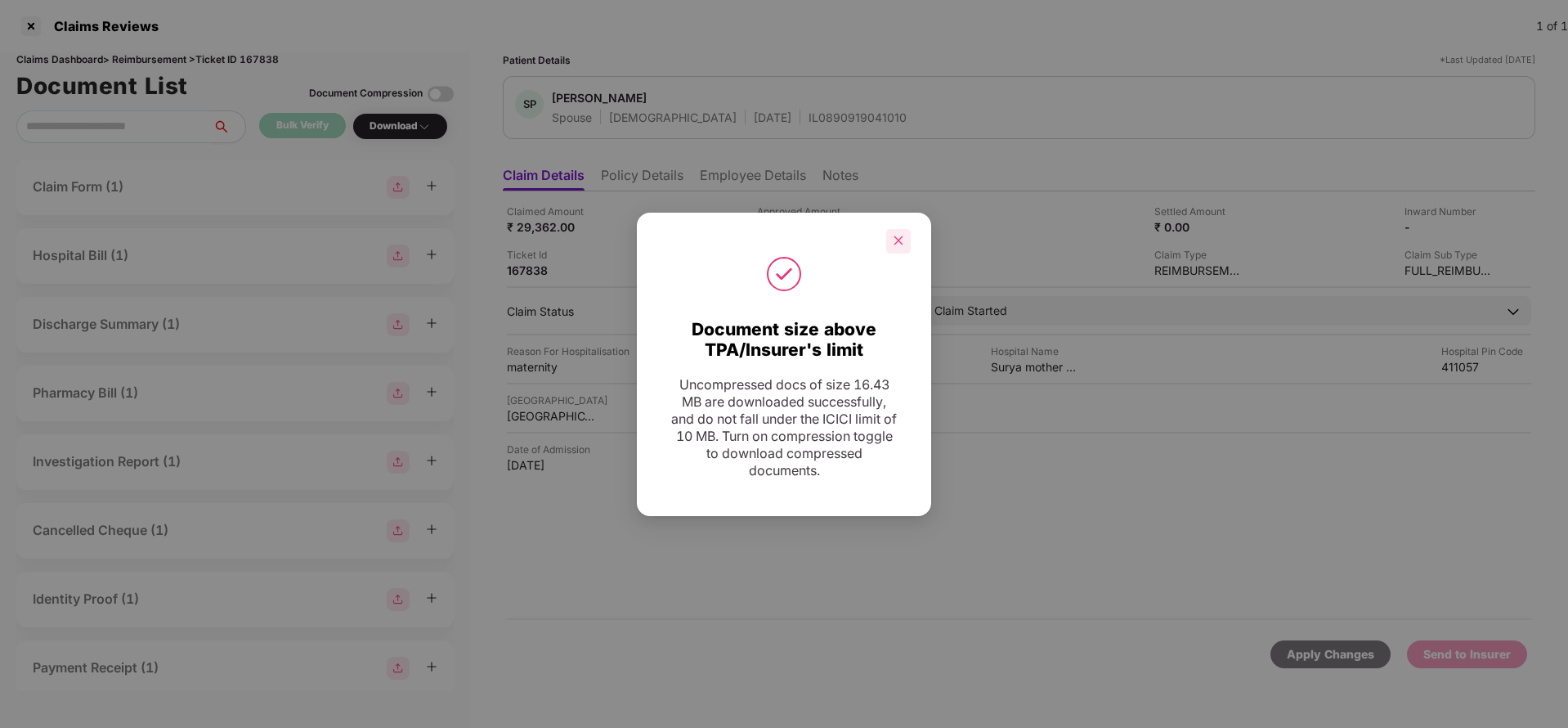
click at [901, 244] on icon "close" at bounding box center [898, 241] width 12 height 12
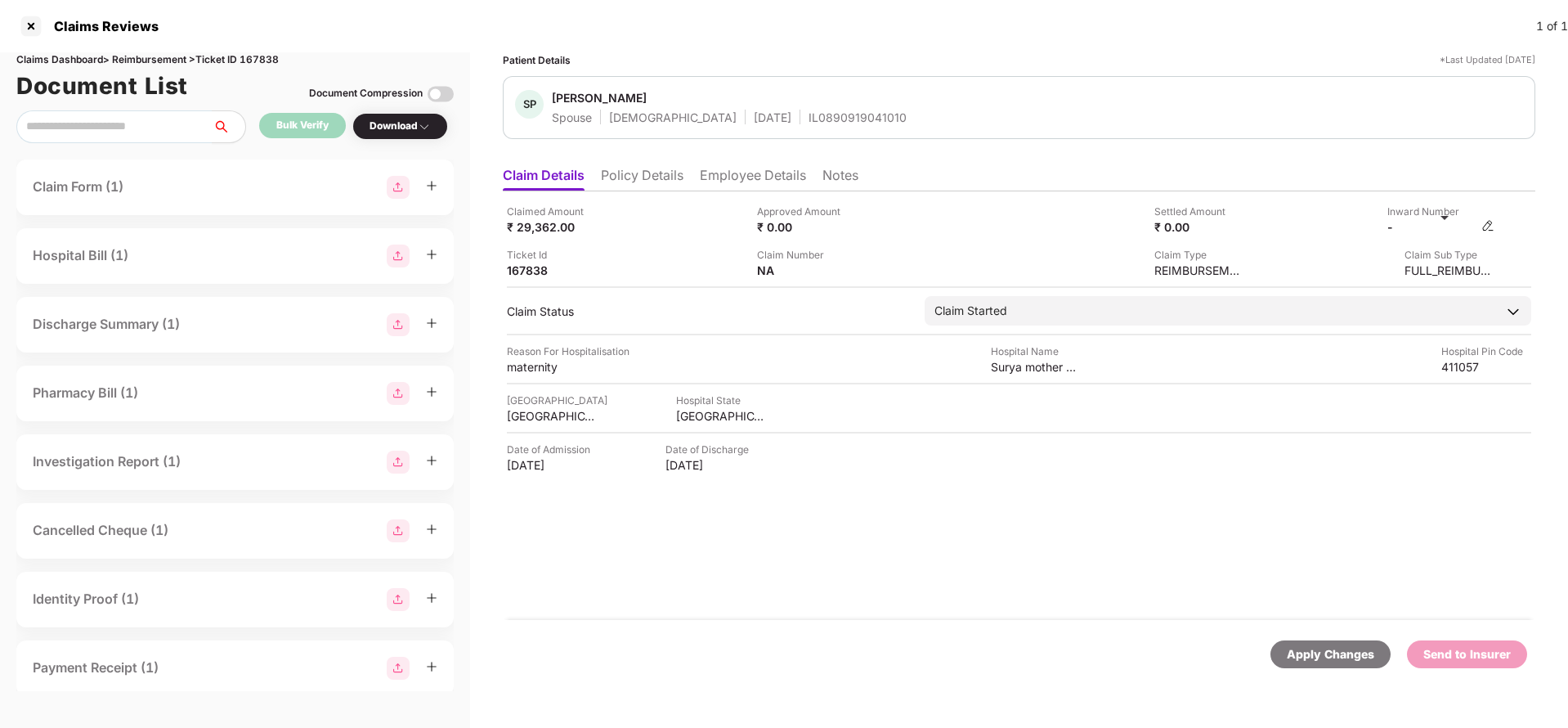
click at [1486, 228] on img at bounding box center [1488, 226] width 13 height 13
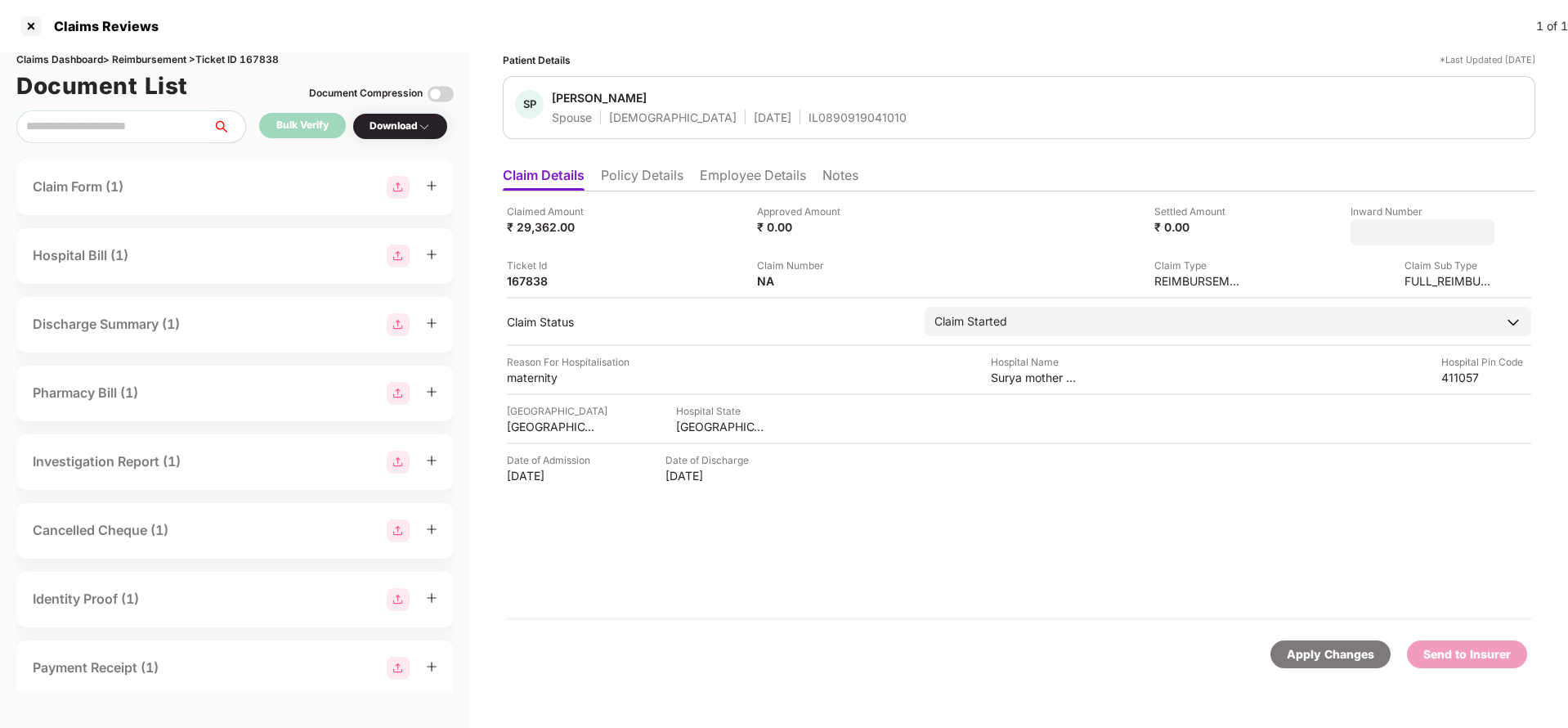
type input "**********"
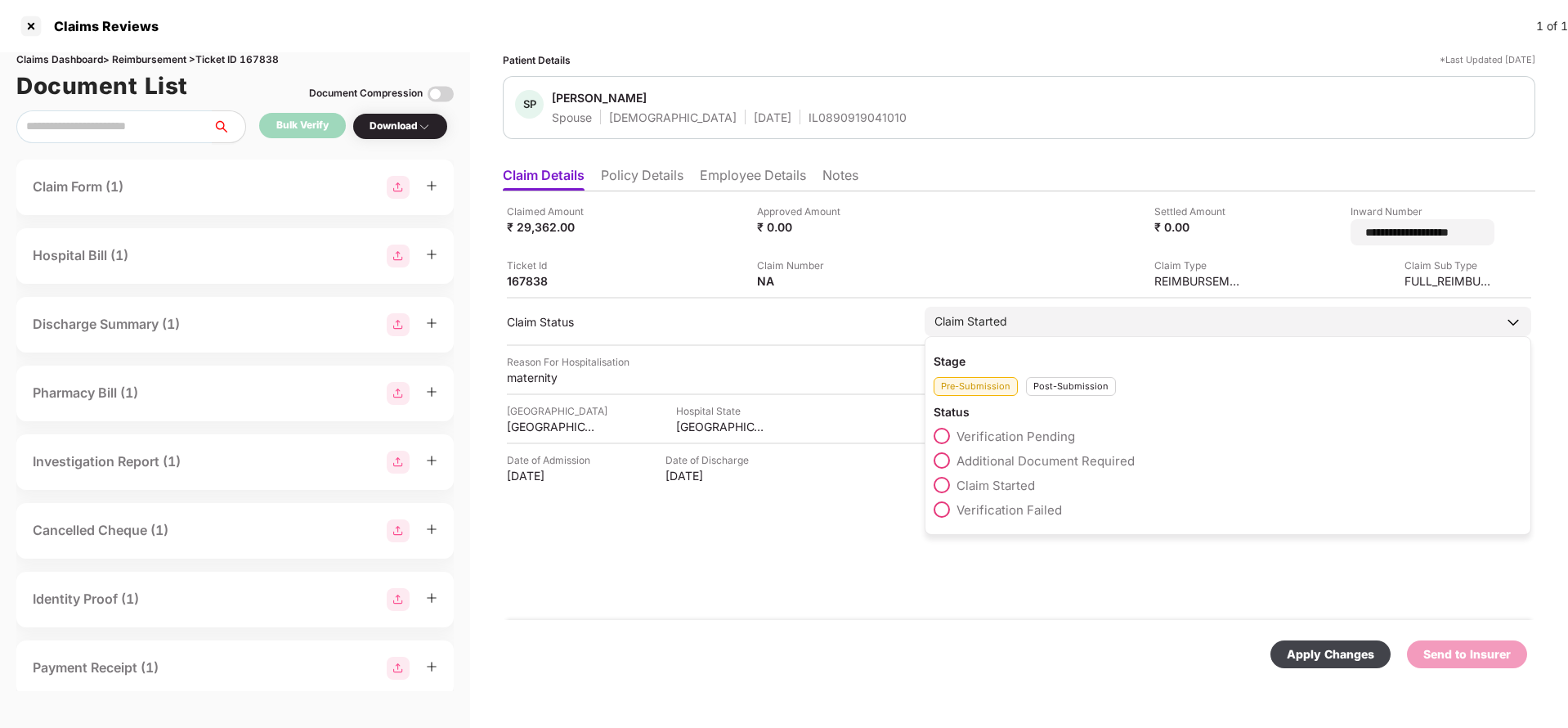
click at [1050, 310] on div "Claim Started" at bounding box center [1227, 321] width 606 height 29
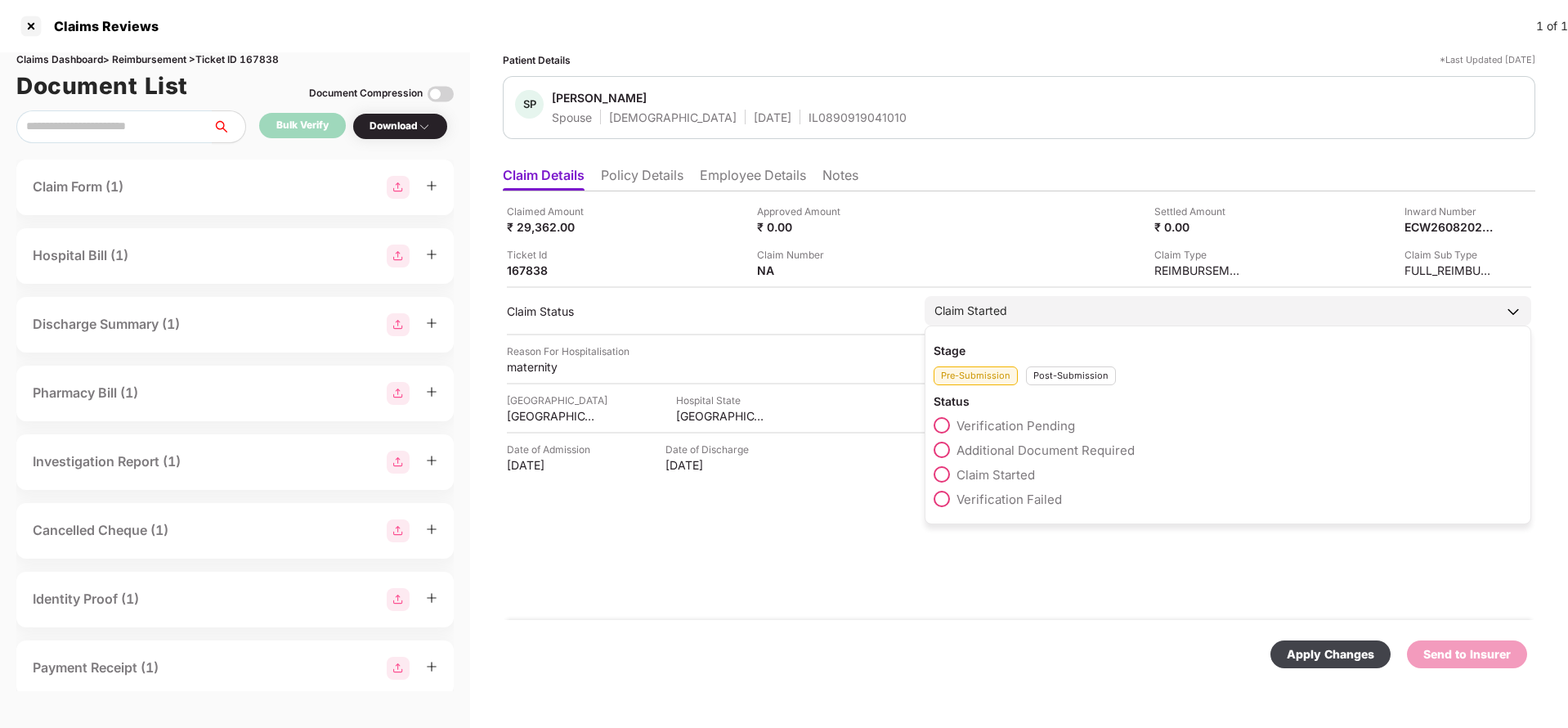
click at [1060, 368] on div "Post-Submission" at bounding box center [1071, 376] width 90 height 18
click at [1022, 449] on span "Claim Under Process" at bounding box center [1019, 450] width 124 height 16
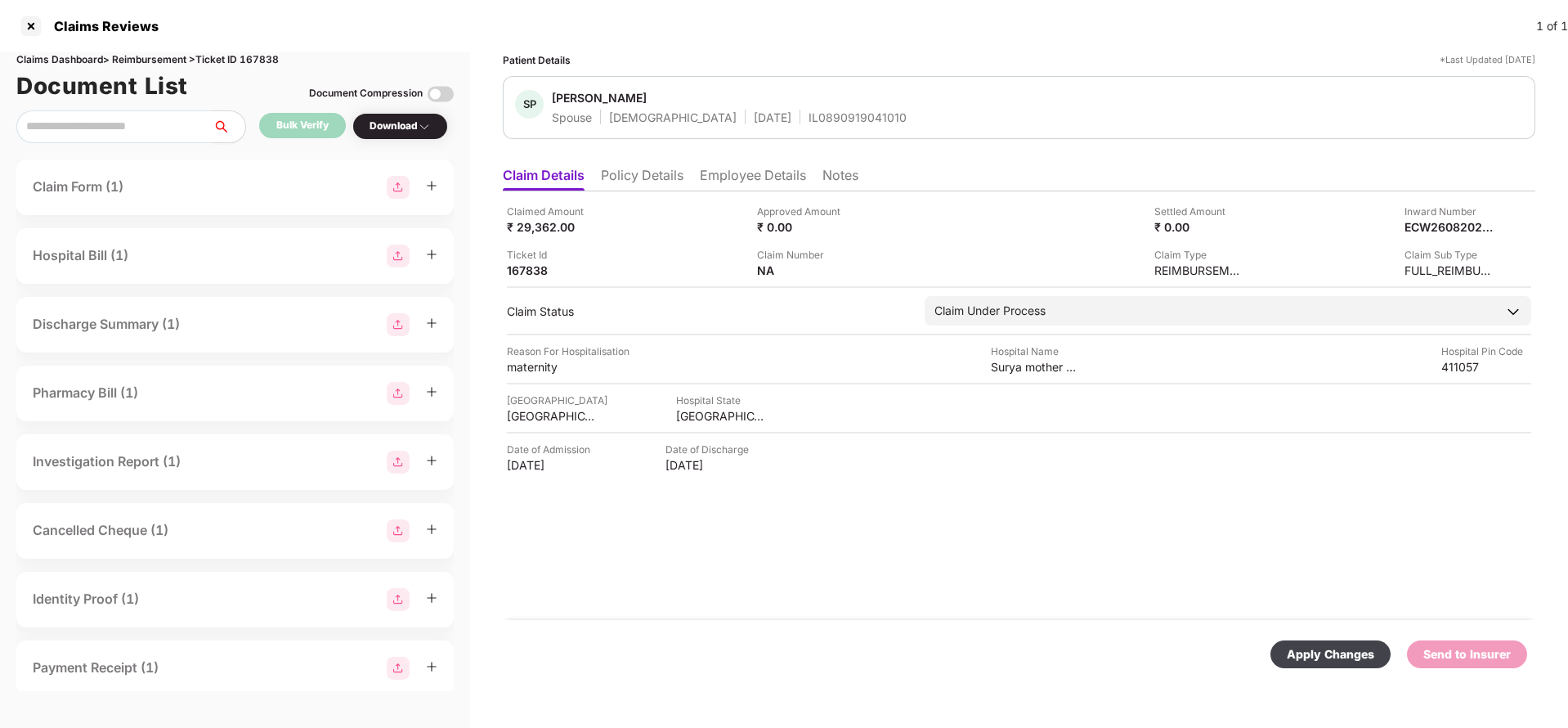
click at [1338, 650] on div "Apply Changes" at bounding box center [1330, 654] width 88 height 18
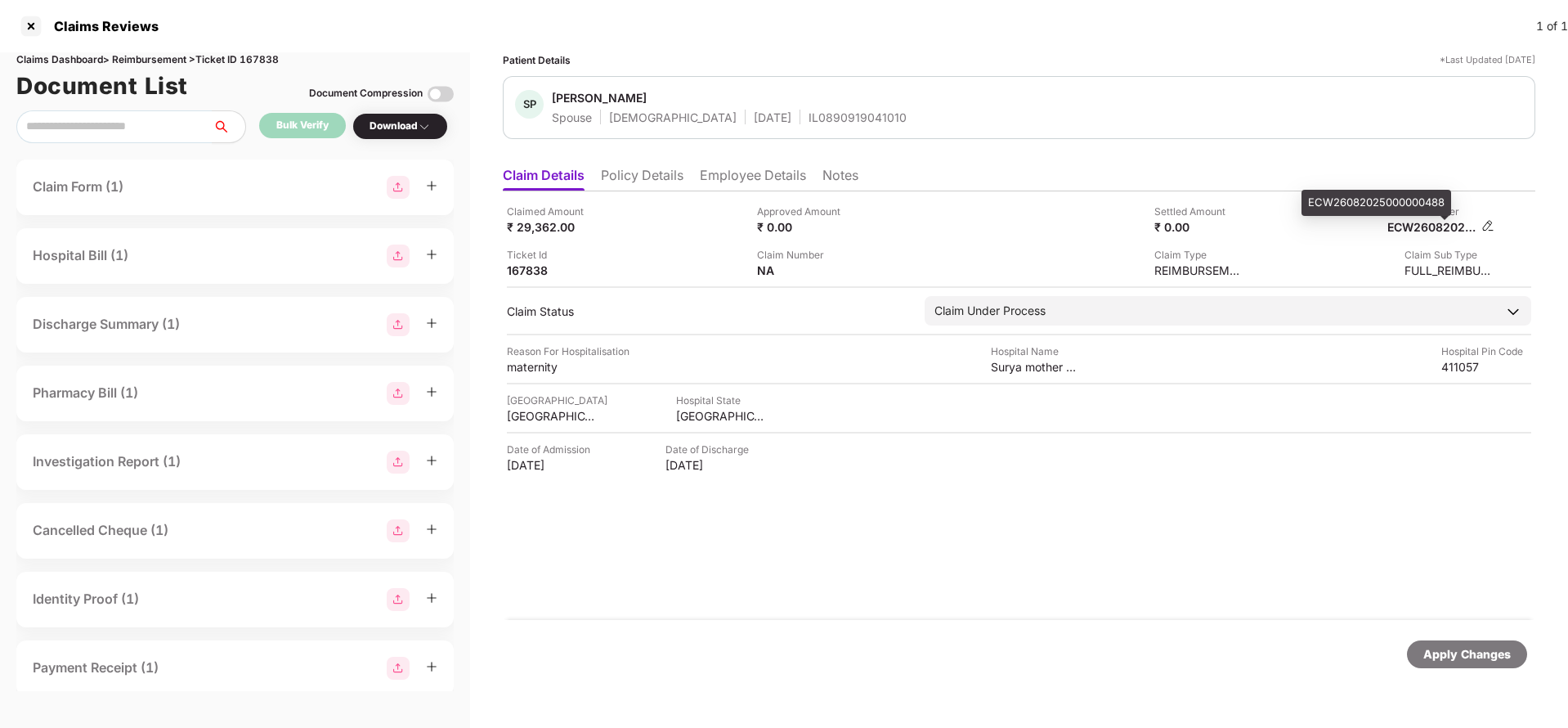
click at [1443, 230] on div "ECW26082025000000488" at bounding box center [1433, 227] width 90 height 16
copy div "ECW26082025000000488"
click at [809, 122] on div "IL0890919041010" at bounding box center [857, 117] width 98 height 16
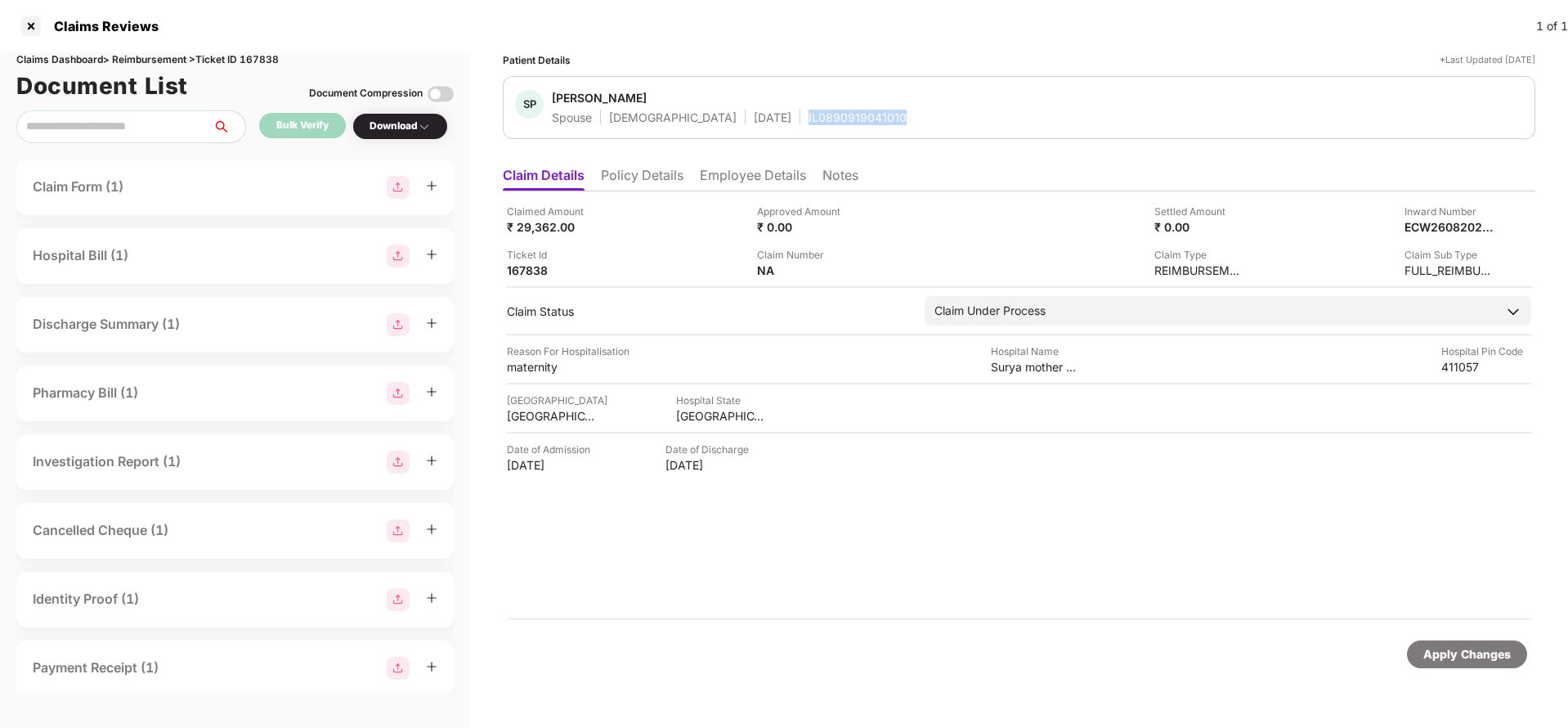
click at [809, 122] on div "IL0890919041010" at bounding box center [857, 117] width 98 height 16
copy div "IL0890919041010"
click at [1467, 664] on div "Apply Changes" at bounding box center [1467, 654] width 120 height 28
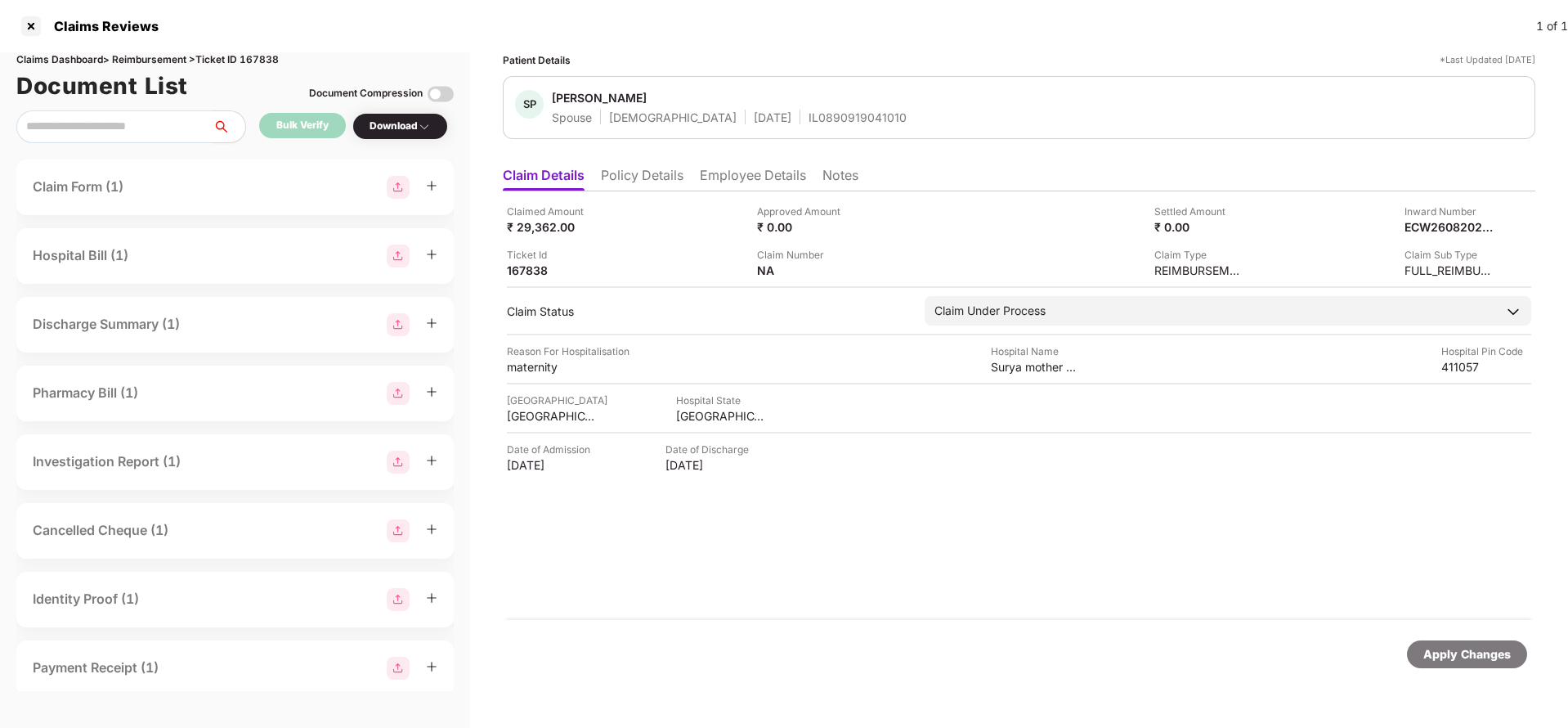
click at [266, 54] on div "Claims Dashboard > Reimbursement > Ticket ID 167838" at bounding box center [235, 60] width 437 height 16
copy div "167838"
click at [1443, 656] on div "Apply Changes" at bounding box center [1467, 654] width 88 height 18
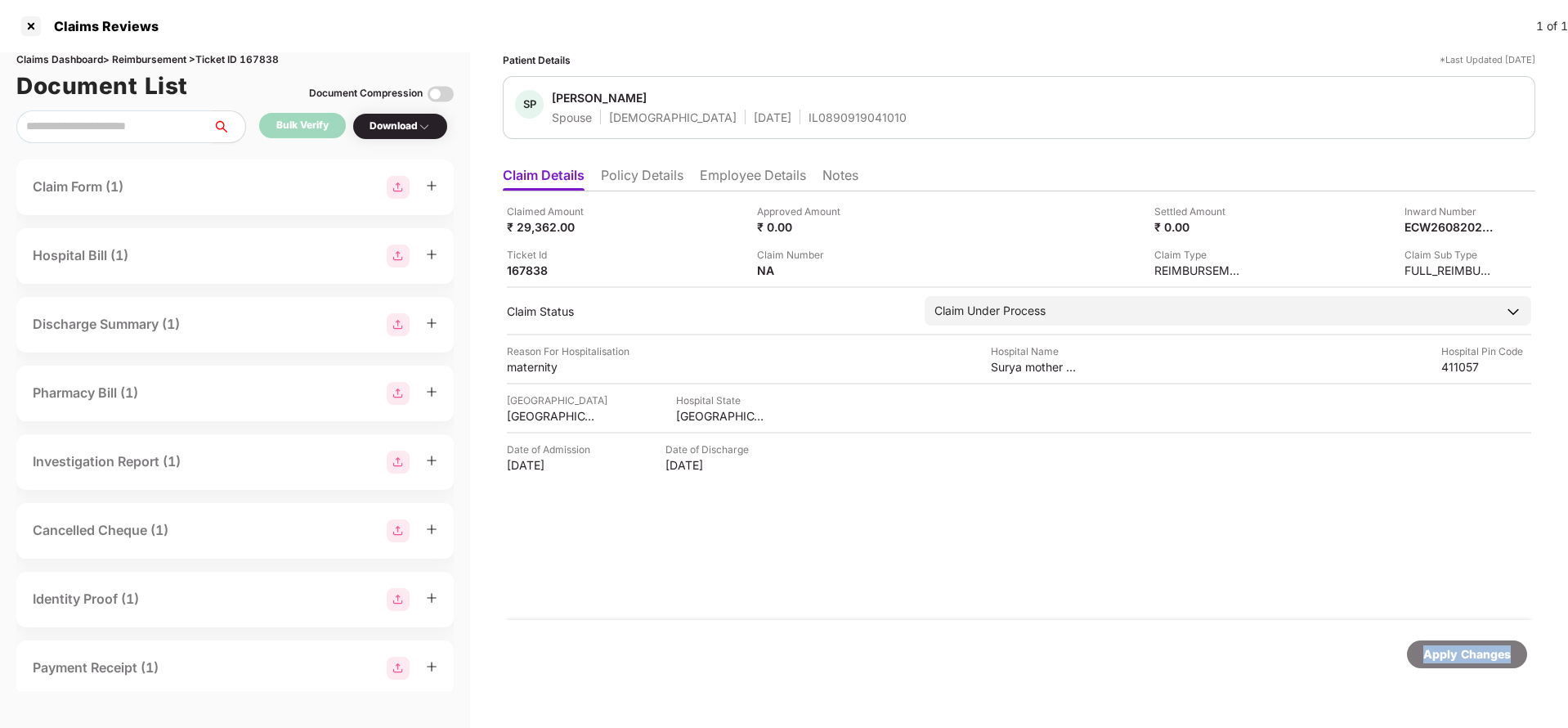
click at [1443, 656] on div "Apply Changes" at bounding box center [1467, 654] width 88 height 18
click at [253, 54] on div "Claims Dashboard > Reimbursement > Ticket ID 166903" at bounding box center [235, 60] width 437 height 16
copy div "166903"
click at [1459, 669] on div "Apply Changes" at bounding box center [1019, 654] width 1032 height 69
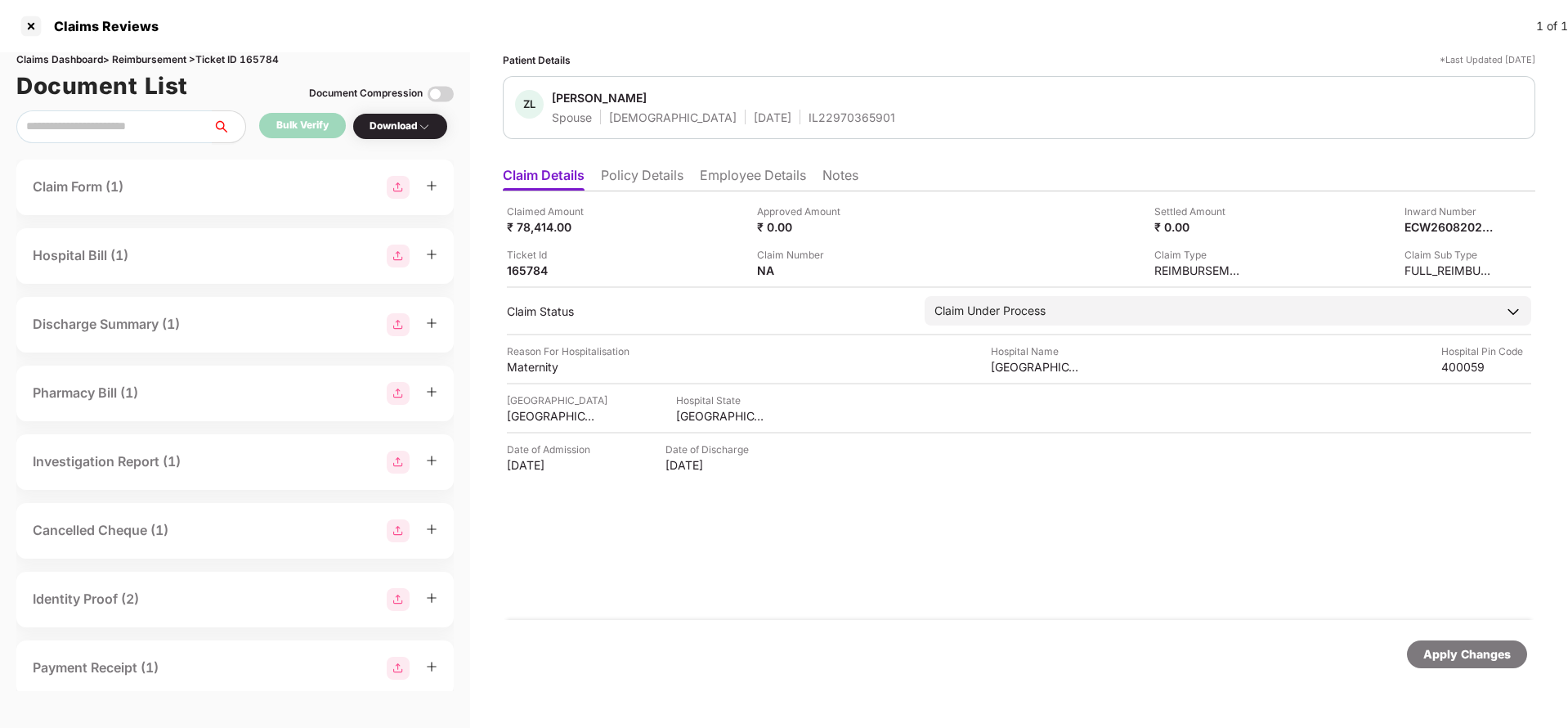
click at [267, 56] on div "Claims Dashboard > Reimbursement > Ticket ID 165784" at bounding box center [235, 60] width 437 height 16
click at [266, 55] on div "Claims Dashboard > Reimbursement > Ticket ID 165784" at bounding box center [235, 60] width 437 height 16
copy div "165784"
click at [1452, 661] on div "Apply Changes" at bounding box center [1467, 654] width 88 height 18
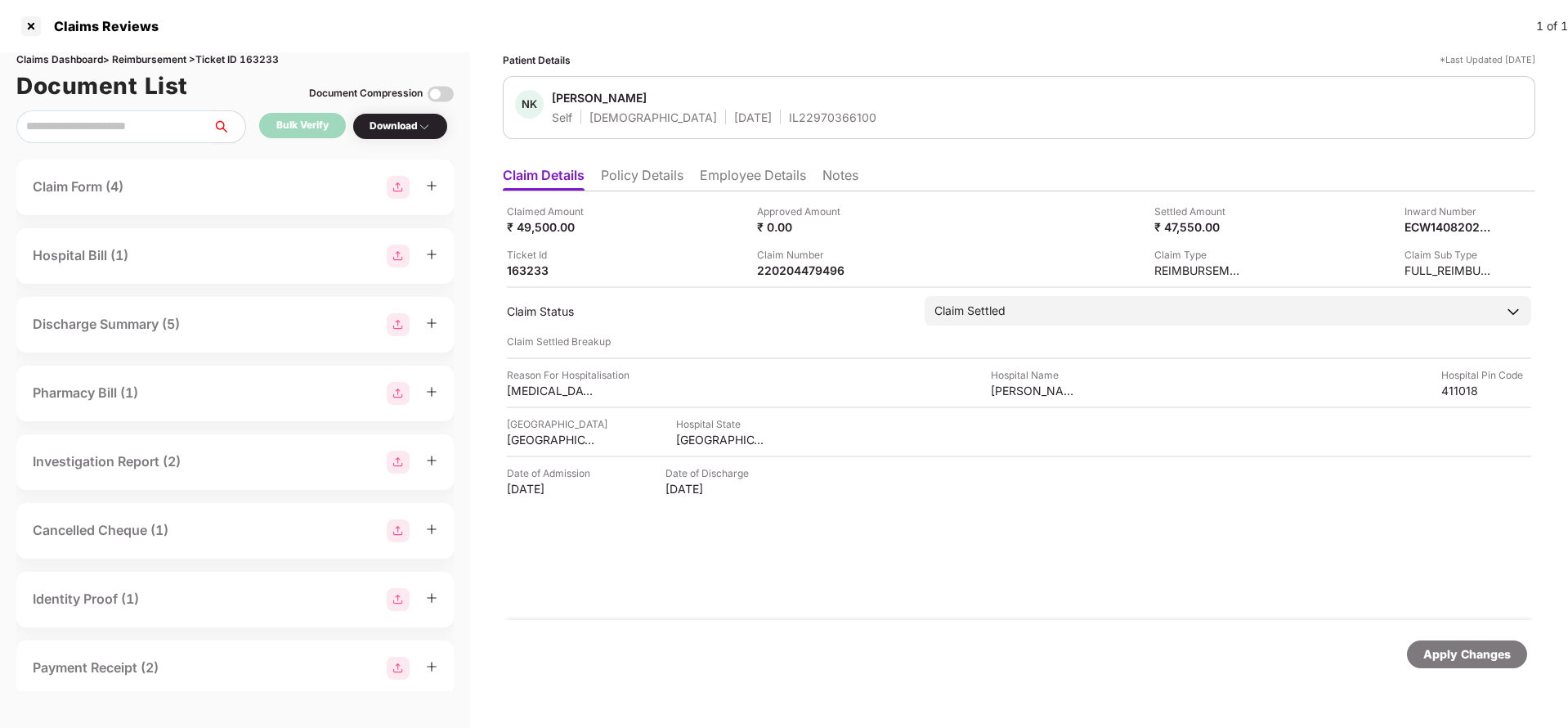
click at [267, 55] on div "Claims Dashboard > Reimbursement > Ticket ID 163233" at bounding box center [235, 60] width 437 height 16
copy div "163233"
click at [1460, 661] on div "Apply Changes" at bounding box center [1467, 654] width 88 height 18
